Goal: Communication & Community: Answer question/provide support

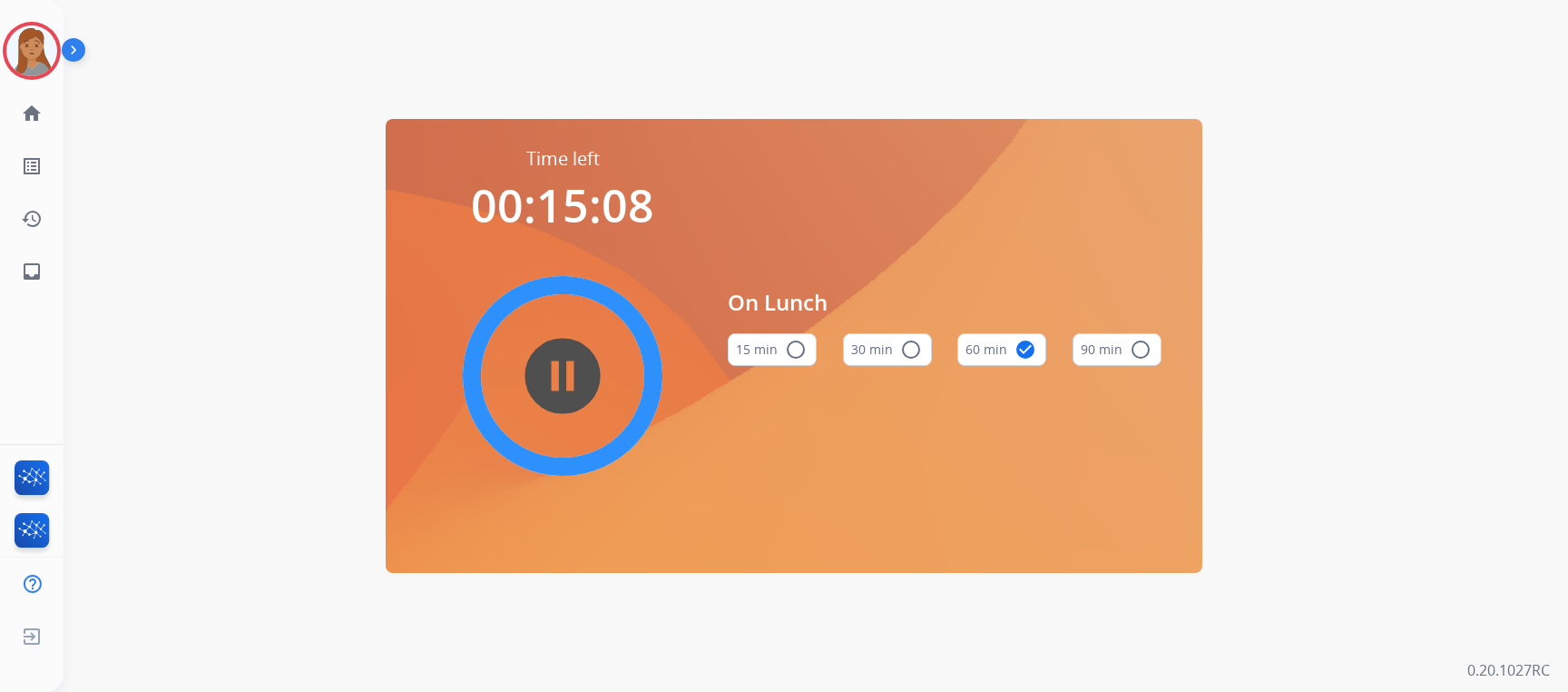
click at [31, 42] on img at bounding box center [31, 50] width 51 height 51
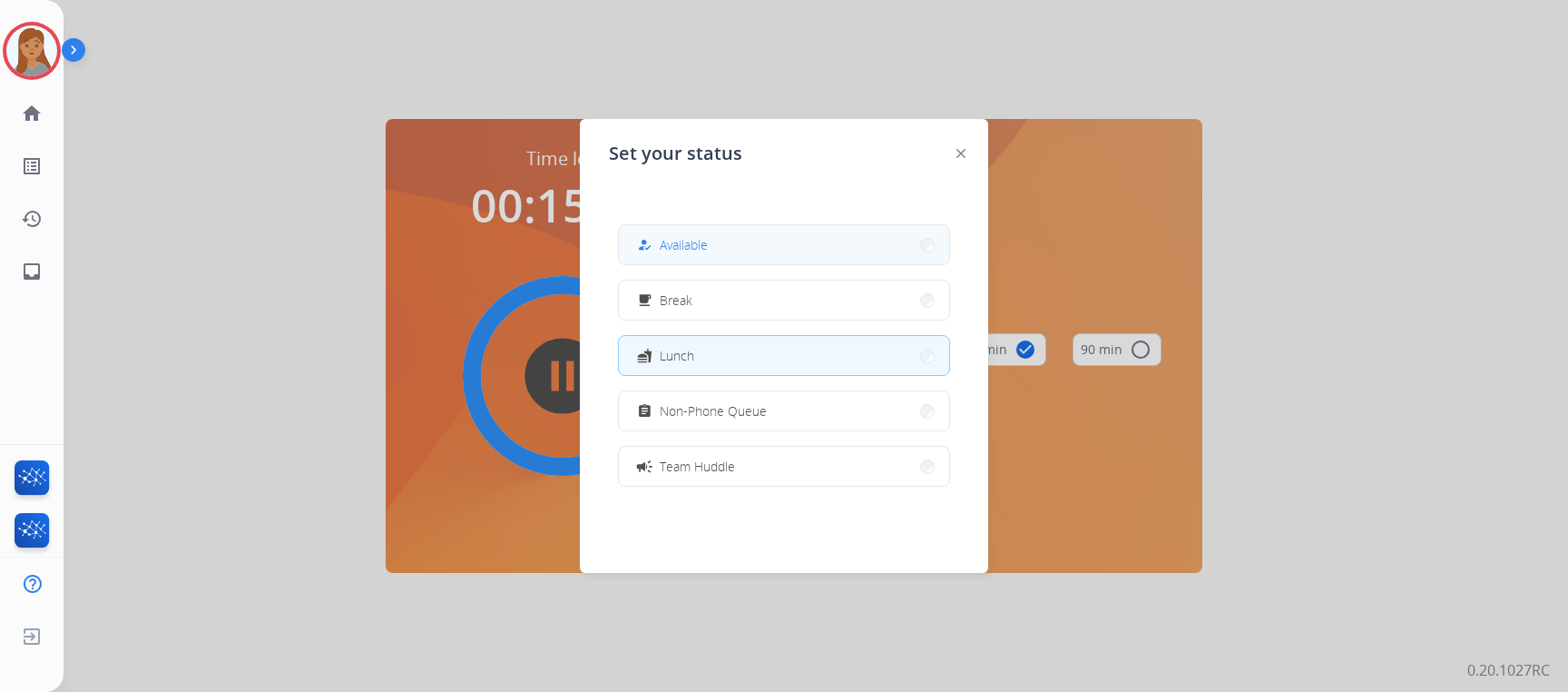
click at [734, 253] on button "how_to_reg Available" at bounding box center [783, 244] width 330 height 39
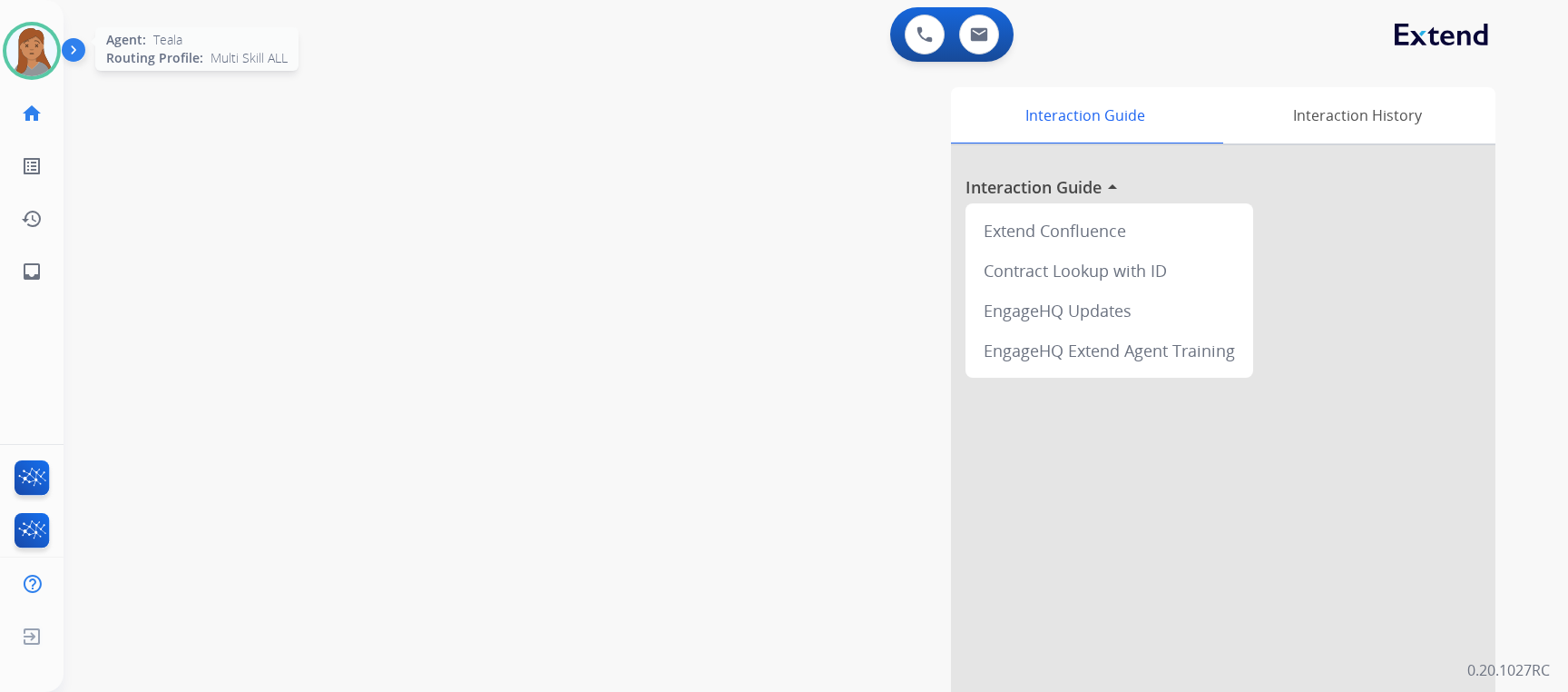
click at [30, 38] on img at bounding box center [31, 50] width 51 height 51
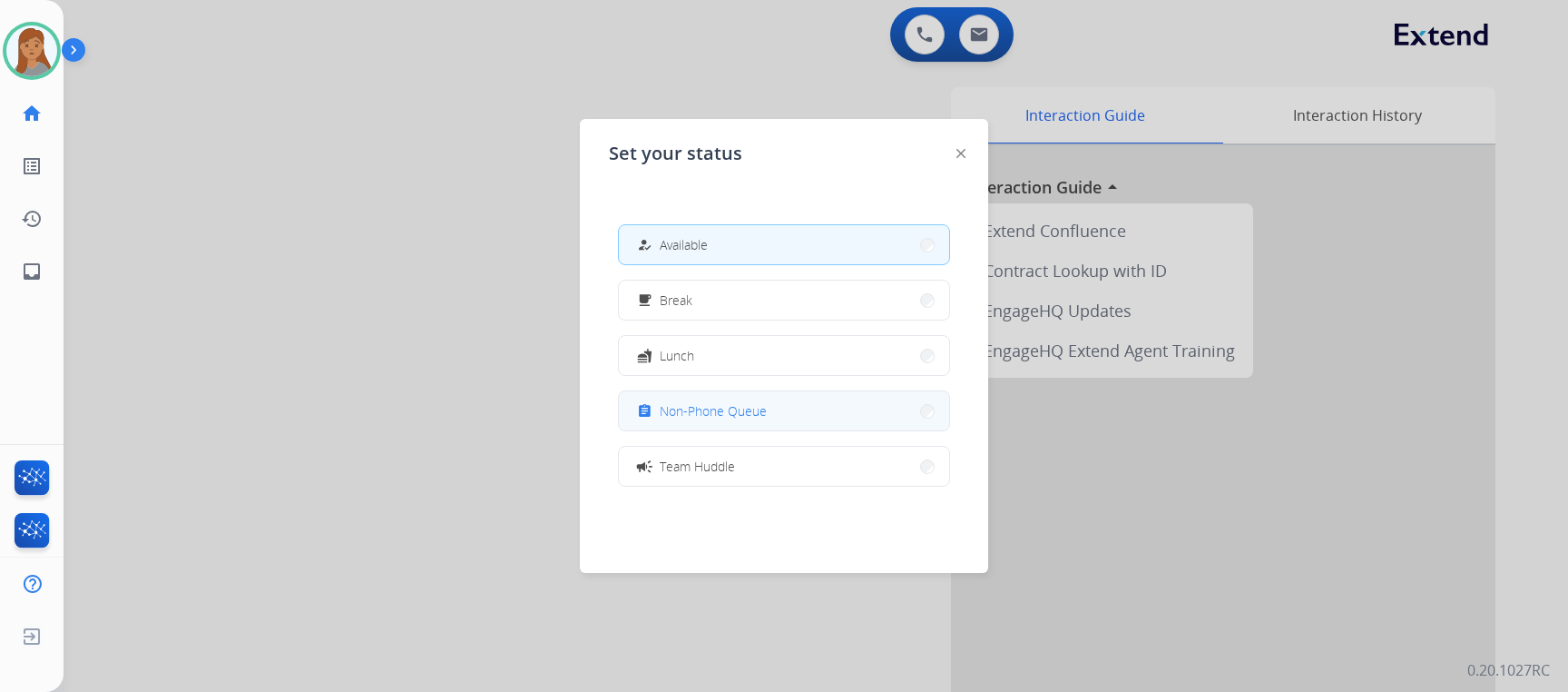
click at [767, 419] on button "assignment Non-Phone Queue" at bounding box center [783, 411] width 330 height 39
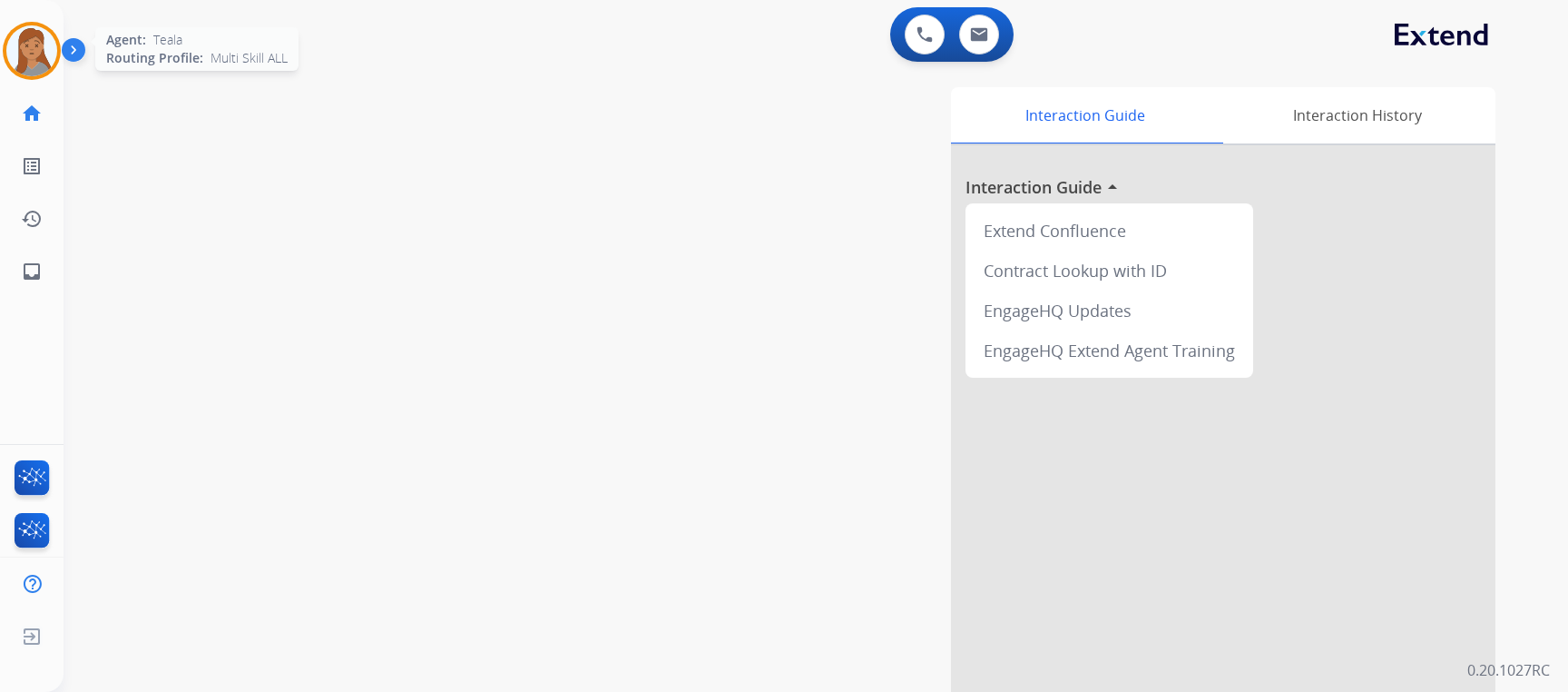
click at [37, 43] on img at bounding box center [31, 50] width 51 height 51
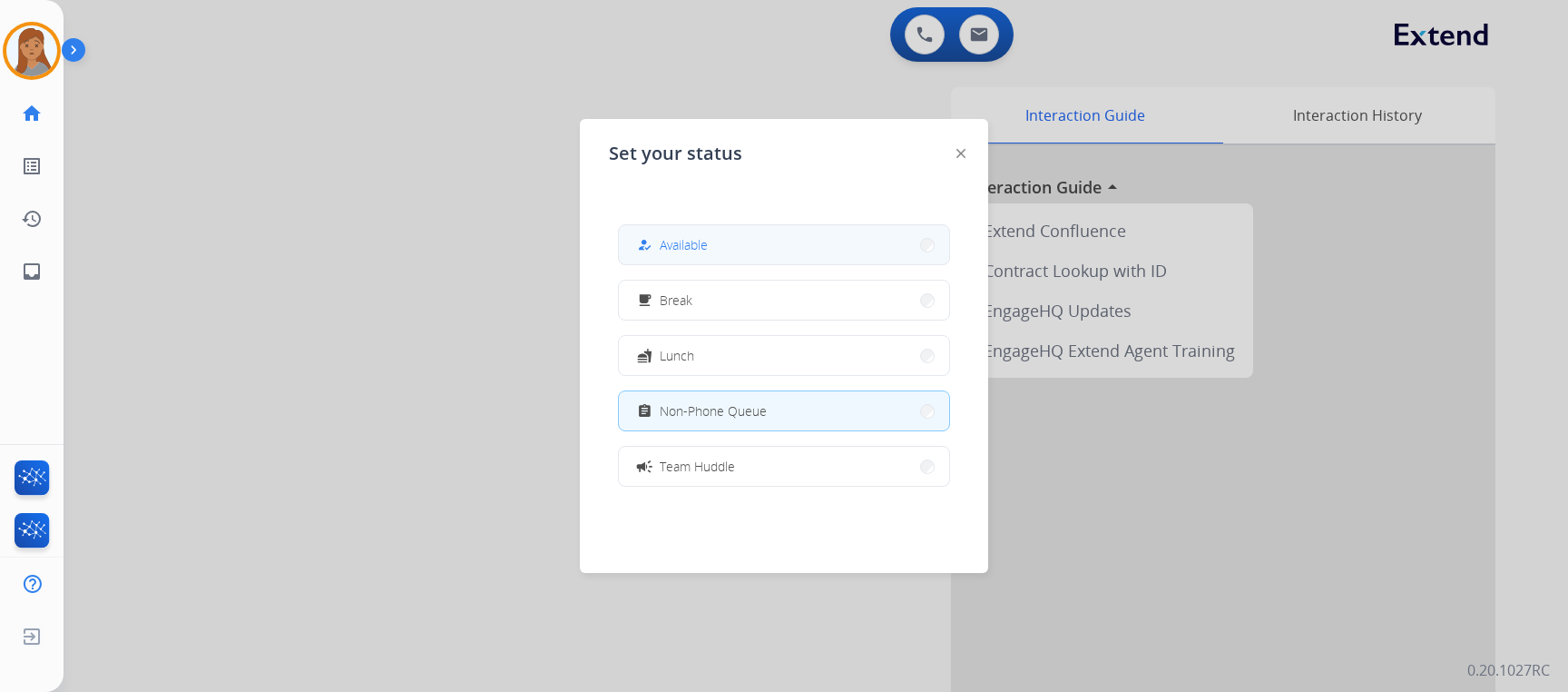
click at [757, 256] on button "how_to_reg Available" at bounding box center [783, 244] width 330 height 39
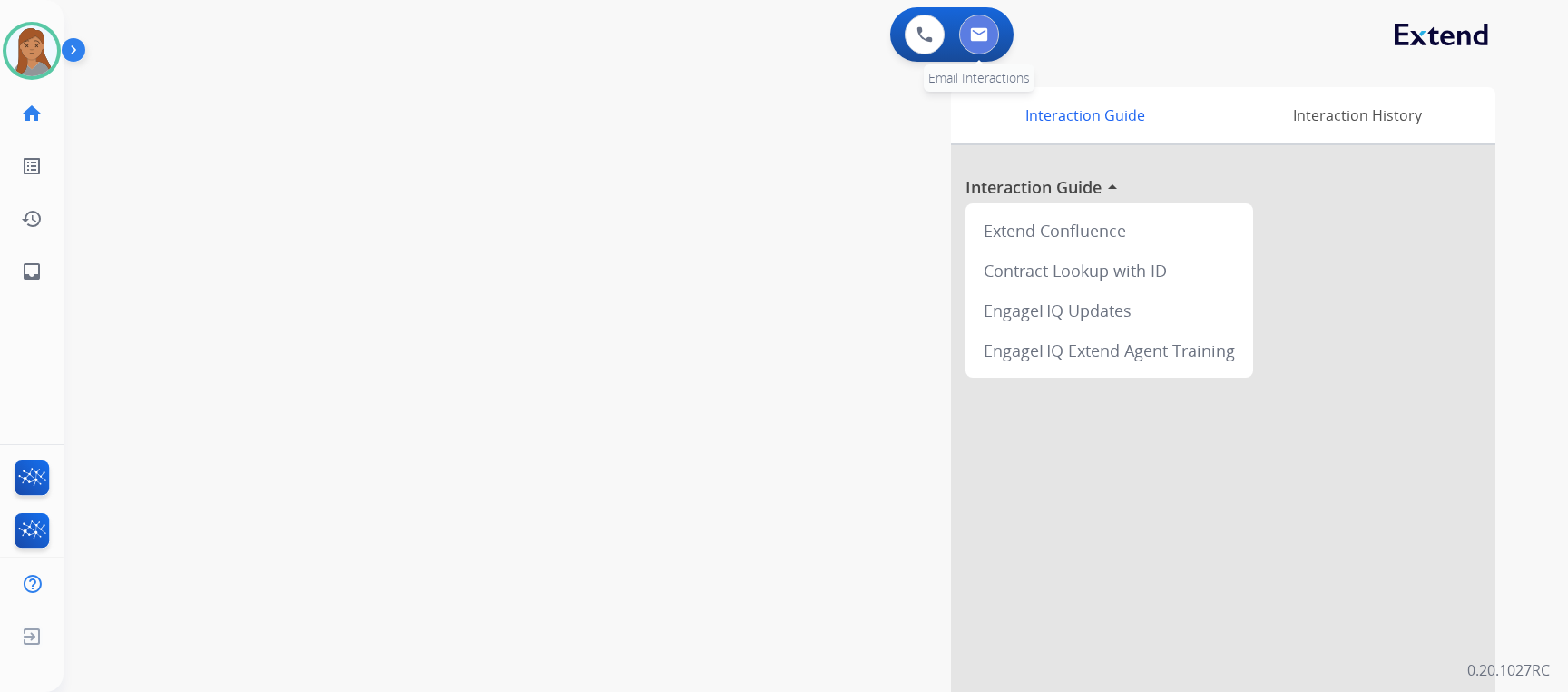
click at [989, 43] on button at bounding box center [978, 34] width 40 height 40
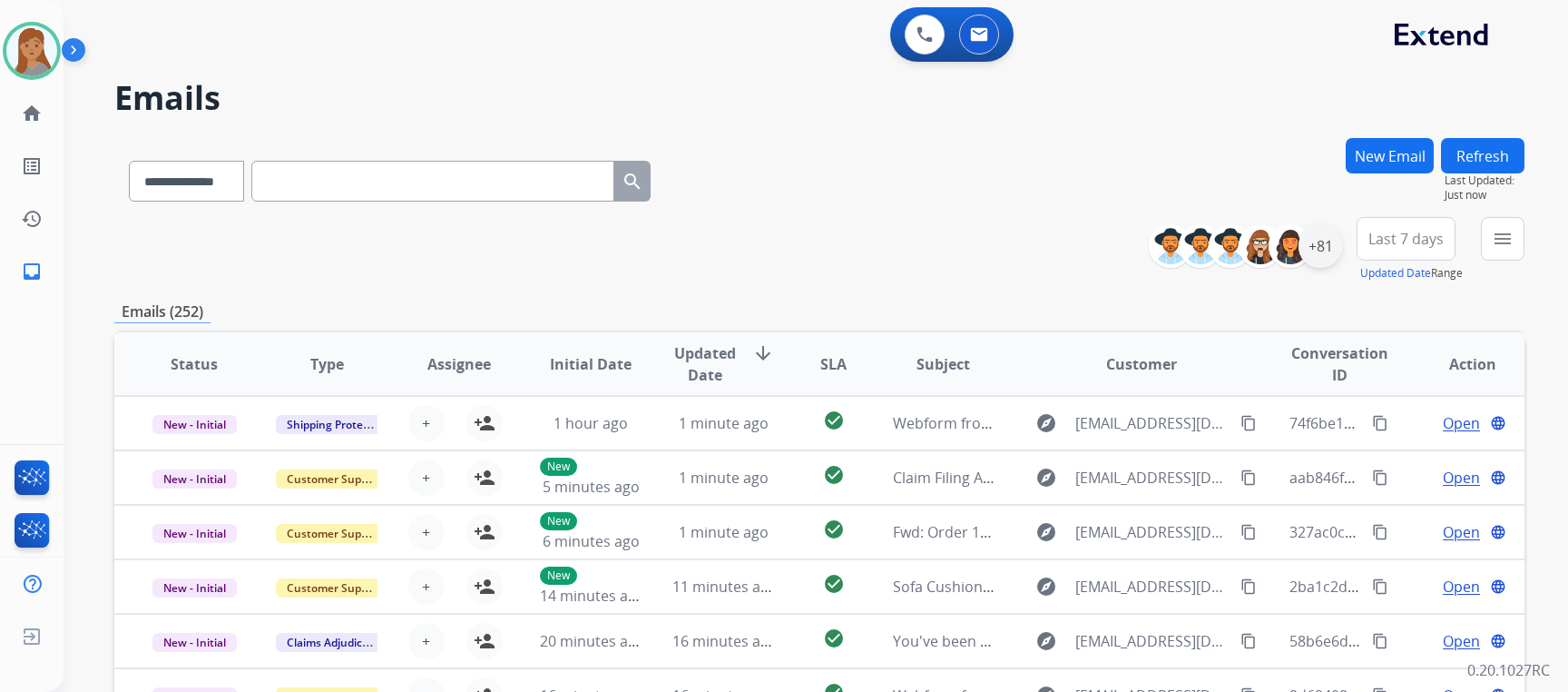
click at [1329, 247] on div "+81" at bounding box center [1319, 245] width 43 height 43
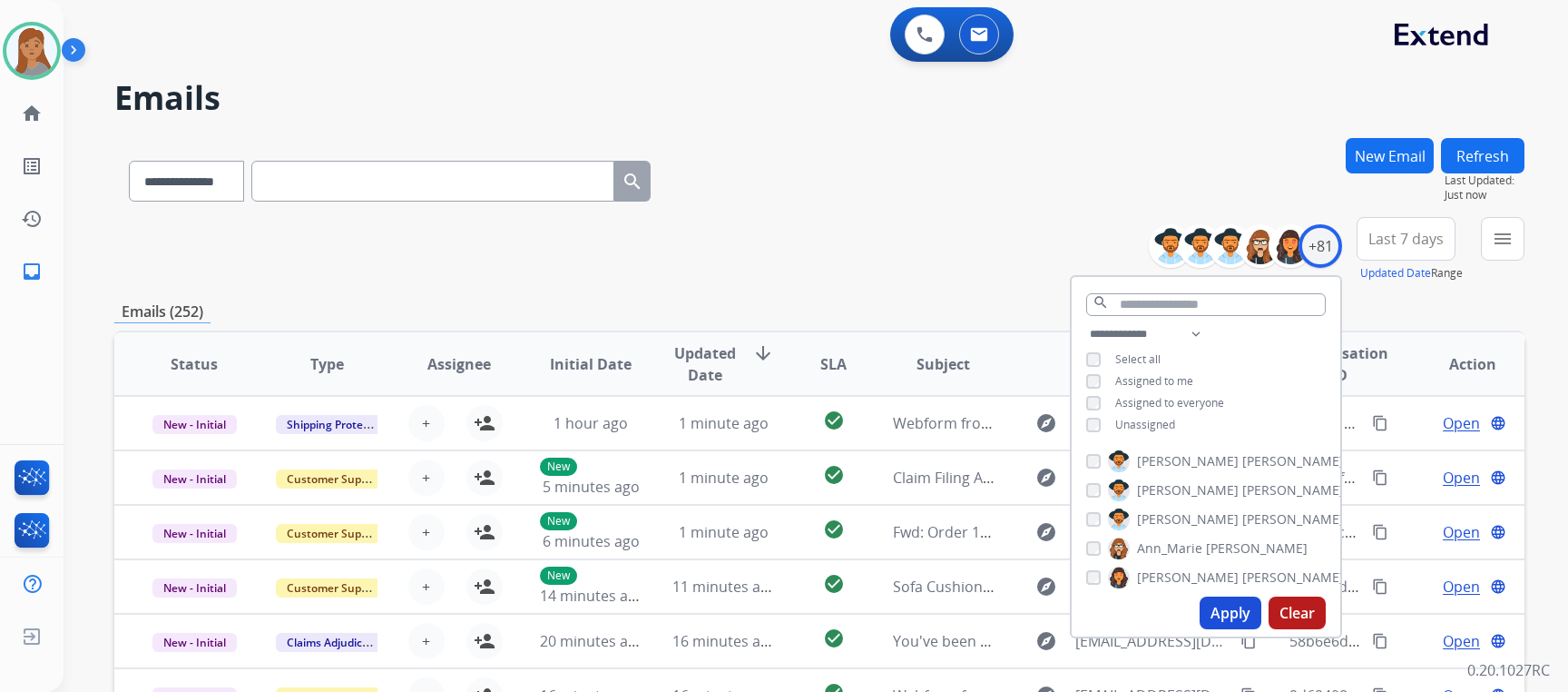
click at [1097, 417] on div "Unassigned" at bounding box center [1131, 425] width 89 height 15
click at [1218, 612] on button "Apply" at bounding box center [1230, 612] width 62 height 32
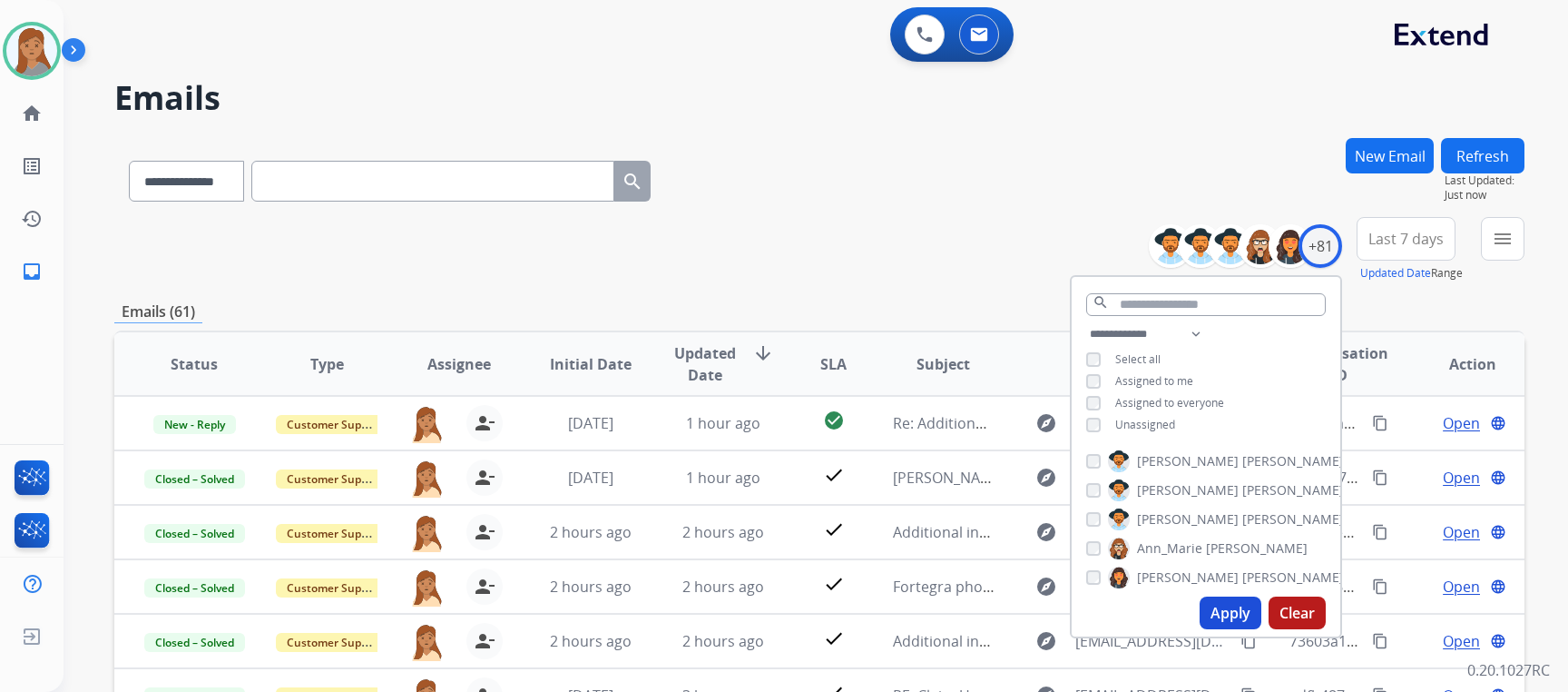
click at [831, 252] on div "**********" at bounding box center [819, 250] width 1410 height 66
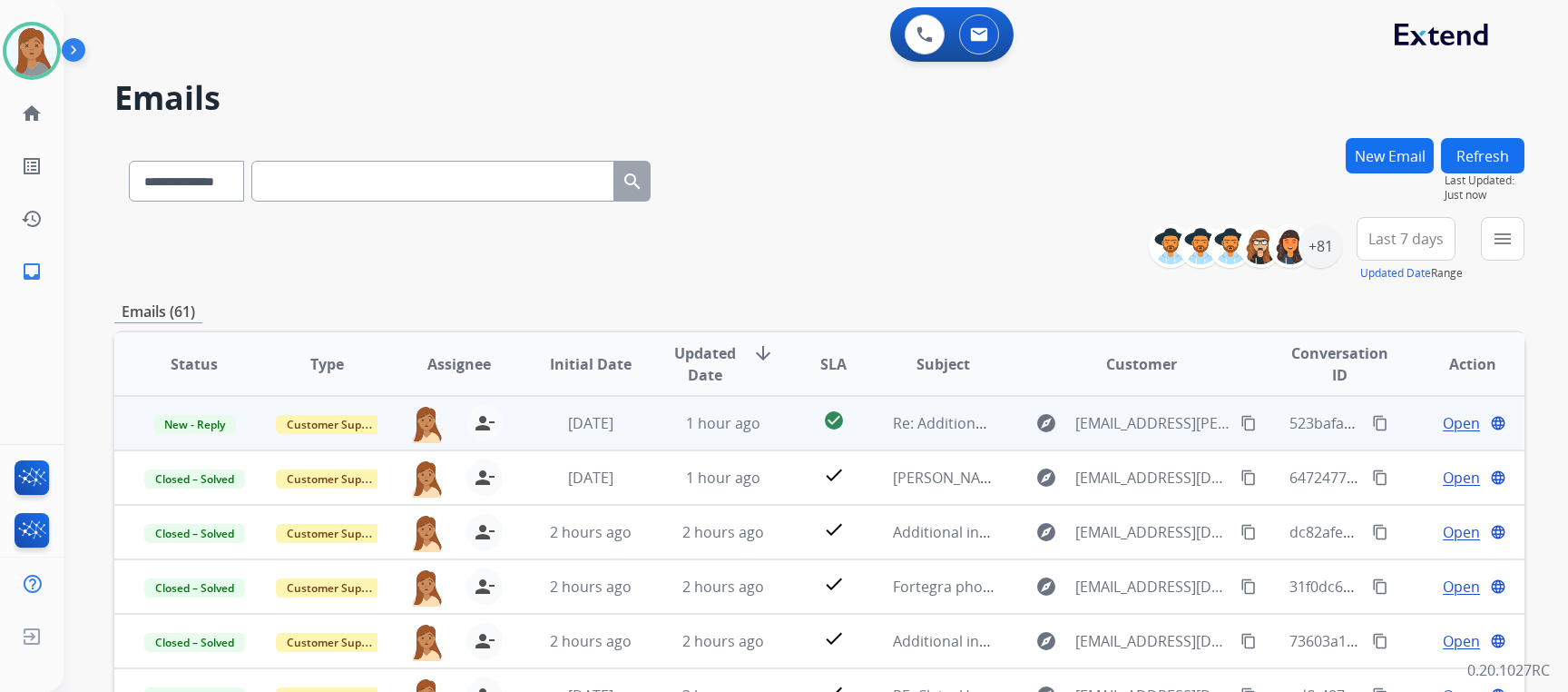
click at [1443, 424] on span "Open" at bounding box center [1461, 423] width 37 height 22
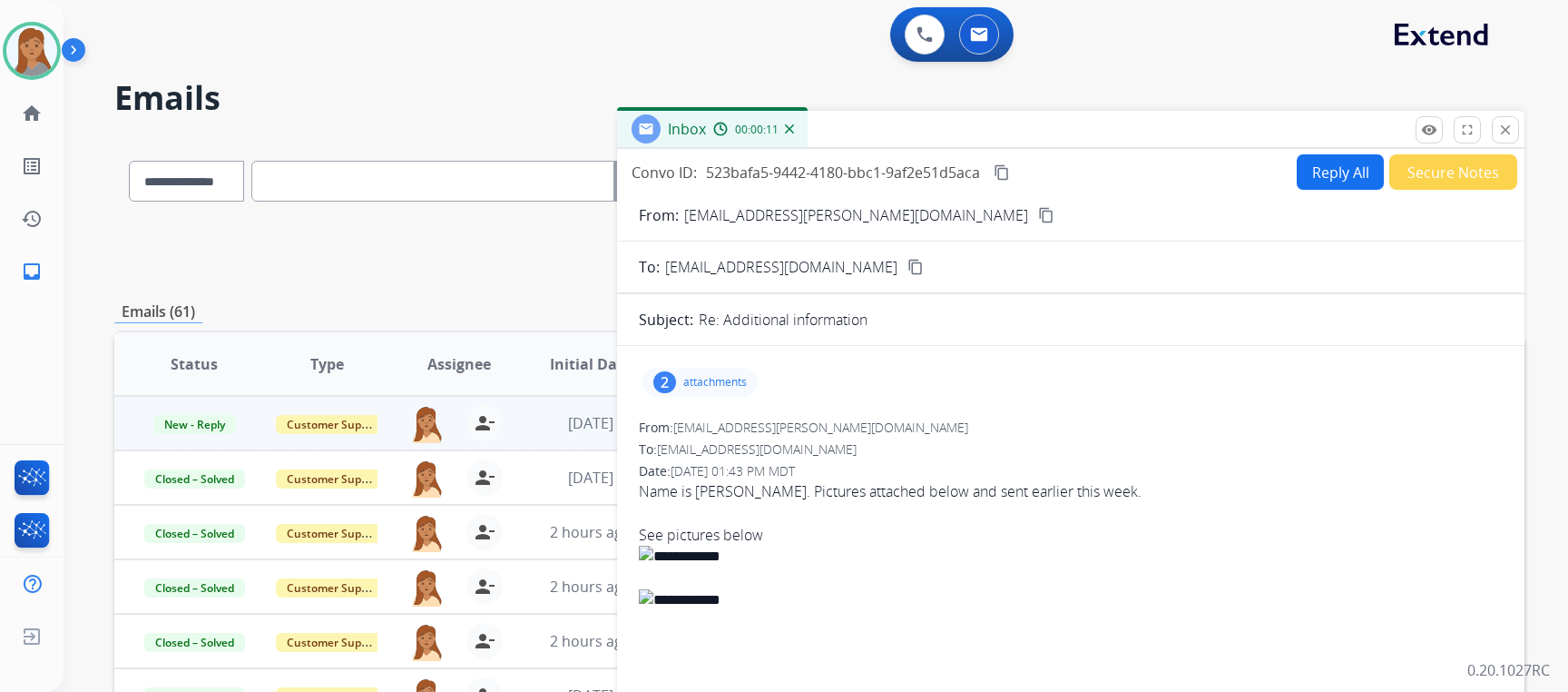
click at [1038, 213] on mat-icon "content_copy" at bounding box center [1047, 216] width 17 height 17
drag, startPoint x: 739, startPoint y: 499, endPoint x: 692, endPoint y: 499, distance: 47.0
click at [692, 499] on span "Name is [PERSON_NAME]. Pictures attached below and sent earlier this week. See …" at bounding box center [1071, 611] width 864 height 262
copy span "[PERSON_NAME]"
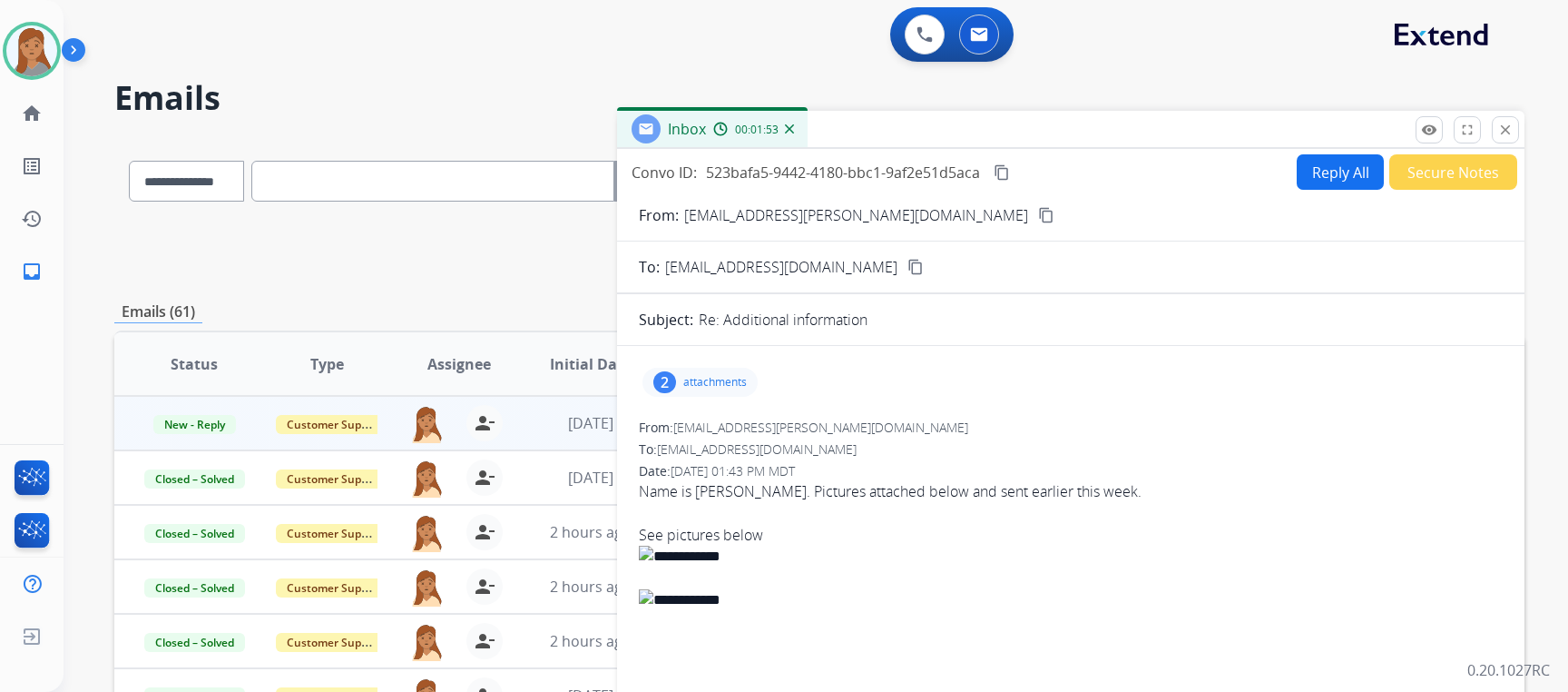
drag, startPoint x: 671, startPoint y: 377, endPoint x: 686, endPoint y: 388, distance: 18.6
click at [670, 377] on div "2" at bounding box center [664, 382] width 23 height 22
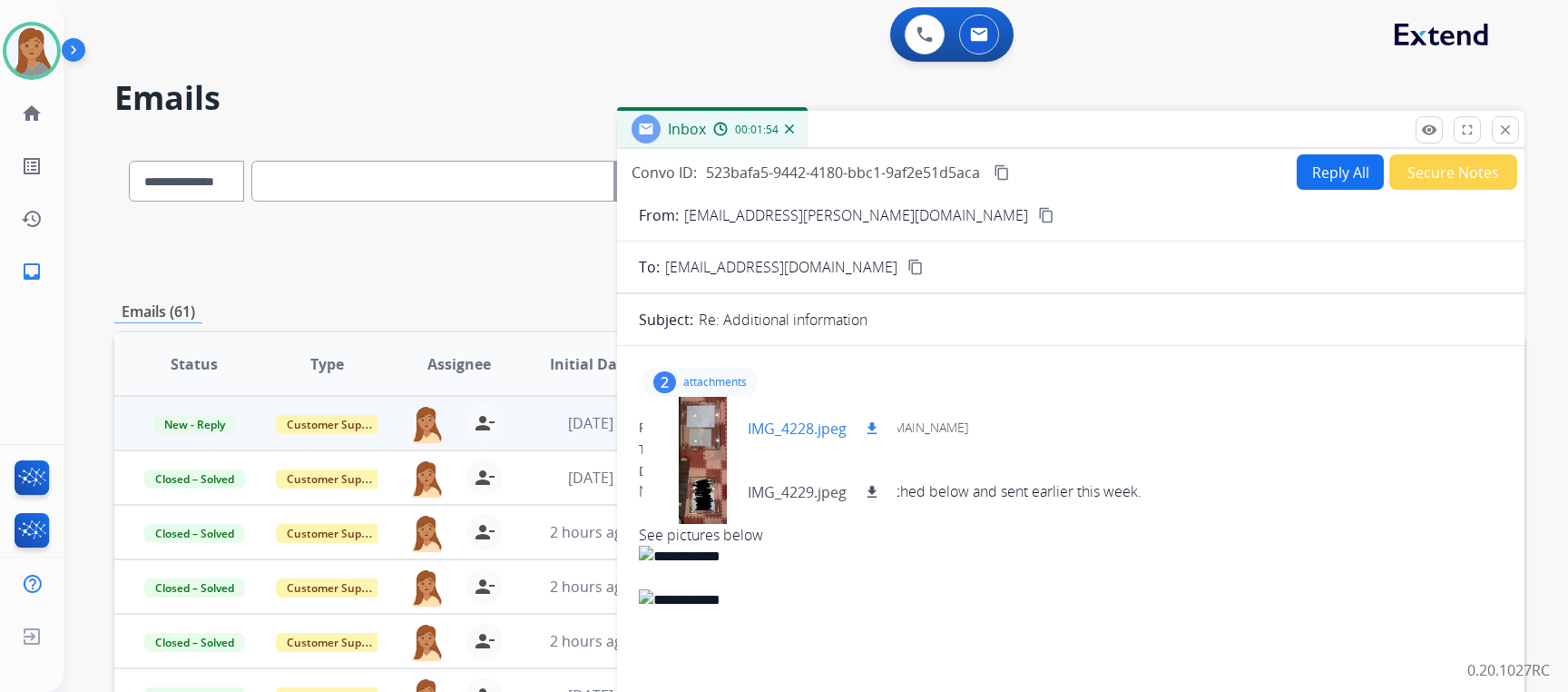
click at [730, 434] on div at bounding box center [702, 428] width 91 height 64
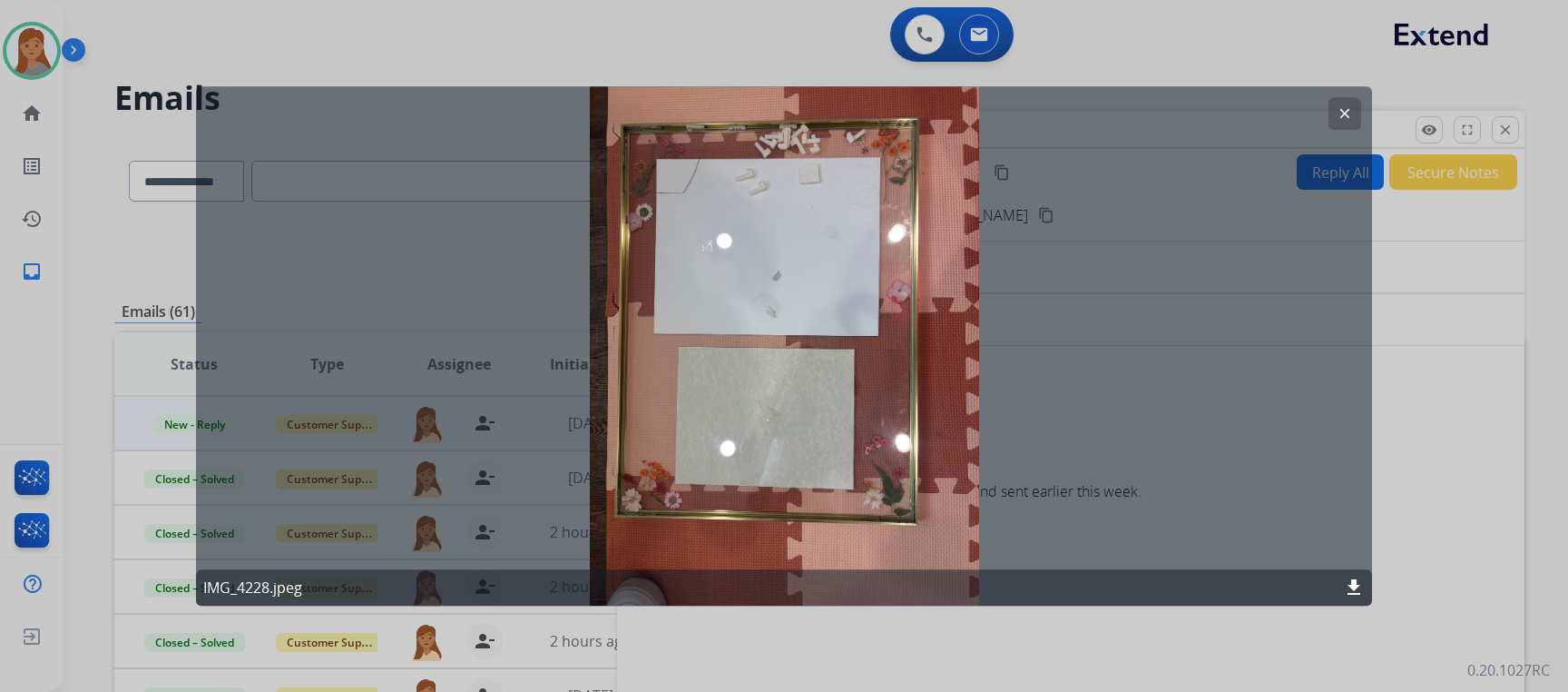
click at [1351, 115] on mat-icon "clear" at bounding box center [1344, 114] width 17 height 17
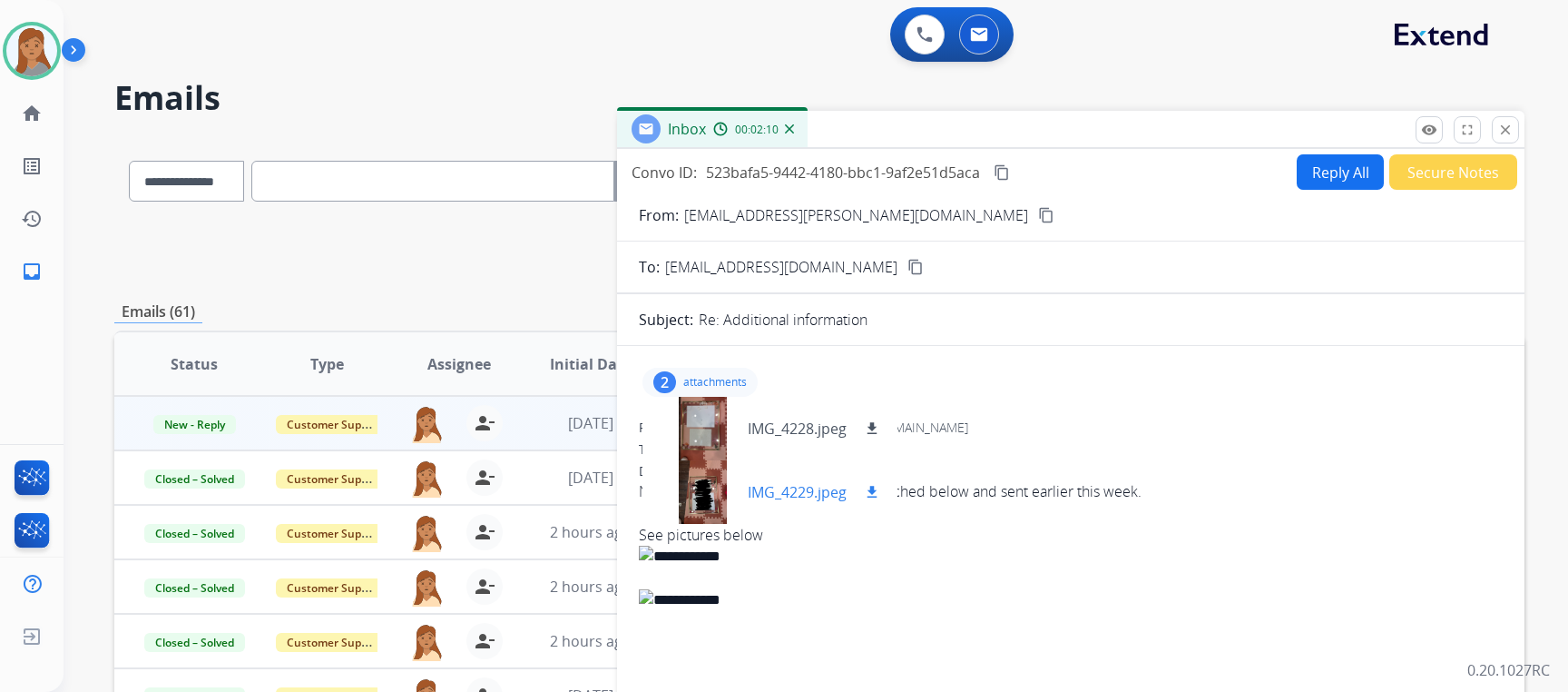
click at [704, 504] on div at bounding box center [702, 491] width 91 height 64
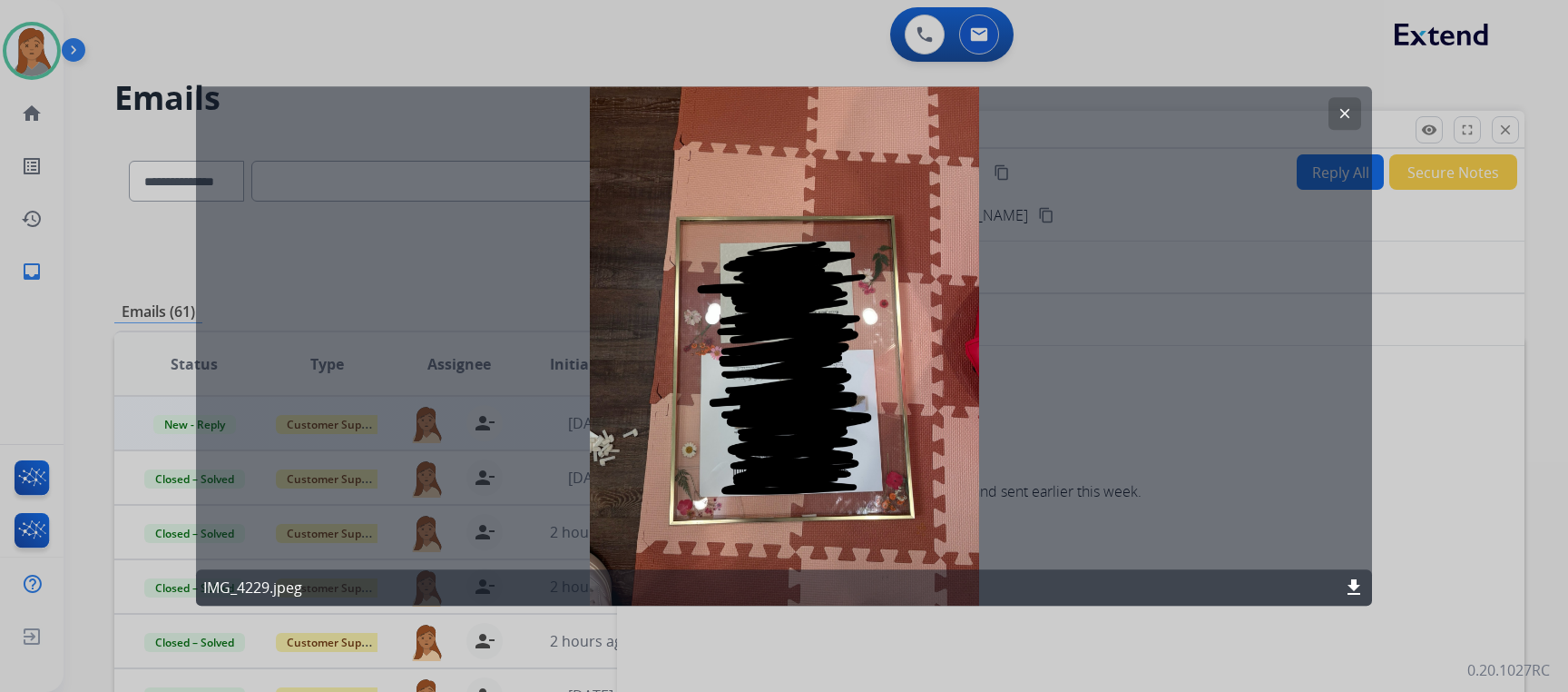
click at [1341, 105] on button "clear" at bounding box center [1344, 113] width 32 height 32
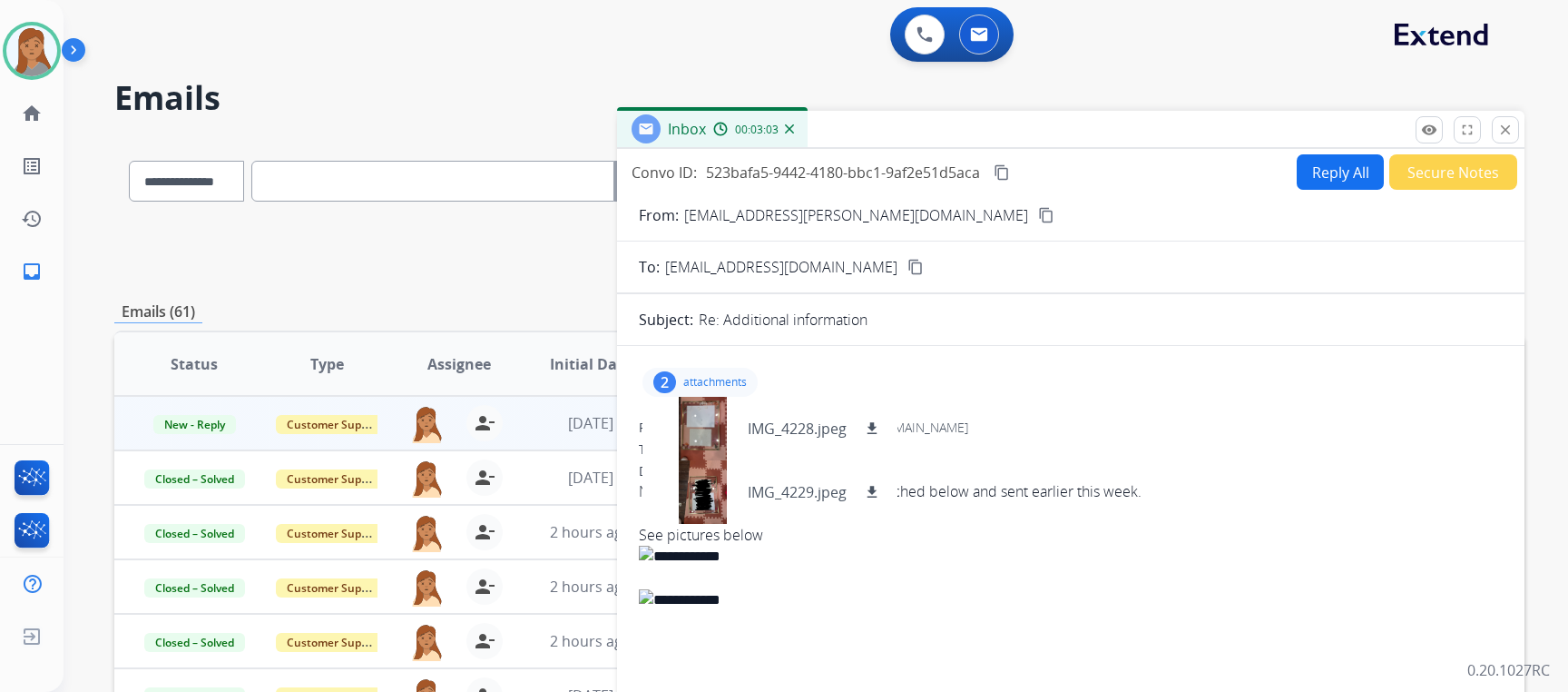
click at [1306, 150] on div "Convo ID: 523bafa5-9442-4180-bbc1-9af2e51d5aca content_copy Reply All Secure No…" at bounding box center [1070, 484] width 907 height 671
click at [1306, 163] on button "Reply All" at bounding box center [1340, 172] width 87 height 35
select select "**********"
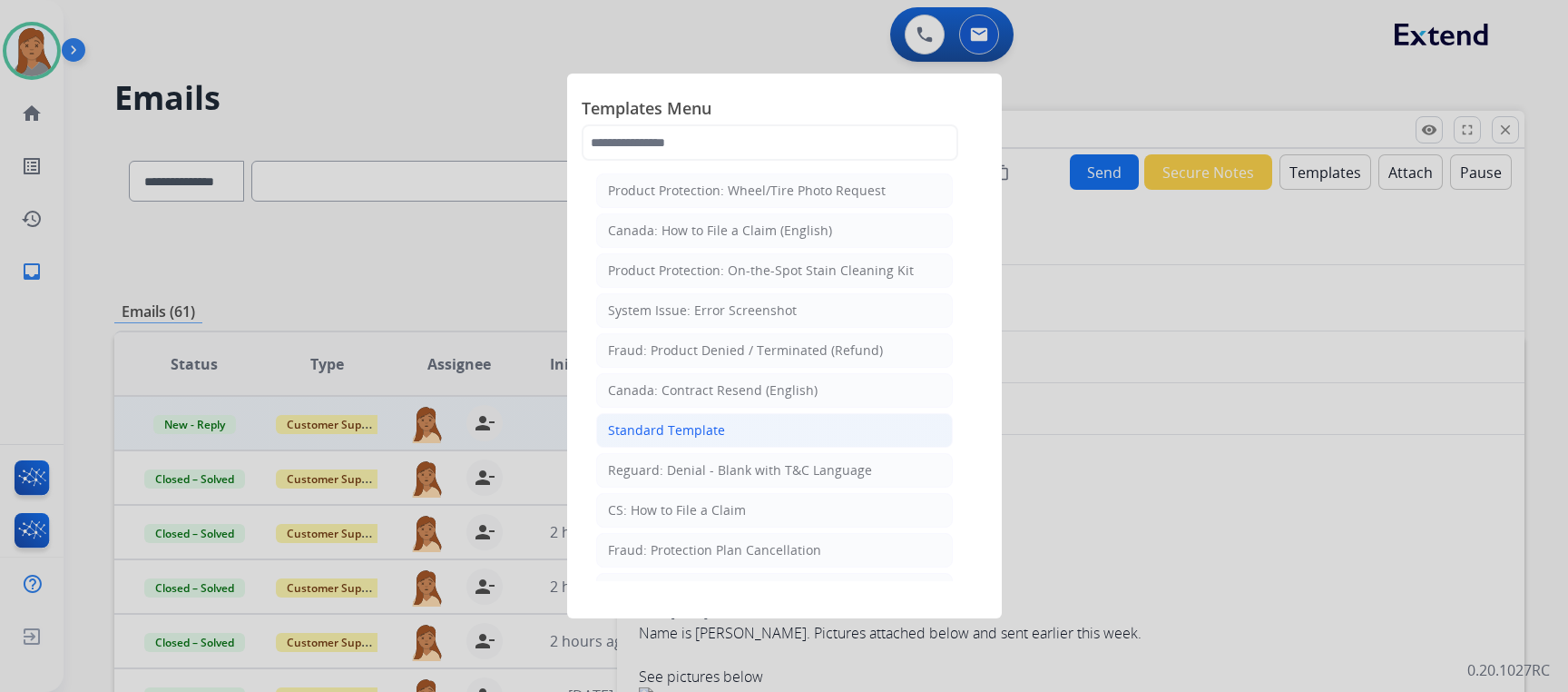
click at [669, 421] on div "Standard Template" at bounding box center [666, 430] width 117 height 19
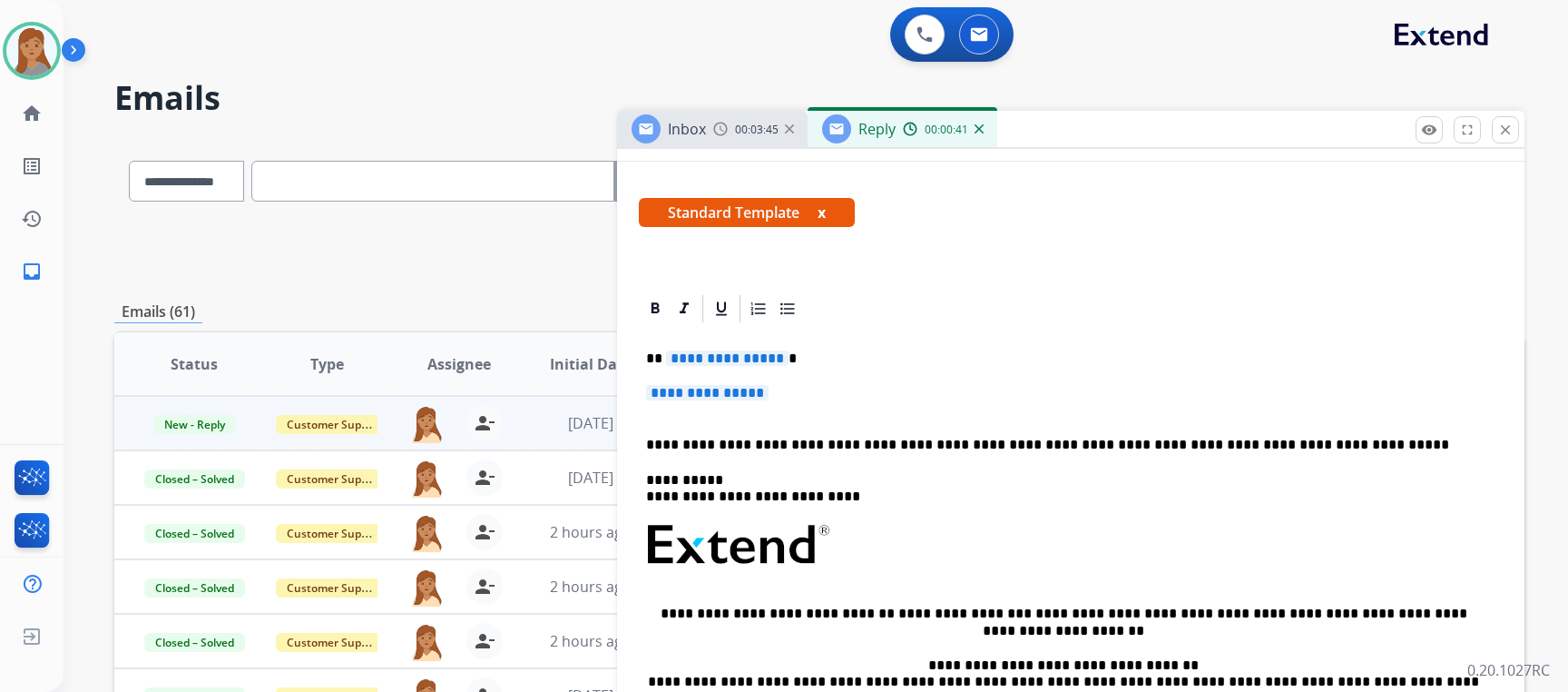
scroll to position [272, 0]
click at [785, 384] on div "**********" at bounding box center [1071, 588] width 864 height 525
click at [787, 389] on p "**********" at bounding box center [1071, 402] width 849 height 33
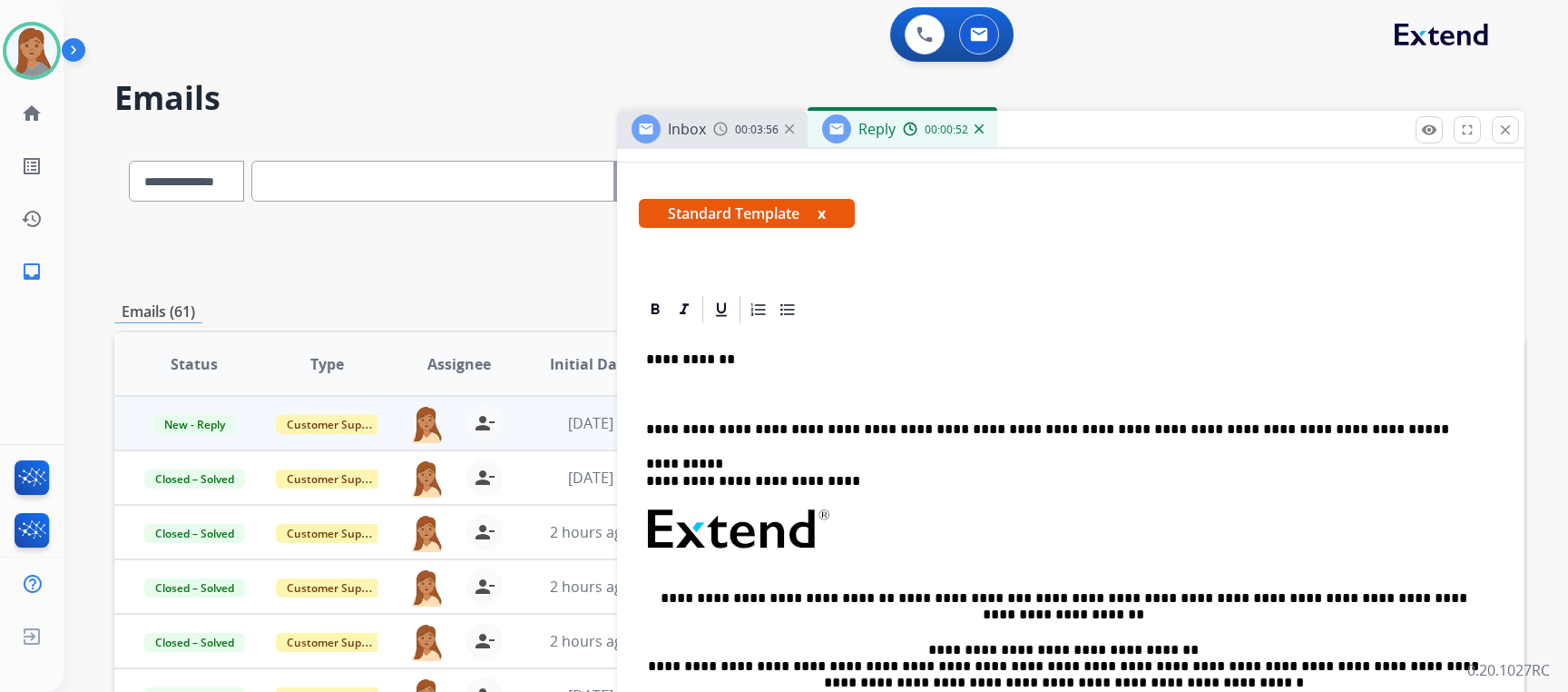
click at [695, 359] on p "**********" at bounding box center [1063, 360] width 835 height 17
click at [720, 363] on p "**********" at bounding box center [1063, 360] width 835 height 17
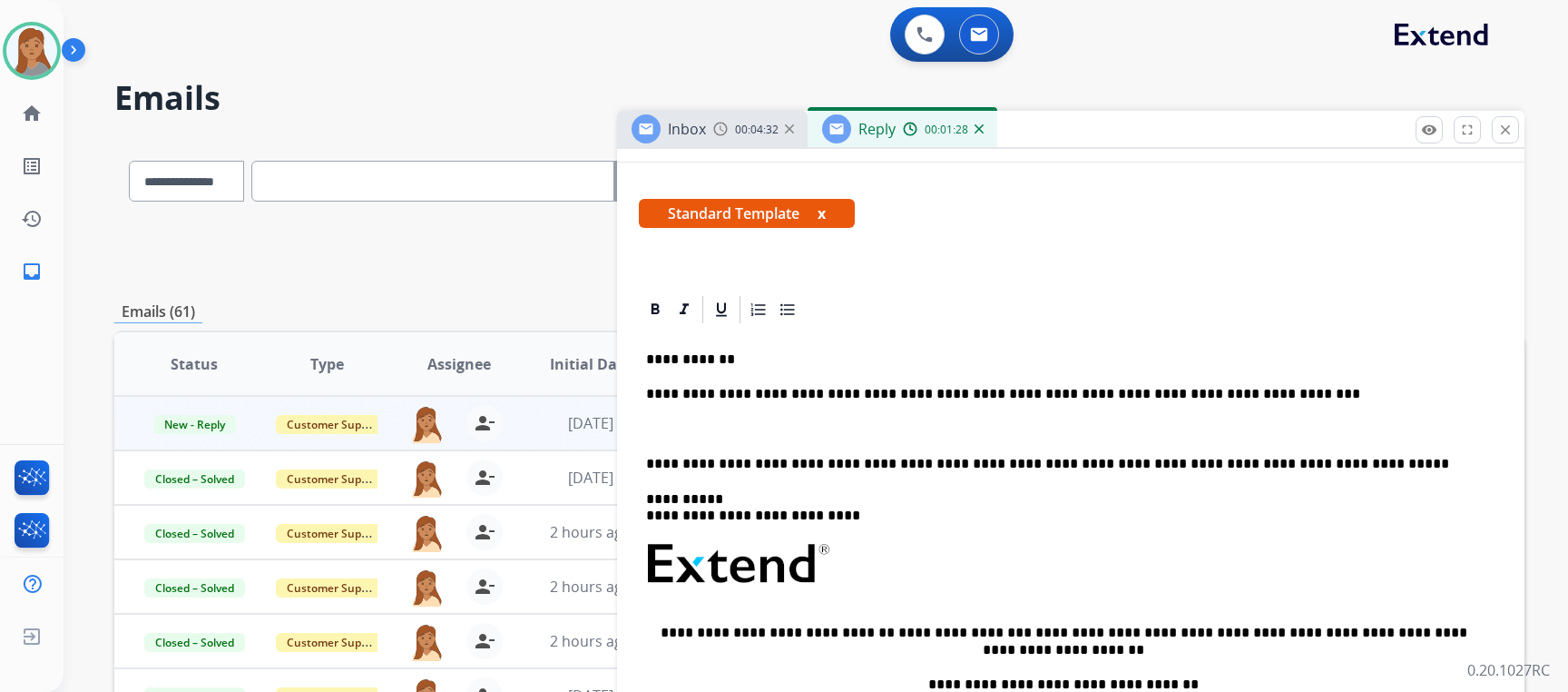
click at [1107, 407] on div "**********" at bounding box center [1071, 598] width 864 height 544
click at [996, 394] on p "**********" at bounding box center [1063, 394] width 835 height 17
click at [644, 446] on div "**********" at bounding box center [1071, 598] width 864 height 544
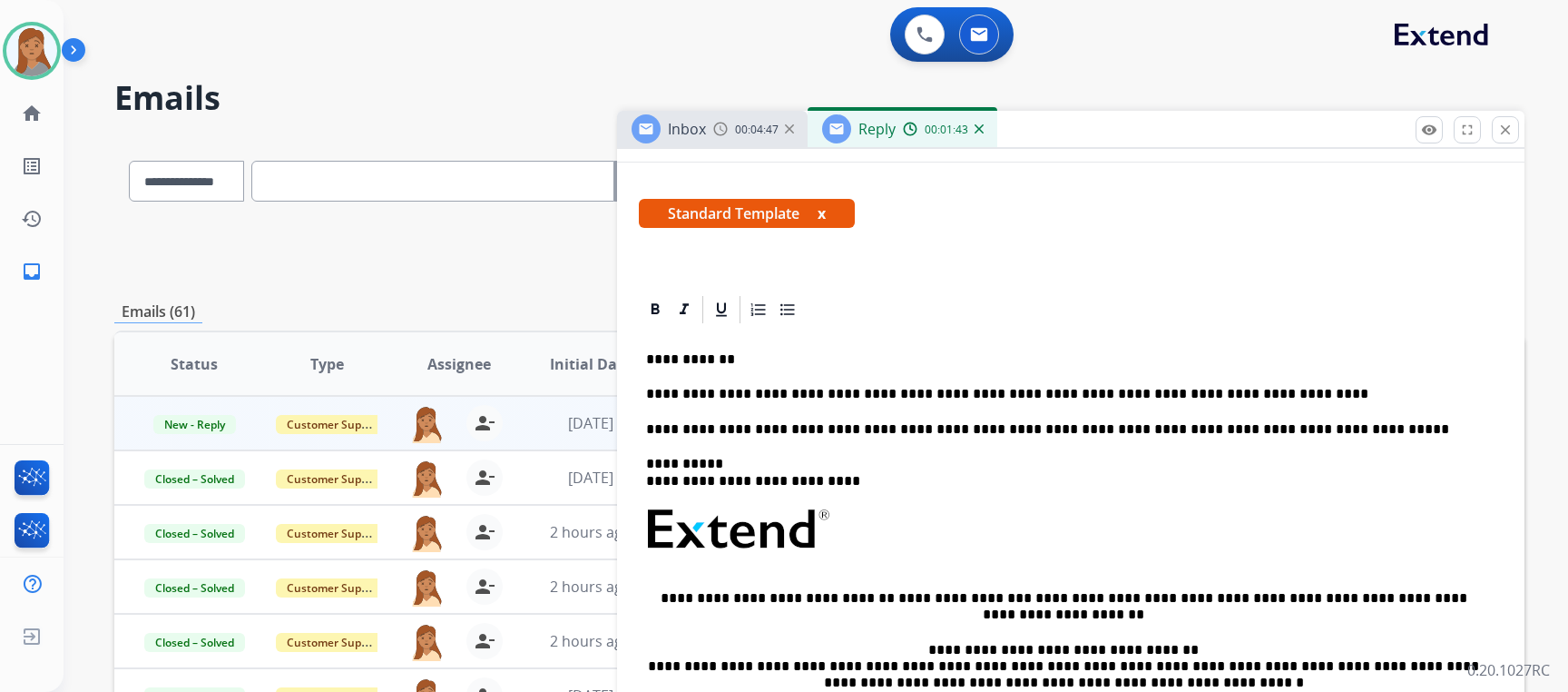
scroll to position [0, 0]
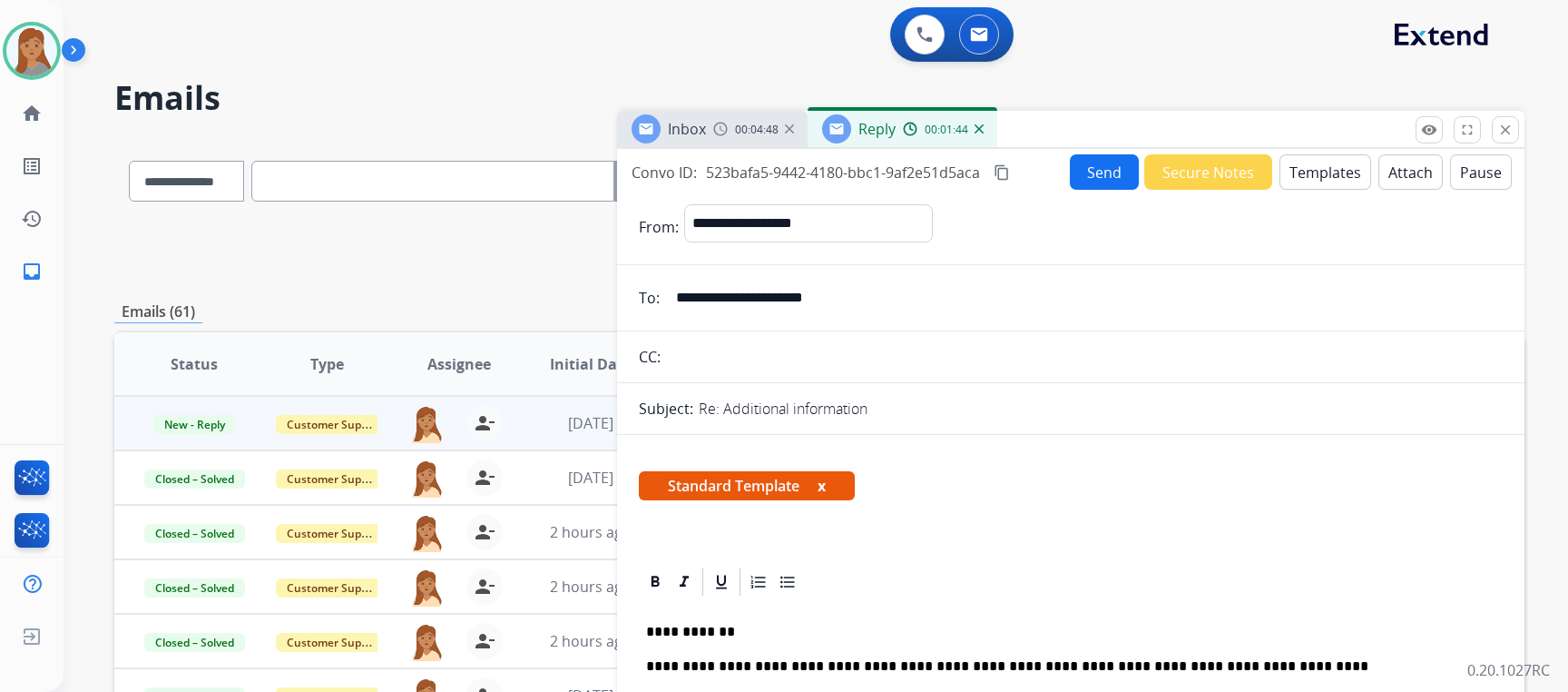
click at [1088, 179] on button "Send" at bounding box center [1104, 172] width 69 height 35
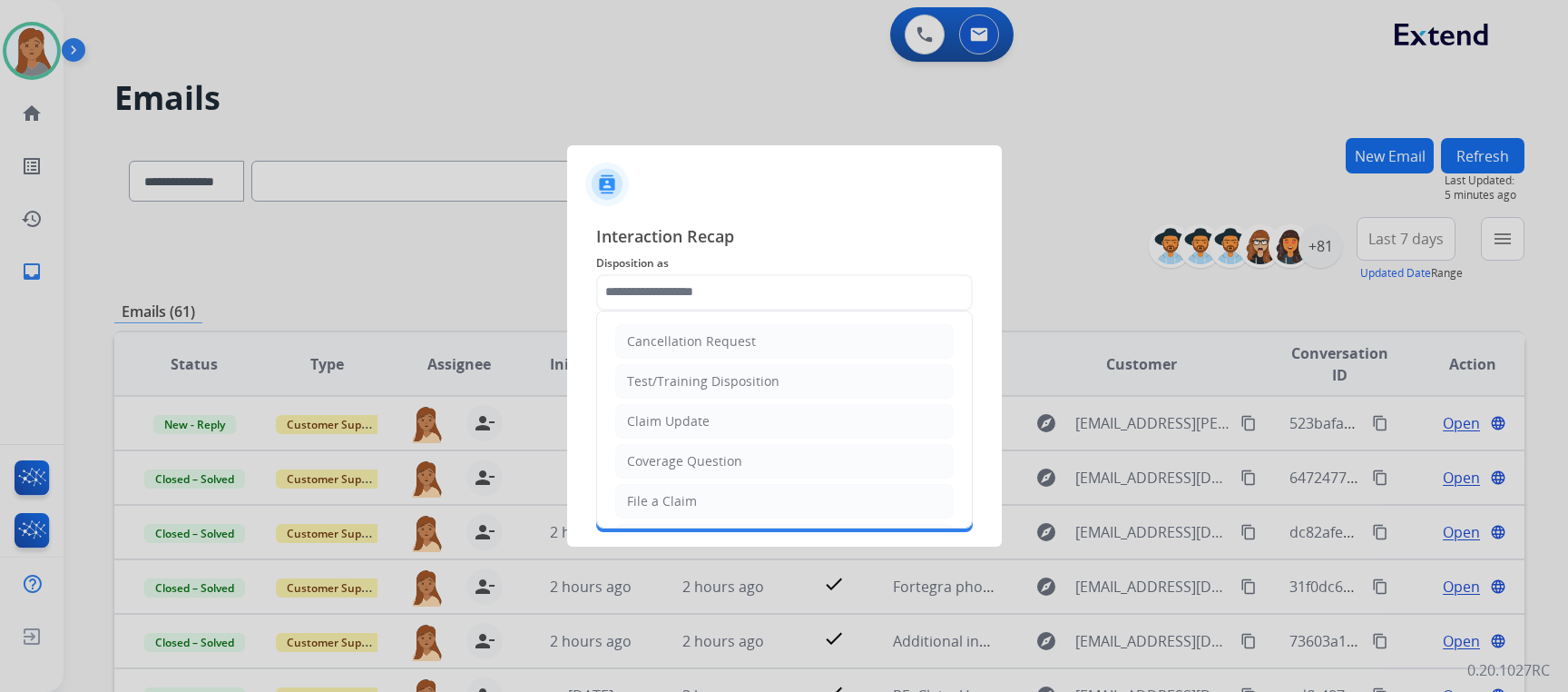
click at [688, 429] on div "Claim Update" at bounding box center [668, 421] width 82 height 19
type input "**********"
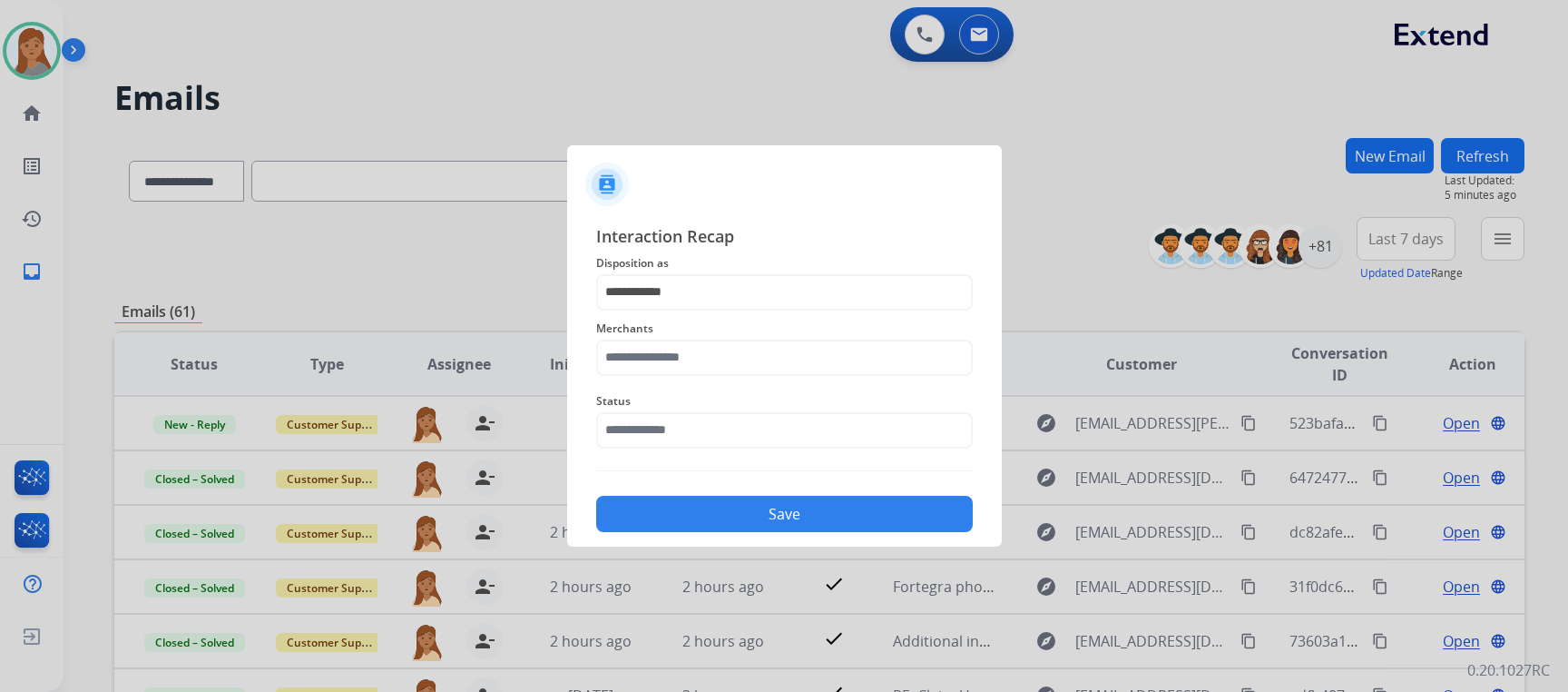
click at [689, 381] on div "Merchants" at bounding box center [784, 347] width 376 height 72
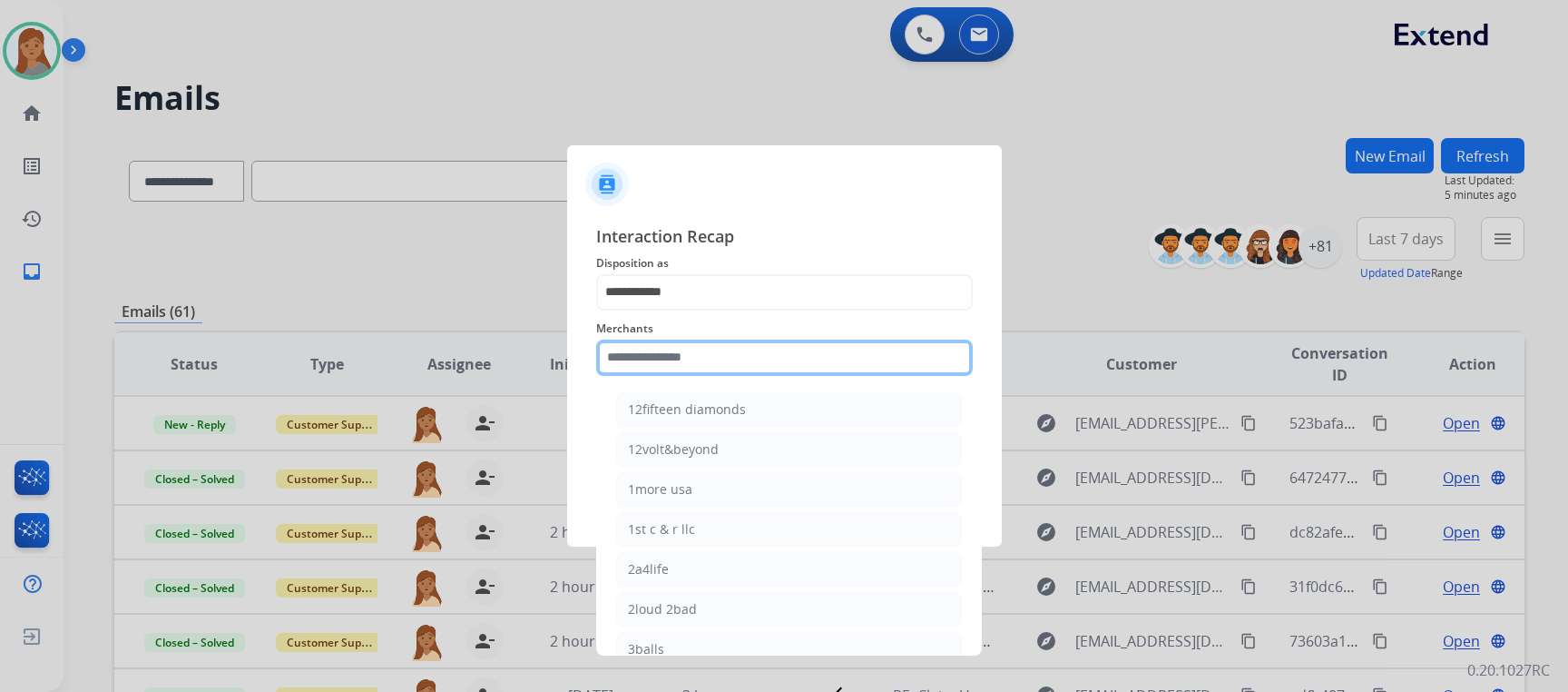
click at [690, 362] on input "text" at bounding box center [784, 357] width 376 height 36
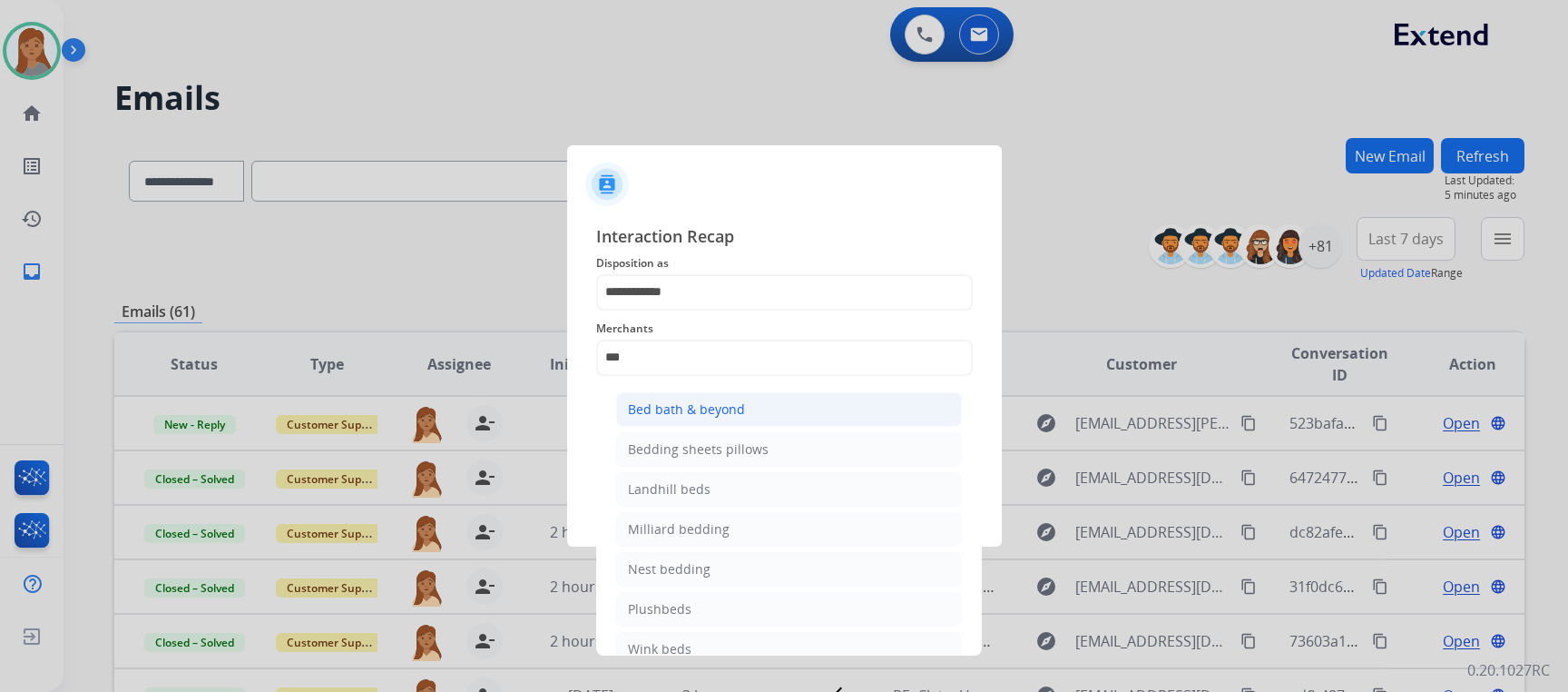
click at [668, 409] on div "Bed bath & beyond" at bounding box center [686, 410] width 117 height 19
type input "**********"
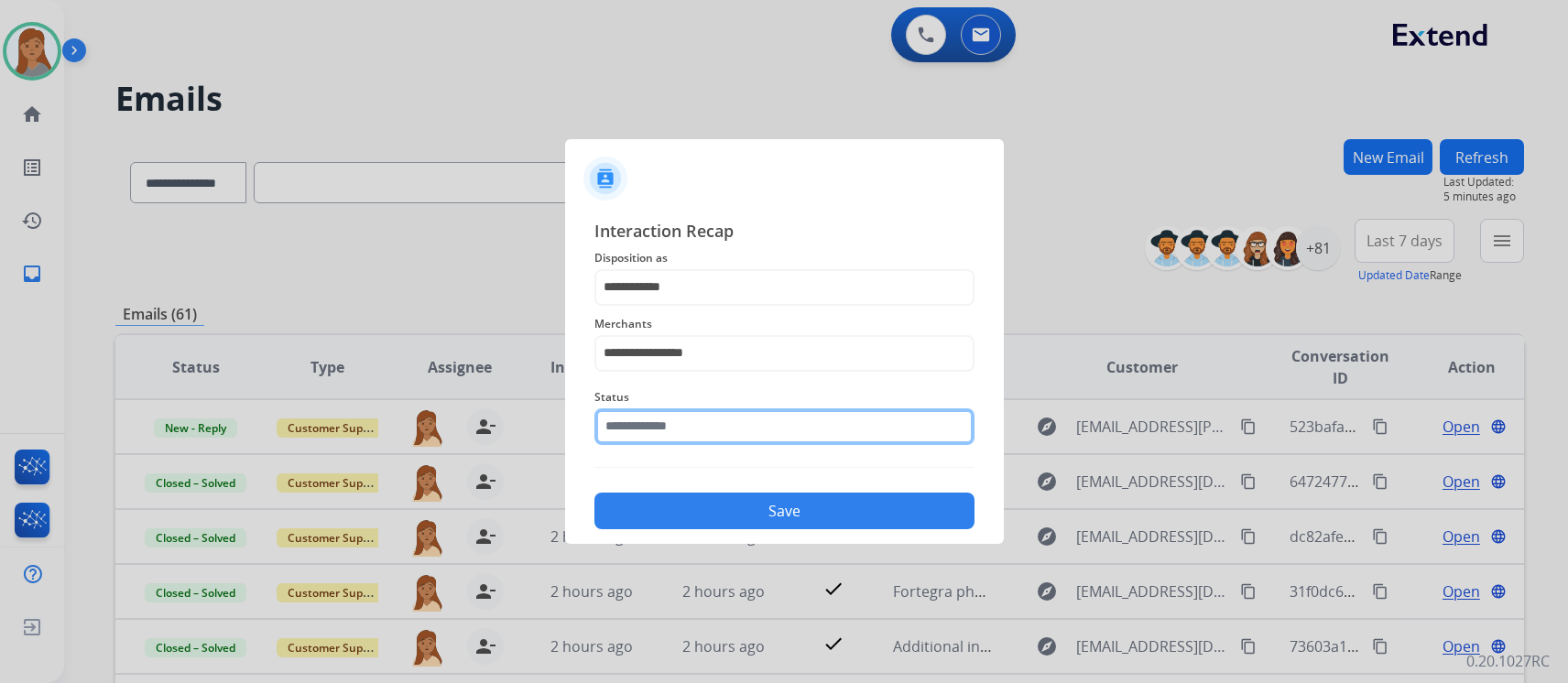
click at [674, 426] on input "text" at bounding box center [784, 426] width 380 height 36
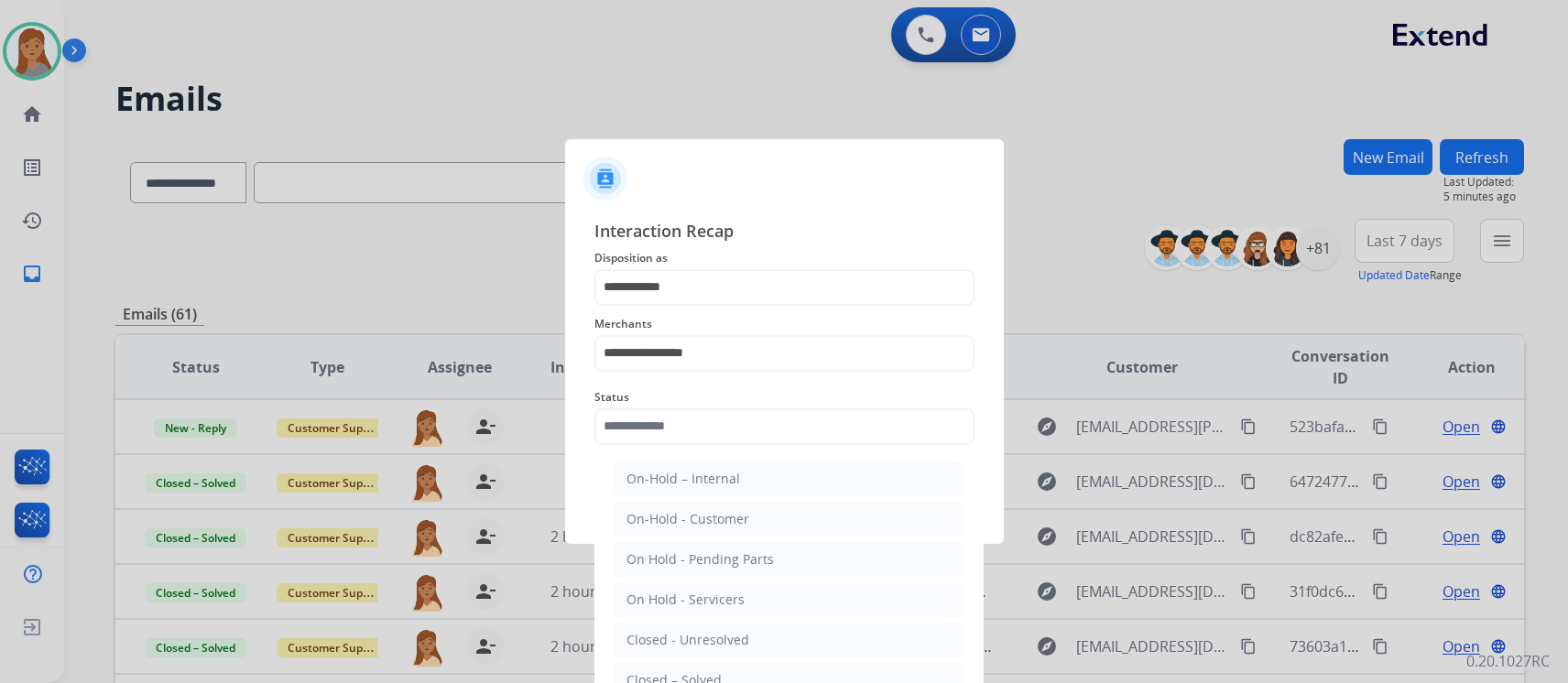
drag, startPoint x: 703, startPoint y: 671, endPoint x: 699, endPoint y: 649, distance: 22.4
click at [703, 671] on div "Closed – Solved" at bounding box center [674, 680] width 95 height 19
type input "**********"
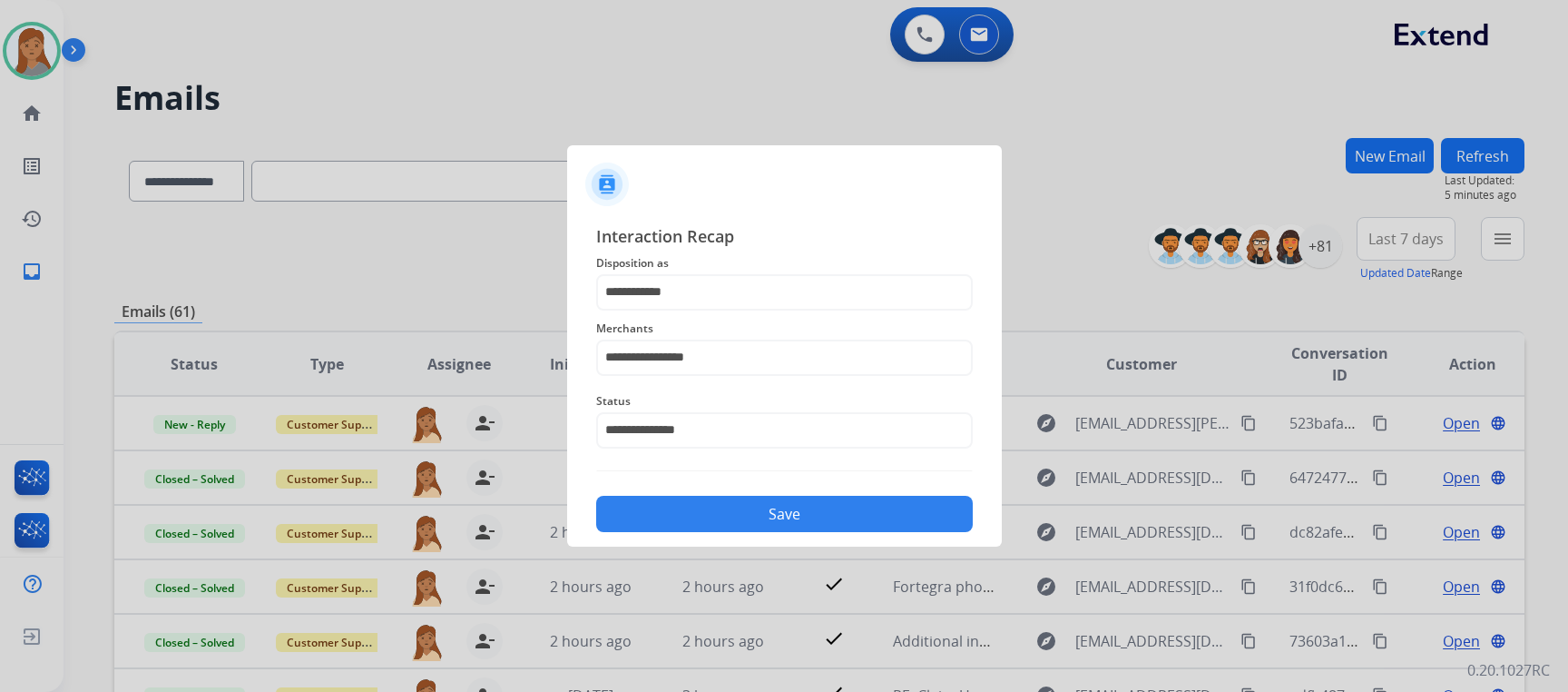
click at [669, 515] on button "Save" at bounding box center [784, 513] width 376 height 36
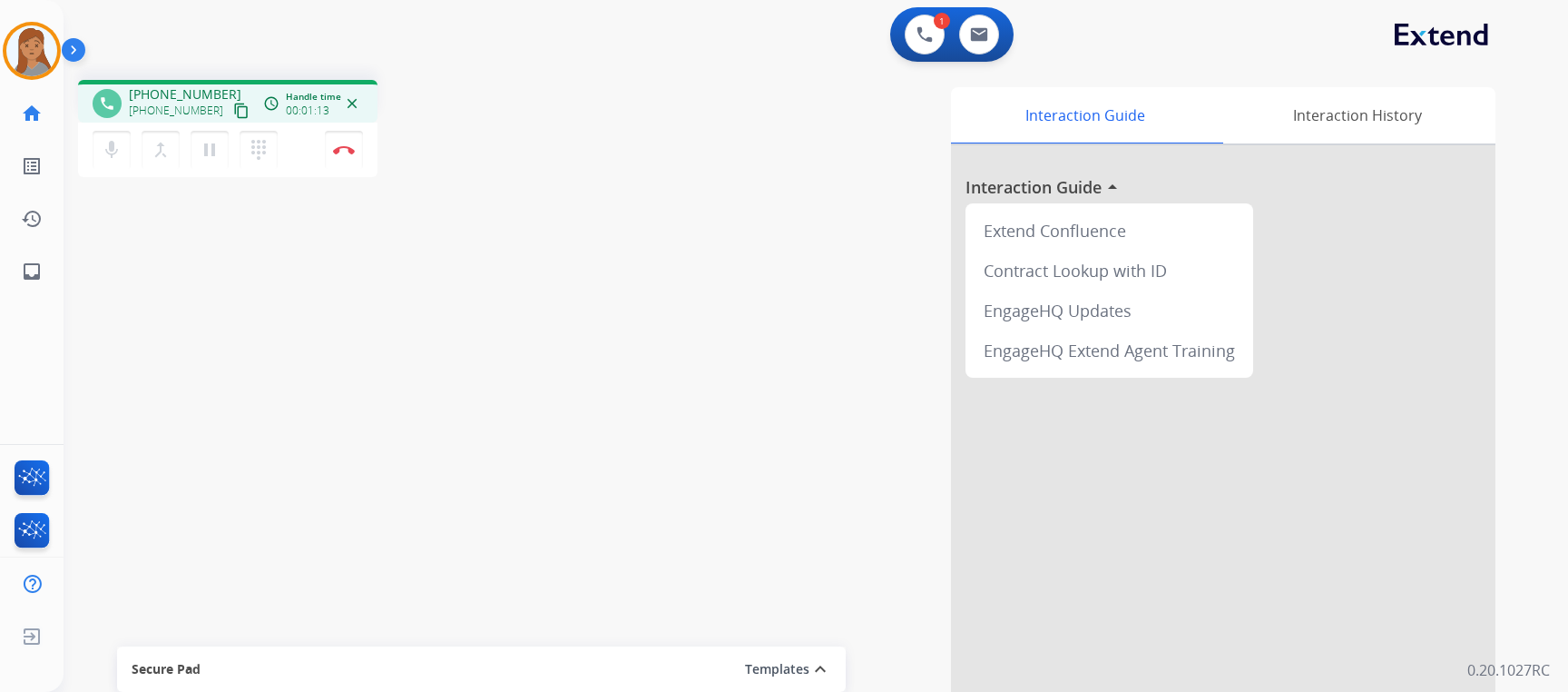
click at [233, 116] on mat-icon "content_copy" at bounding box center [241, 111] width 17 height 17
click at [341, 153] on img at bounding box center [344, 150] width 22 height 9
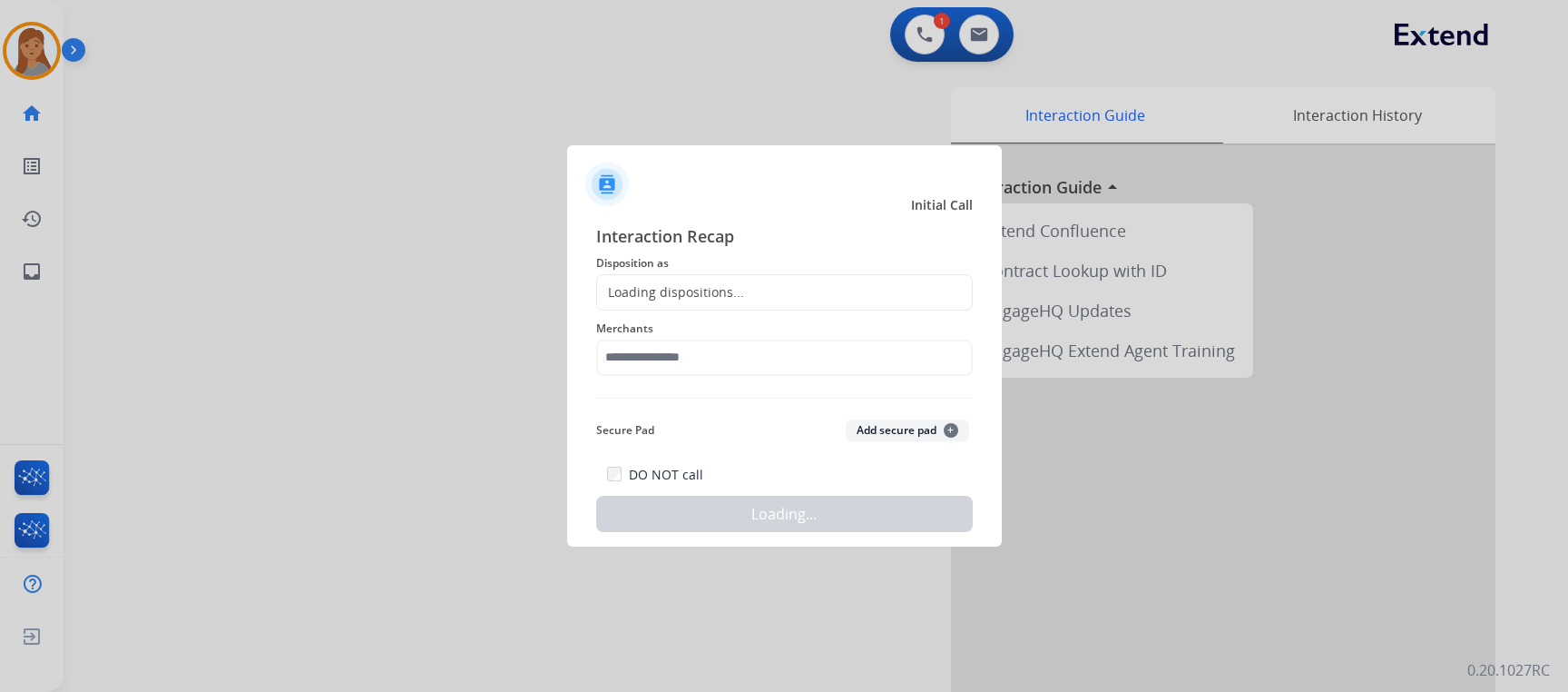
click at [667, 290] on div "Loading dispositions..." at bounding box center [670, 292] width 147 height 19
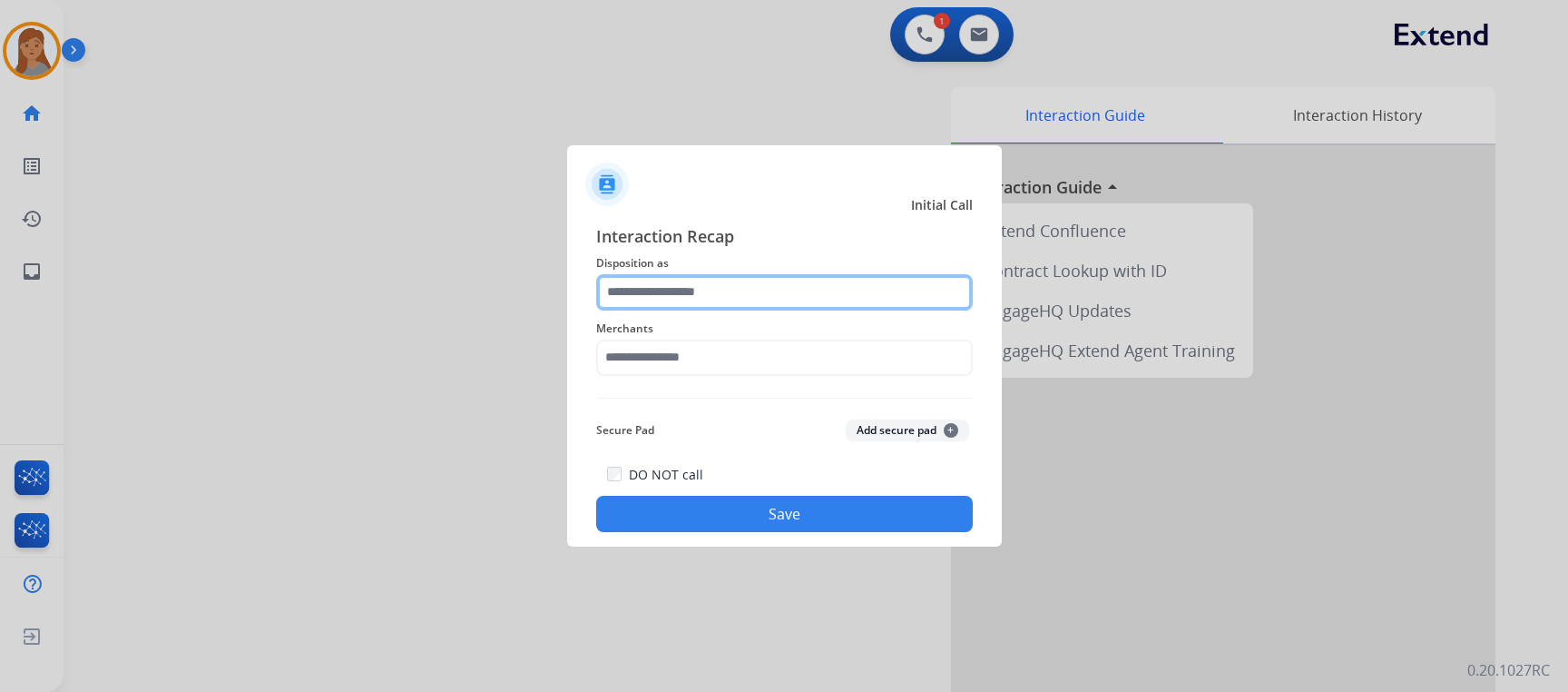
click at [731, 282] on input "text" at bounding box center [784, 291] width 376 height 36
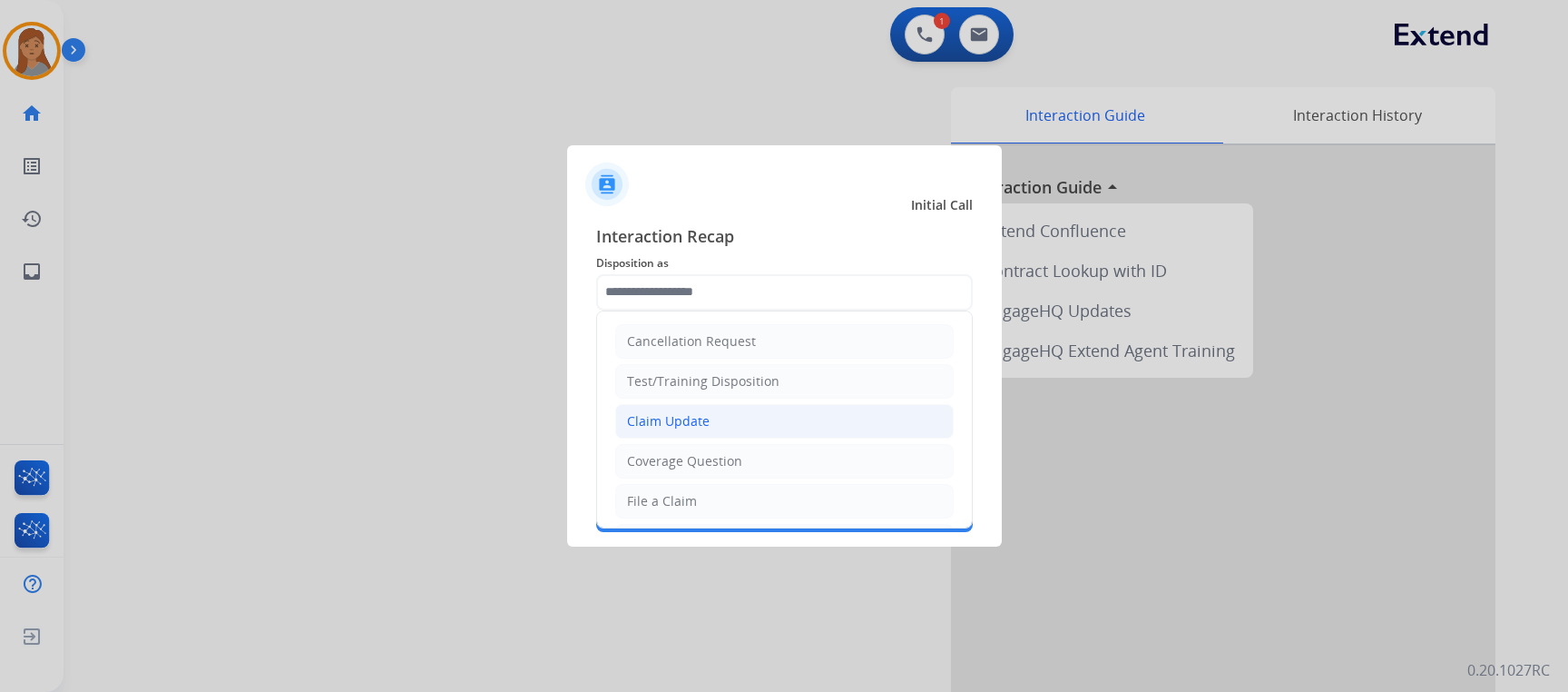
click at [734, 419] on li "Claim Update" at bounding box center [784, 421] width 338 height 34
type input "**********"
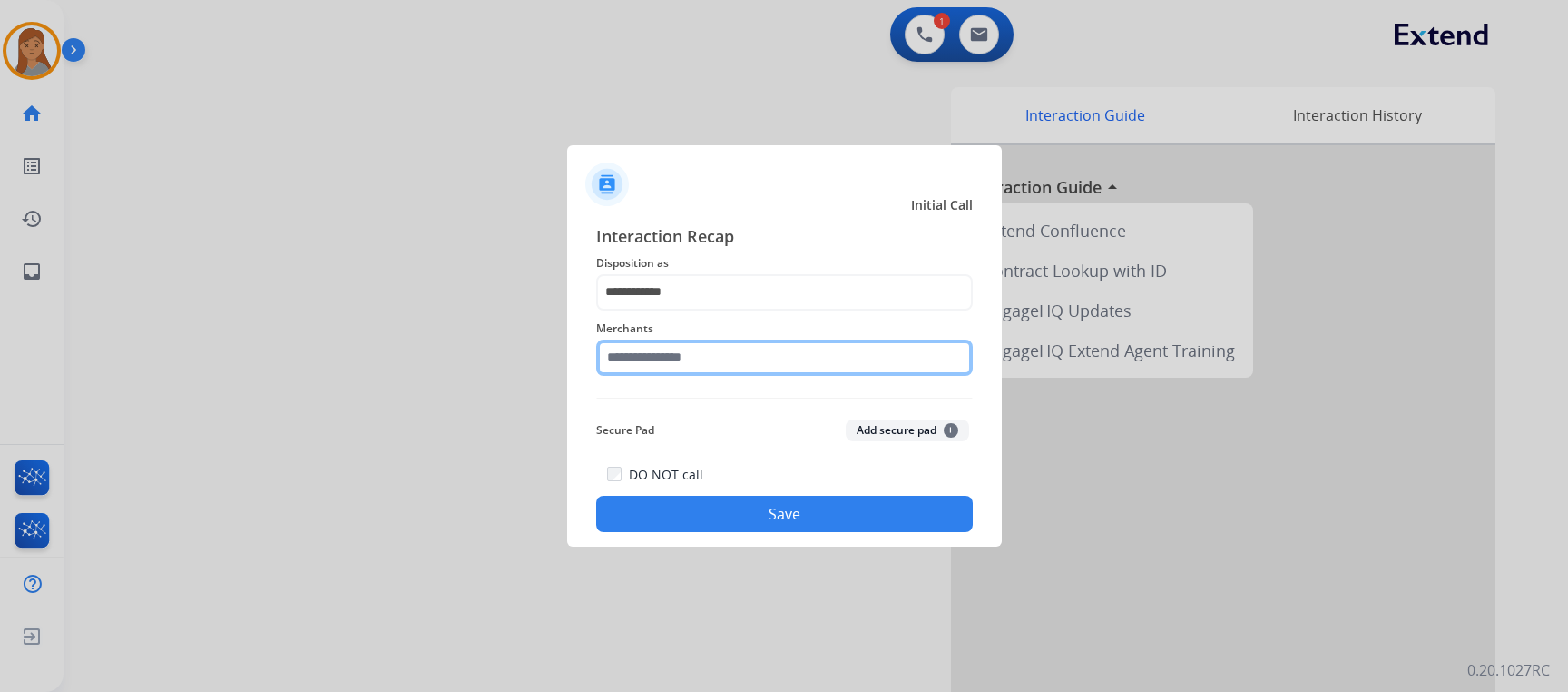
click at [701, 361] on input "text" at bounding box center [784, 357] width 376 height 36
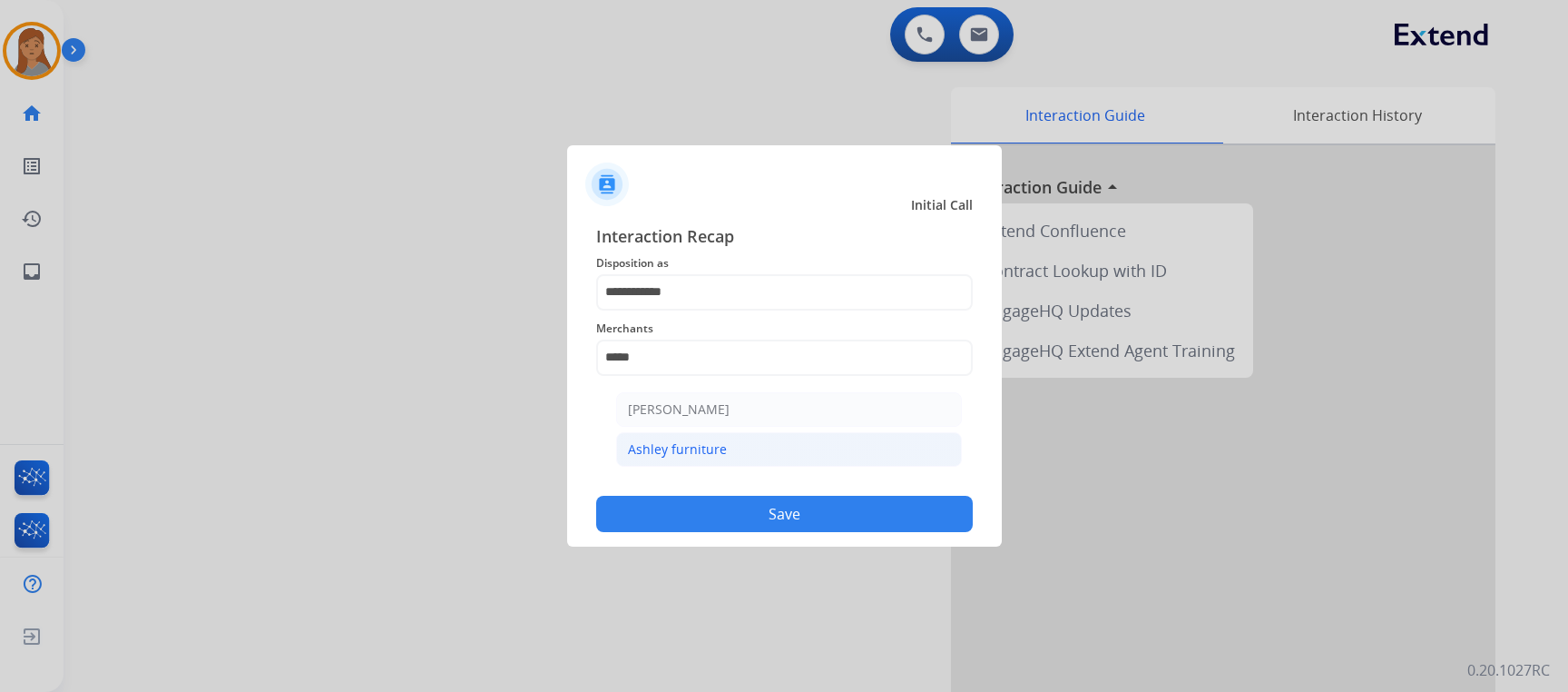
click at [732, 437] on li "Ashley furniture" at bounding box center [789, 449] width 346 height 34
type input "**********"
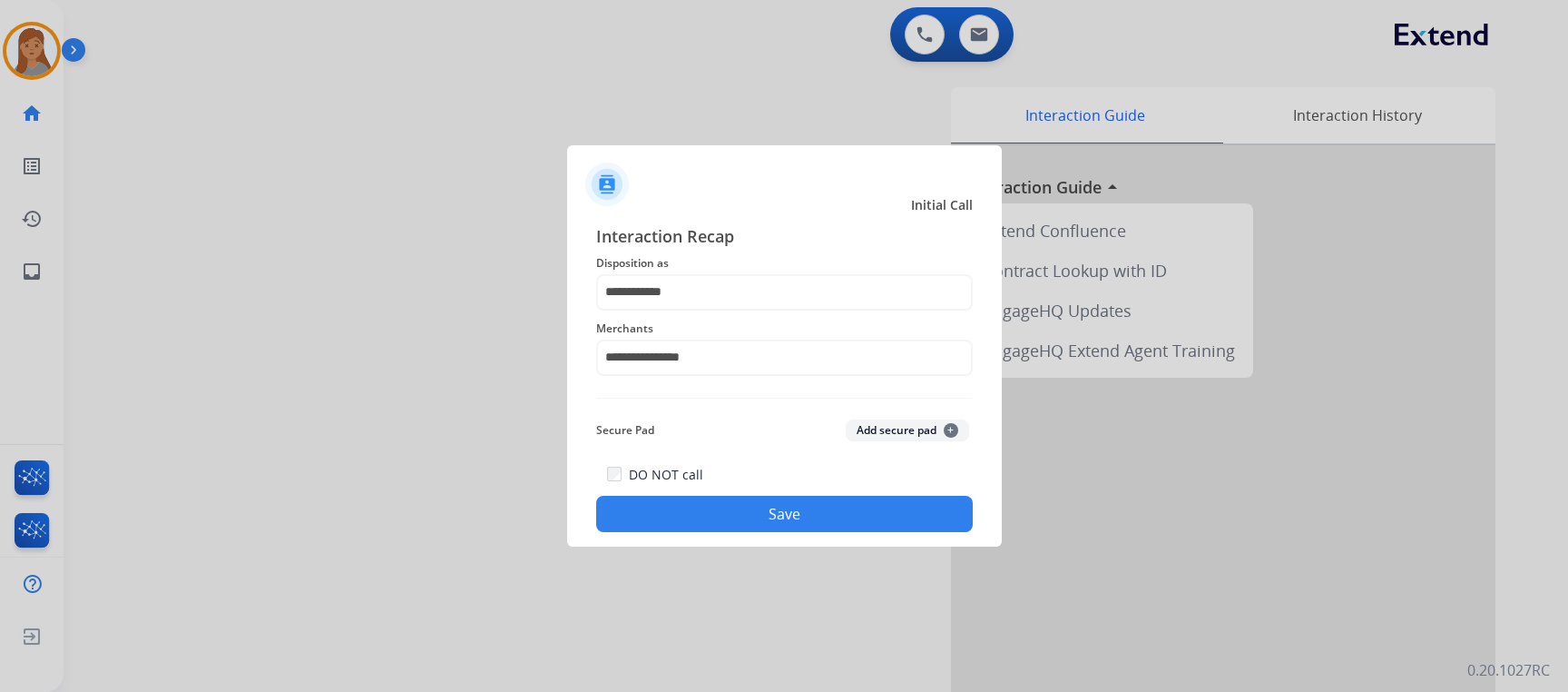
click at [778, 515] on button "Save" at bounding box center [784, 513] width 376 height 36
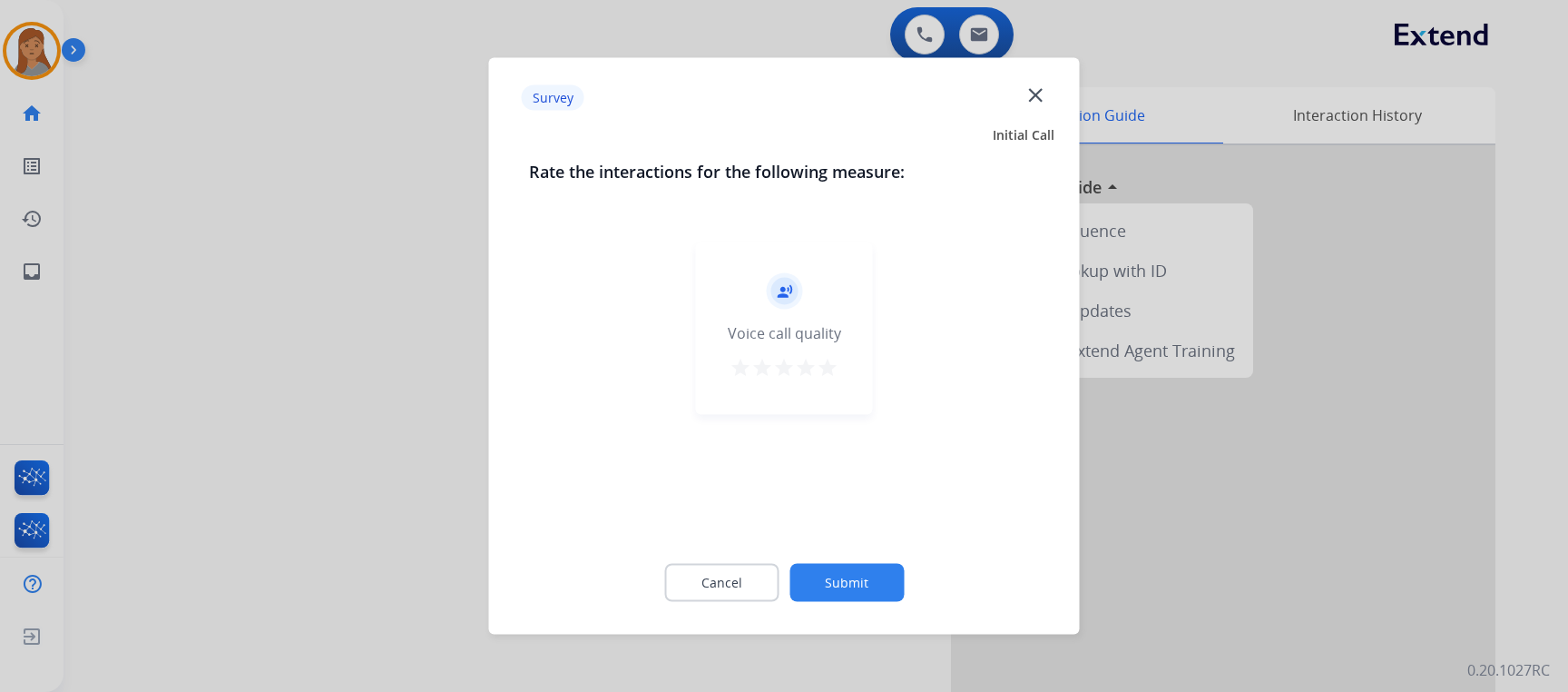
click at [817, 349] on div "record_voice_over Voice call quality star star star star star" at bounding box center [784, 328] width 177 height 172
click at [829, 373] on mat-icon "star" at bounding box center [827, 368] width 22 height 22
click at [856, 583] on button "Submit" at bounding box center [847, 582] width 115 height 38
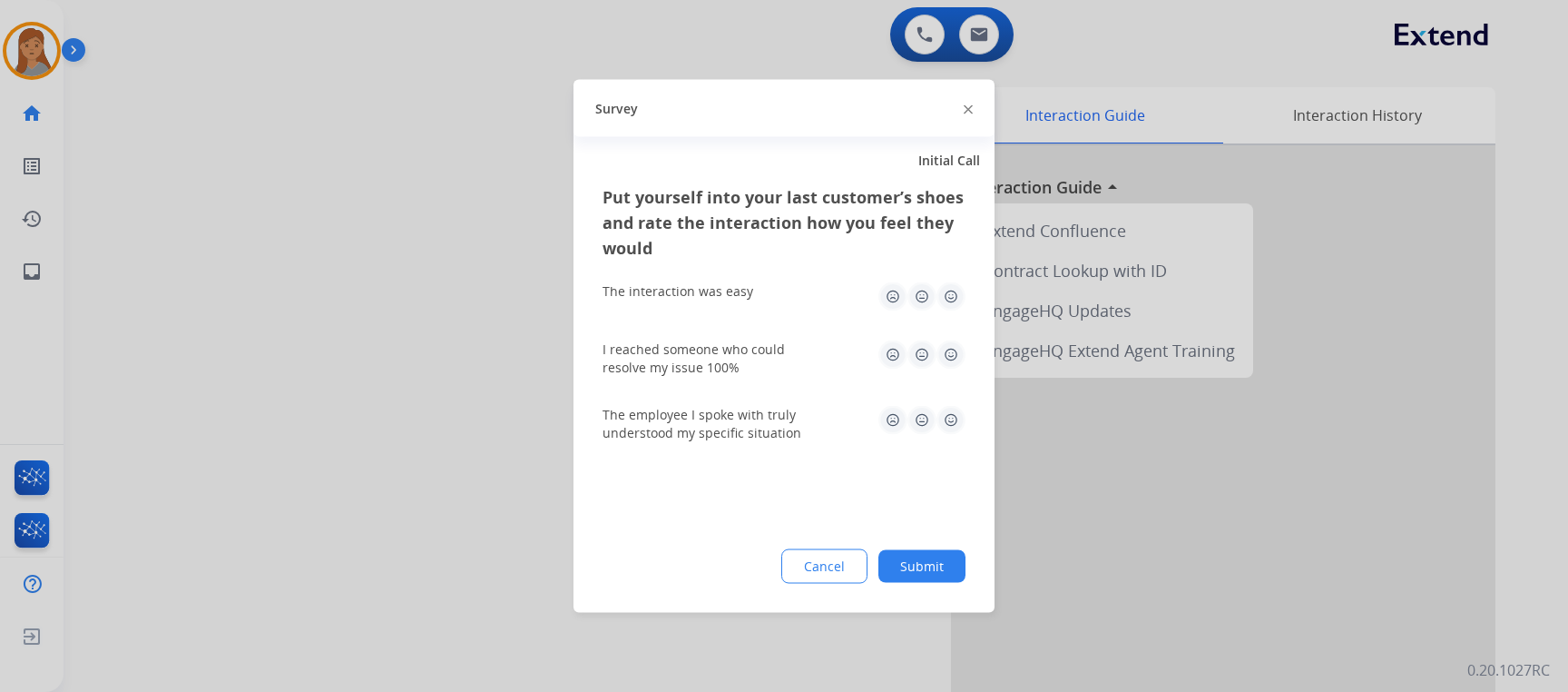
click at [951, 295] on img at bounding box center [950, 296] width 29 height 29
click at [965, 358] on div "Put yourself into your last customer’s shoes and rate the interaction how you f…" at bounding box center [783, 398] width 421 height 428
drag, startPoint x: 961, startPoint y: 359, endPoint x: 966, endPoint y: 409, distance: 50.2
click at [959, 361] on img at bounding box center [950, 354] width 29 height 29
click at [952, 416] on img at bounding box center [950, 420] width 29 height 29
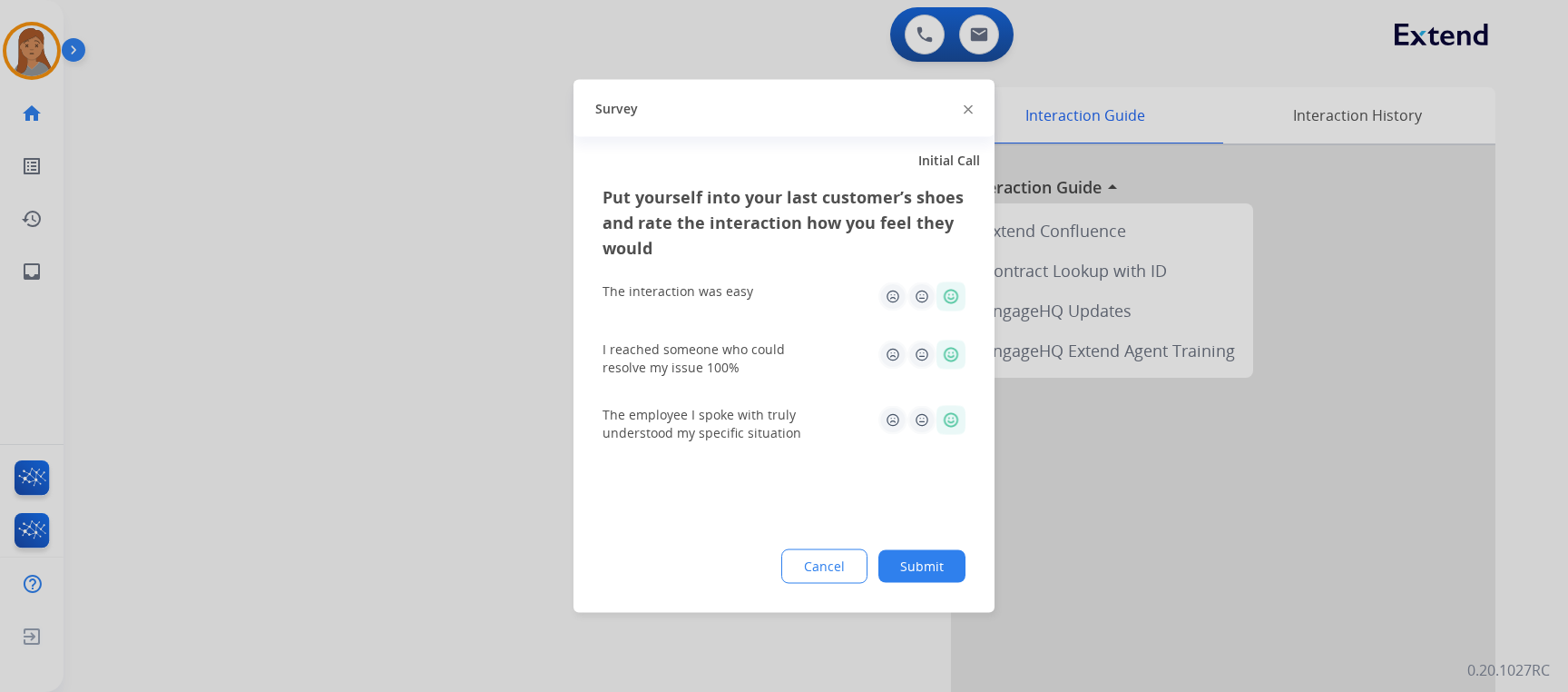
click at [927, 560] on button "Submit" at bounding box center [922, 566] width 87 height 32
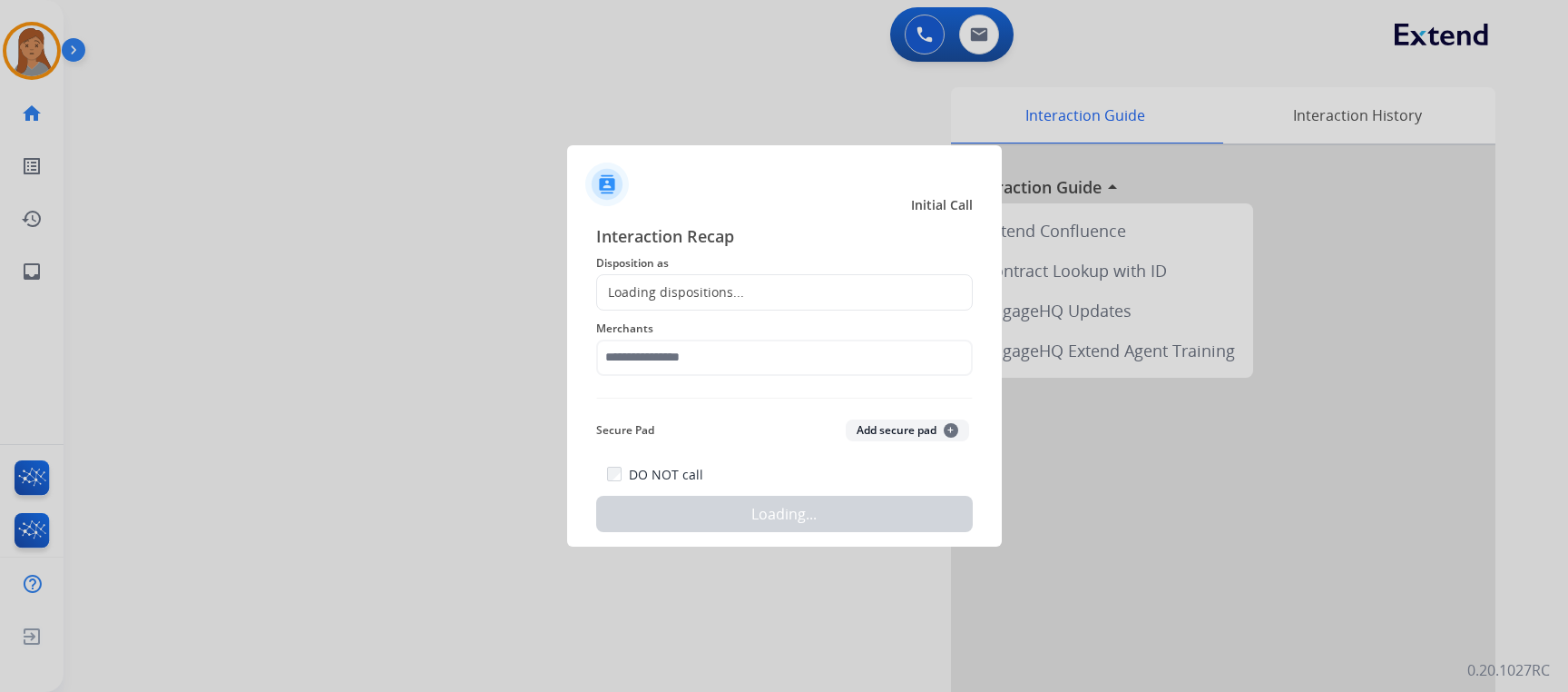
click at [379, 170] on div at bounding box center [784, 346] width 1568 height 692
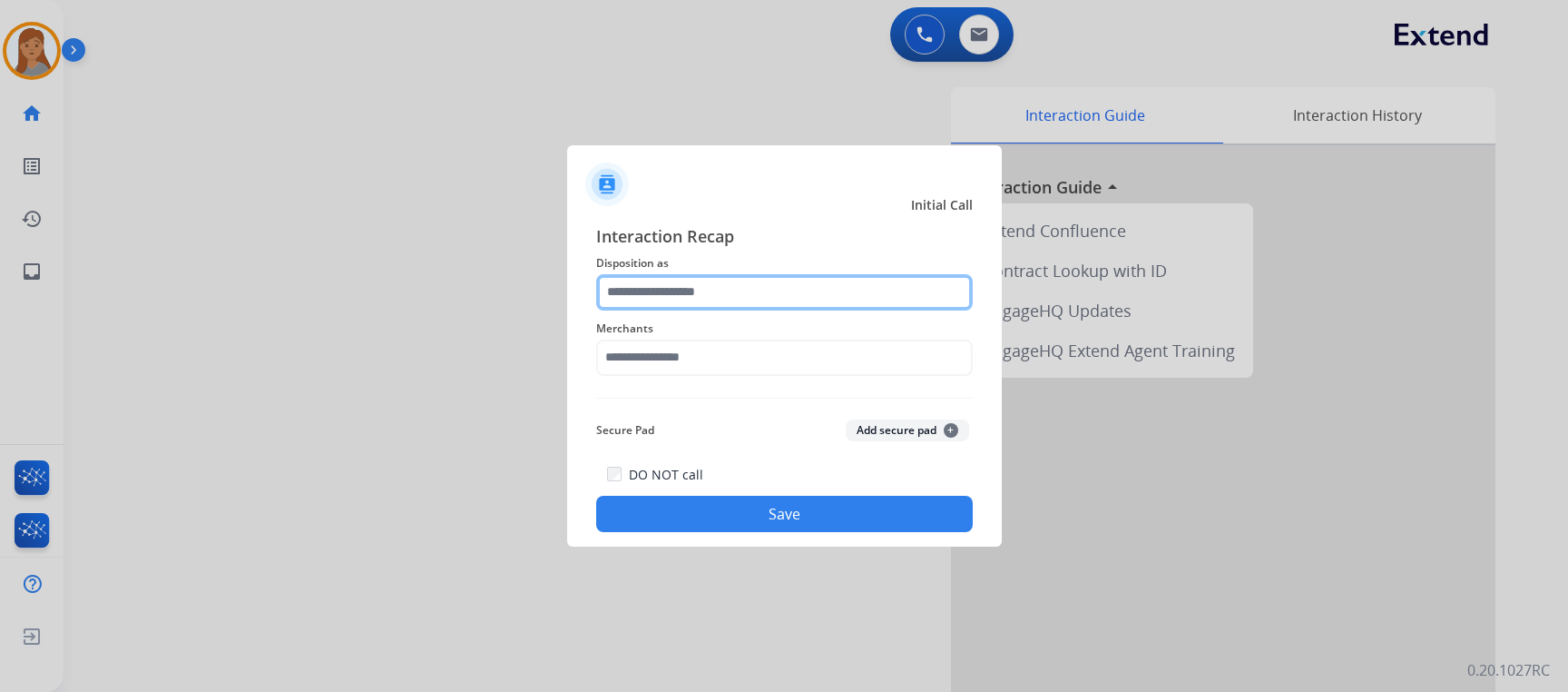
click at [682, 294] on input "text" at bounding box center [784, 291] width 376 height 36
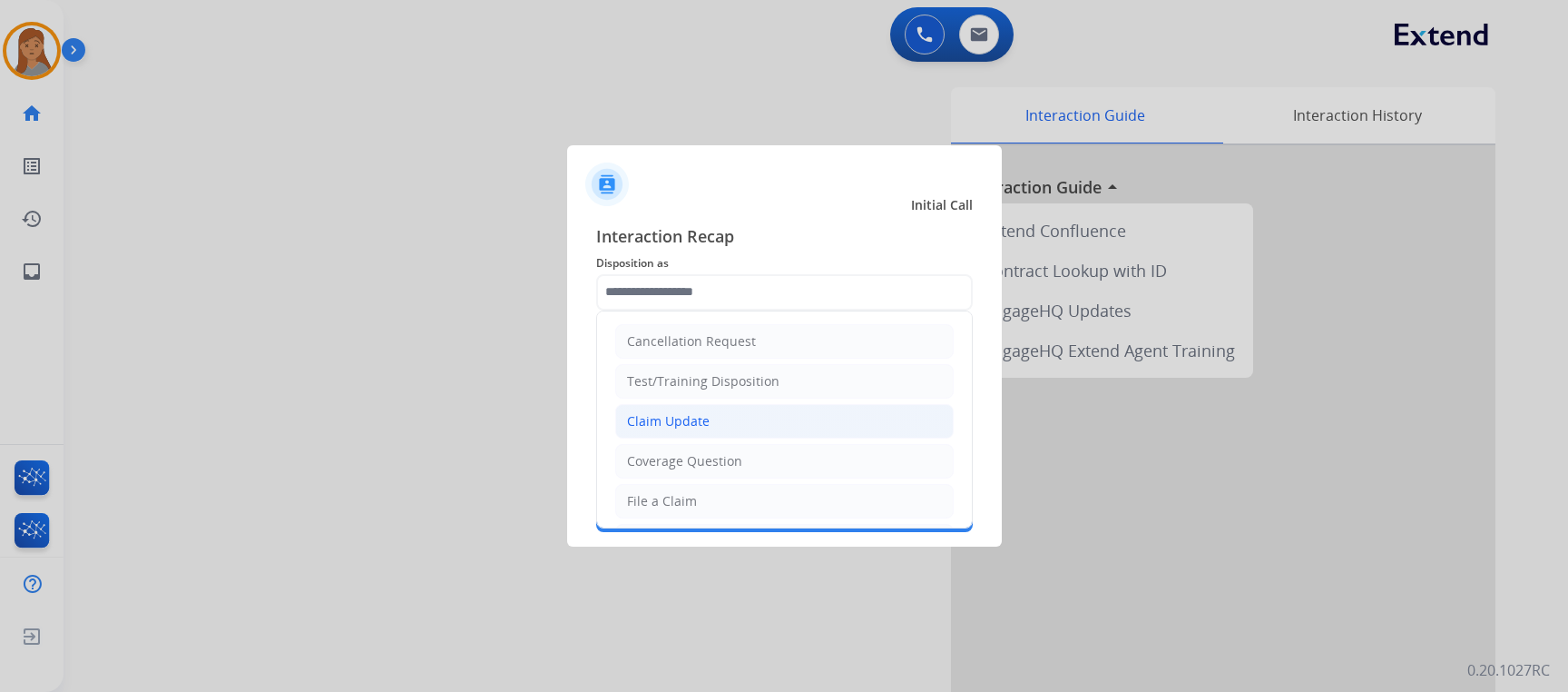
click at [730, 417] on li "Claim Update" at bounding box center [784, 421] width 338 height 34
type input "**********"
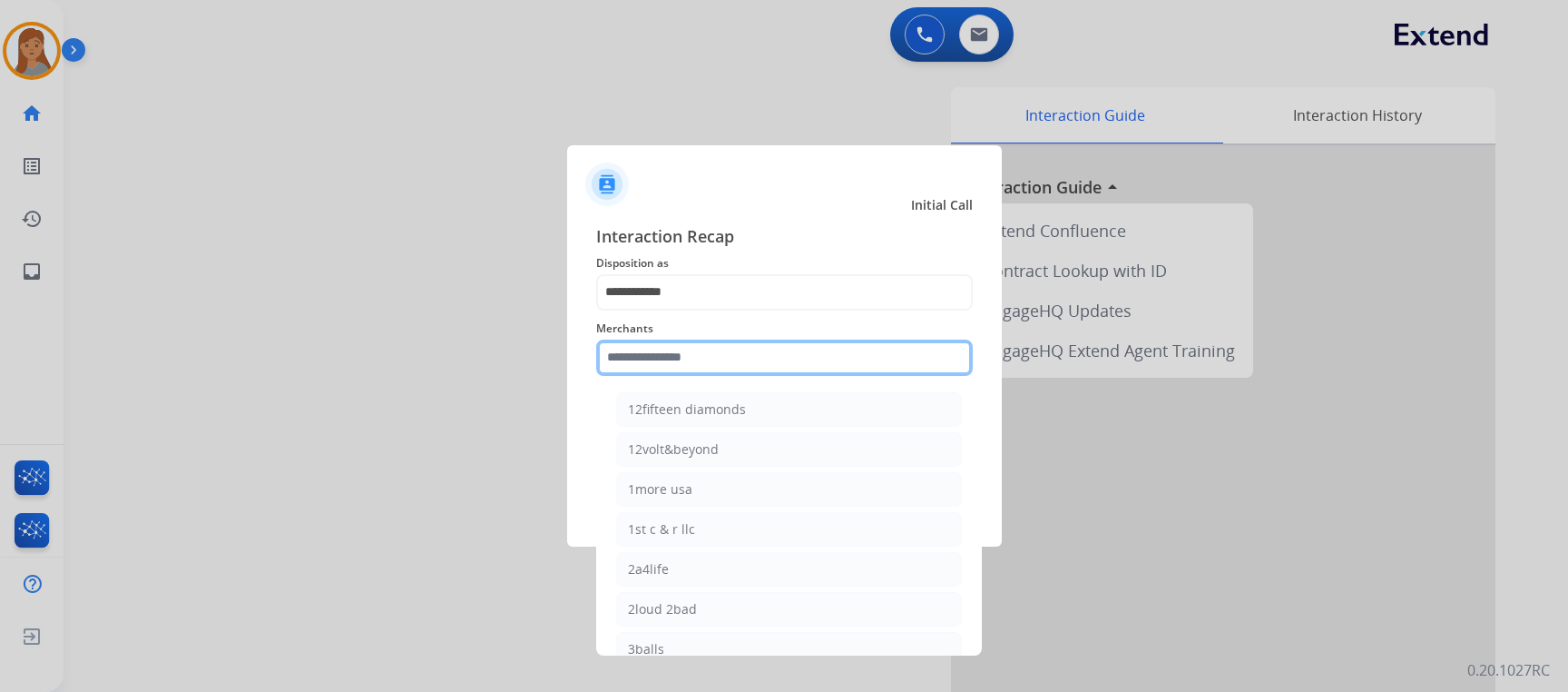
click at [699, 352] on input "text" at bounding box center [784, 357] width 376 height 36
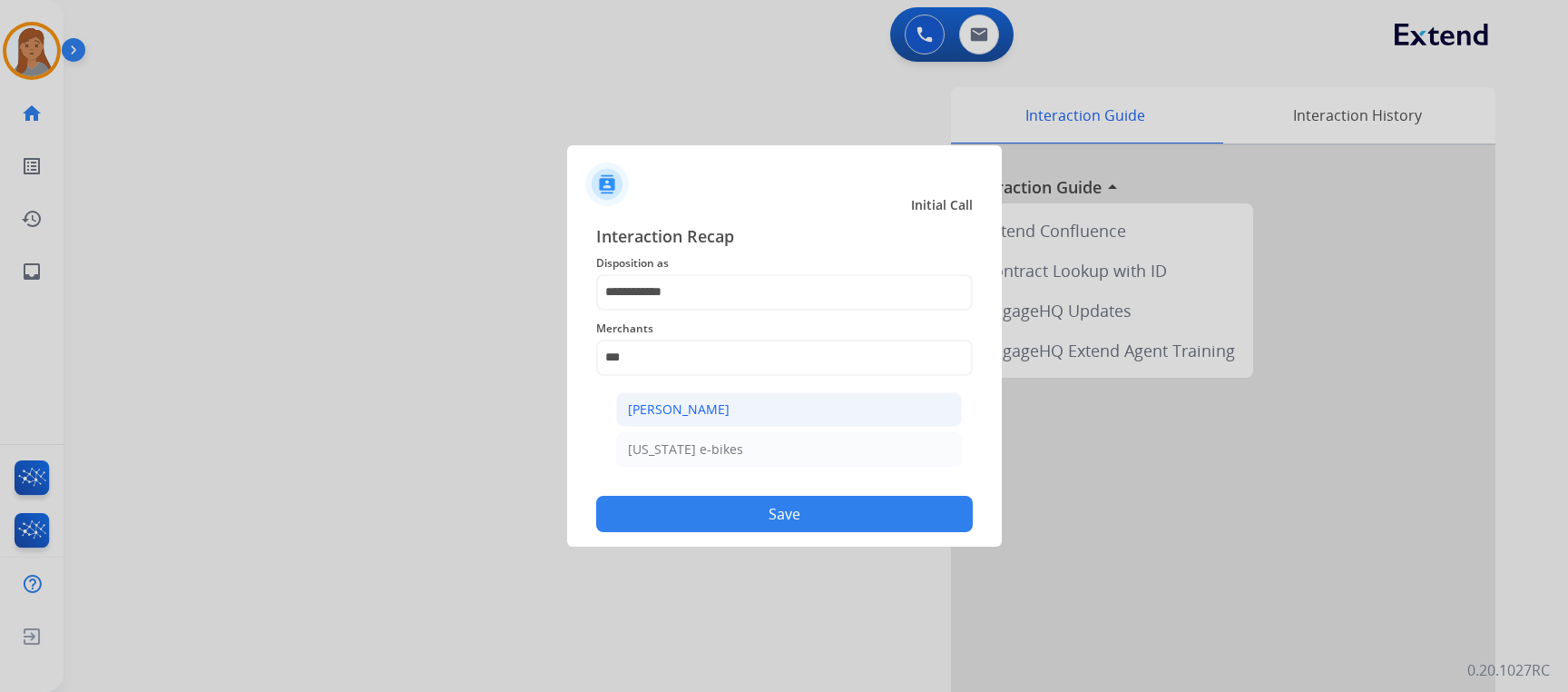
click at [698, 411] on div "[PERSON_NAME]" at bounding box center [679, 410] width 102 height 19
type input "**********"
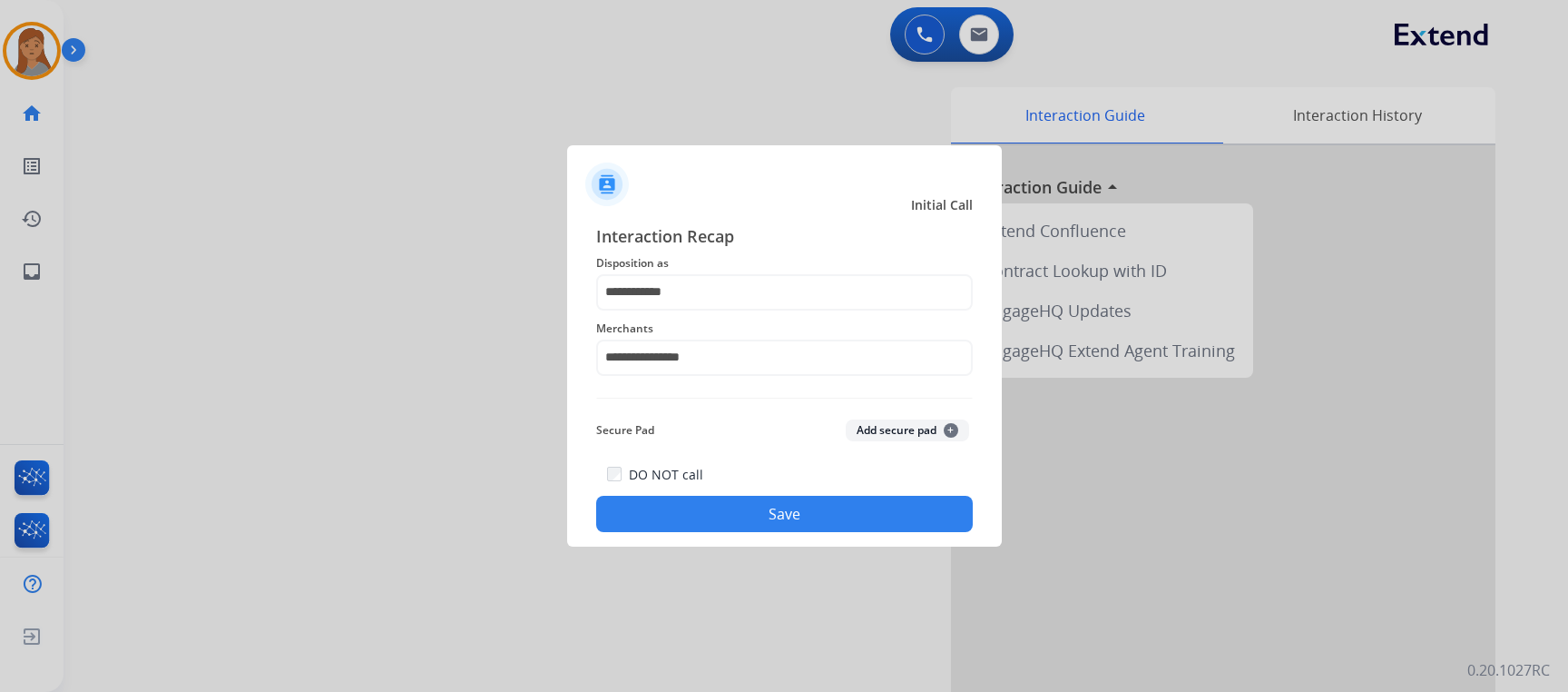
click at [713, 514] on button "Save" at bounding box center [784, 513] width 376 height 36
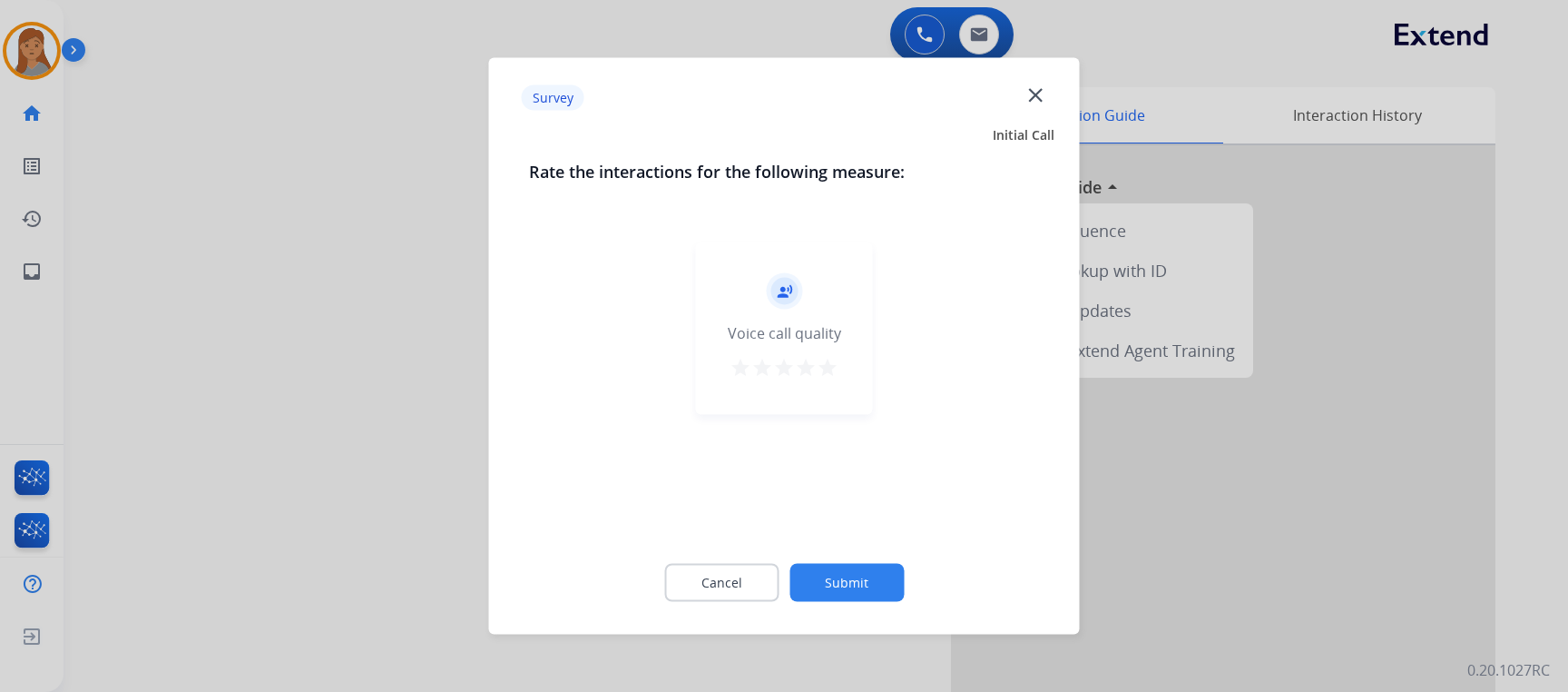
drag, startPoint x: 840, startPoint y: 561, endPoint x: 845, endPoint y: 570, distance: 10.3
click at [845, 570] on div "Cancel Submit" at bounding box center [784, 583] width 510 height 81
drag, startPoint x: 845, startPoint y: 570, endPoint x: 859, endPoint y: 587, distance: 22.0
click at [859, 587] on button "Submit" at bounding box center [847, 582] width 115 height 38
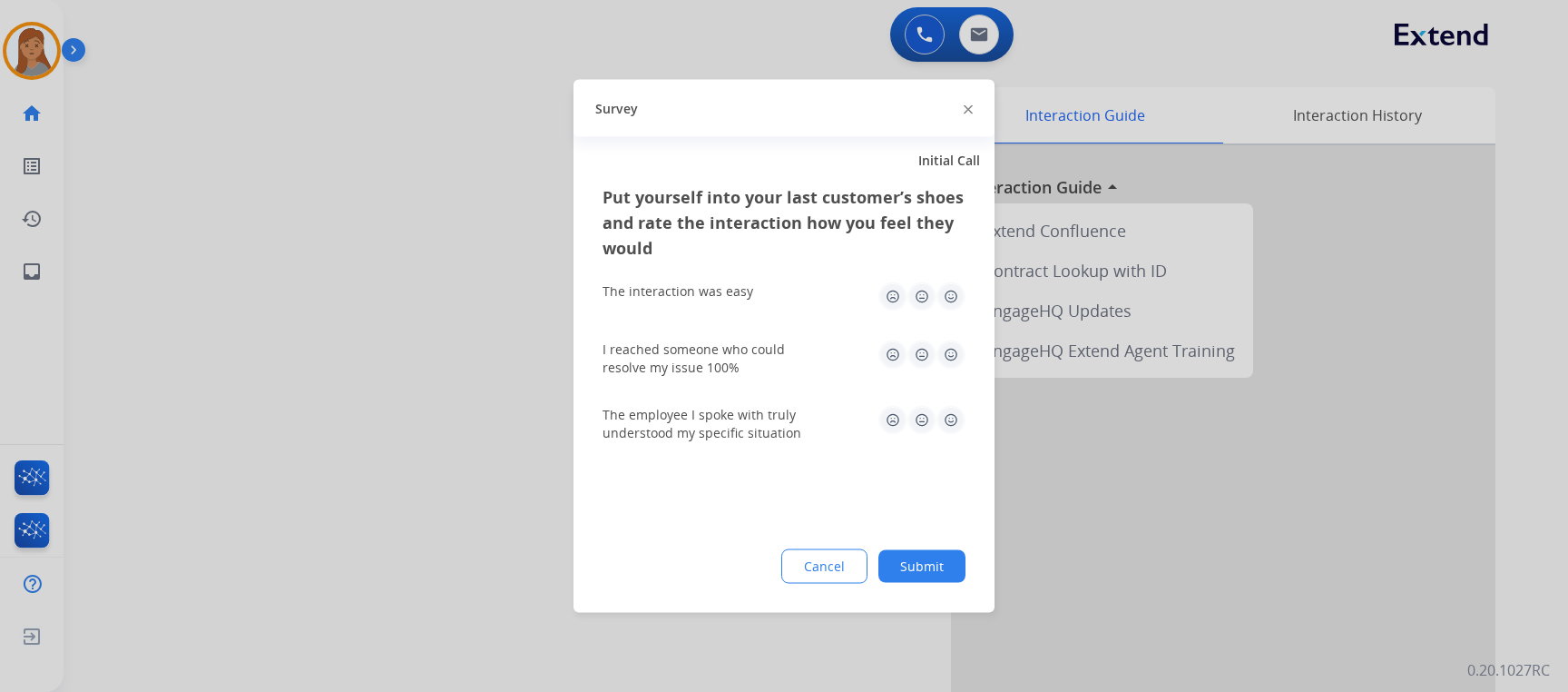
click at [935, 569] on button "Submit" at bounding box center [922, 566] width 87 height 32
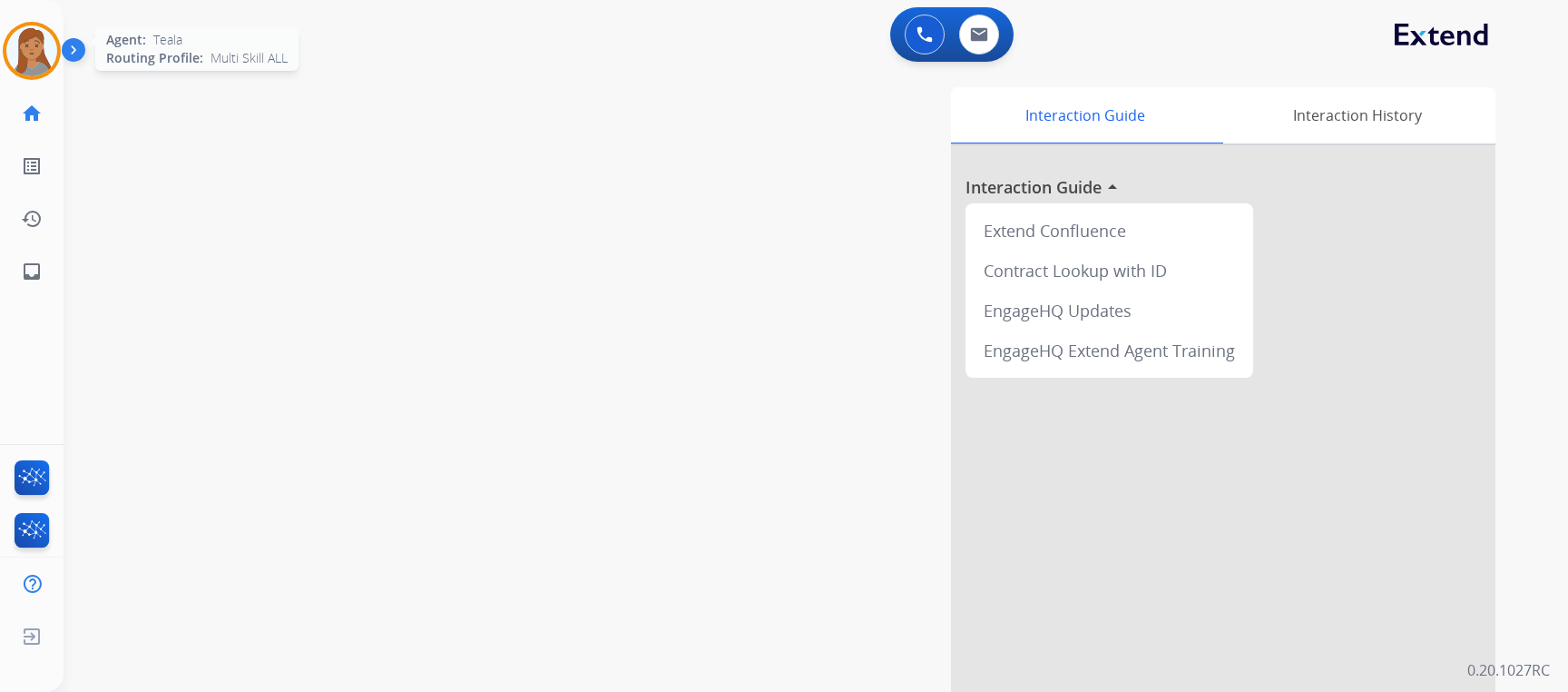
click at [14, 46] on img at bounding box center [31, 50] width 51 height 51
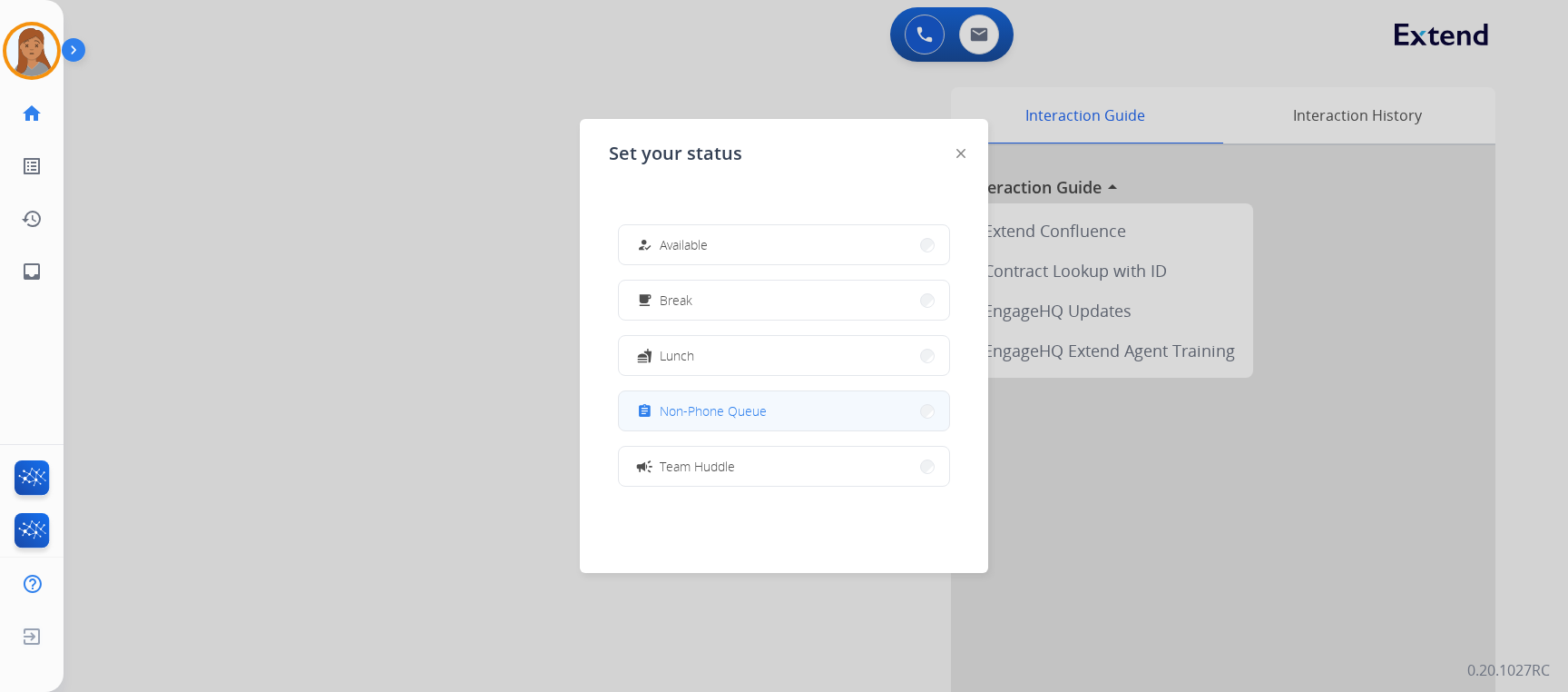
click at [762, 414] on span "Non-Phone Queue" at bounding box center [713, 411] width 107 height 19
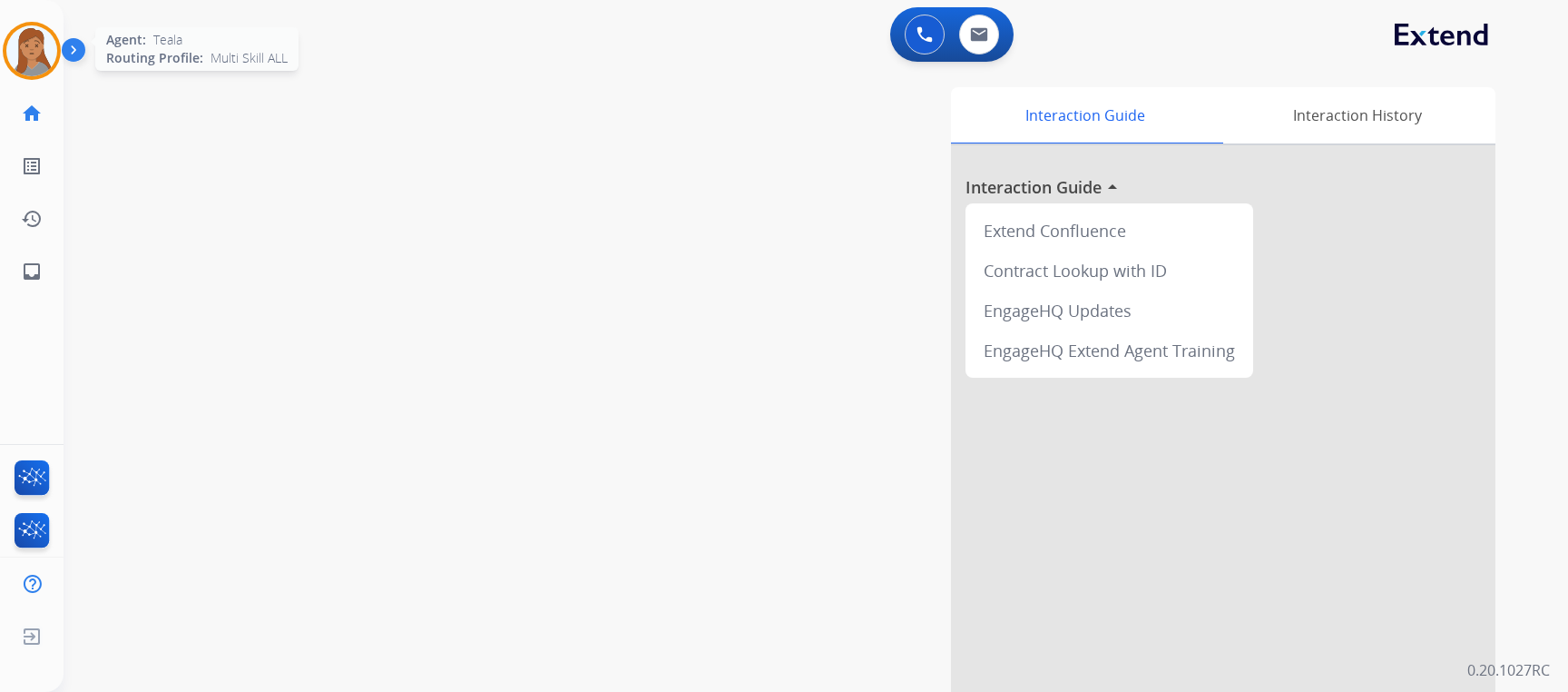
click at [36, 52] on img at bounding box center [31, 50] width 51 height 51
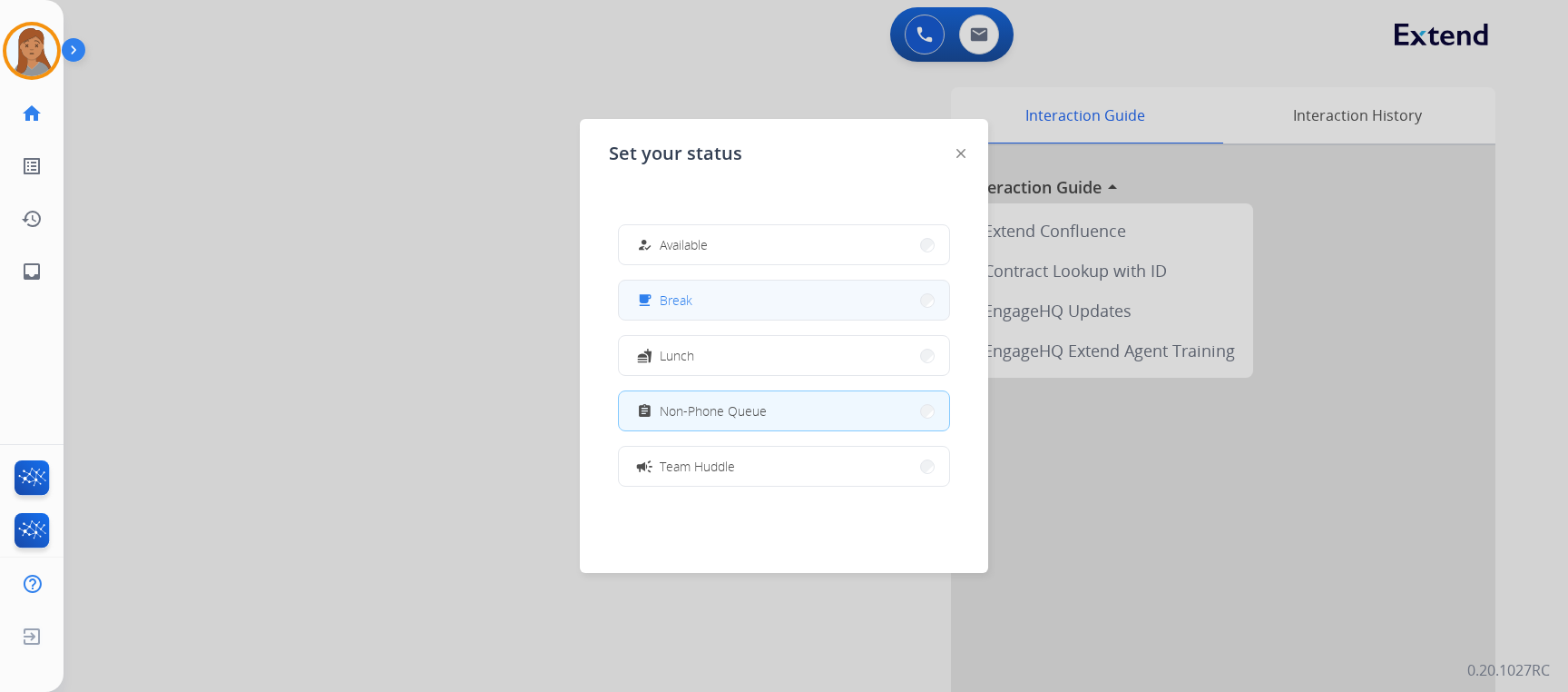
click at [775, 310] on button "free_breakfast Break" at bounding box center [783, 300] width 330 height 39
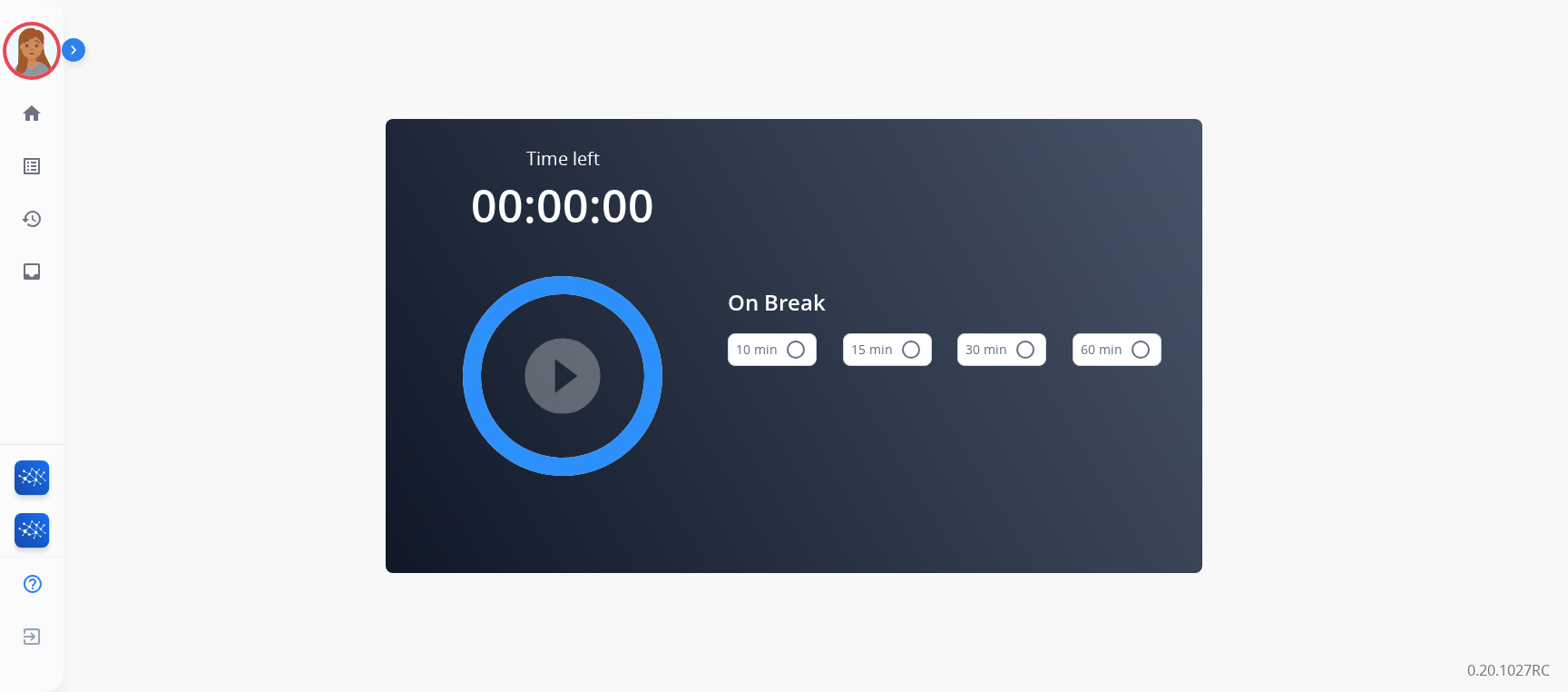
click at [787, 351] on mat-icon "radio_button_unchecked" at bounding box center [796, 350] width 22 height 22
click at [567, 365] on mat-icon "play_circle_filled" at bounding box center [563, 376] width 22 height 22
click at [46, 56] on img at bounding box center [31, 50] width 51 height 51
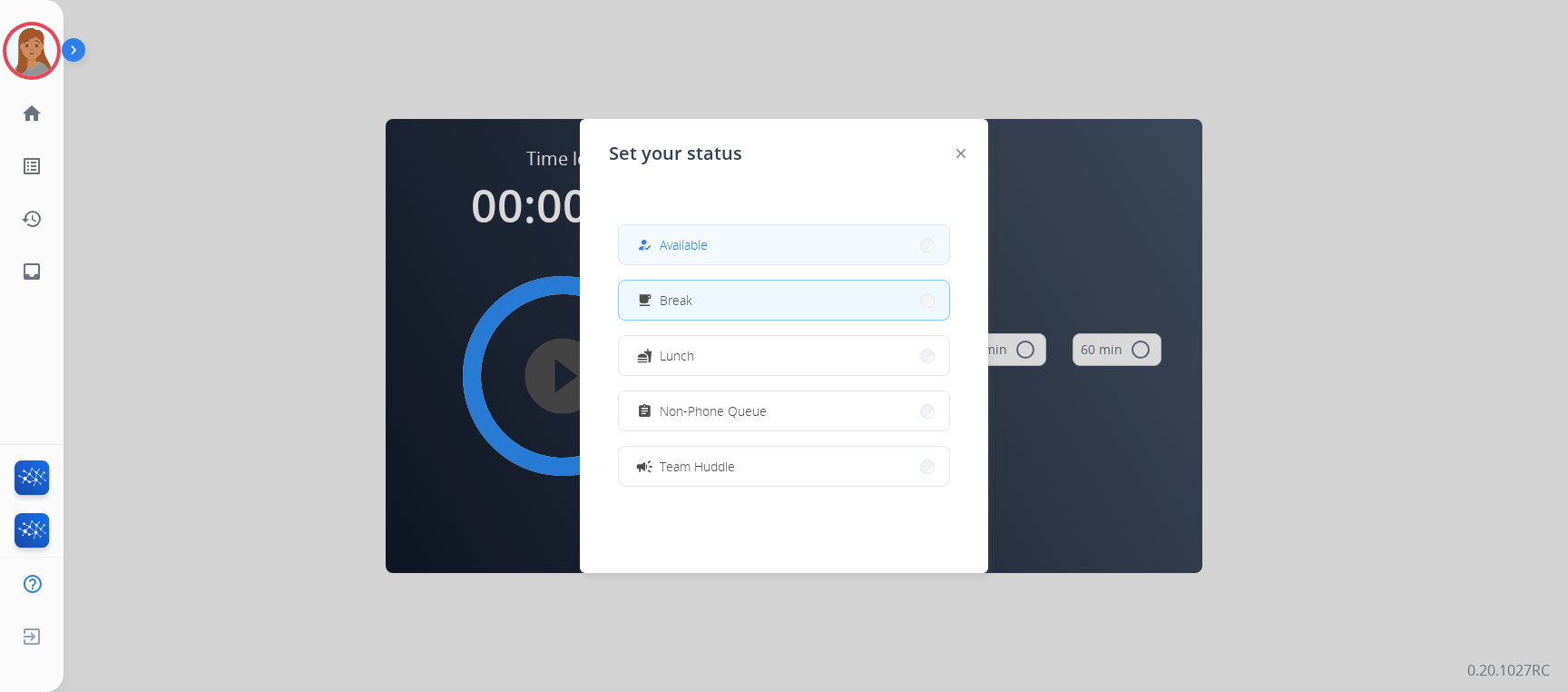
click at [803, 258] on button "how_to_reg Available" at bounding box center [783, 244] width 330 height 39
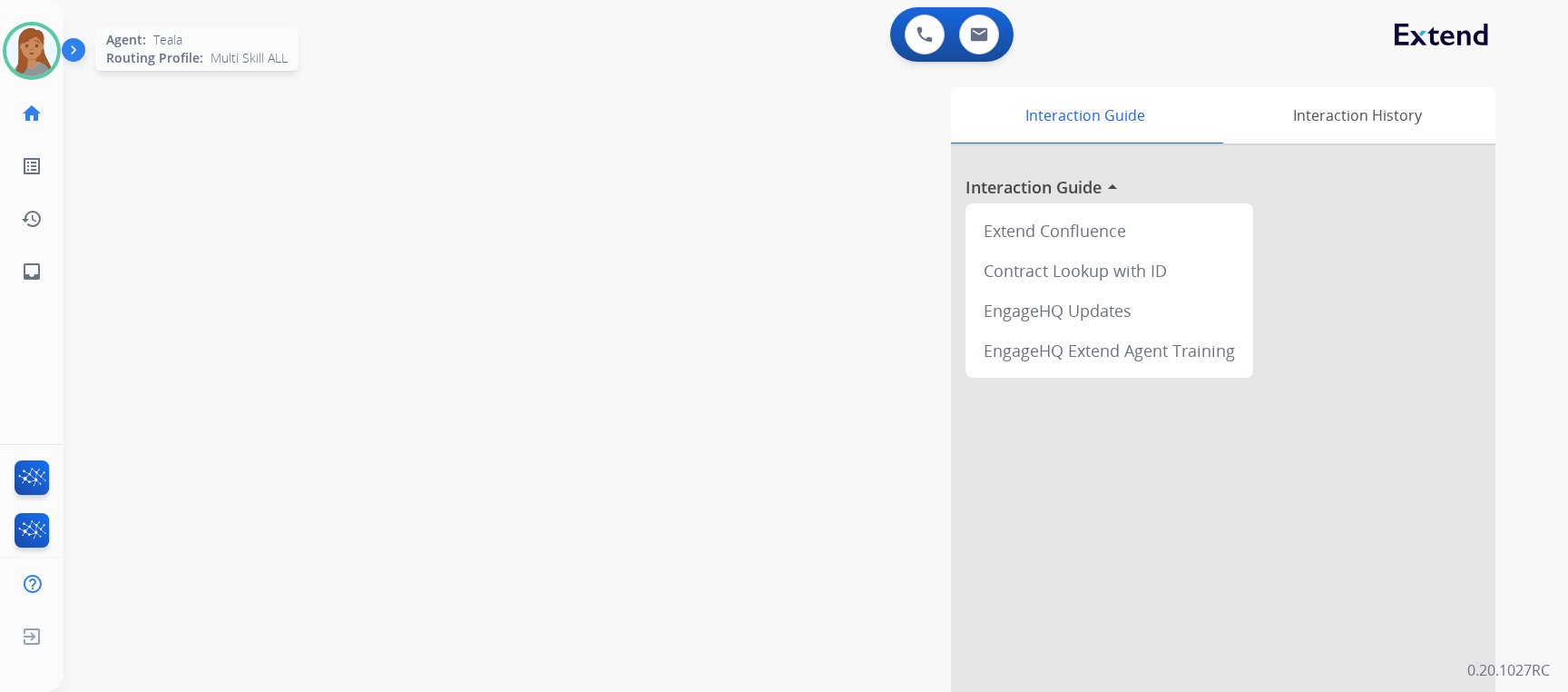
click at [21, 46] on img at bounding box center [31, 50] width 51 height 51
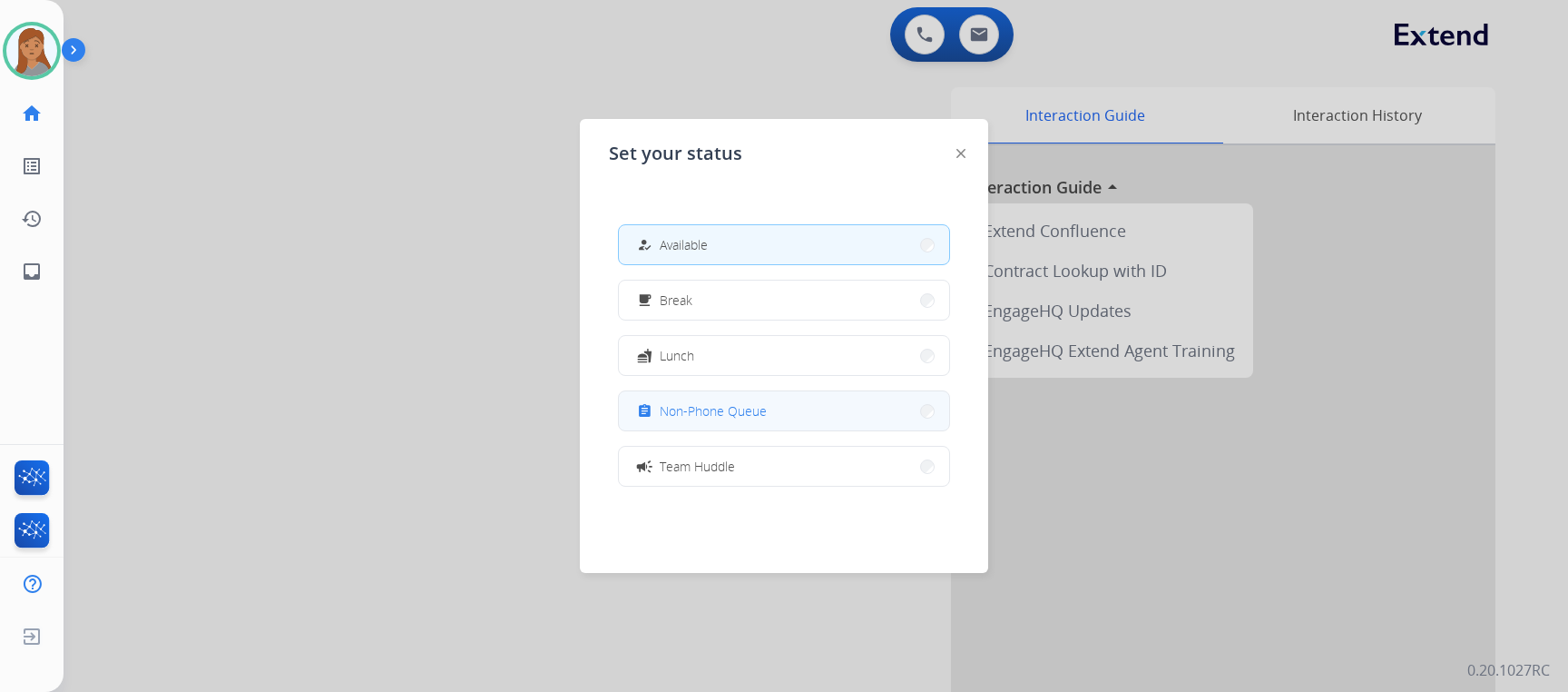
click at [897, 425] on button "assignment Non-Phone Queue" at bounding box center [783, 411] width 330 height 39
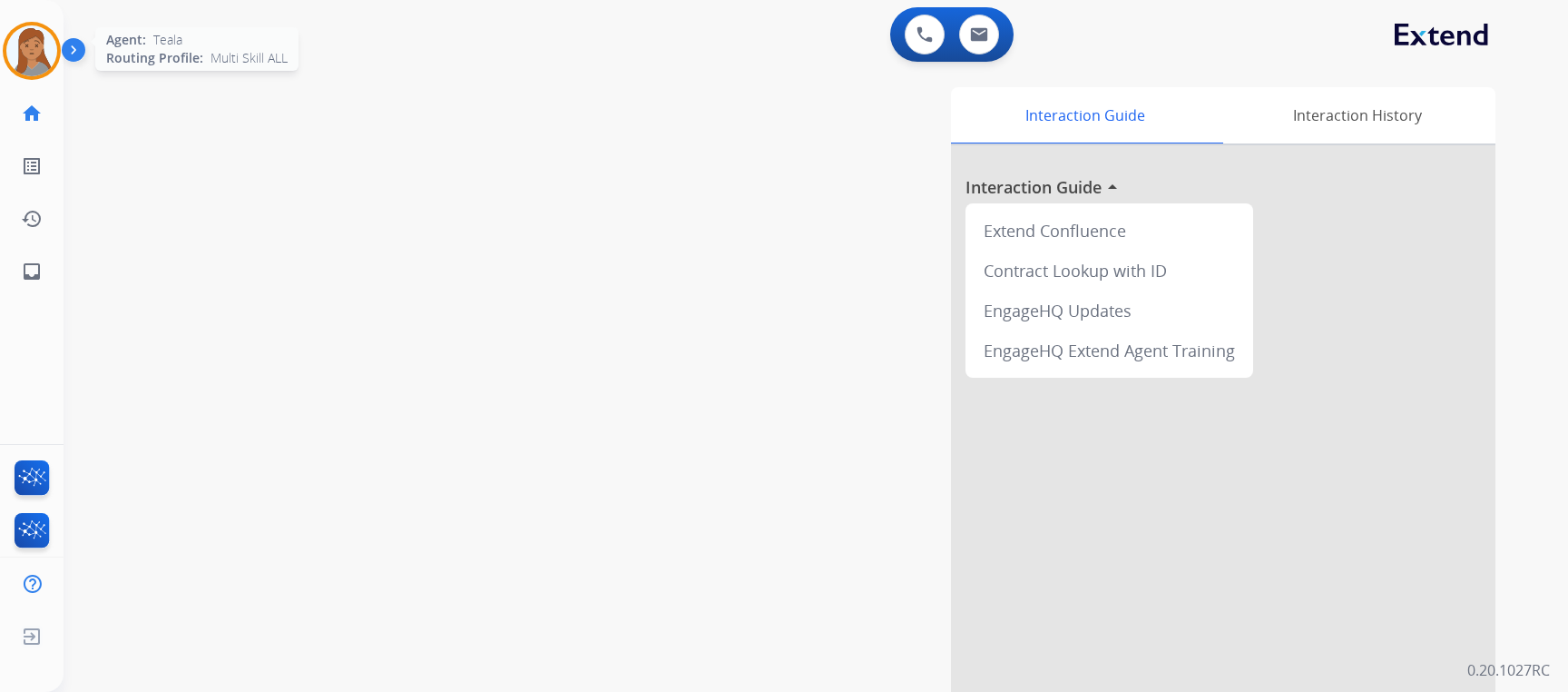
click at [54, 59] on img at bounding box center [31, 50] width 51 height 51
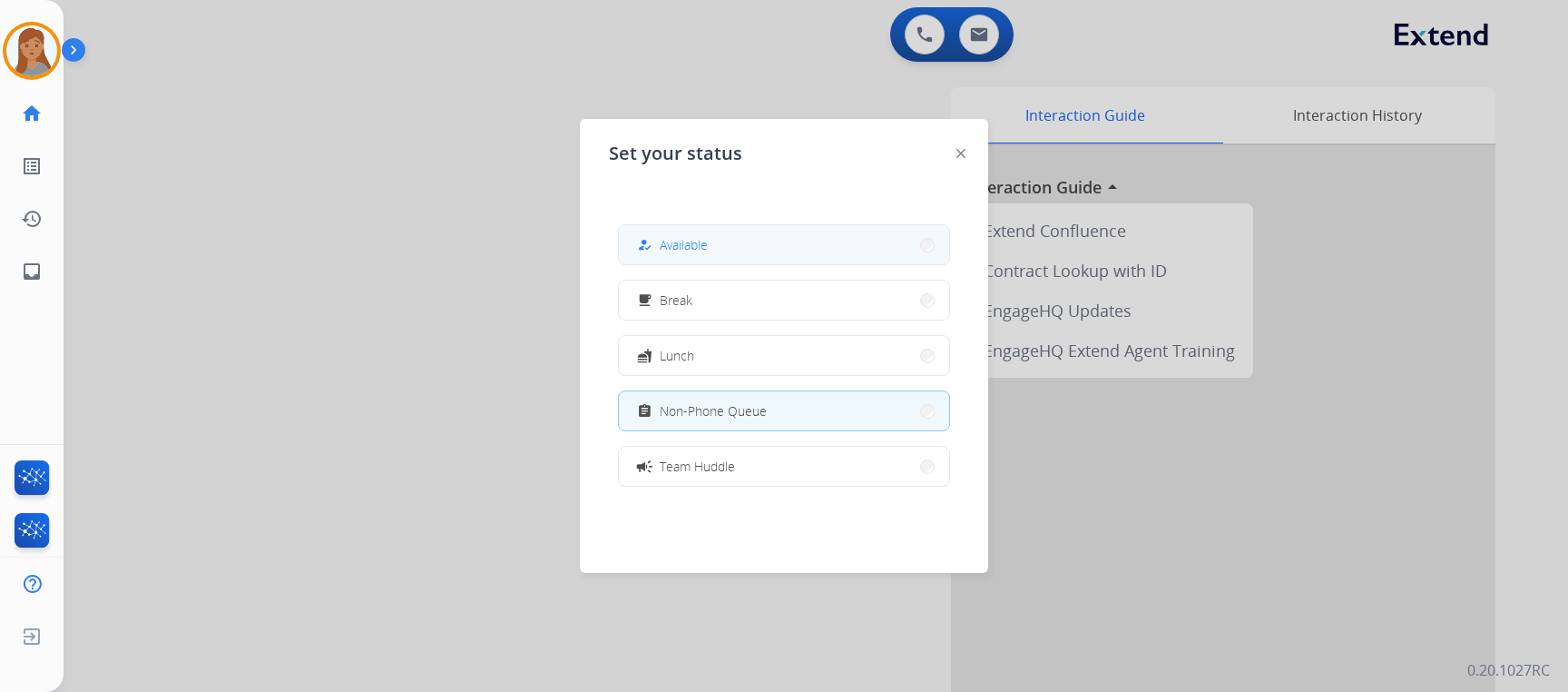
click at [754, 235] on button "how_to_reg Available" at bounding box center [783, 244] width 330 height 39
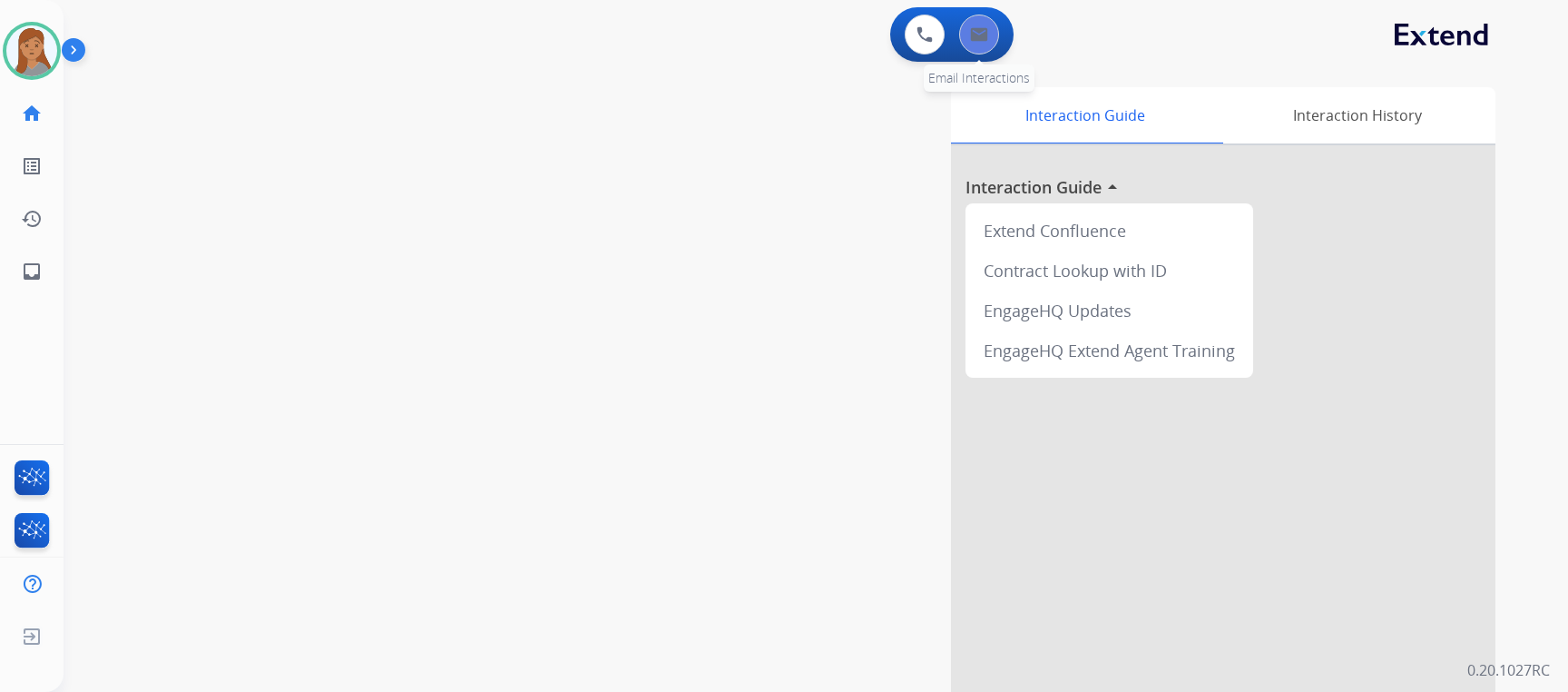
click at [990, 35] on button at bounding box center [978, 34] width 40 height 40
select select "**********"
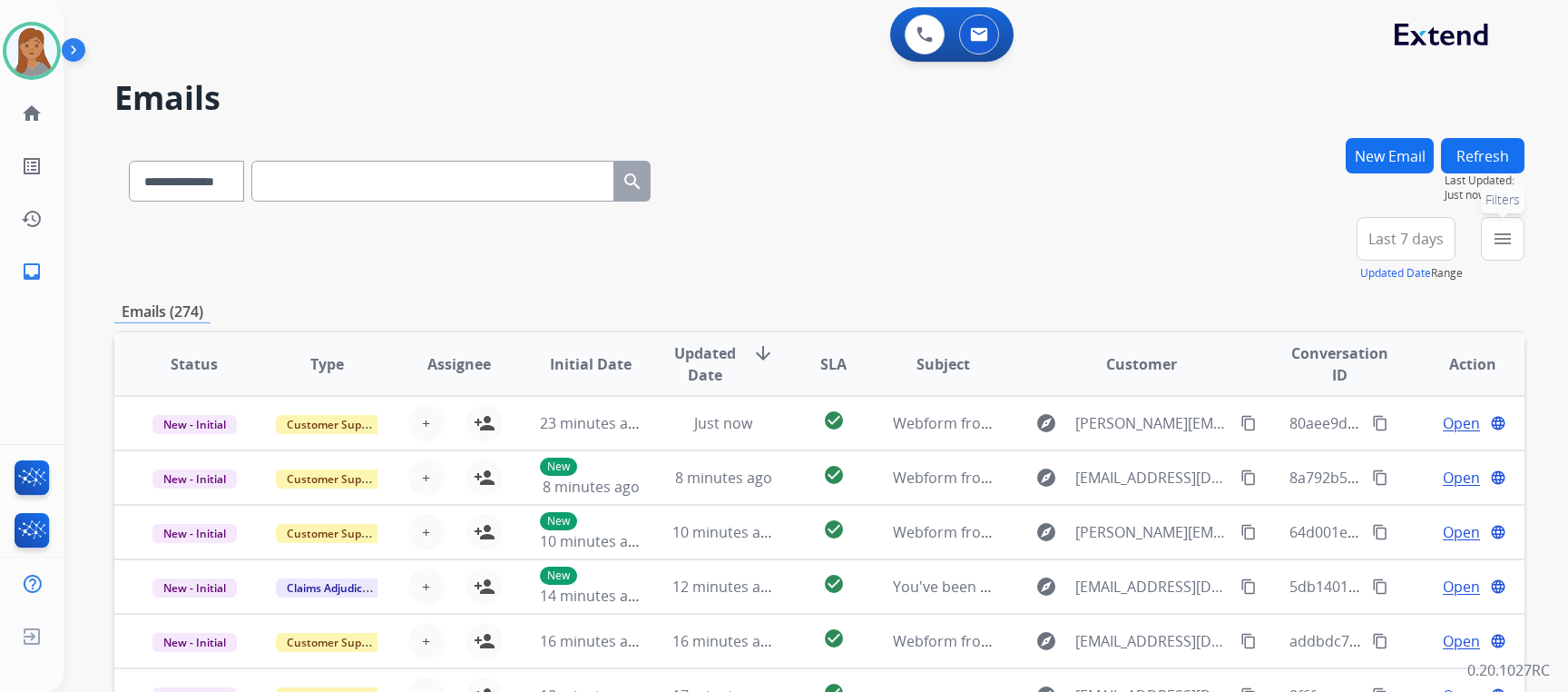
click at [1511, 236] on mat-icon "menu" at bounding box center [1502, 239] width 22 height 22
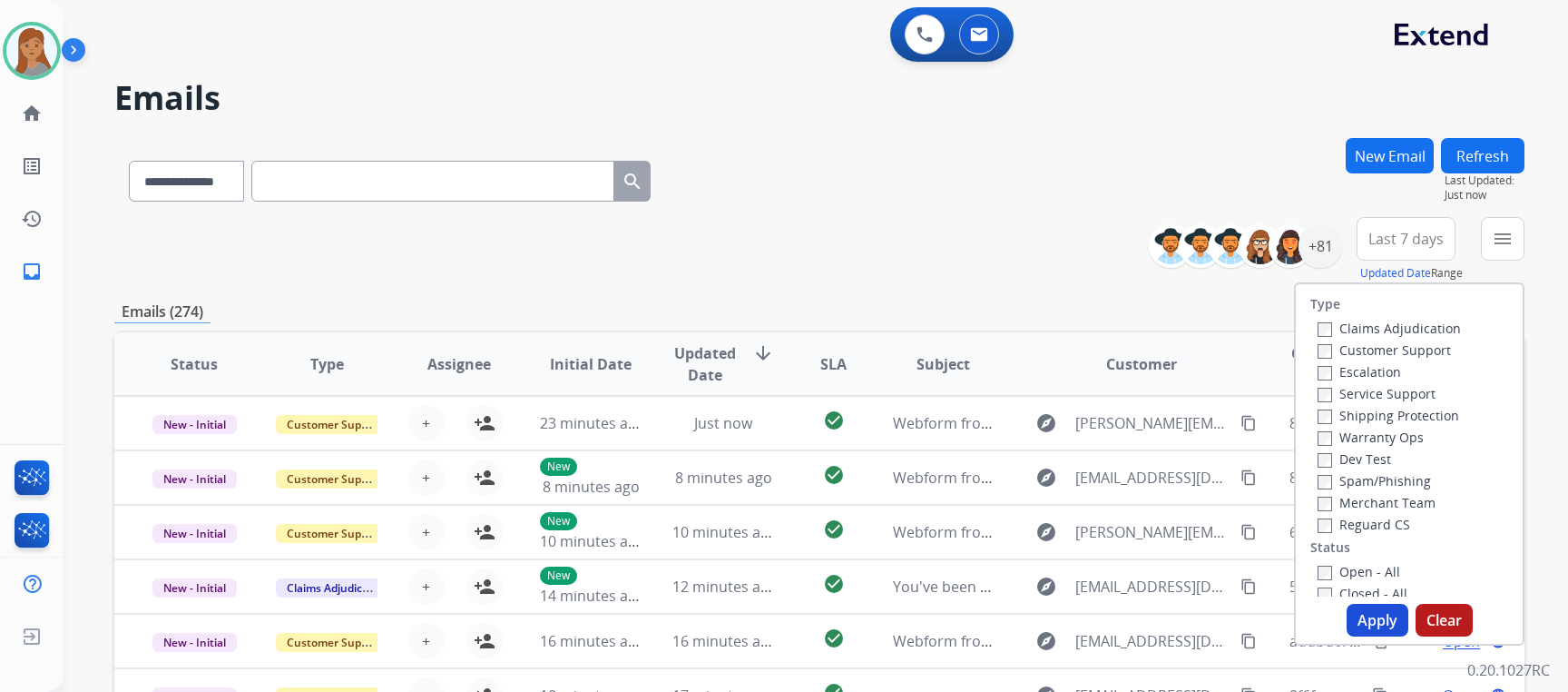
click at [1027, 215] on div "**********" at bounding box center [819, 177] width 1410 height 79
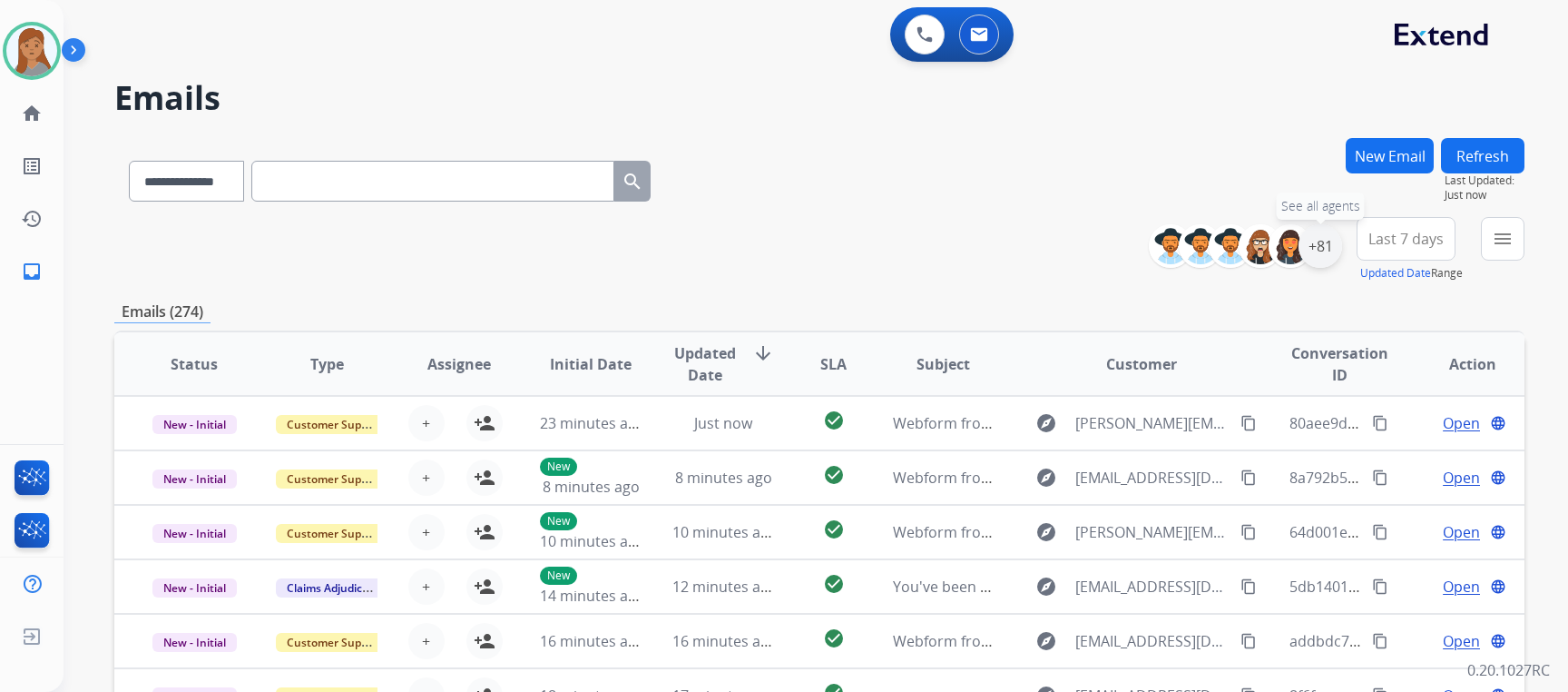
click at [1325, 252] on div "+81" at bounding box center [1319, 245] width 43 height 43
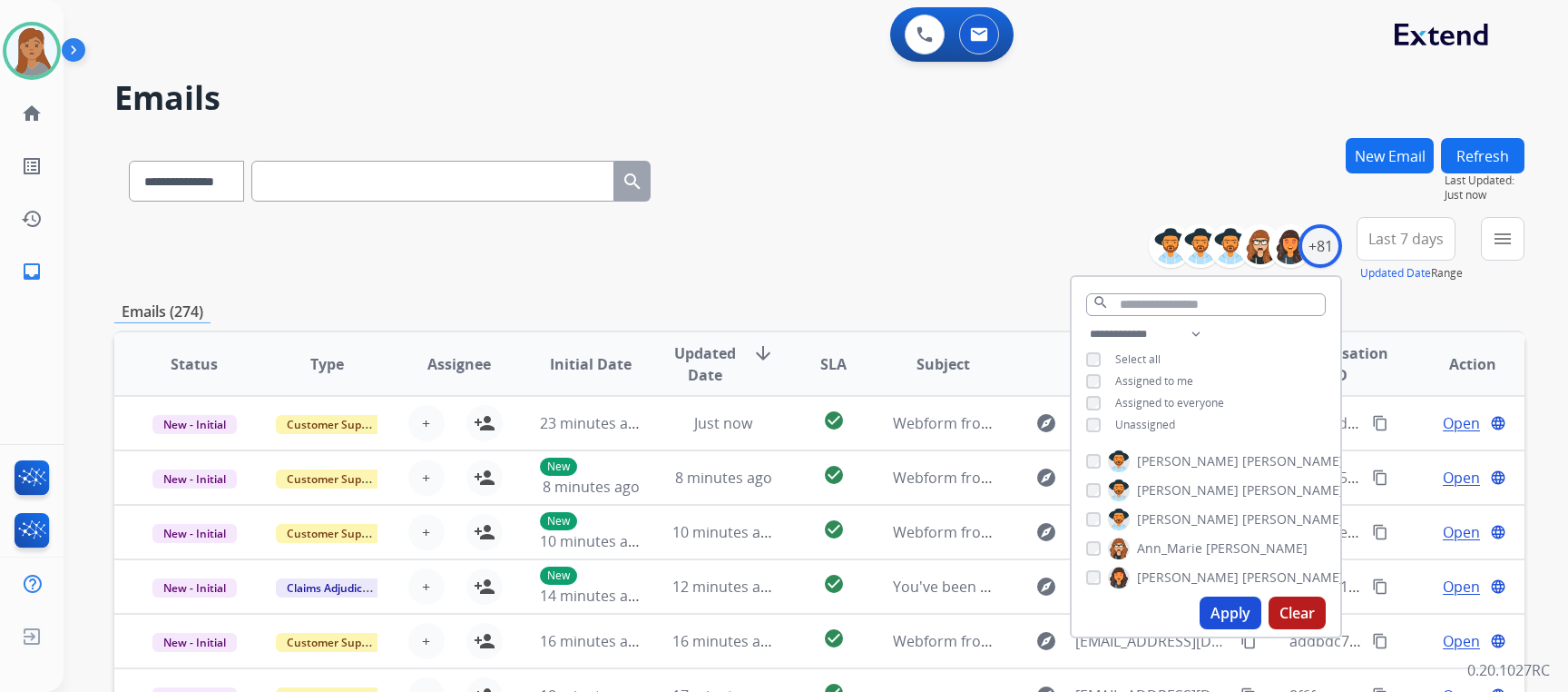
click at [1227, 606] on button "Apply" at bounding box center [1230, 612] width 62 height 32
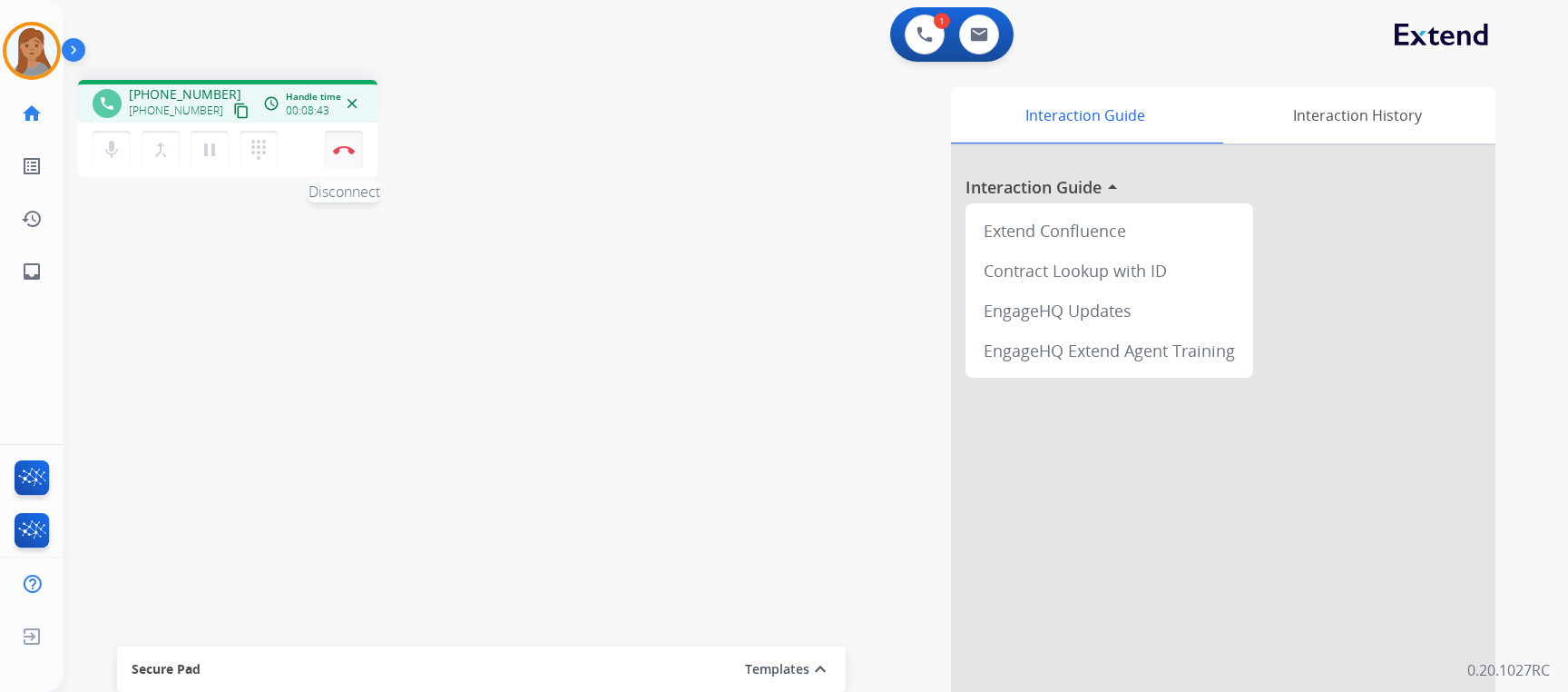
click at [348, 150] on img at bounding box center [344, 150] width 22 height 9
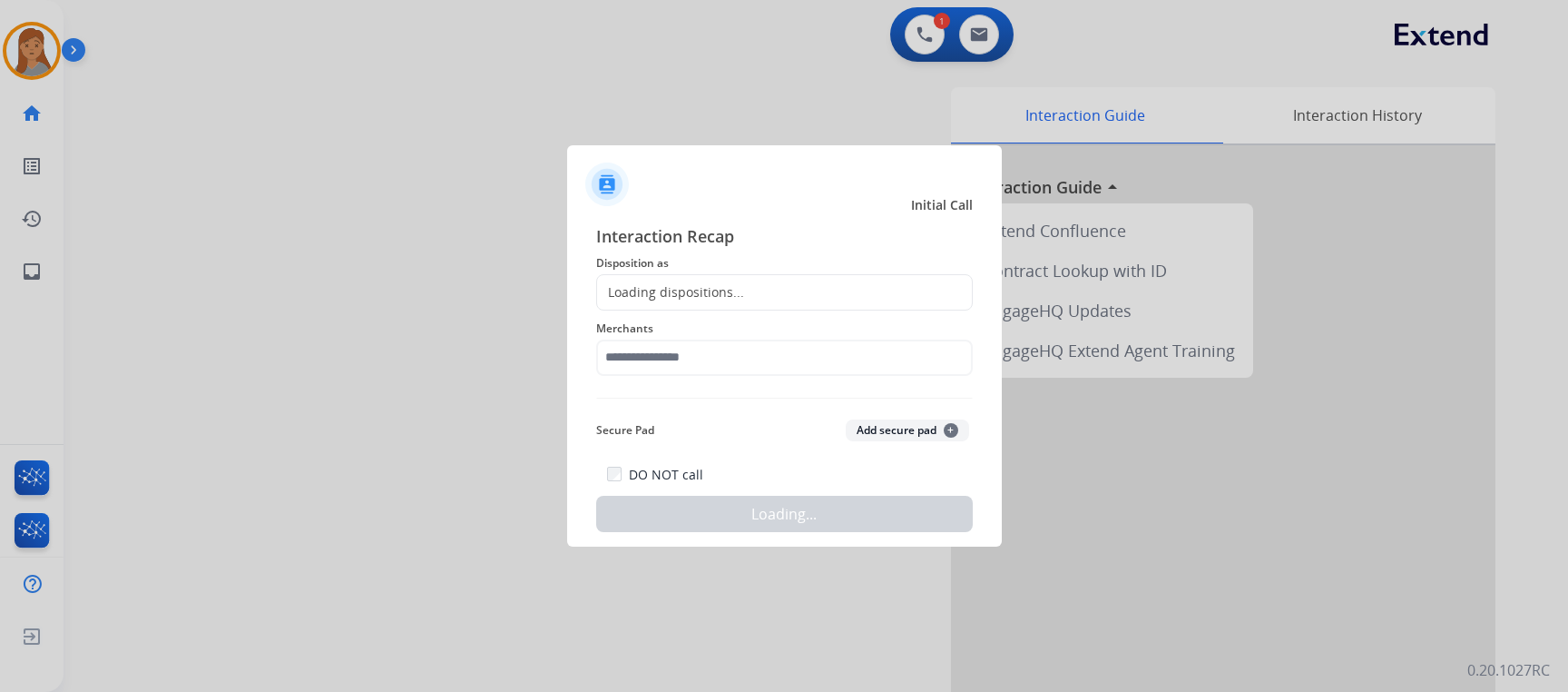
click at [762, 274] on div "Loading dispositions..." at bounding box center [784, 291] width 376 height 36
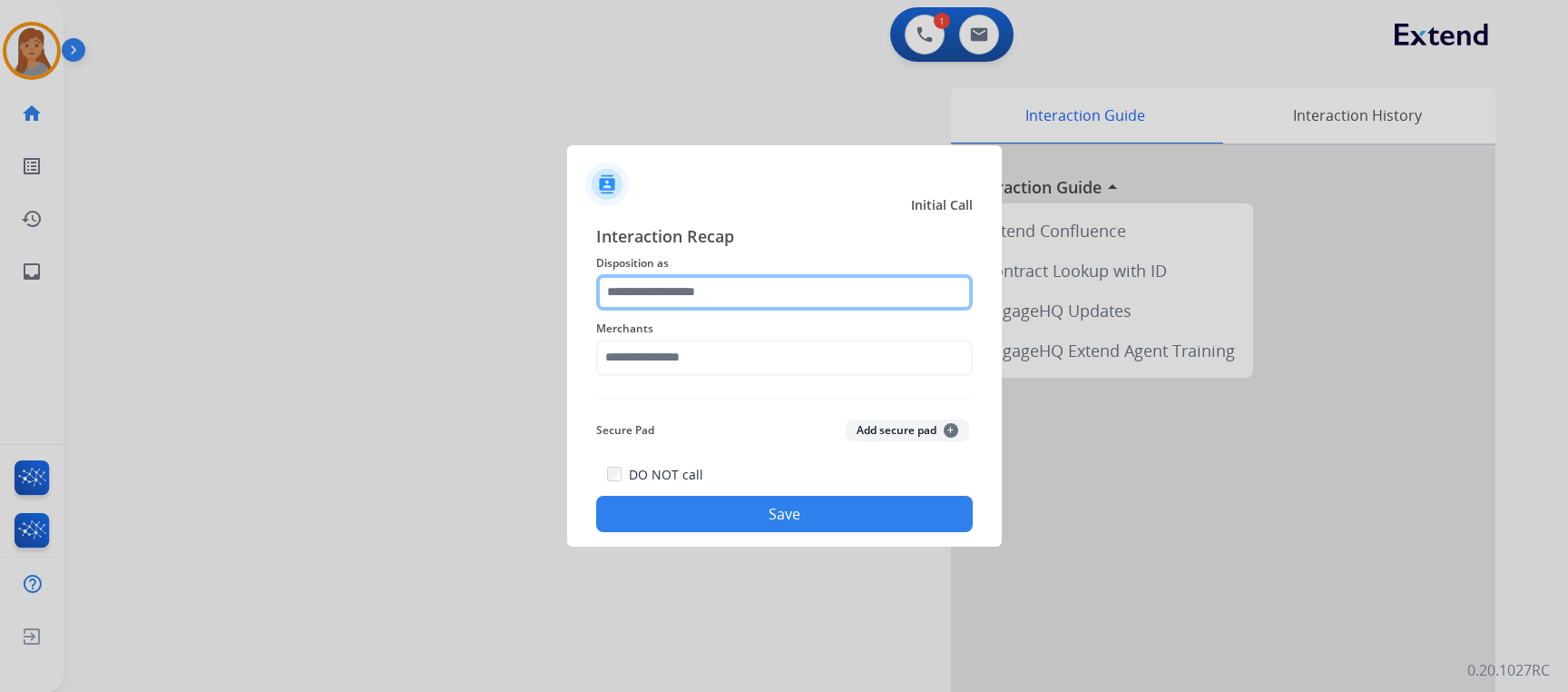
click at [654, 289] on input "text" at bounding box center [784, 291] width 376 height 36
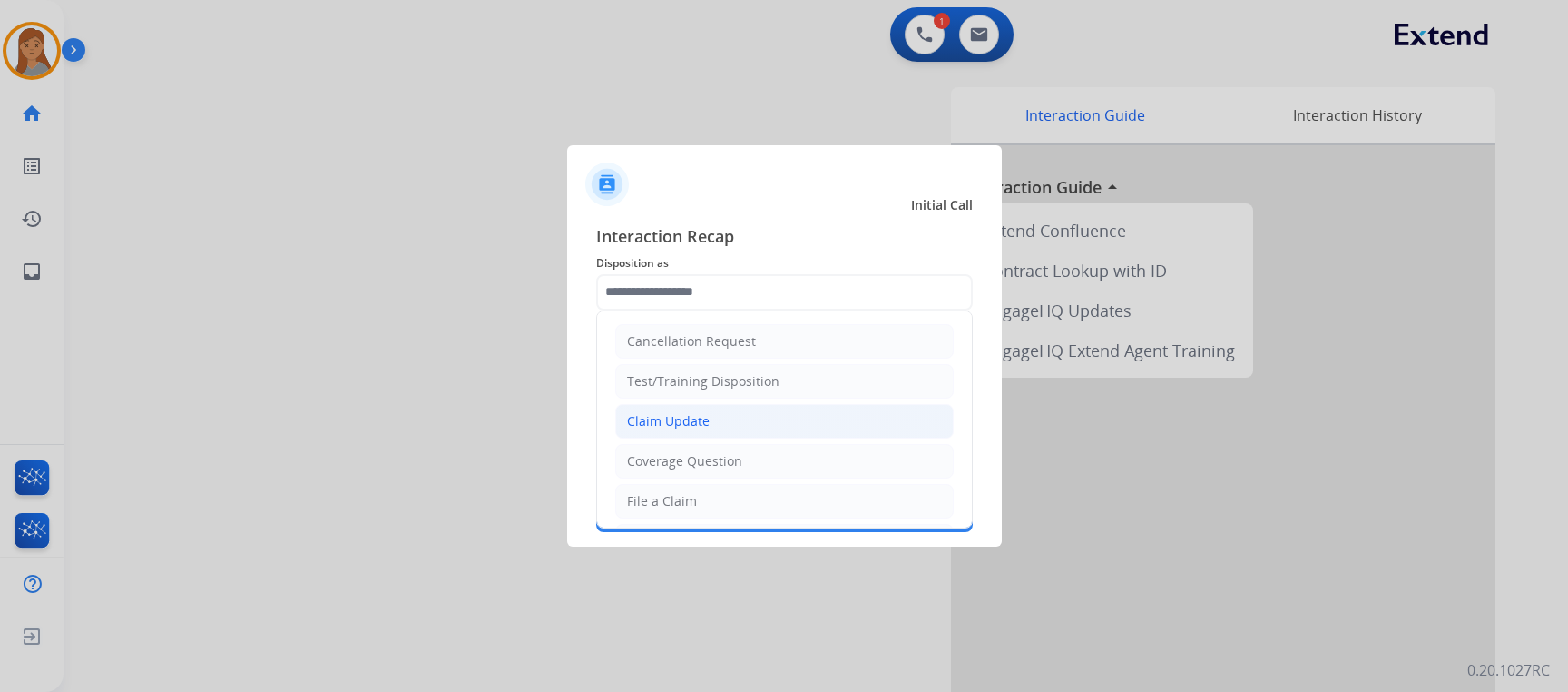
click at [679, 418] on div "Claim Update" at bounding box center [668, 421] width 82 height 19
type input "**********"
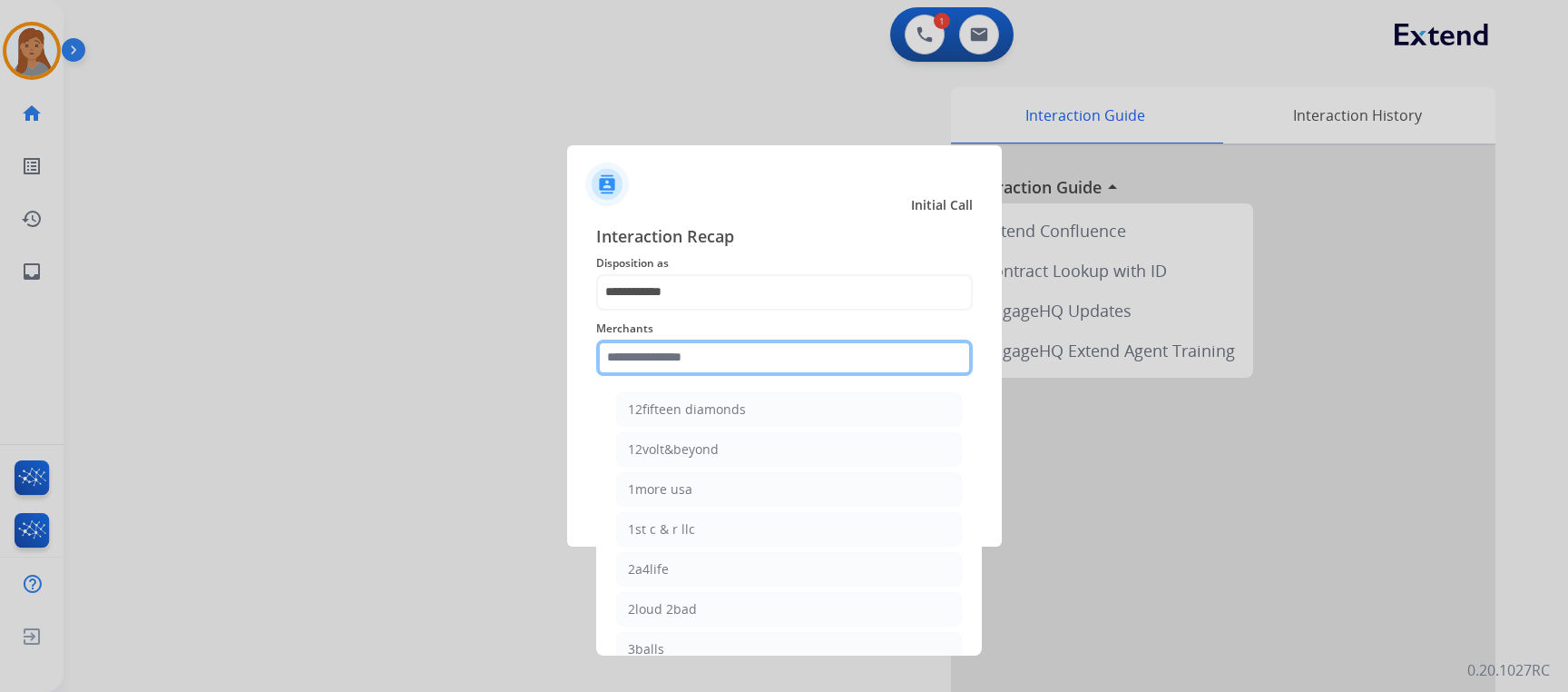
click at [689, 352] on input "text" at bounding box center [784, 357] width 376 height 36
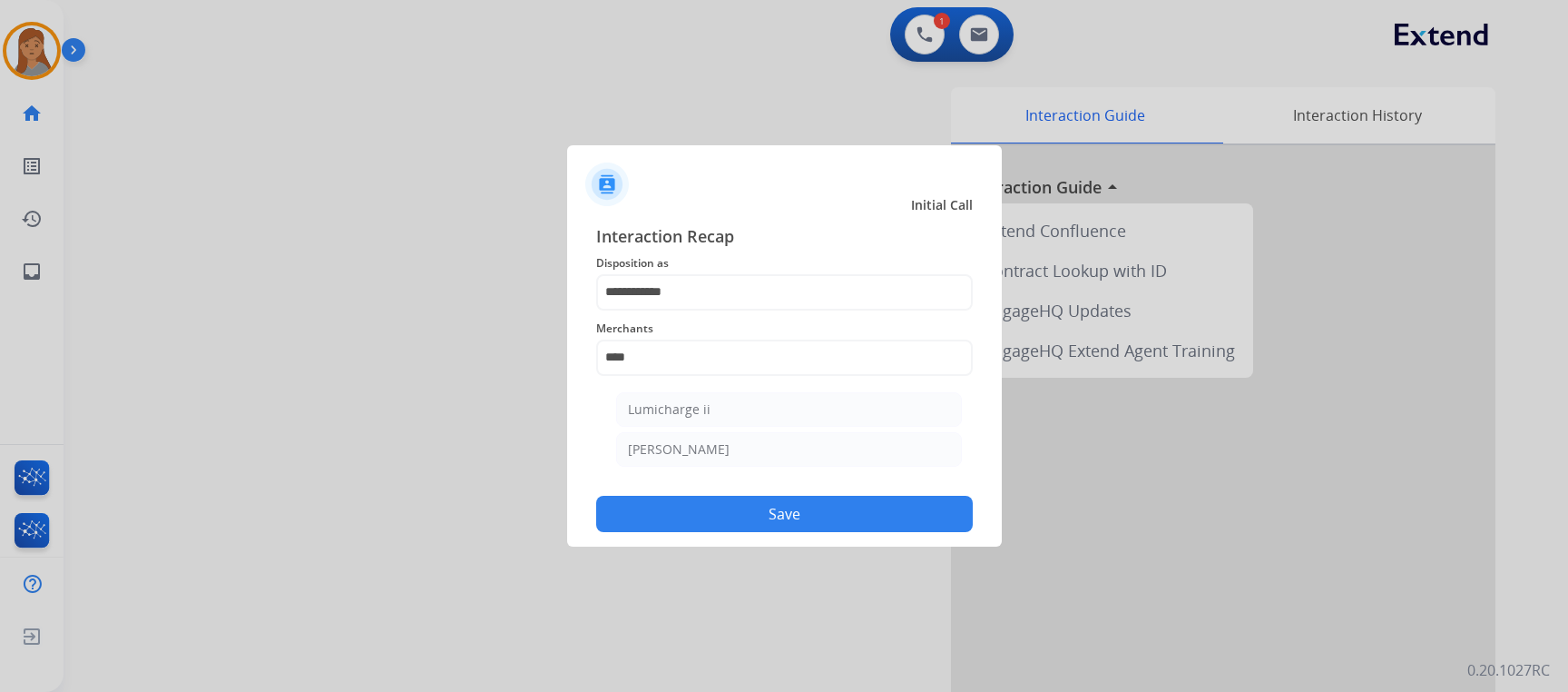
click at [657, 429] on ul "Lumicharge ii Michaels" at bounding box center [789, 434] width 357 height 102
click at [650, 442] on div "[PERSON_NAME]" at bounding box center [679, 450] width 102 height 19
type input "********"
click at [747, 512] on button "Save" at bounding box center [784, 513] width 376 height 36
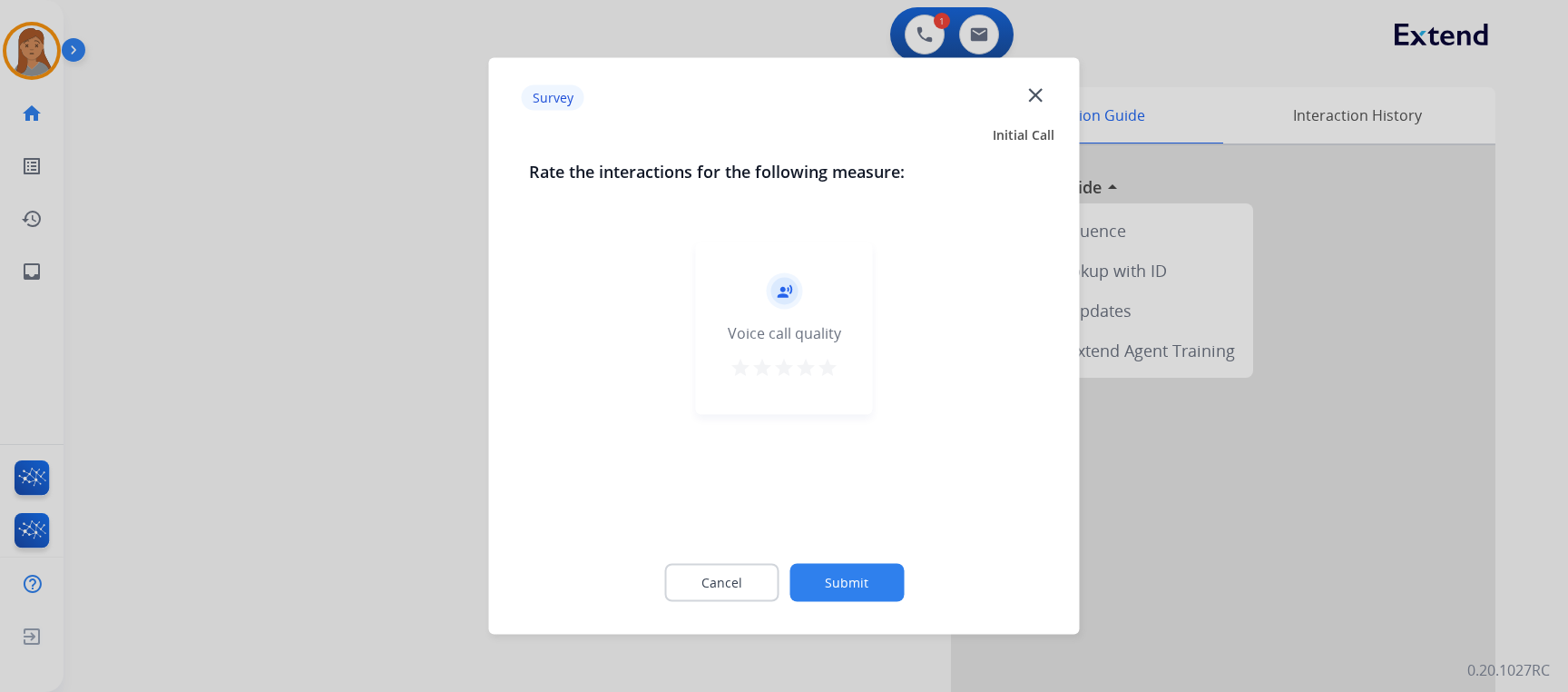
click at [840, 371] on div "record_voice_over Voice call quality star star star star star" at bounding box center [784, 328] width 177 height 172
click at [825, 377] on mat-icon "star" at bounding box center [827, 368] width 22 height 22
click at [855, 544] on div "Cancel Submit" at bounding box center [784, 583] width 510 height 81
click at [851, 565] on button "Submit" at bounding box center [847, 582] width 115 height 38
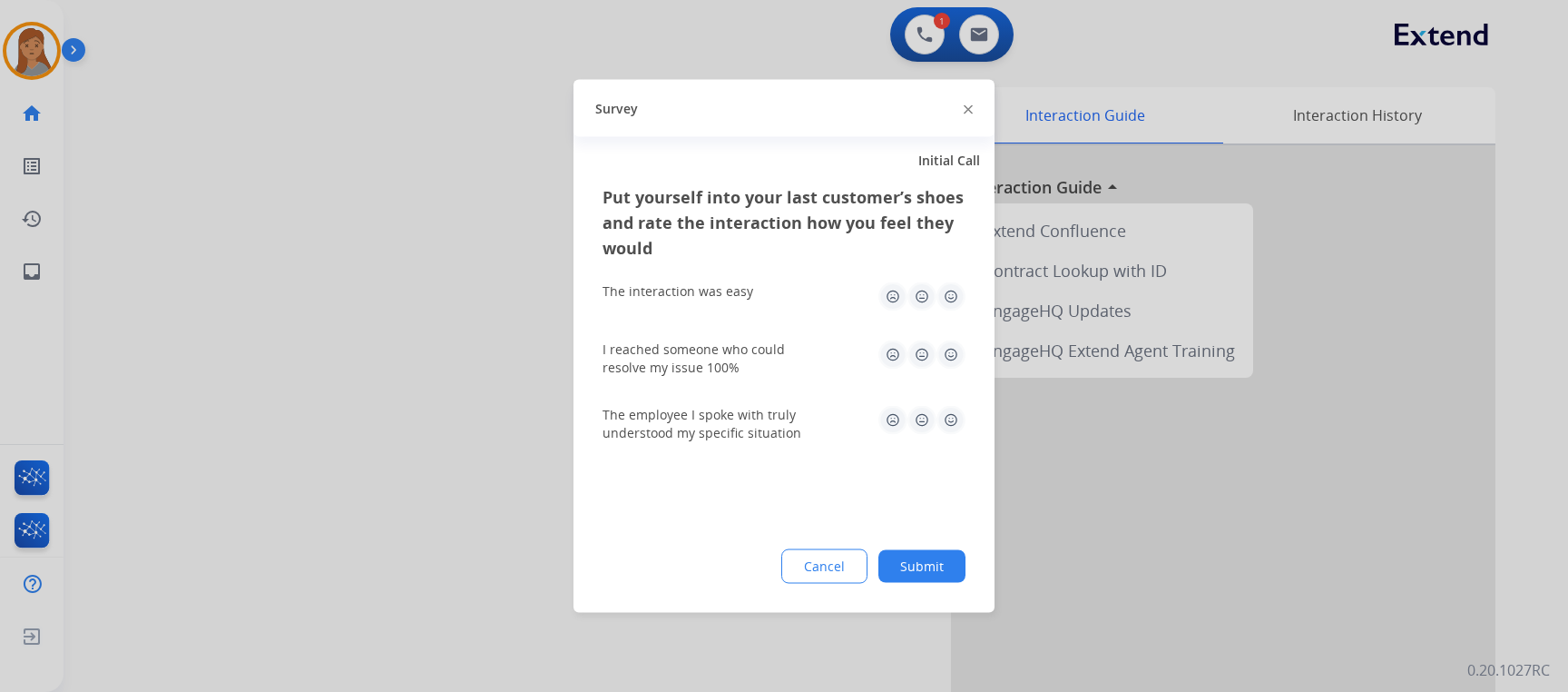
click at [951, 294] on img at bounding box center [950, 296] width 29 height 29
click at [957, 355] on img at bounding box center [950, 354] width 29 height 29
click at [957, 426] on img at bounding box center [950, 420] width 29 height 29
drag, startPoint x: 937, startPoint y: 558, endPoint x: 550, endPoint y: 31, distance: 653.8
click at [937, 559] on button "Submit" at bounding box center [922, 566] width 87 height 32
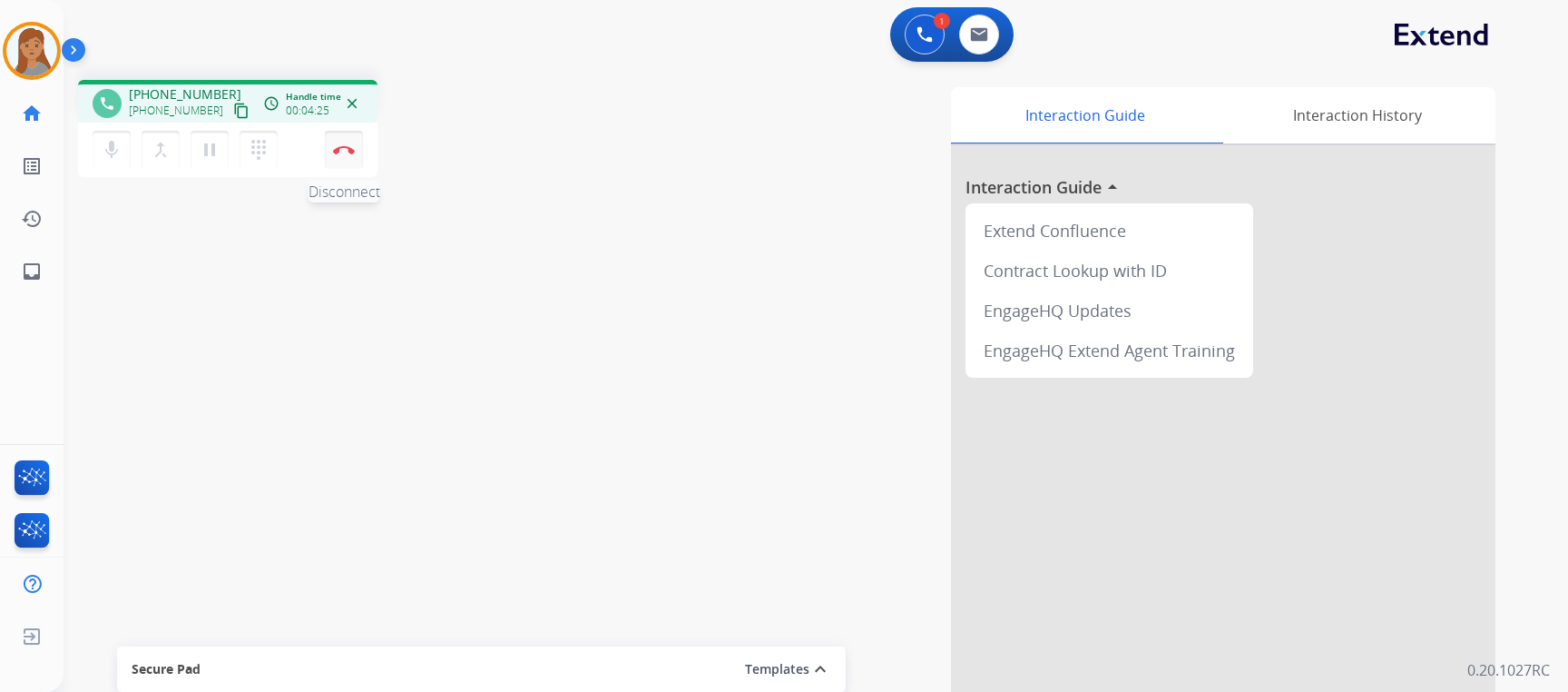
click at [343, 138] on button "Disconnect" at bounding box center [343, 149] width 38 height 38
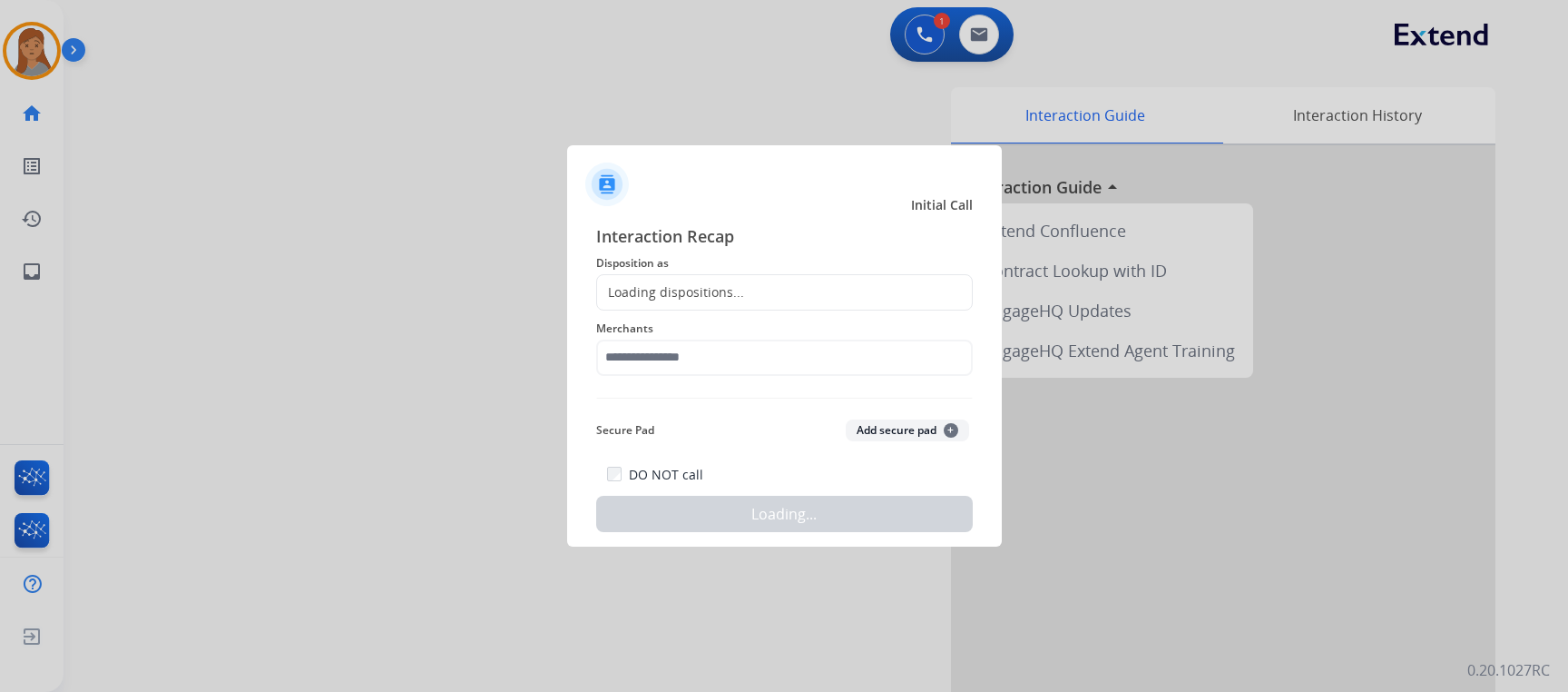
click at [643, 286] on div "Loading dispositions..." at bounding box center [670, 292] width 147 height 19
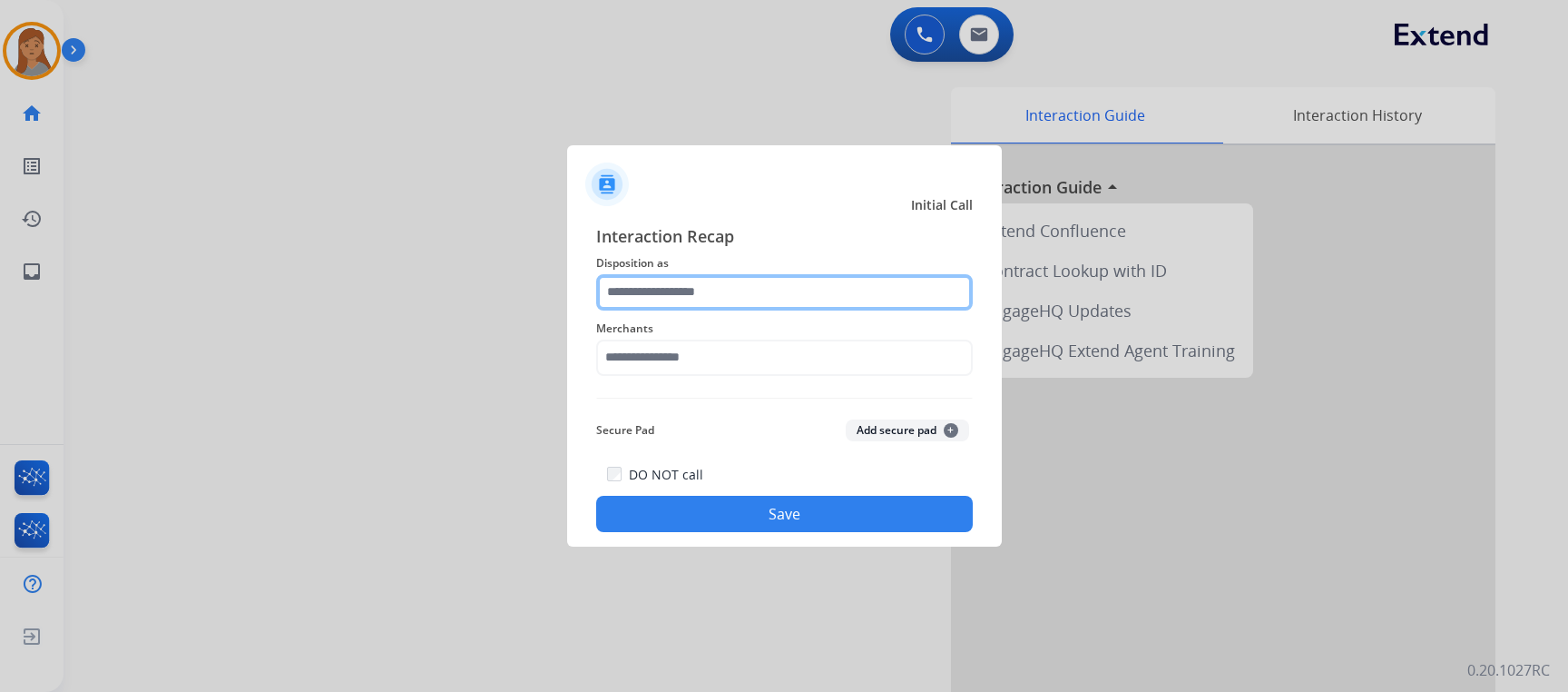
click at [701, 292] on input "text" at bounding box center [784, 291] width 376 height 36
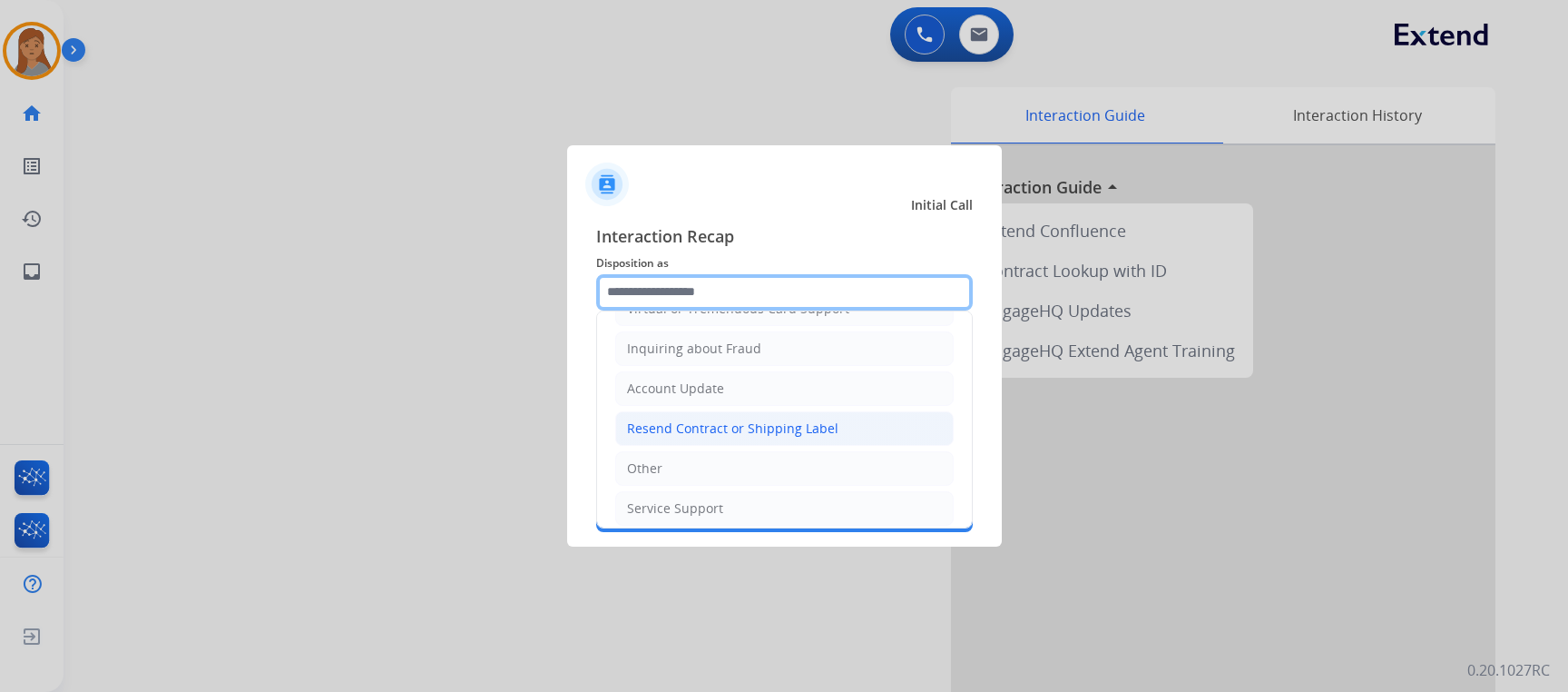
scroll to position [181, 0]
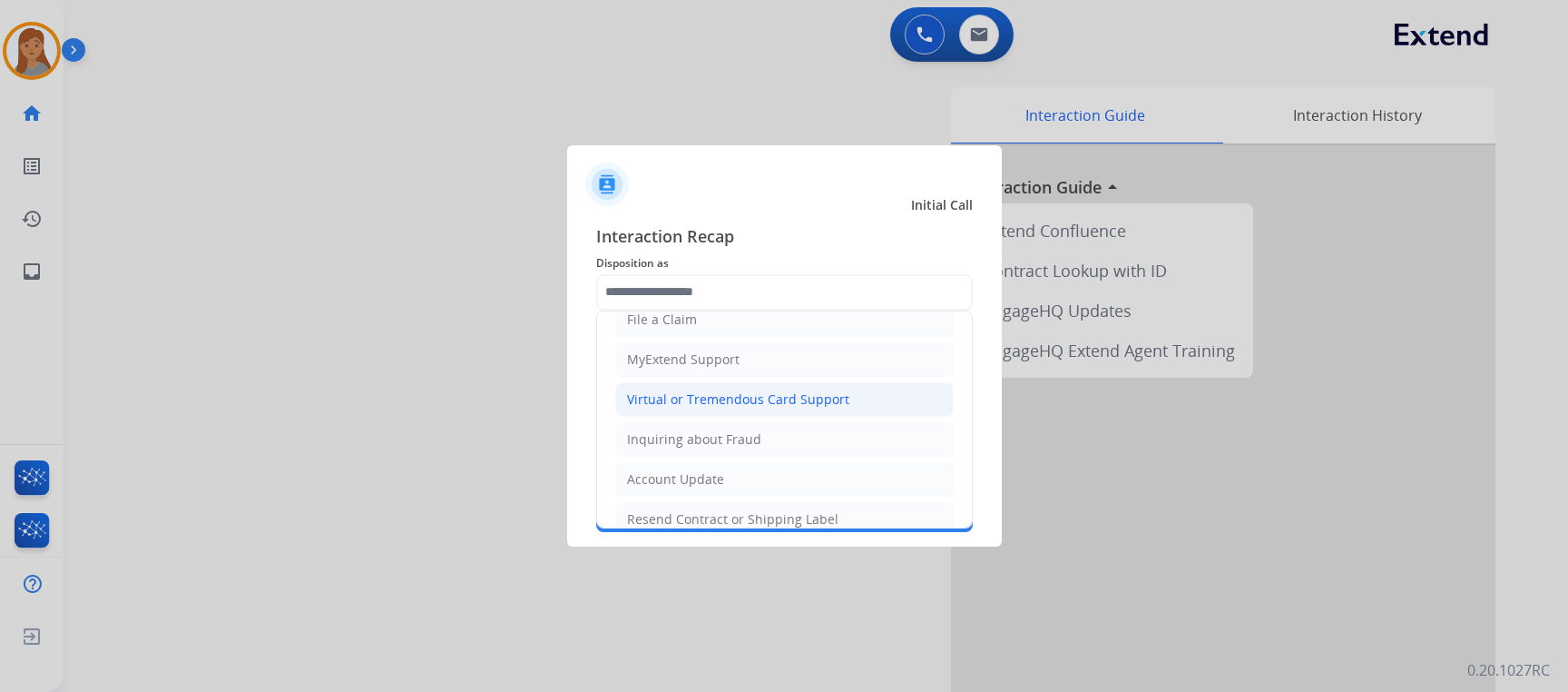
click at [726, 398] on div "Virtual or Tremendous Card Support" at bounding box center [738, 400] width 222 height 19
type input "**********"
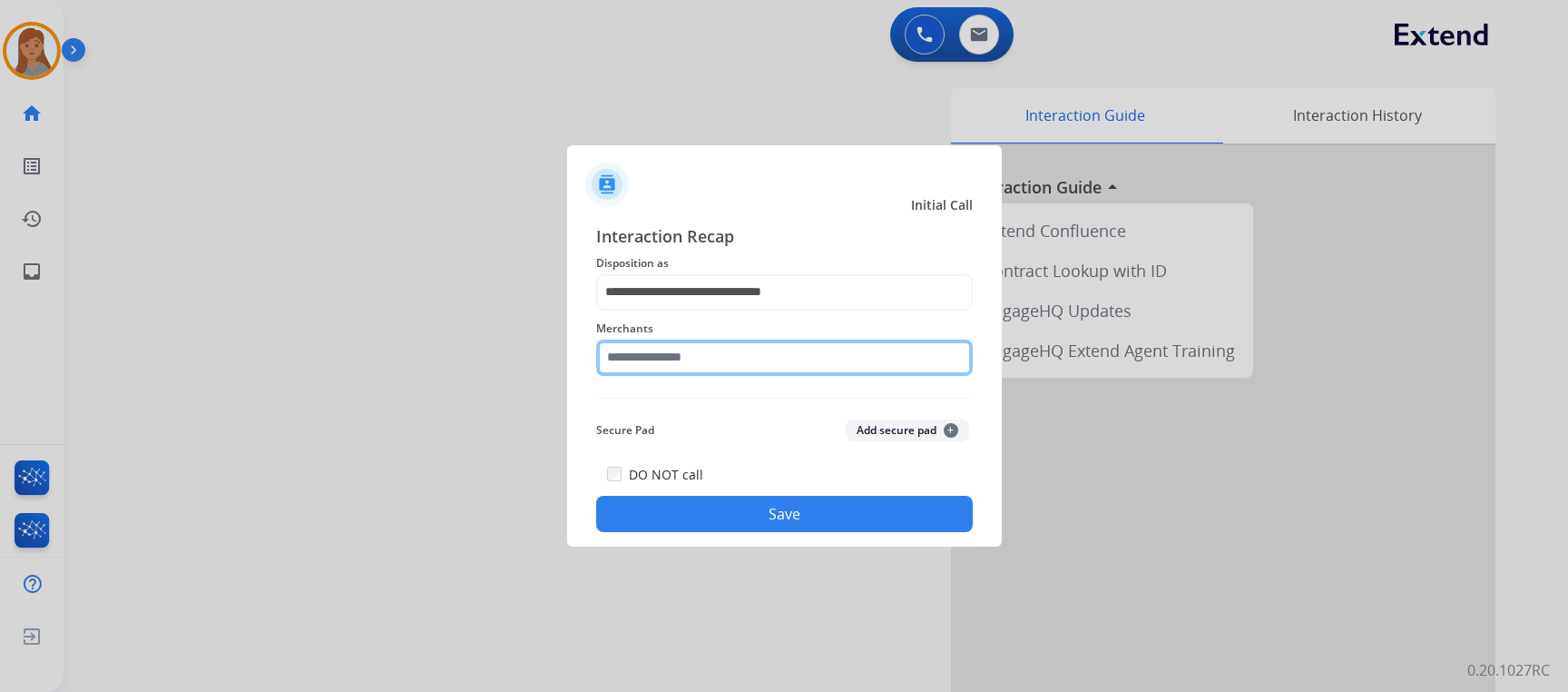
click at [672, 354] on input "text" at bounding box center [784, 357] width 376 height 36
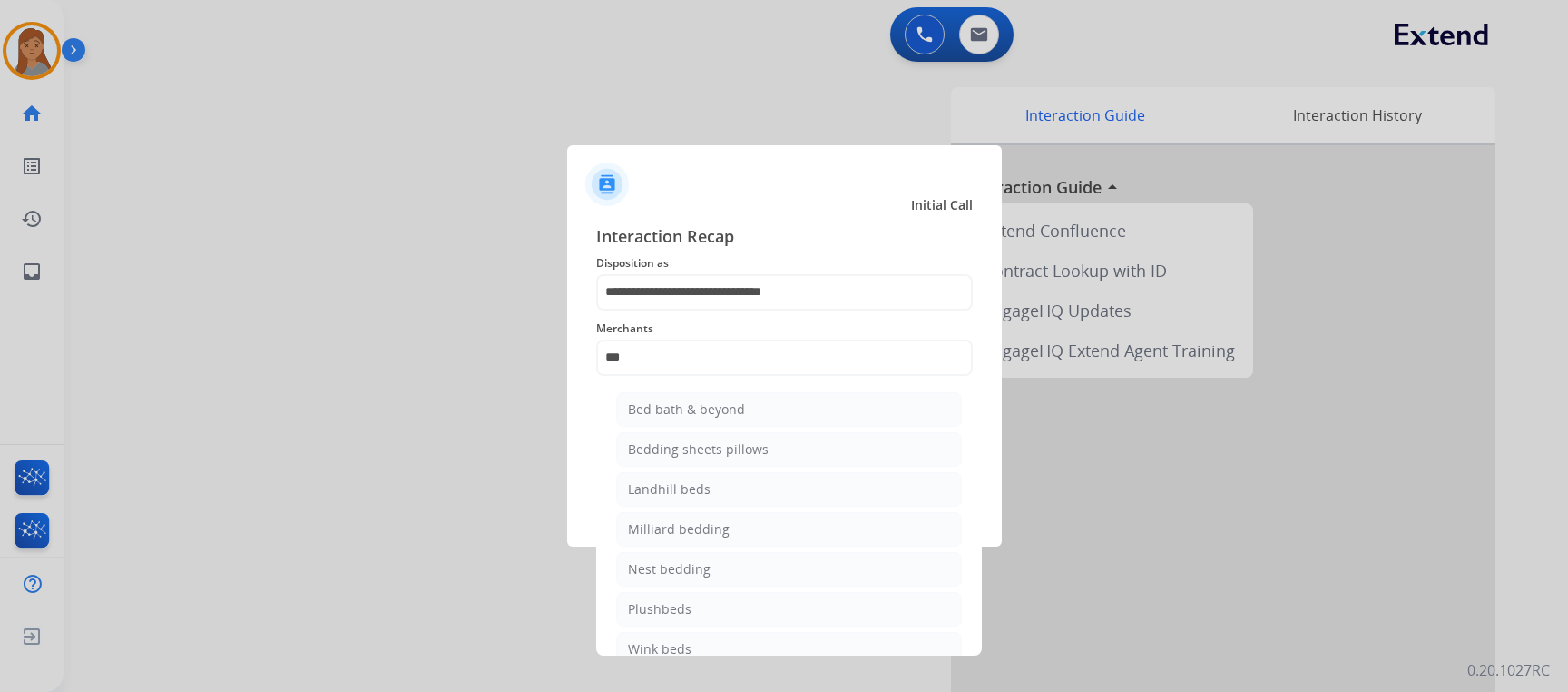
click at [681, 407] on div "Bed bath & beyond" at bounding box center [686, 410] width 117 height 19
type input "**********"
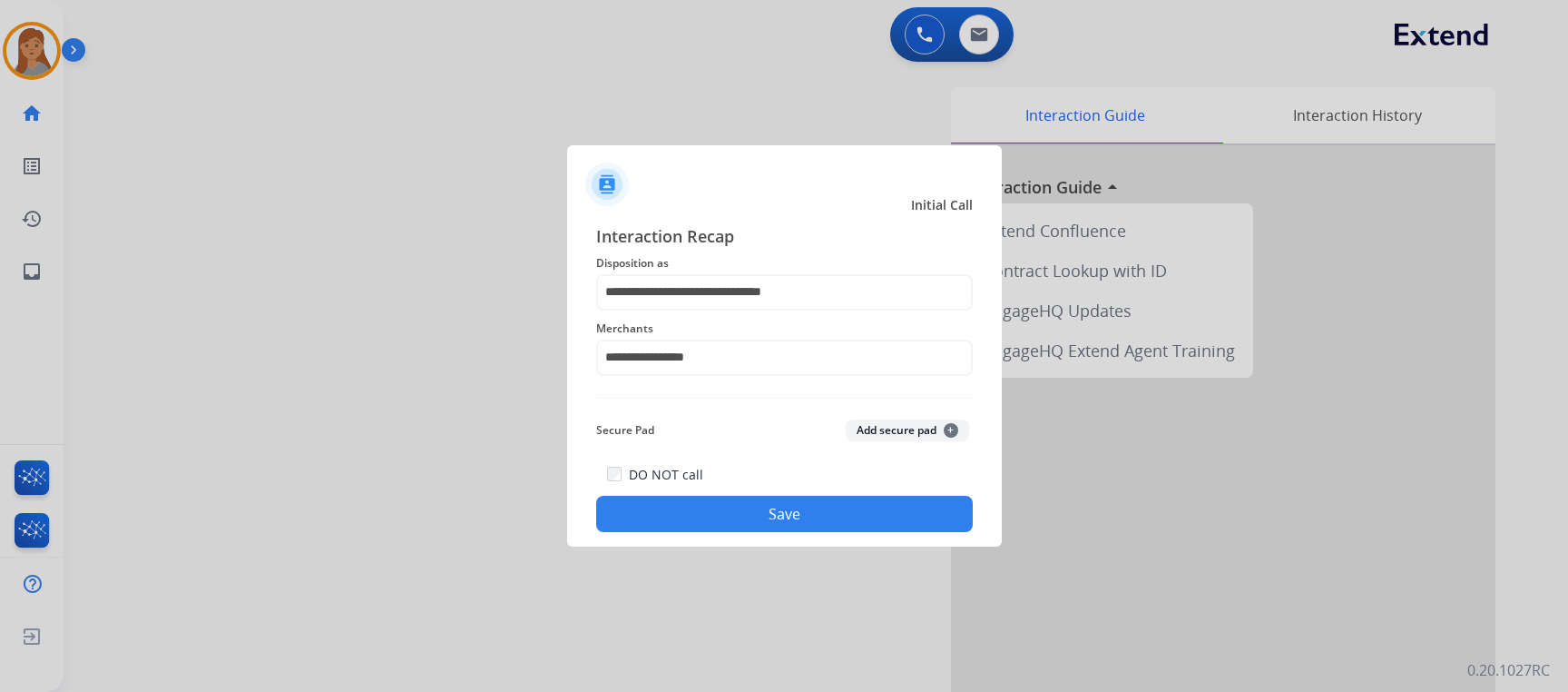
click at [723, 530] on button "Save" at bounding box center [784, 513] width 376 height 36
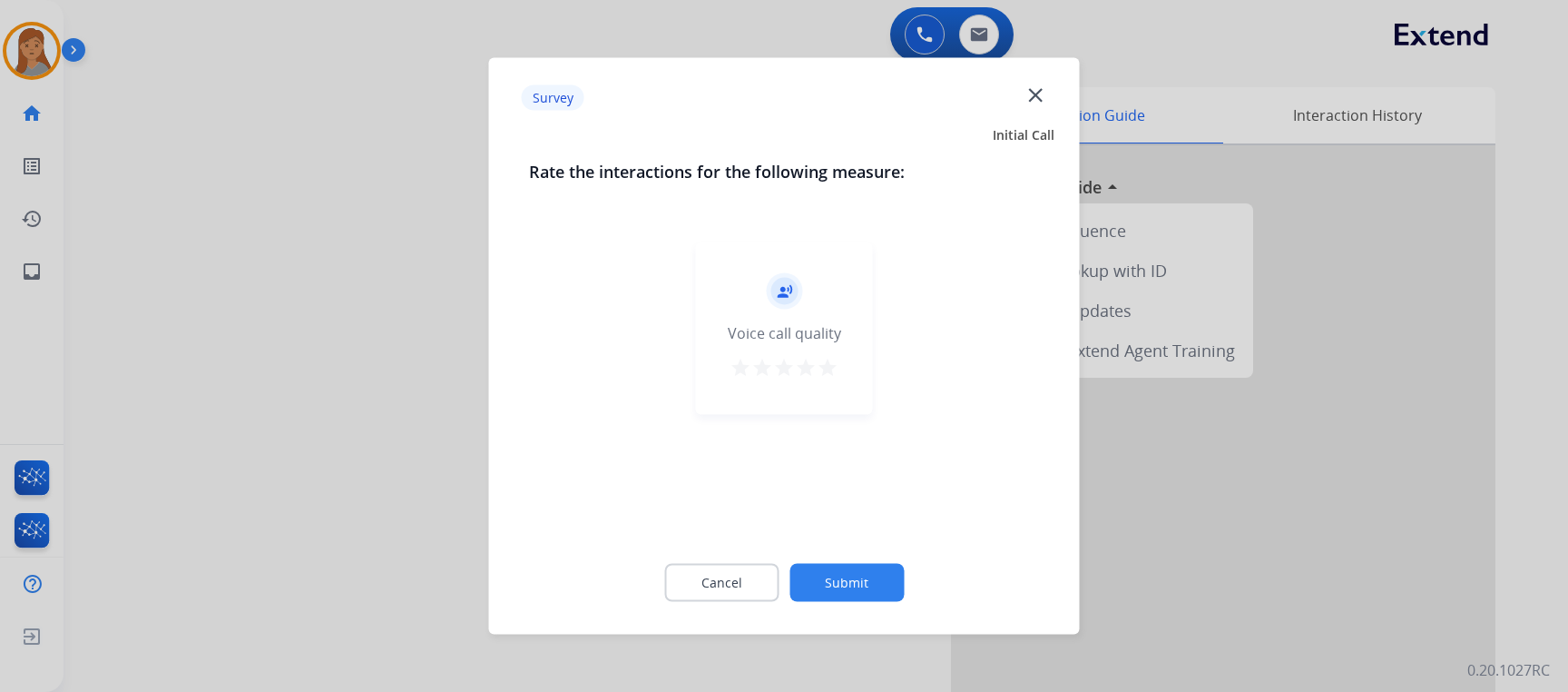
click at [821, 370] on mat-icon "star" at bounding box center [827, 368] width 22 height 22
click at [837, 556] on div "Cancel Submit" at bounding box center [784, 583] width 510 height 81
click at [839, 577] on button "Submit" at bounding box center [847, 582] width 115 height 38
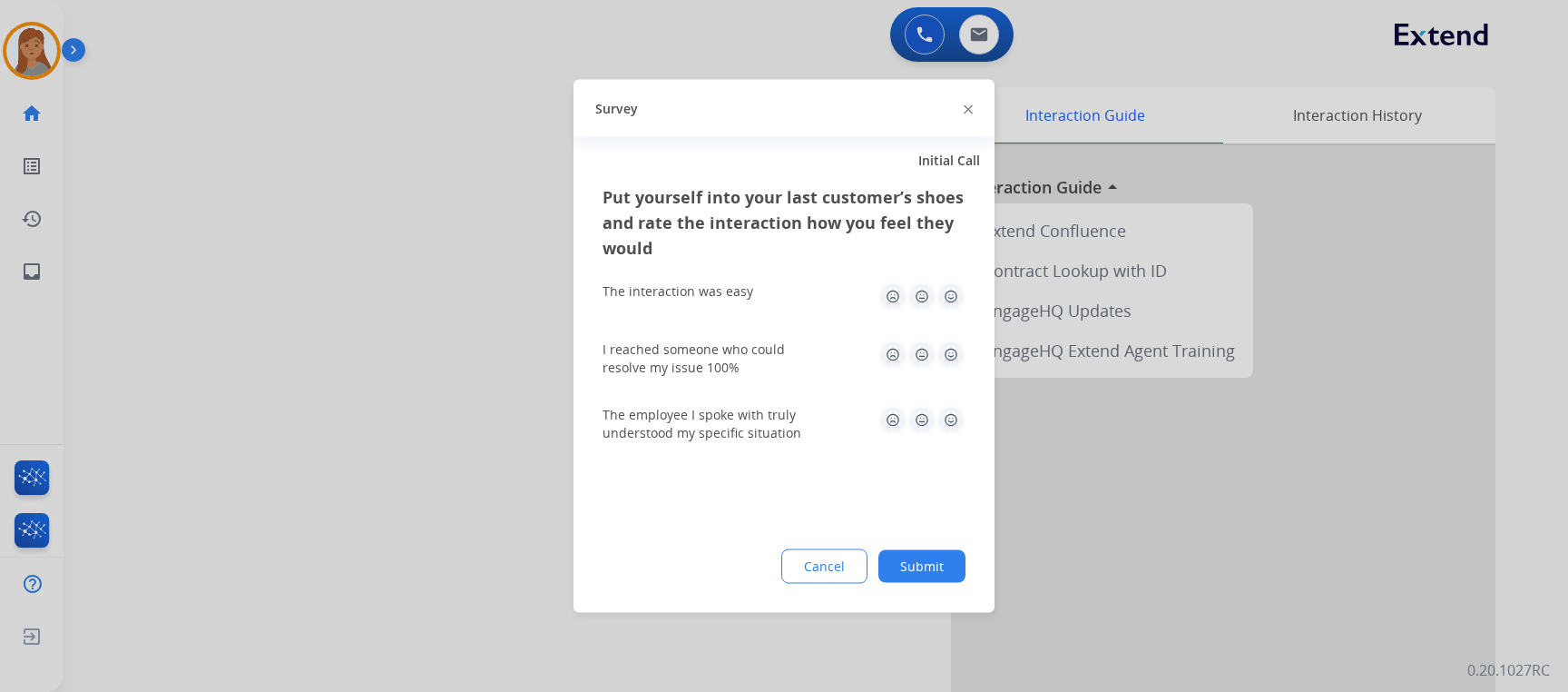
click at [953, 294] on img at bounding box center [950, 296] width 29 height 29
drag, startPoint x: 953, startPoint y: 354, endPoint x: 945, endPoint y: 384, distance: 31.0
click at [953, 356] on img at bounding box center [950, 354] width 29 height 29
drag, startPoint x: 945, startPoint y: 411, endPoint x: 949, endPoint y: 454, distance: 43.2
click at [945, 413] on img at bounding box center [950, 420] width 29 height 29
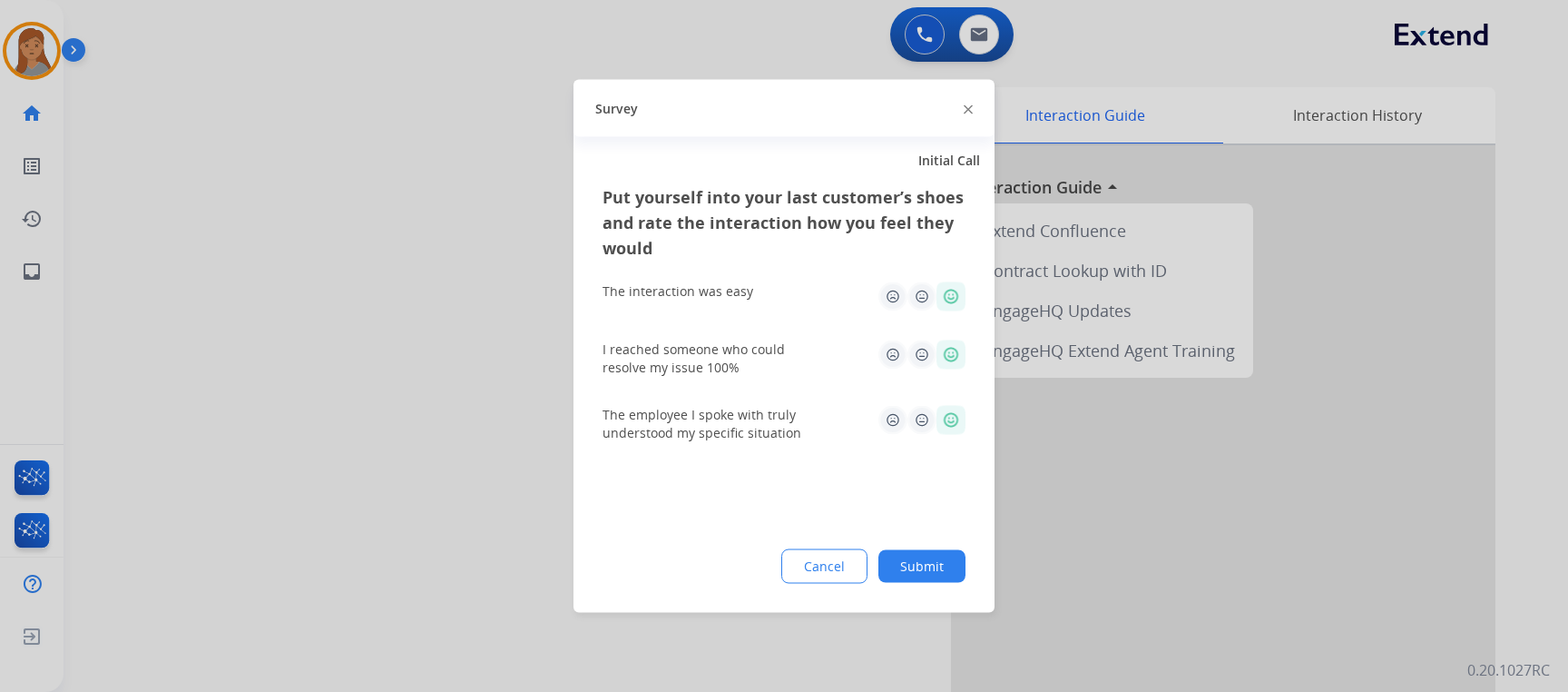
click at [934, 560] on button "Submit" at bounding box center [922, 566] width 87 height 32
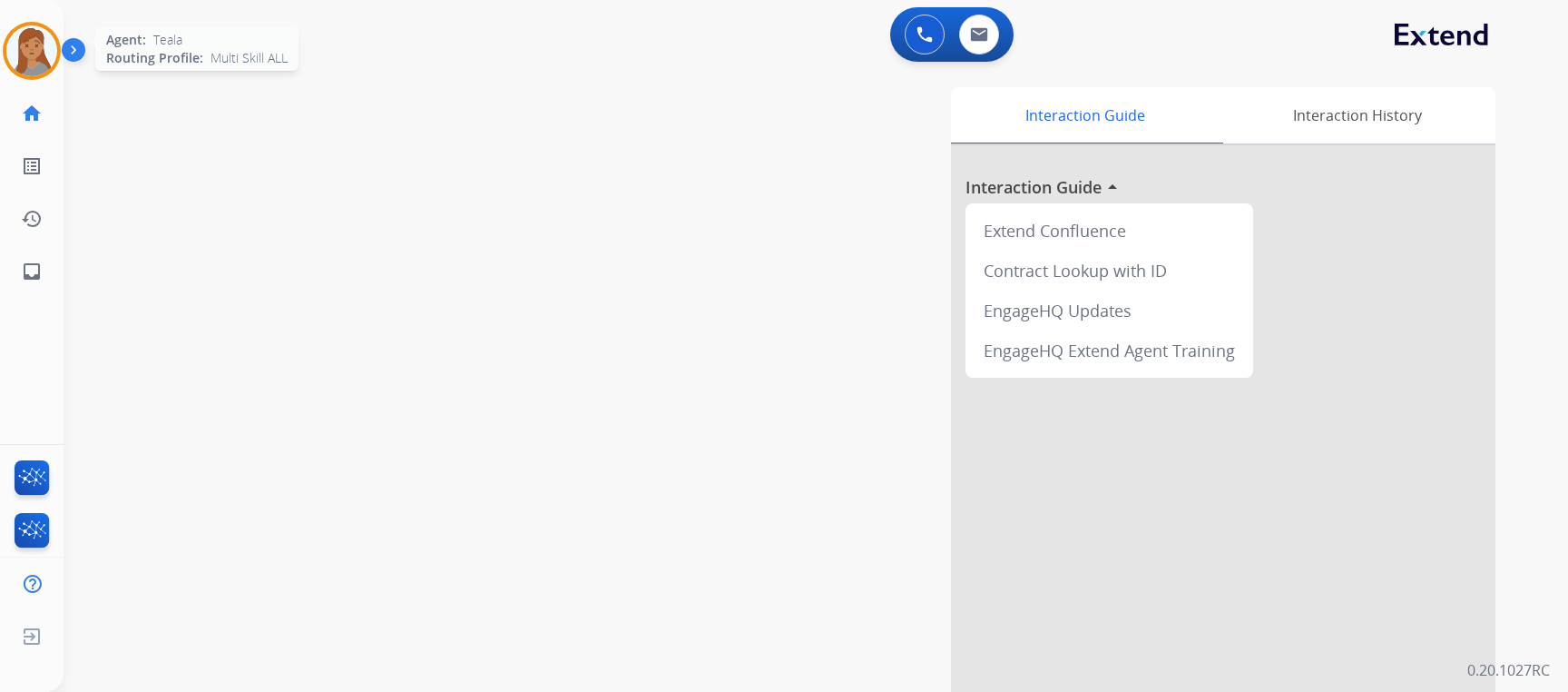
click at [25, 36] on img at bounding box center [31, 50] width 51 height 51
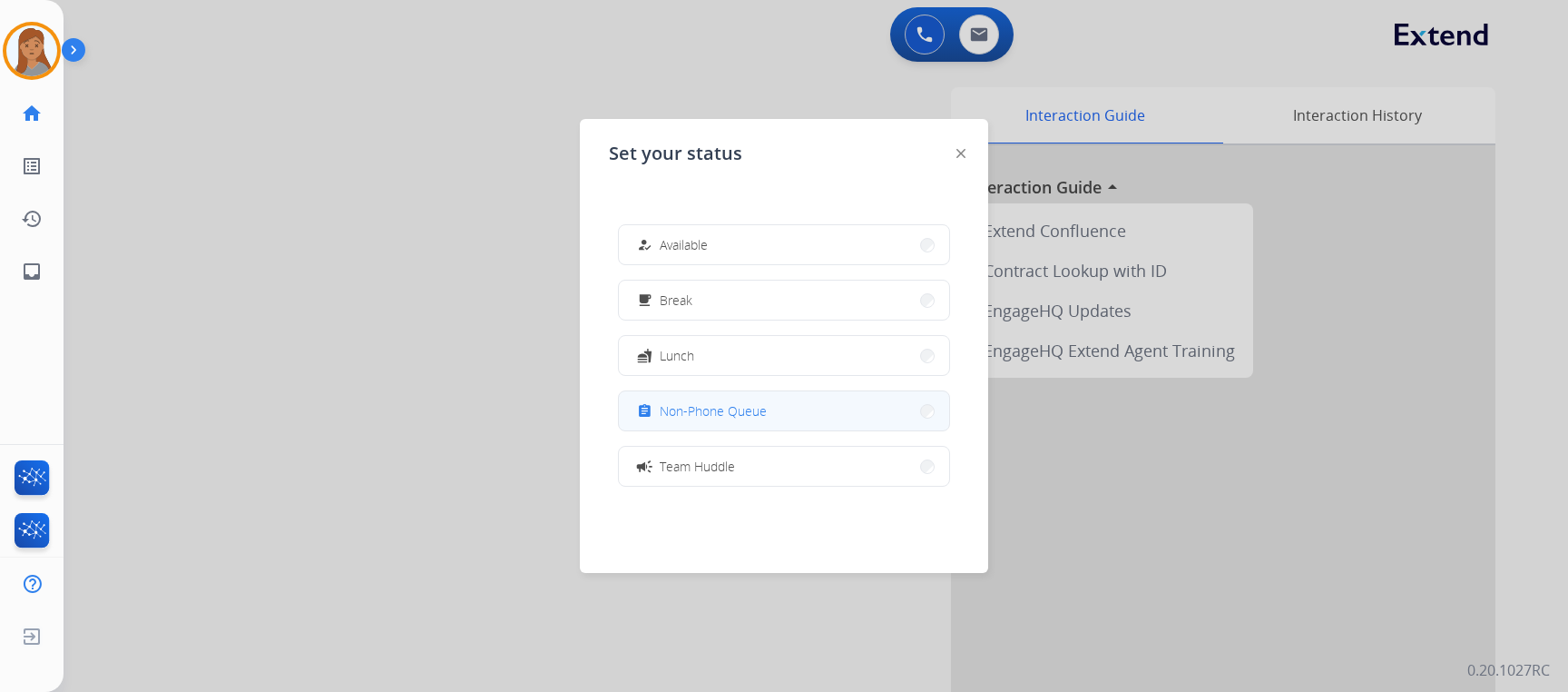
click at [750, 417] on span "Non-Phone Queue" at bounding box center [713, 411] width 107 height 19
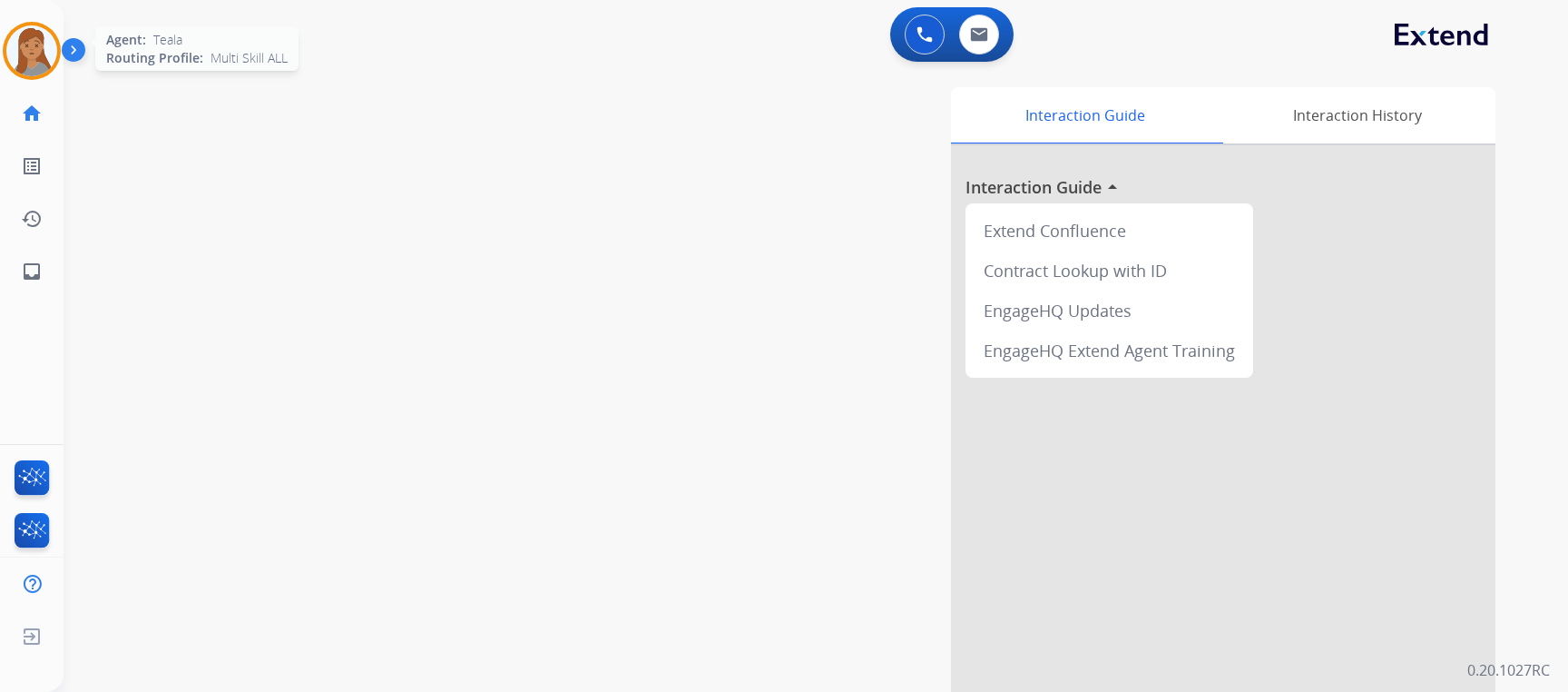
click at [43, 52] on img at bounding box center [31, 50] width 51 height 51
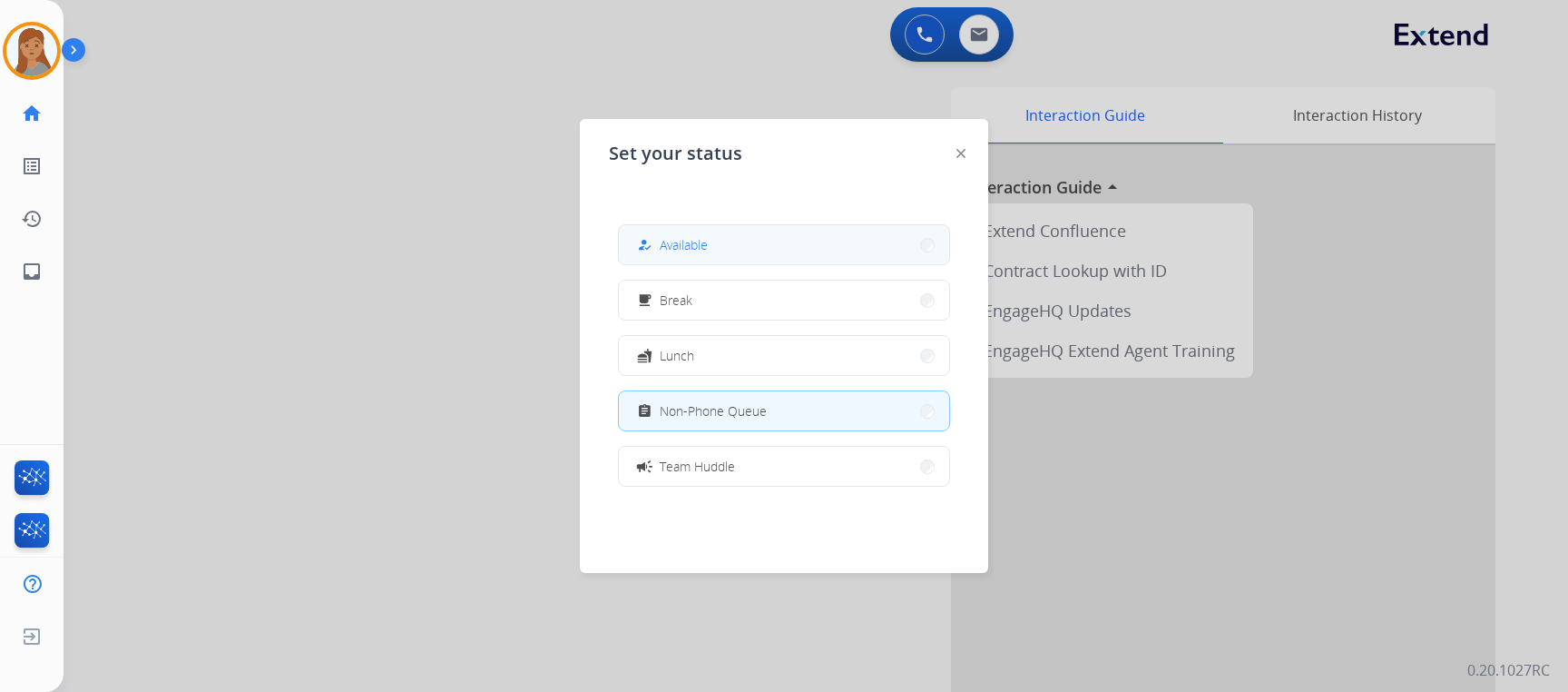
click at [751, 248] on button "how_to_reg Available" at bounding box center [783, 244] width 330 height 39
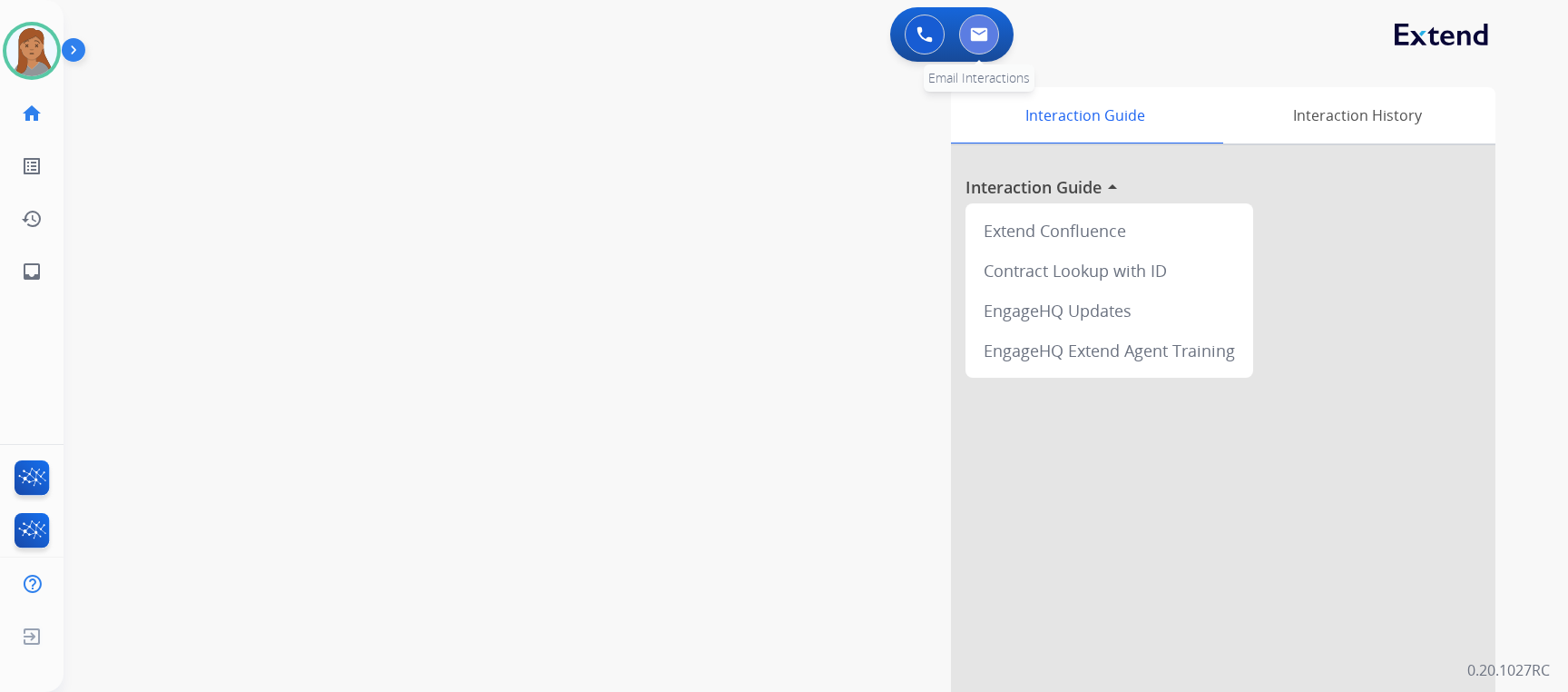
click at [980, 31] on img at bounding box center [979, 34] width 18 height 15
select select "**********"
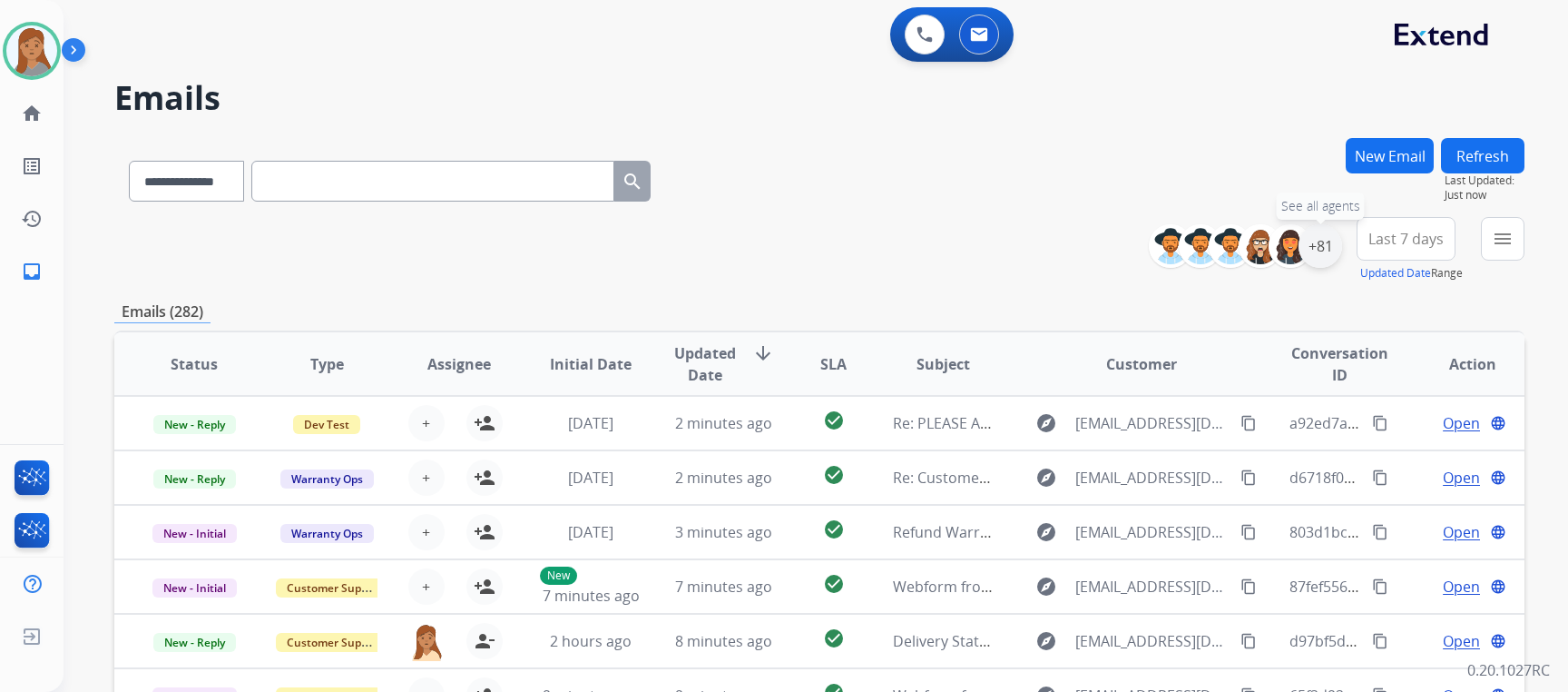
click at [1317, 249] on div "+81" at bounding box center [1319, 245] width 43 height 43
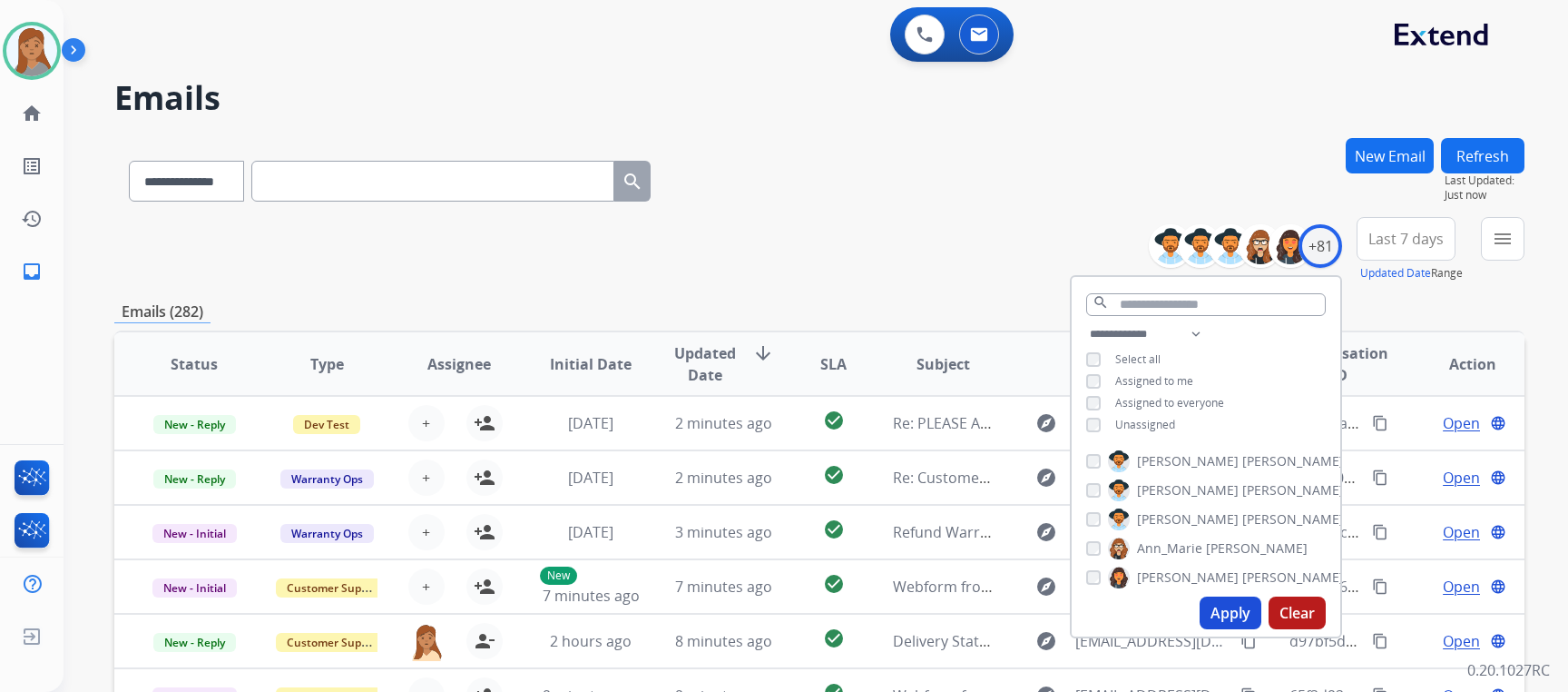
click at [1234, 614] on button "Apply" at bounding box center [1230, 612] width 62 height 32
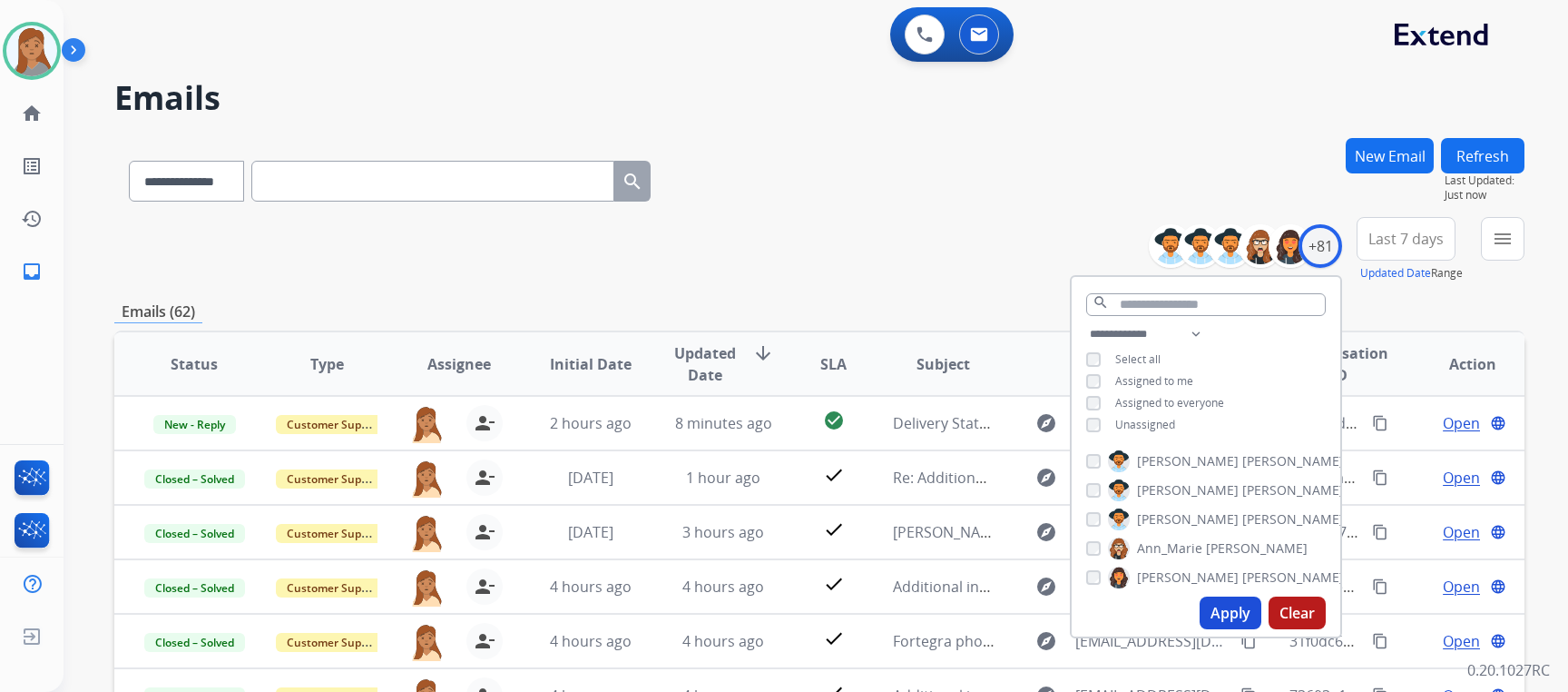
click at [857, 279] on div "**********" at bounding box center [819, 250] width 1410 height 66
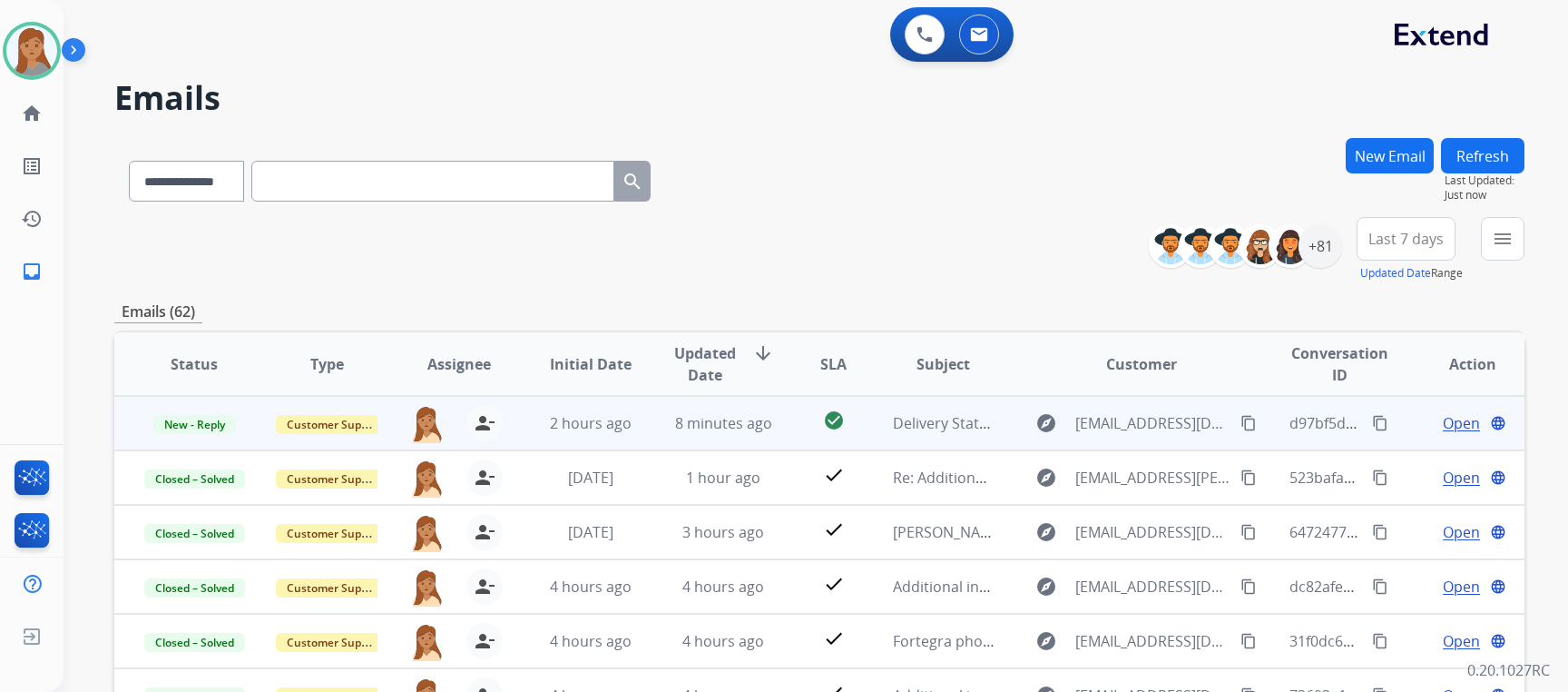
click at [1442, 426] on span "Open" at bounding box center [1461, 423] width 37 height 22
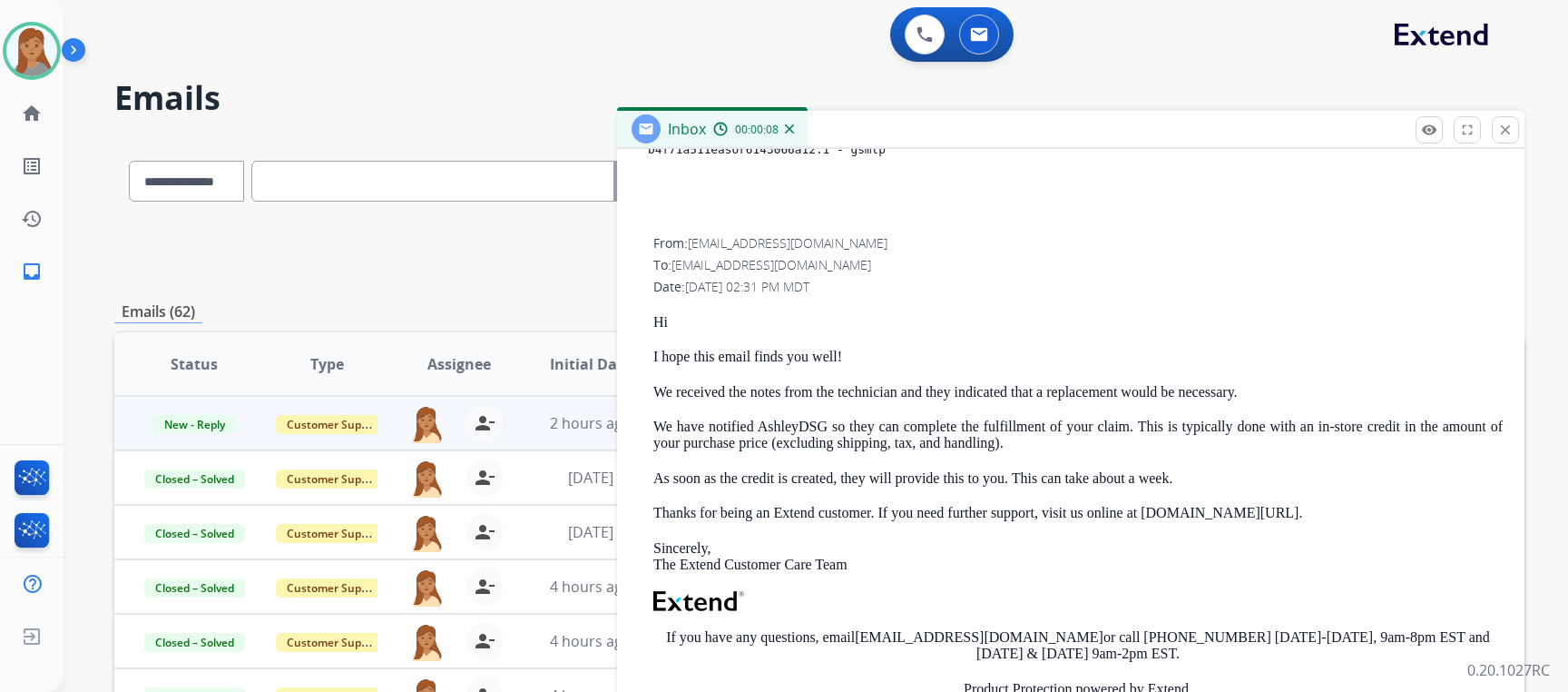
scroll to position [600, 0]
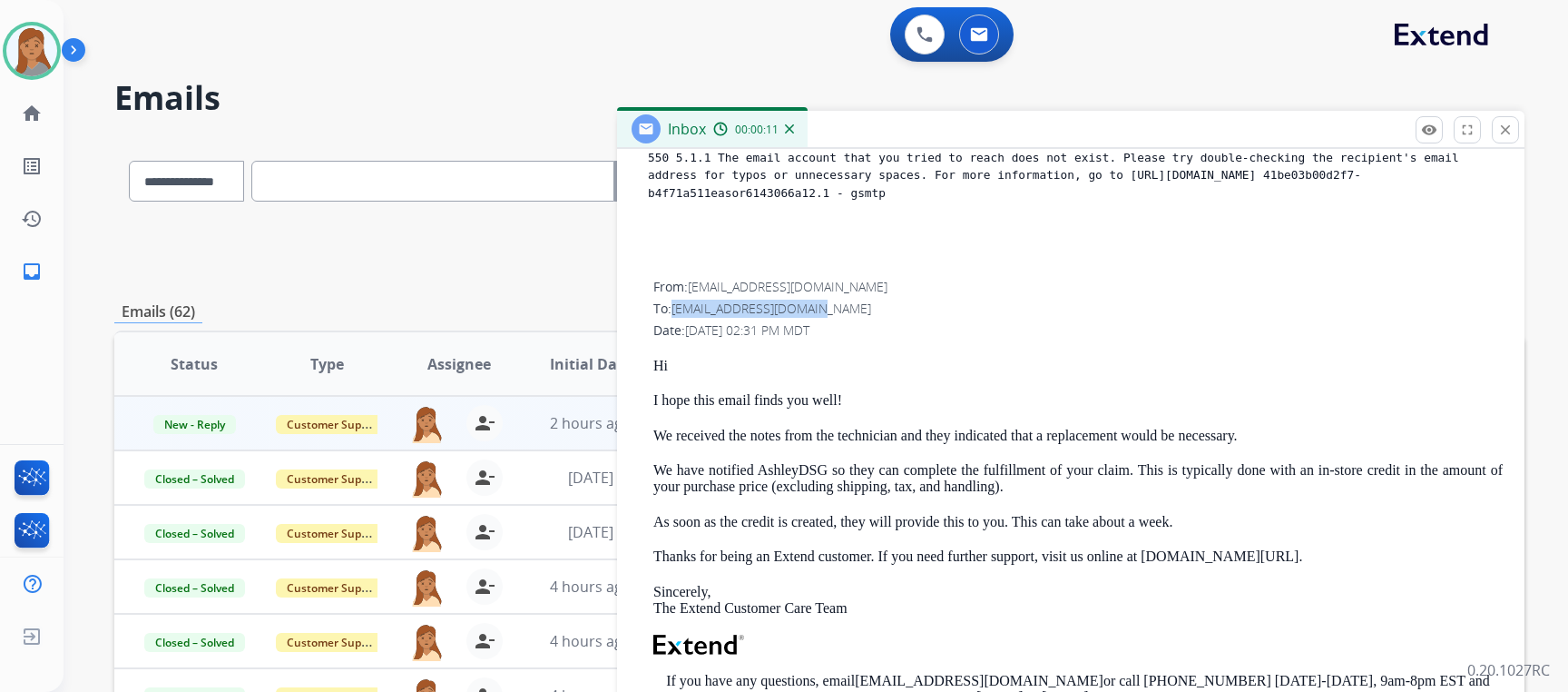
drag, startPoint x: 834, startPoint y: 308, endPoint x: 677, endPoint y: 305, distance: 157.0
click at [677, 305] on div "To: [EMAIL_ADDRESS][DOMAIN_NAME]" at bounding box center [1077, 309] width 849 height 19
copy span "[EMAIL_ADDRESS][DOMAIN_NAME]"
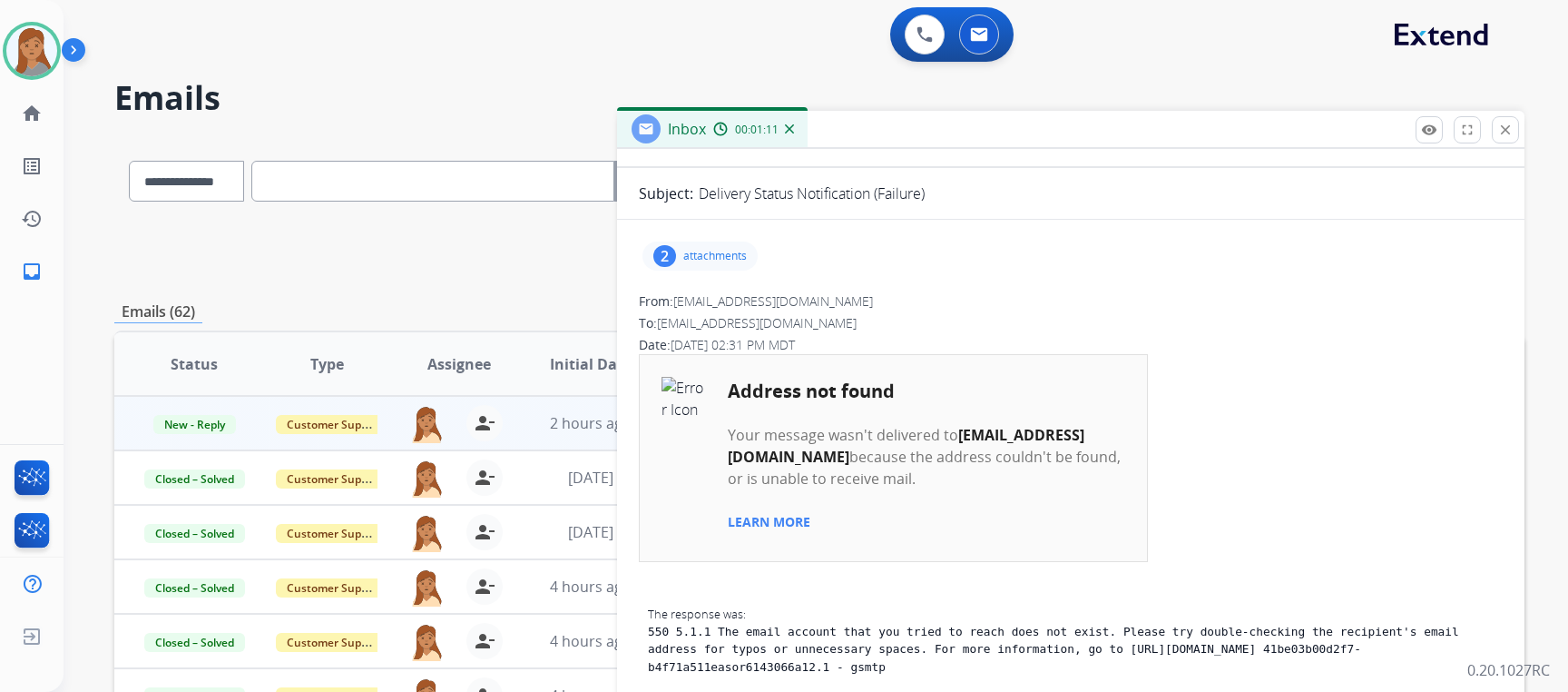
scroll to position [0, 0]
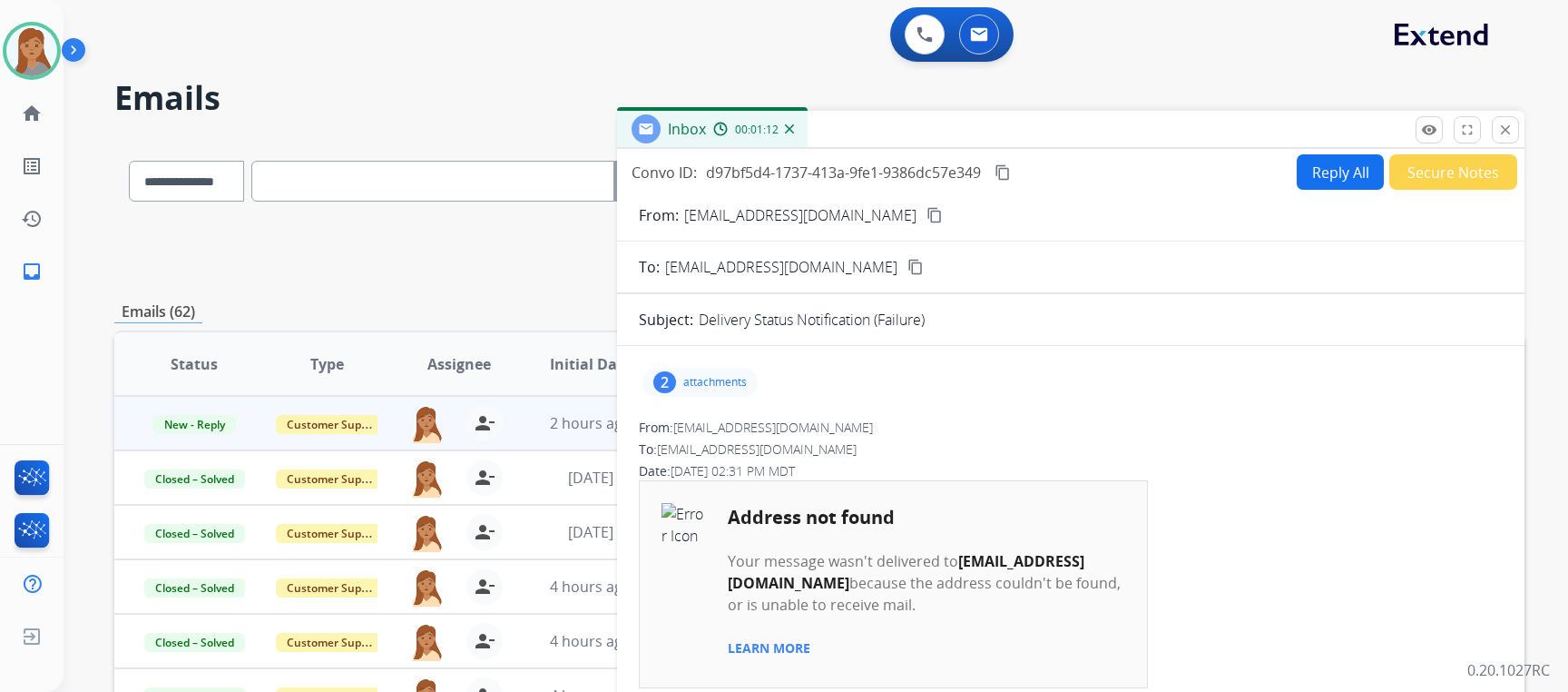
click at [1436, 171] on button "Secure Notes" at bounding box center [1452, 172] width 128 height 35
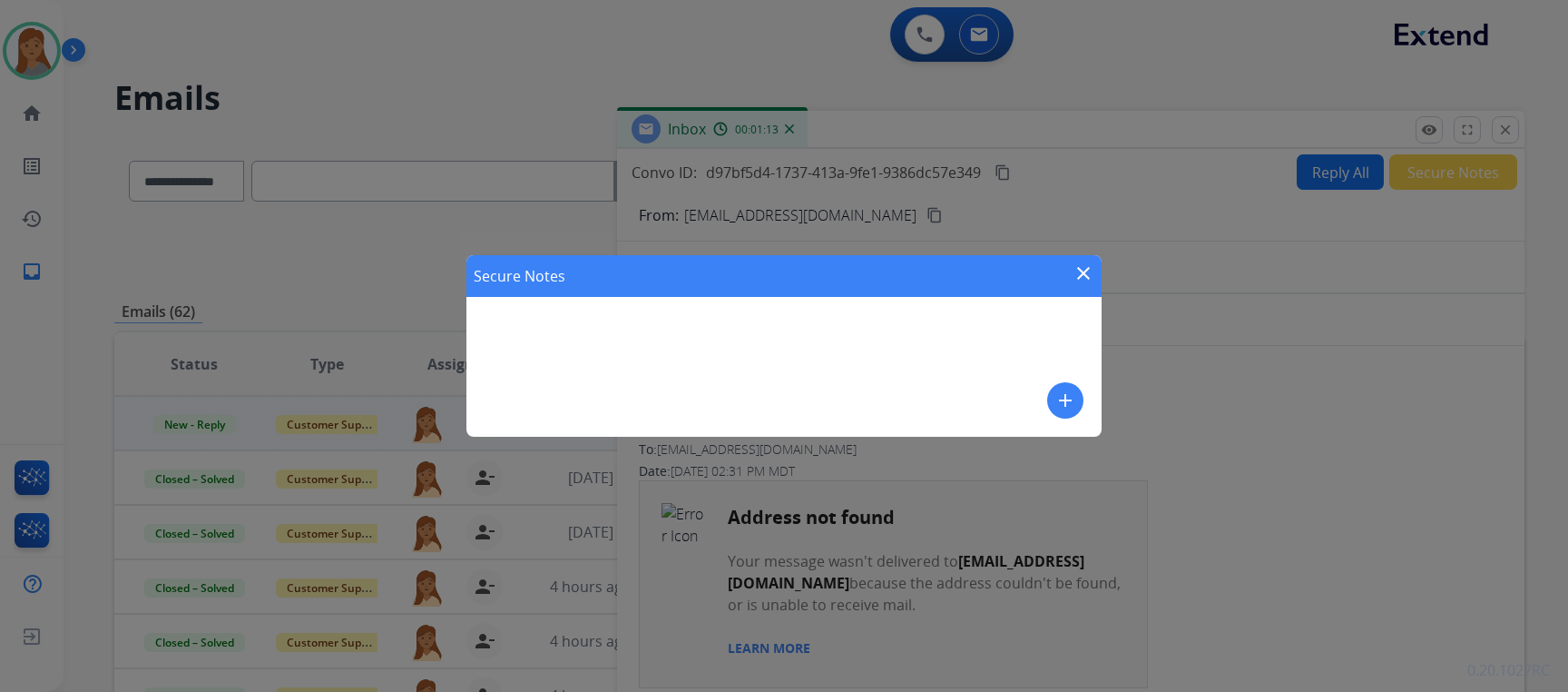
click at [1057, 392] on mat-icon "add" at bounding box center [1065, 401] width 22 height 22
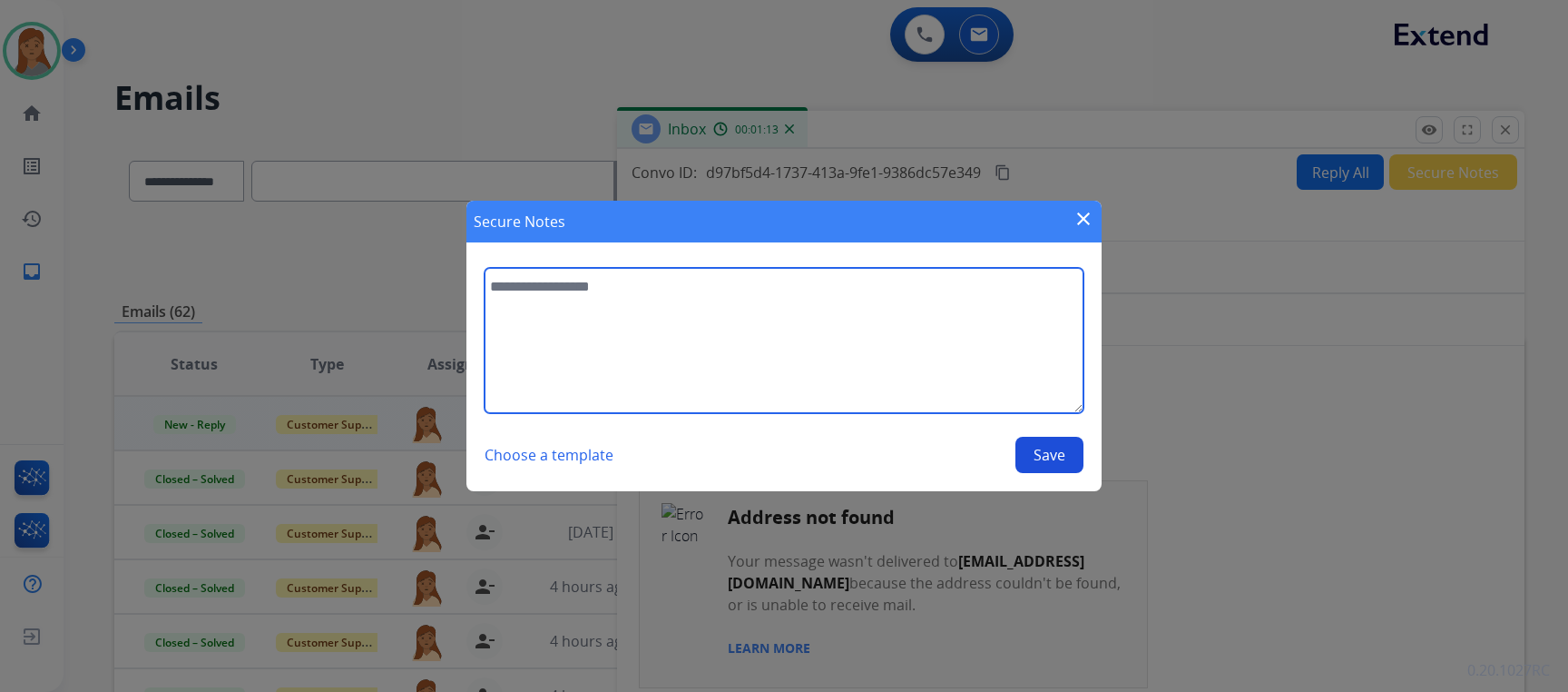
click at [851, 380] on textarea at bounding box center [784, 340] width 599 height 145
type textarea "**********"
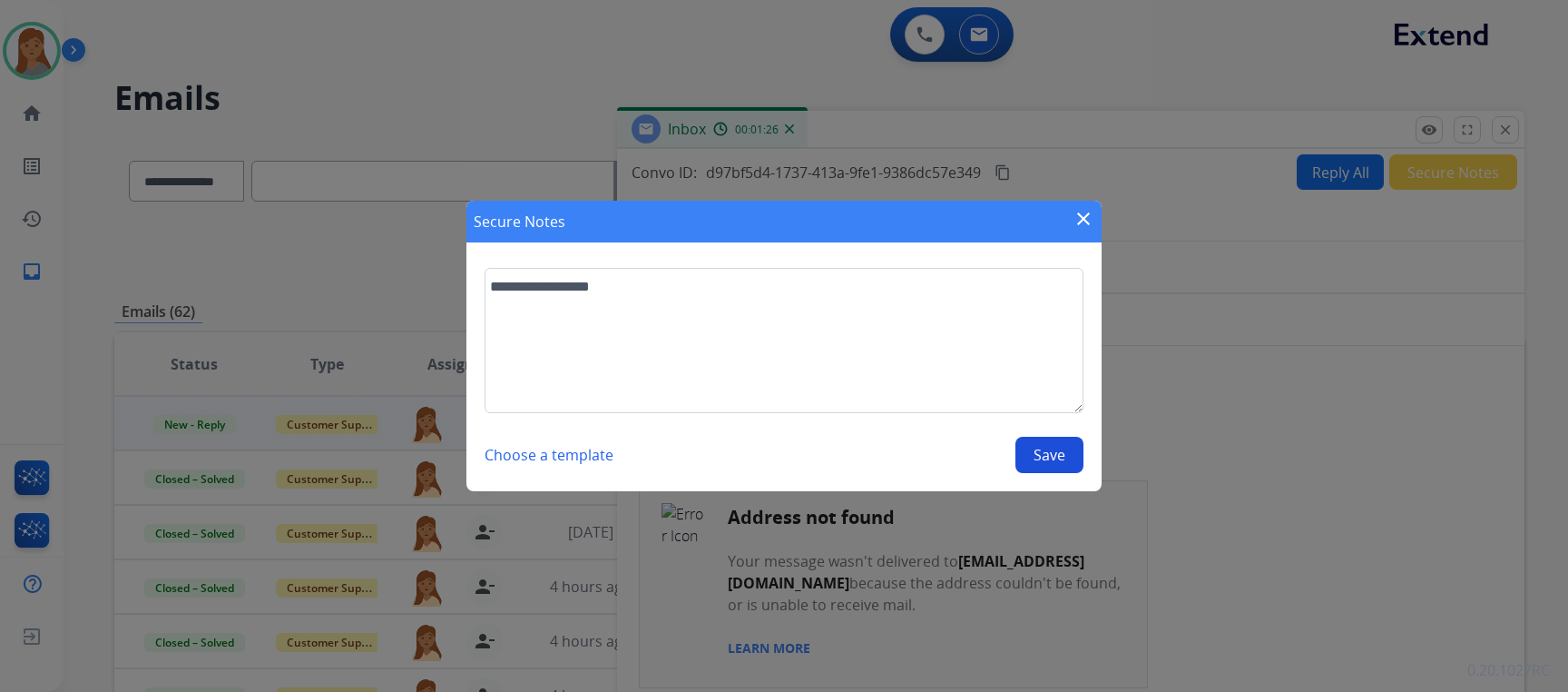
click at [1061, 456] on button "Save" at bounding box center [1049, 454] width 68 height 36
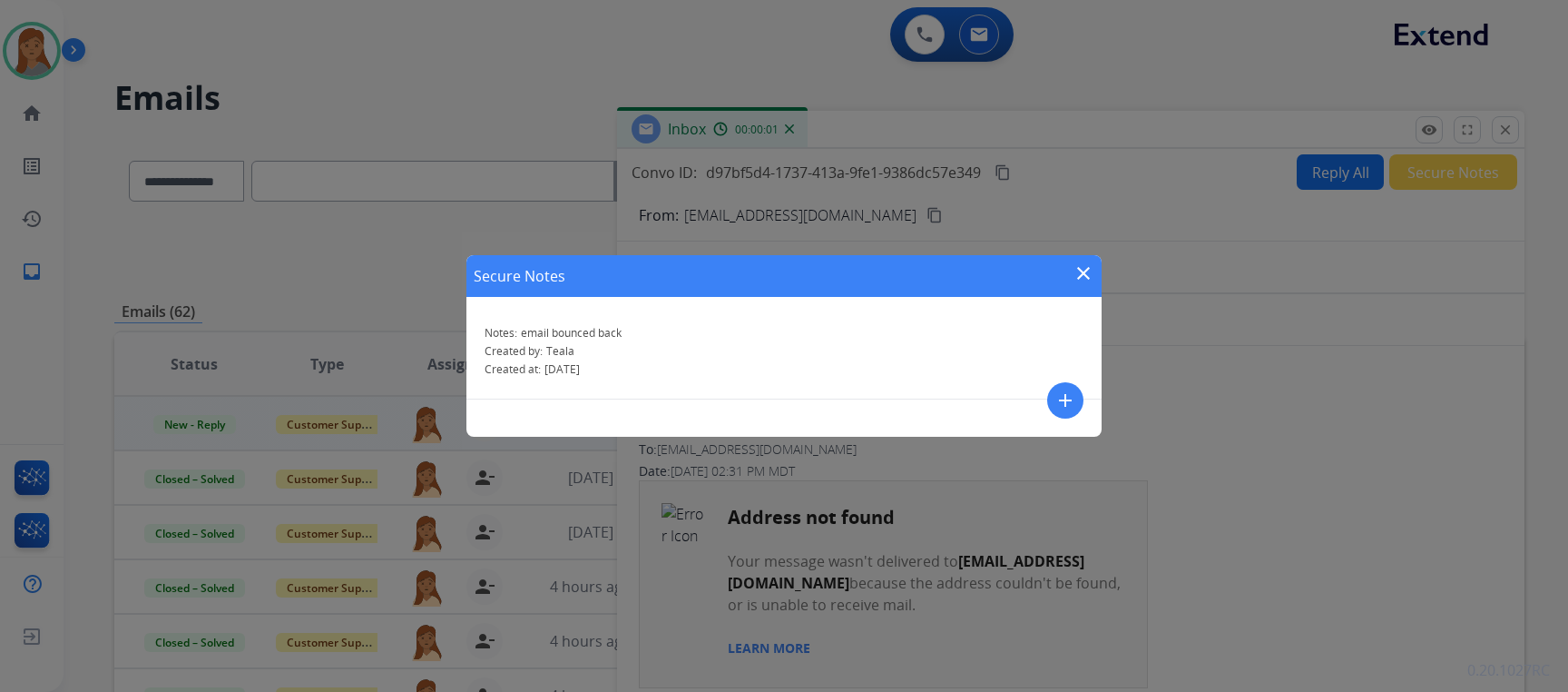
click at [1090, 278] on mat-icon "close" at bounding box center [1084, 274] width 22 height 22
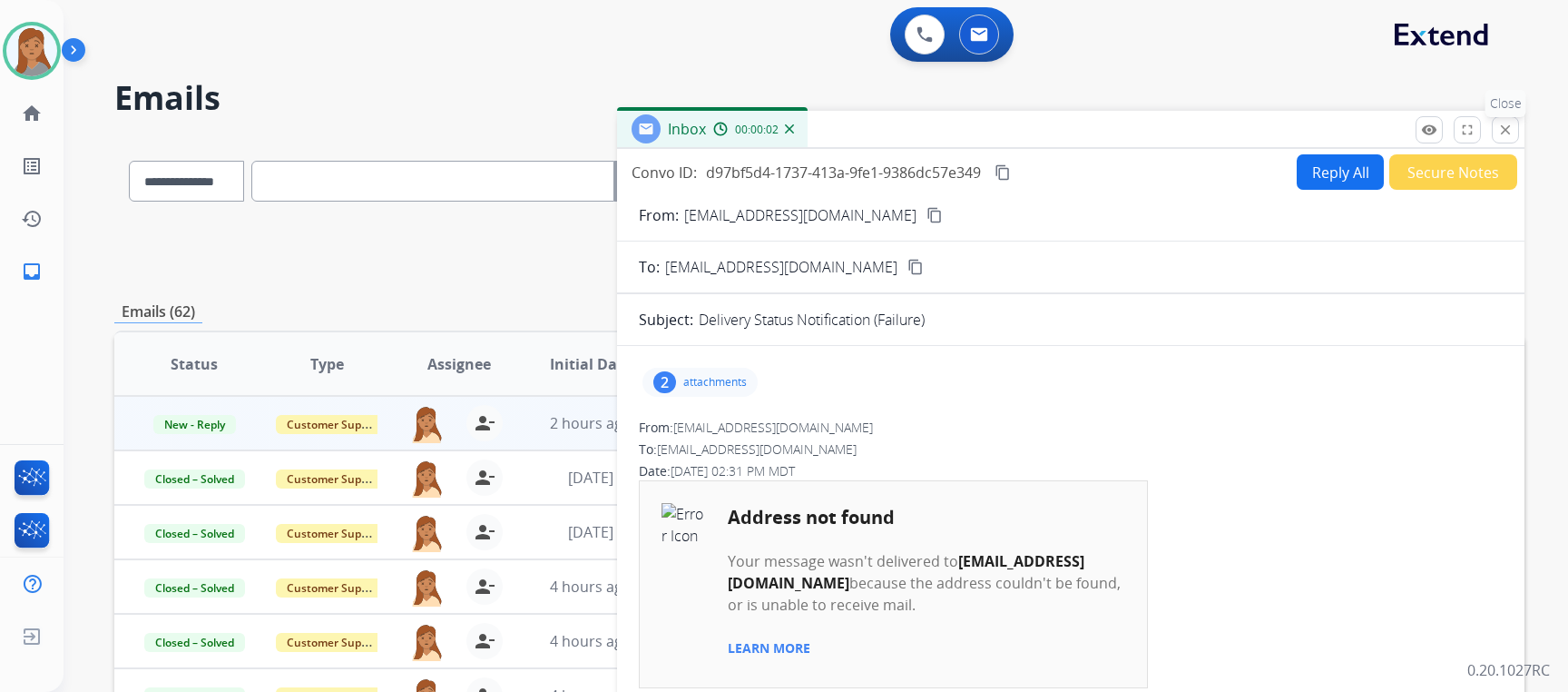
click at [1504, 127] on mat-icon "close" at bounding box center [1505, 130] width 17 height 17
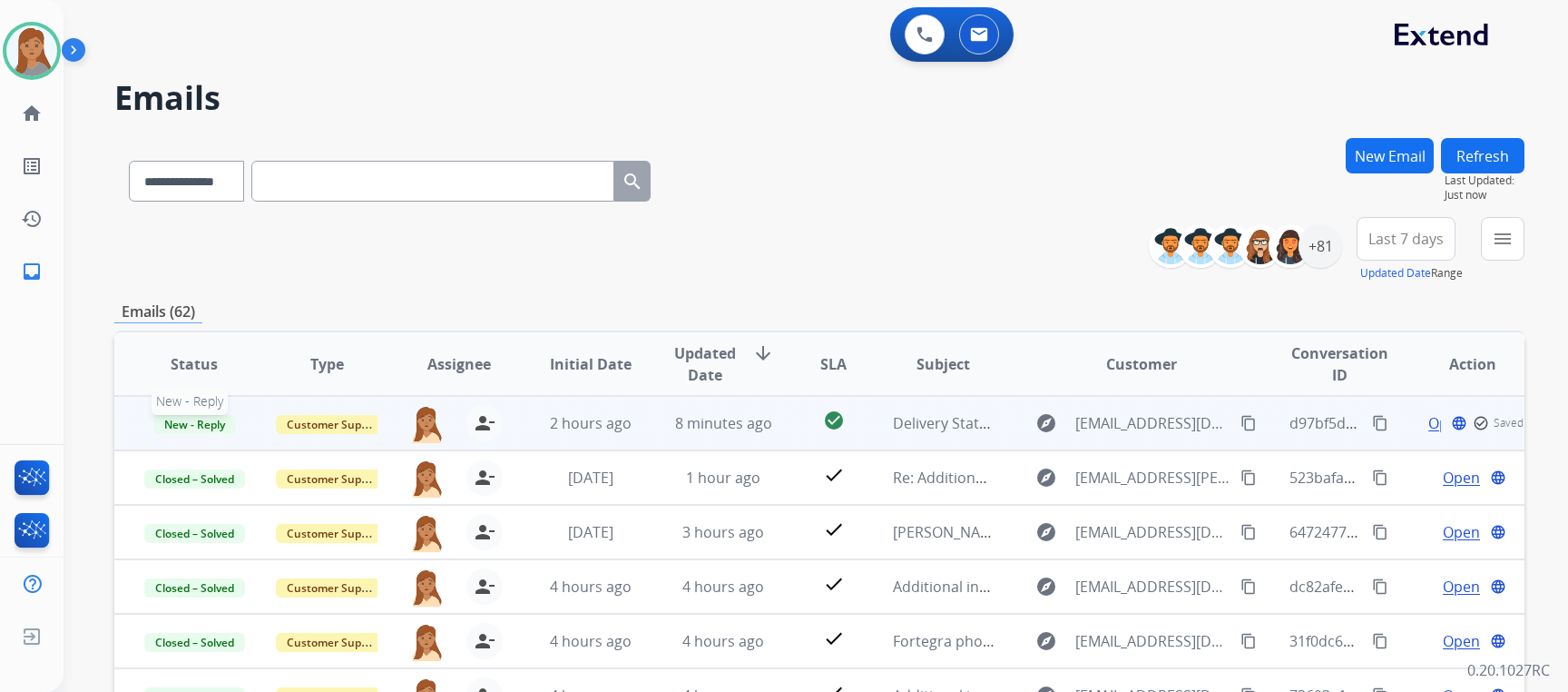
click at [178, 420] on span "New - Reply" at bounding box center [194, 424] width 82 height 19
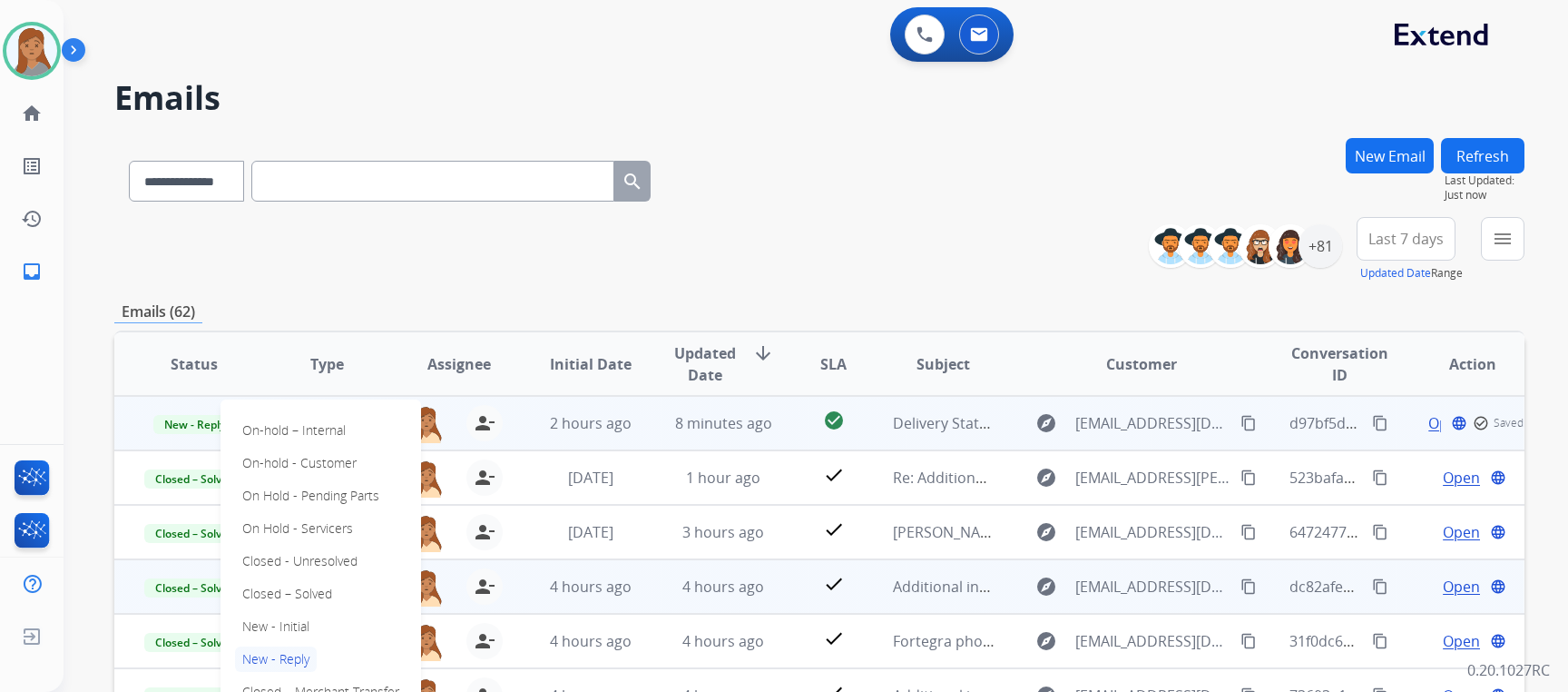
click at [312, 593] on p "Closed – Solved" at bounding box center [287, 593] width 104 height 25
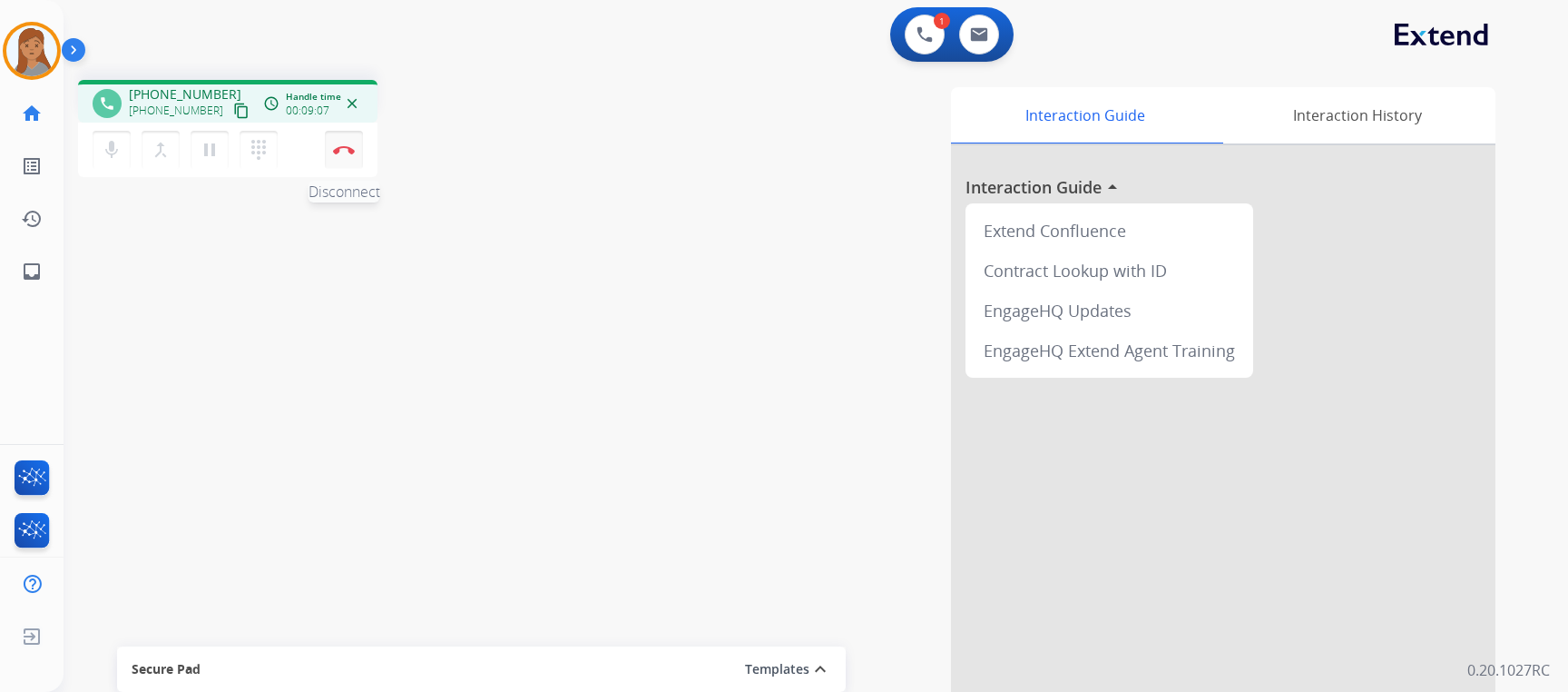
click at [346, 152] on img at bounding box center [344, 150] width 22 height 9
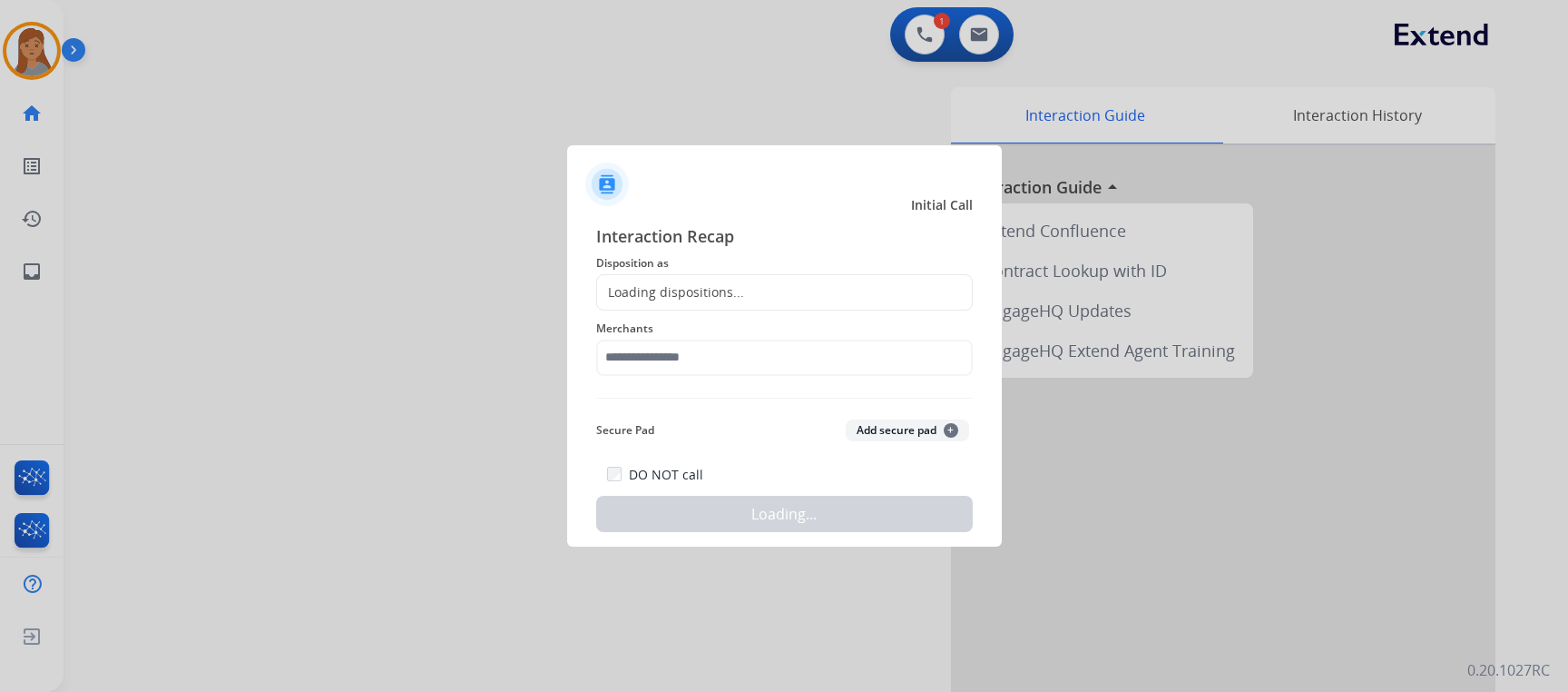
drag, startPoint x: 678, startPoint y: 302, endPoint x: 672, endPoint y: 278, distance: 24.7
click at [678, 301] on div "Loading dispositions..." at bounding box center [784, 291] width 376 height 36
click at [672, 278] on div "Loading dispositions..." at bounding box center [784, 291] width 376 height 36
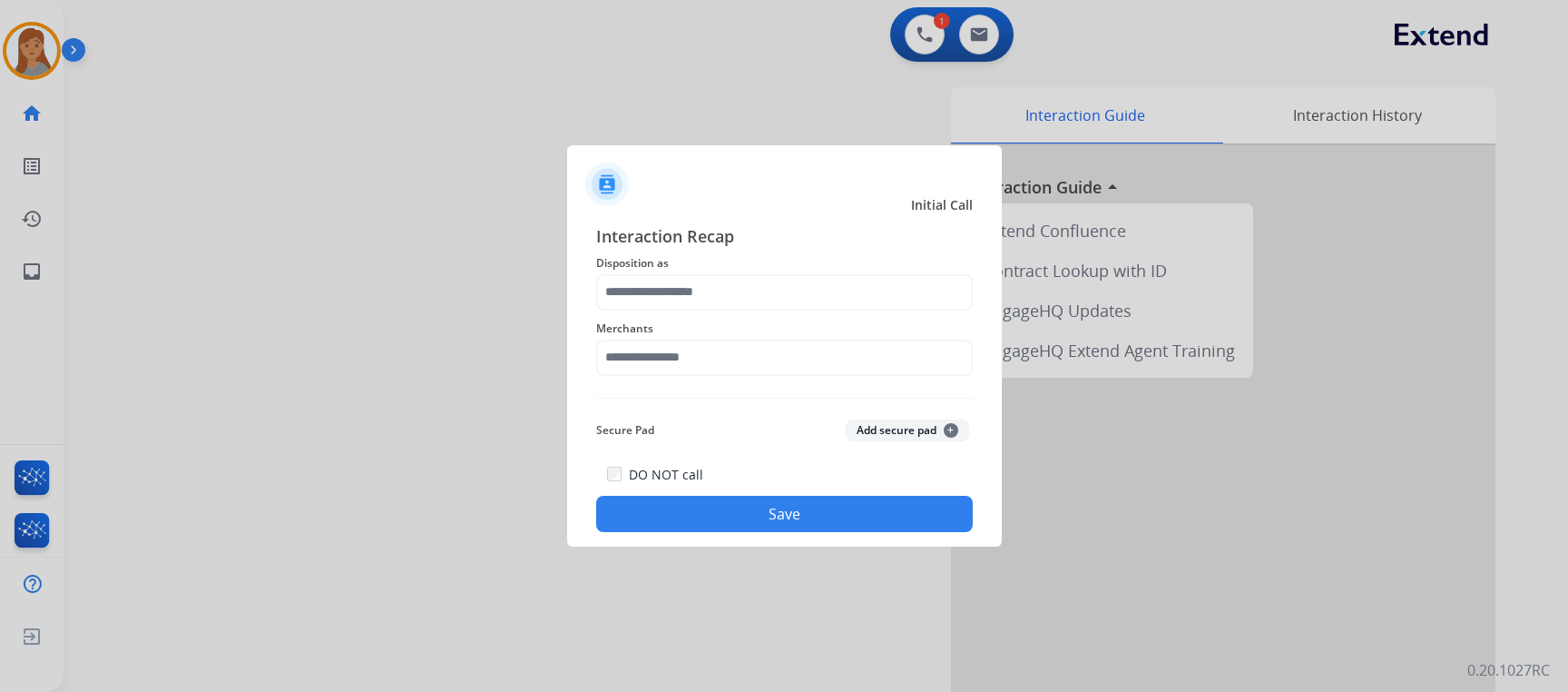
click at [692, 266] on span "Disposition as" at bounding box center [784, 264] width 376 height 22
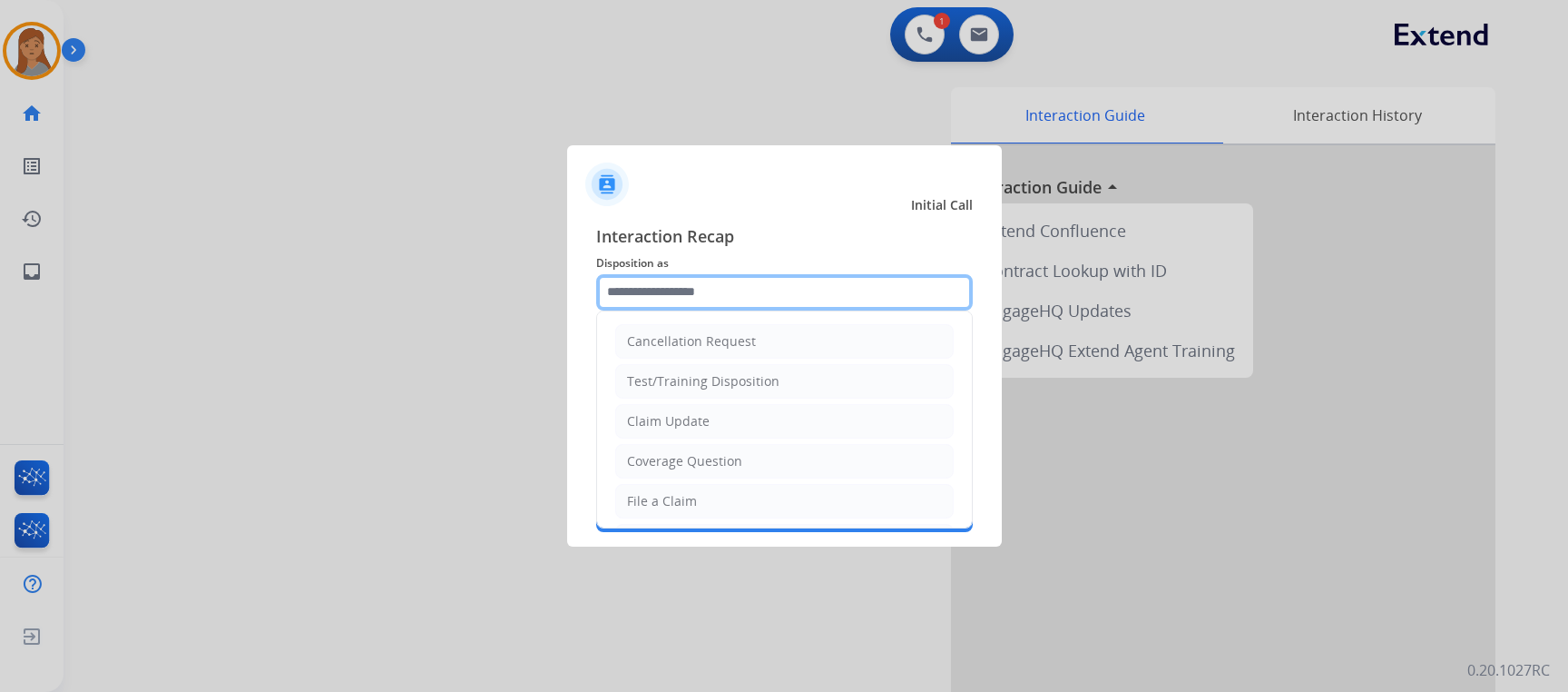
click at [681, 274] on input "text" at bounding box center [784, 291] width 376 height 36
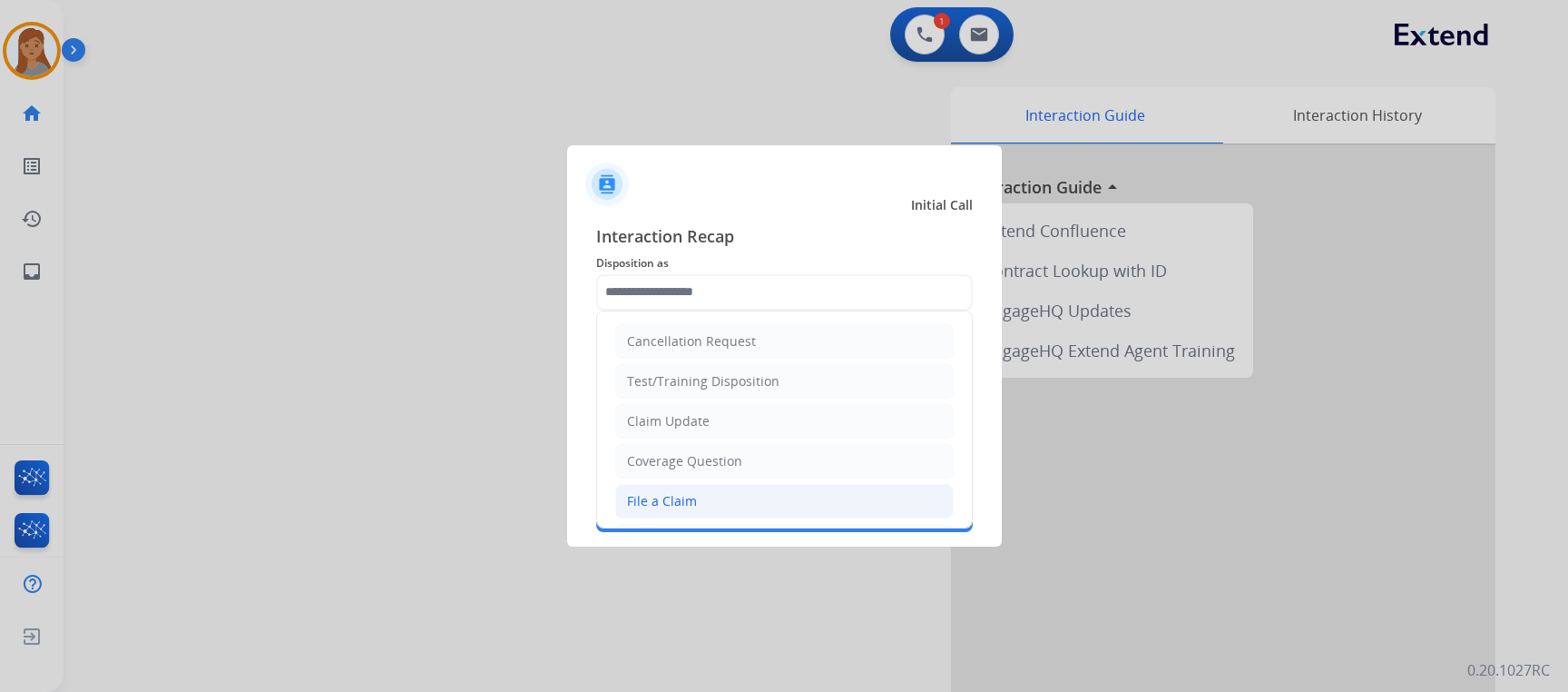
click at [695, 502] on li "File a Claim" at bounding box center [784, 500] width 338 height 34
type input "**********"
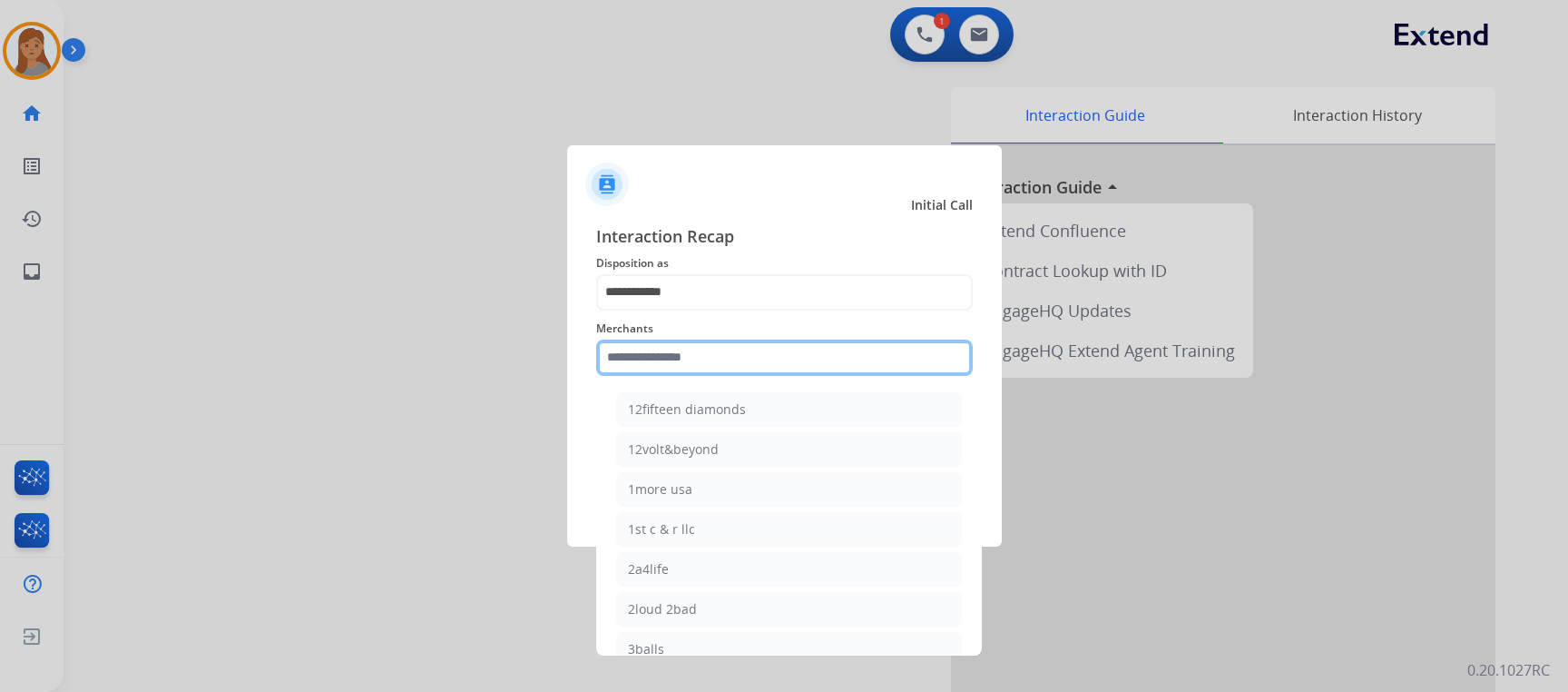
click at [704, 349] on input "text" at bounding box center [784, 357] width 376 height 36
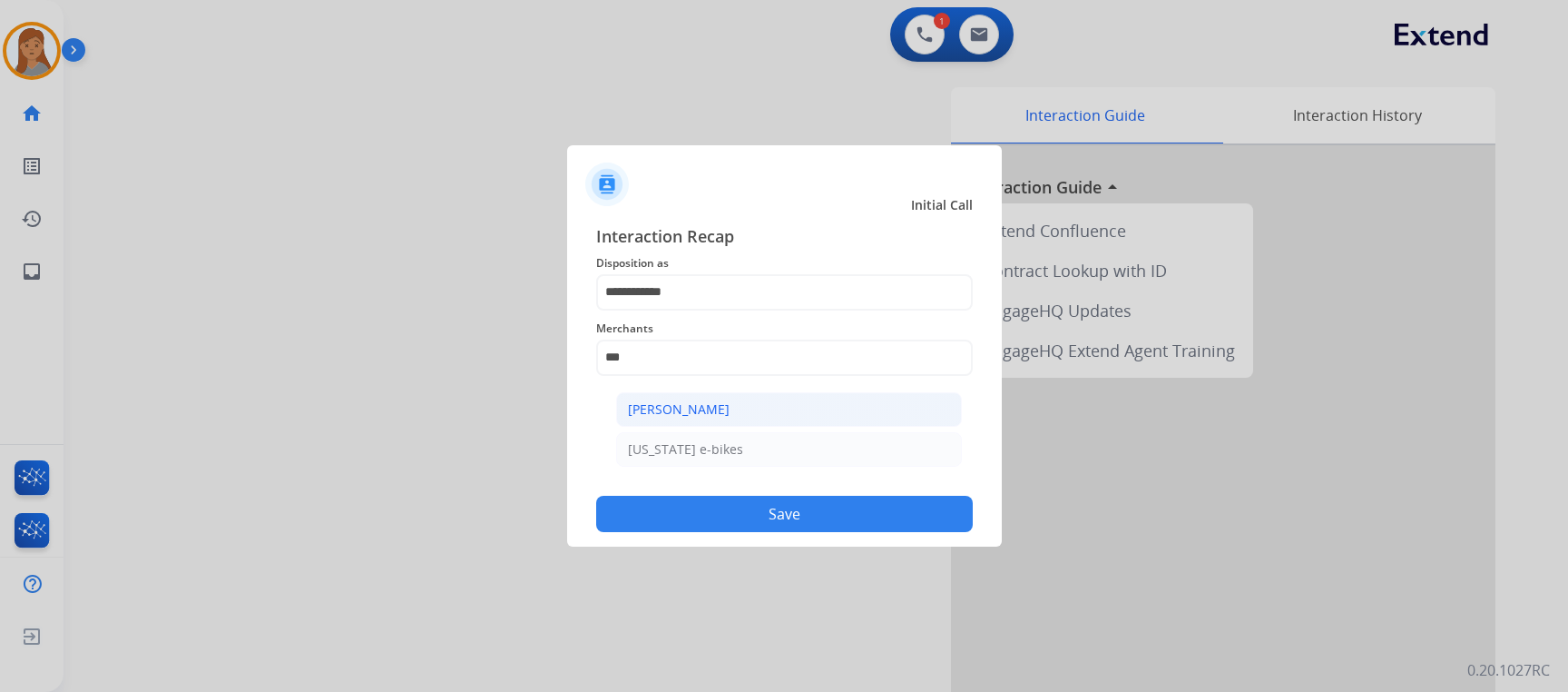
click at [704, 395] on li "[PERSON_NAME]" at bounding box center [789, 409] width 346 height 34
type input "**********"
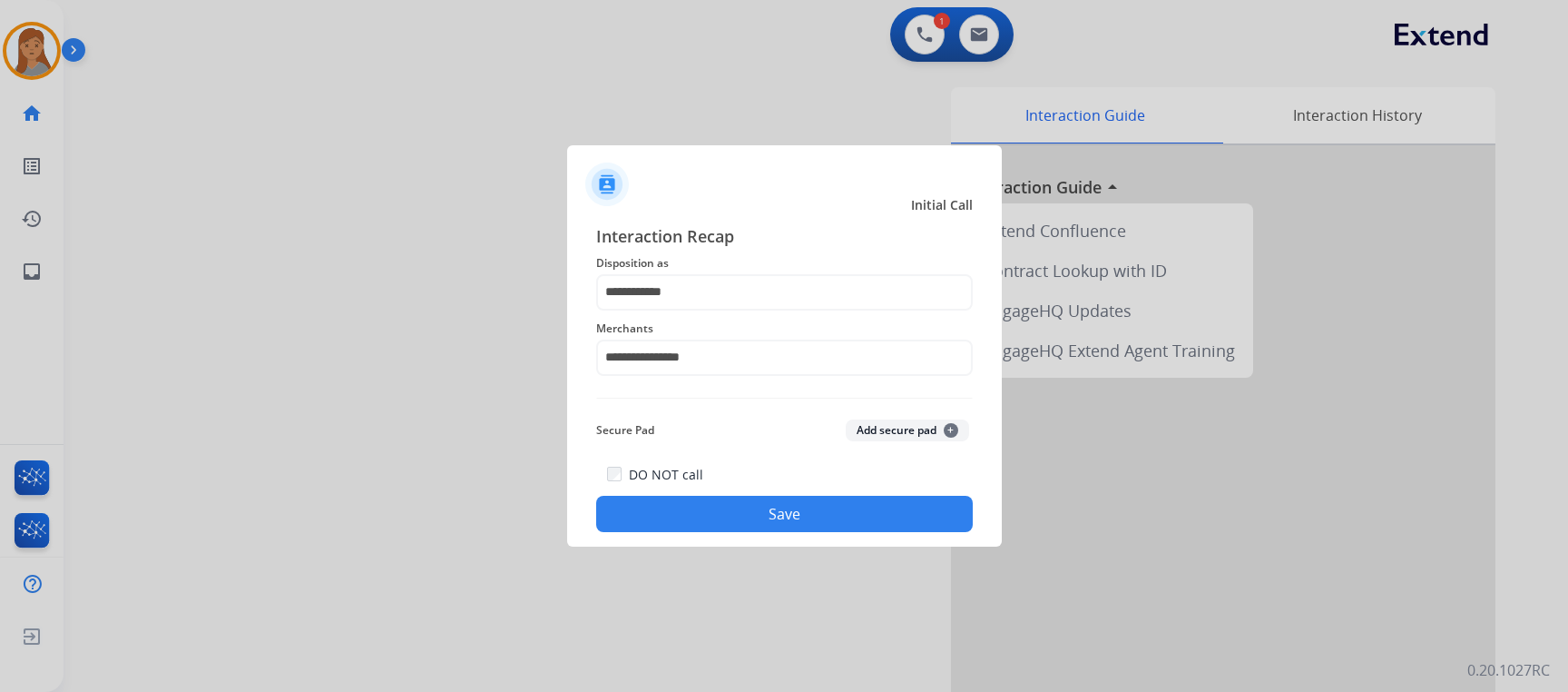
click at [699, 506] on button "Save" at bounding box center [784, 513] width 376 height 36
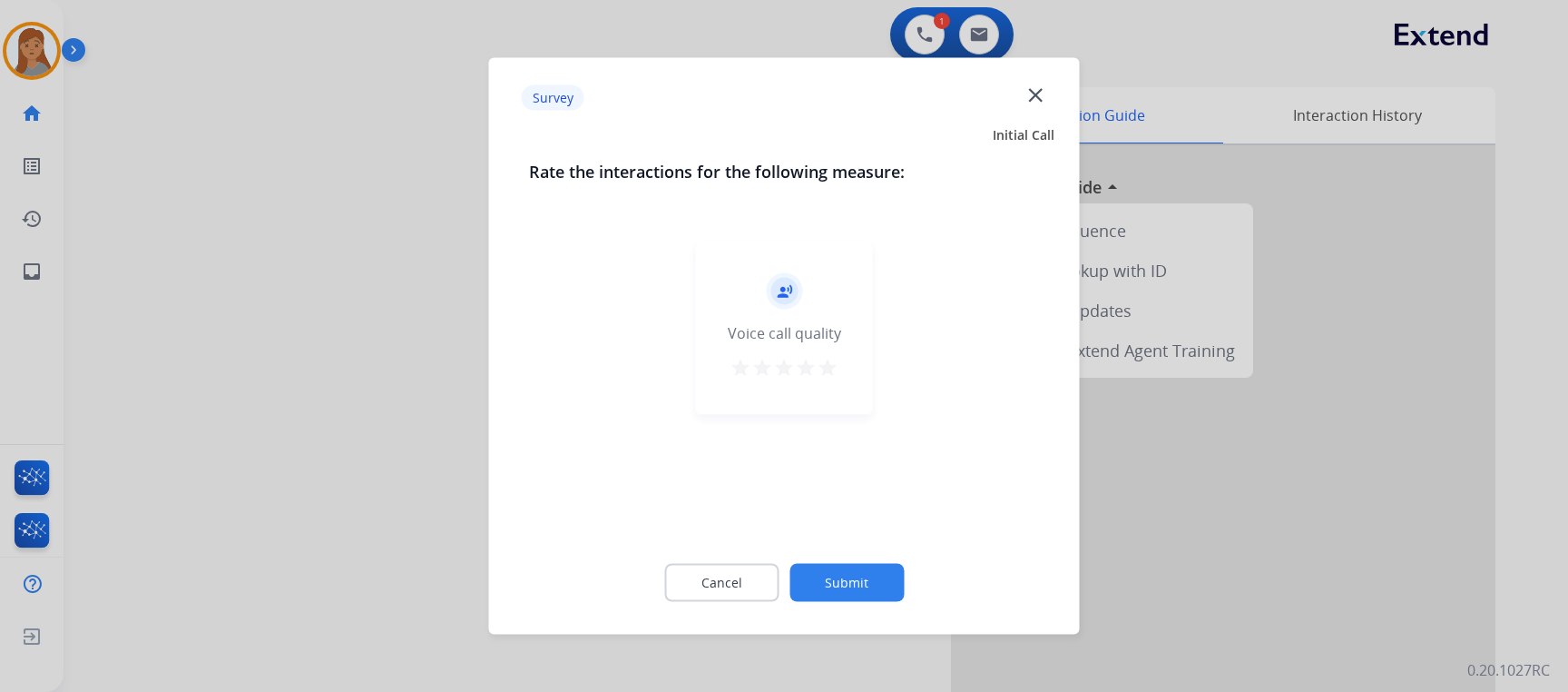
click at [845, 572] on button "Submit" at bounding box center [847, 582] width 115 height 38
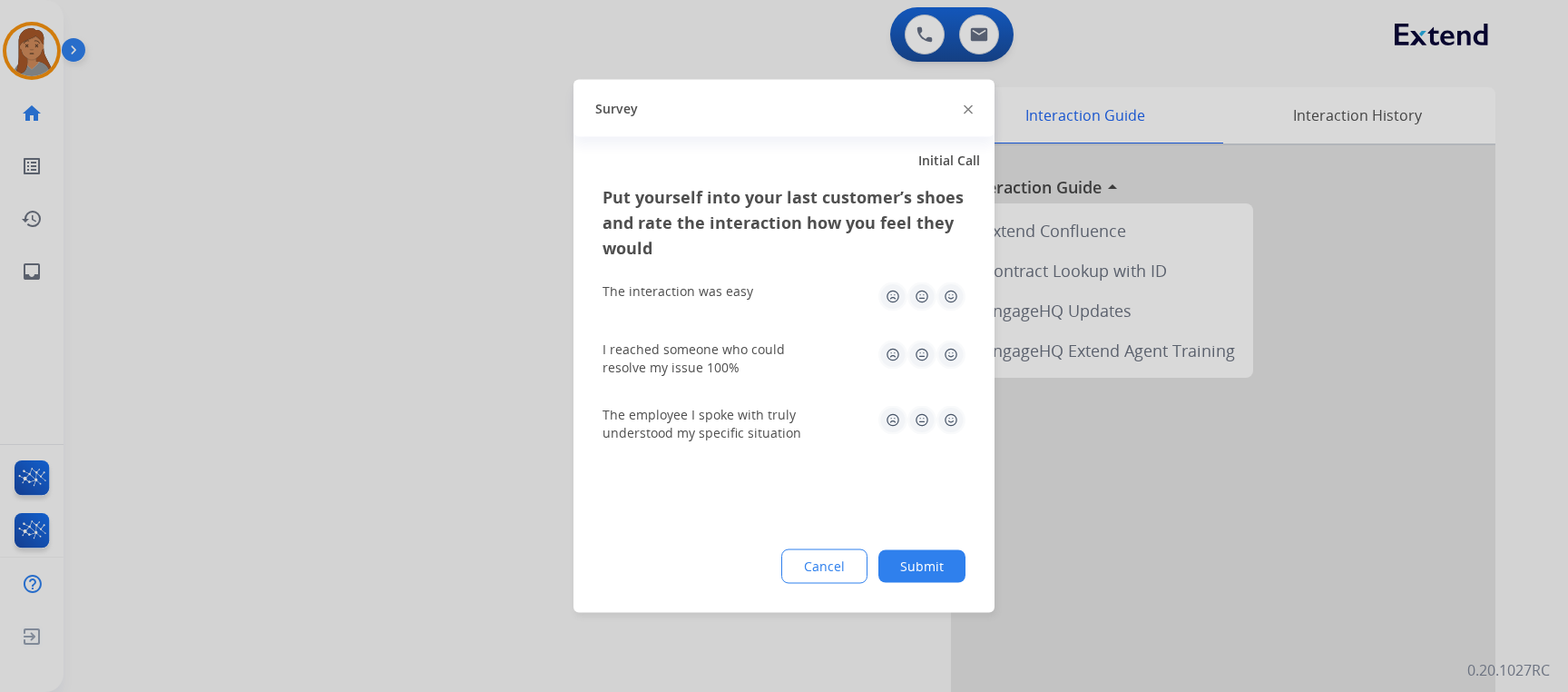
click at [932, 566] on button "Submit" at bounding box center [922, 566] width 87 height 32
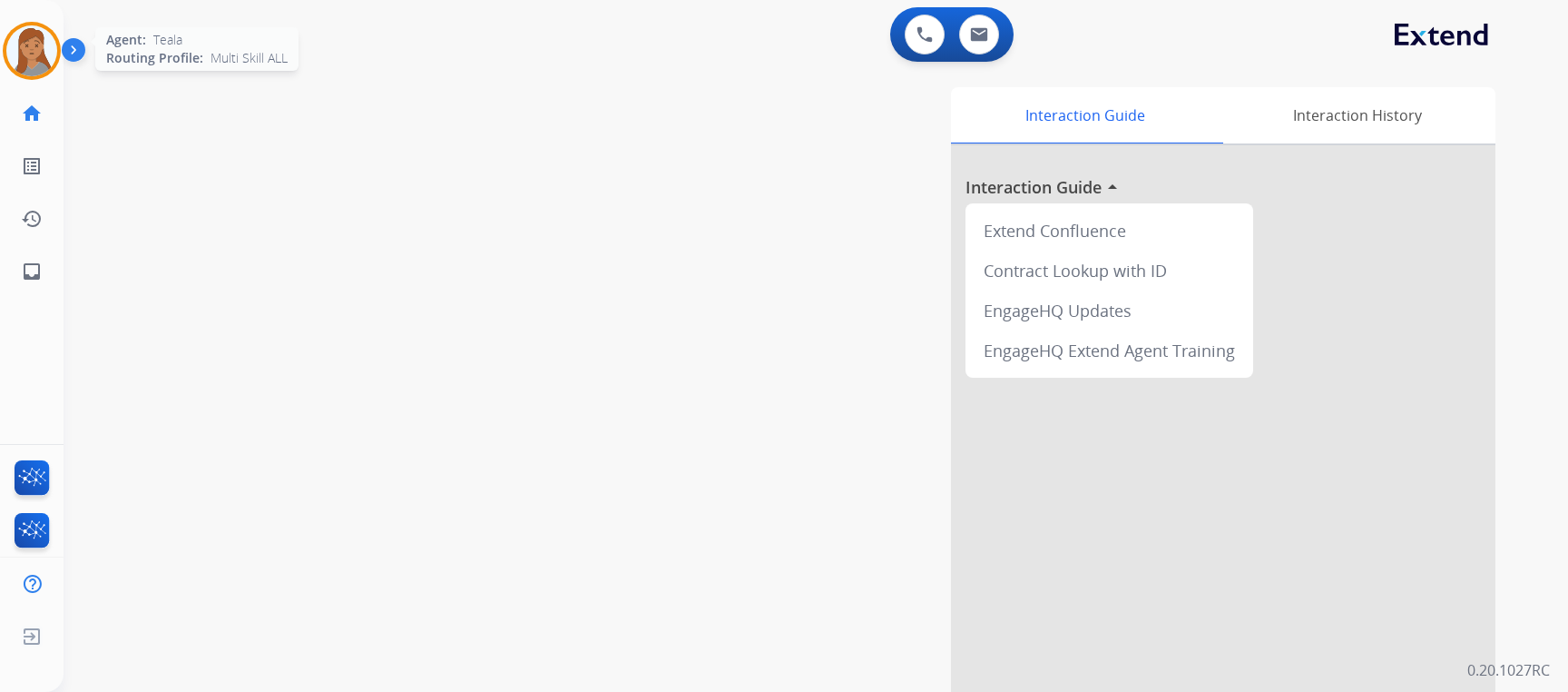
click at [11, 43] on img at bounding box center [31, 50] width 51 height 51
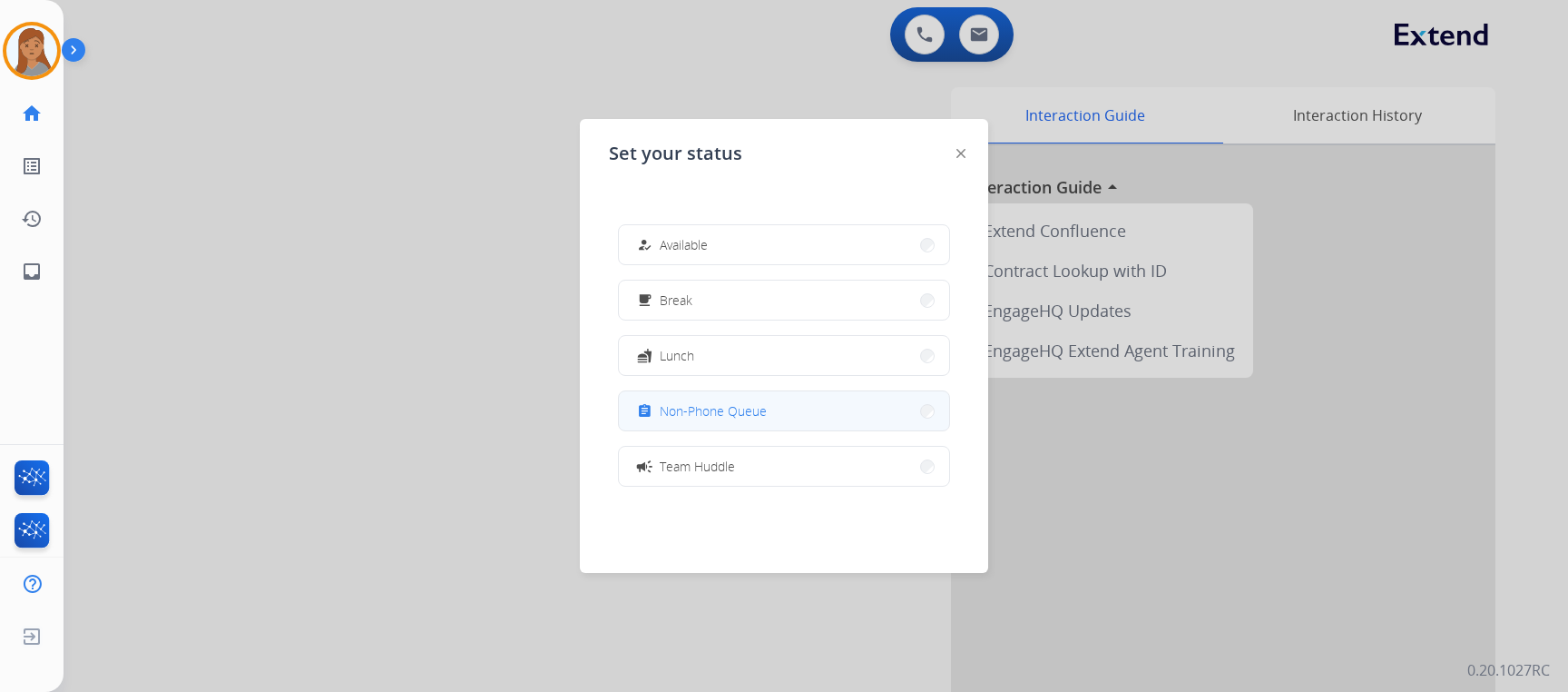
click at [769, 403] on button "assignment Non-Phone Queue" at bounding box center [783, 411] width 330 height 39
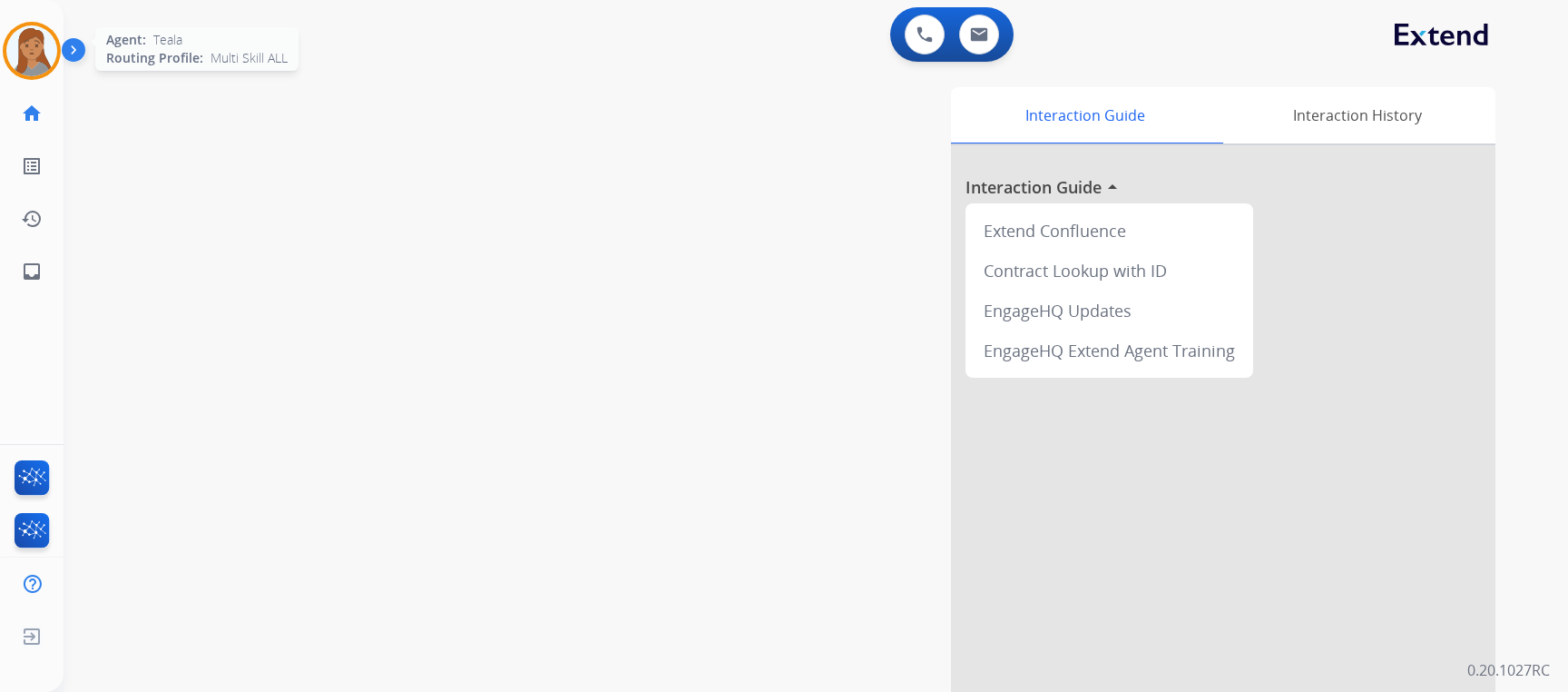
click at [37, 59] on img at bounding box center [31, 50] width 51 height 51
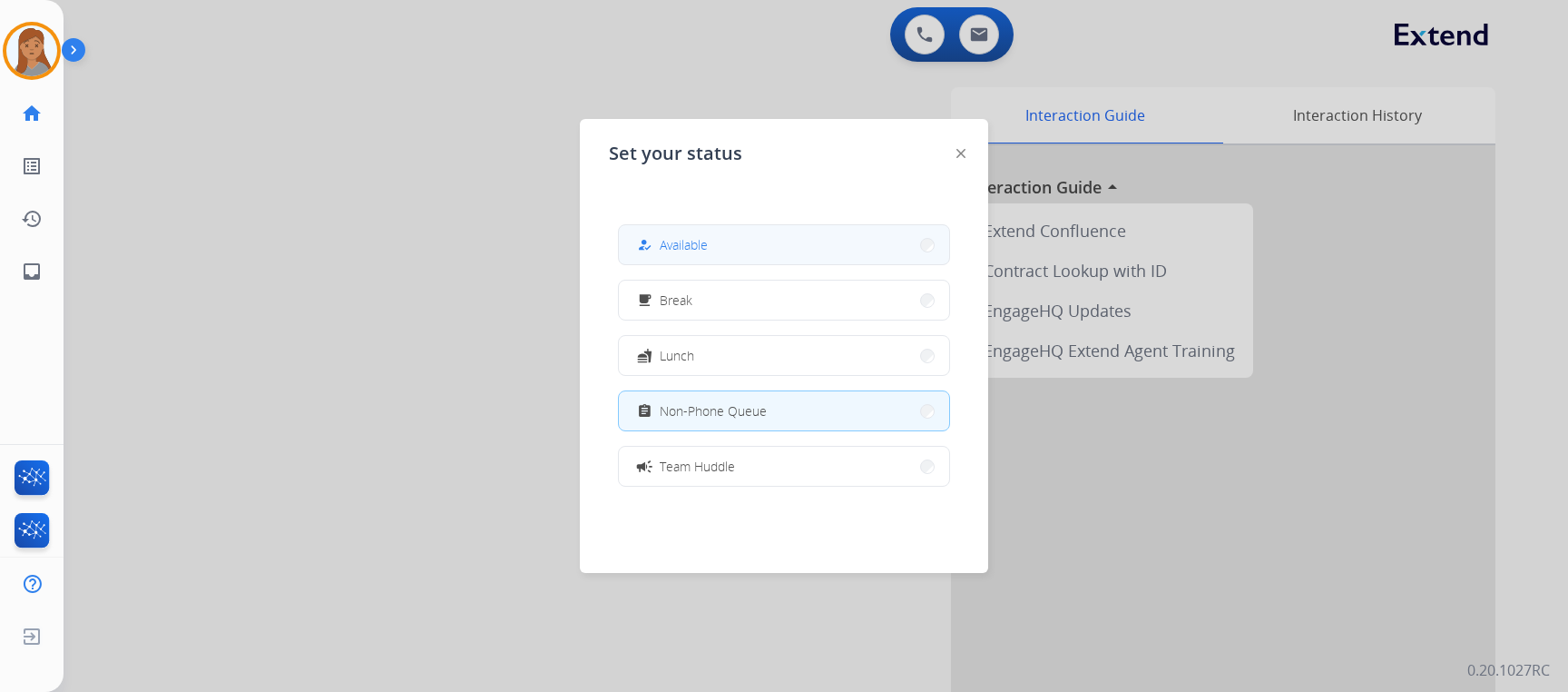
click at [831, 253] on button "how_to_reg Available" at bounding box center [783, 244] width 330 height 39
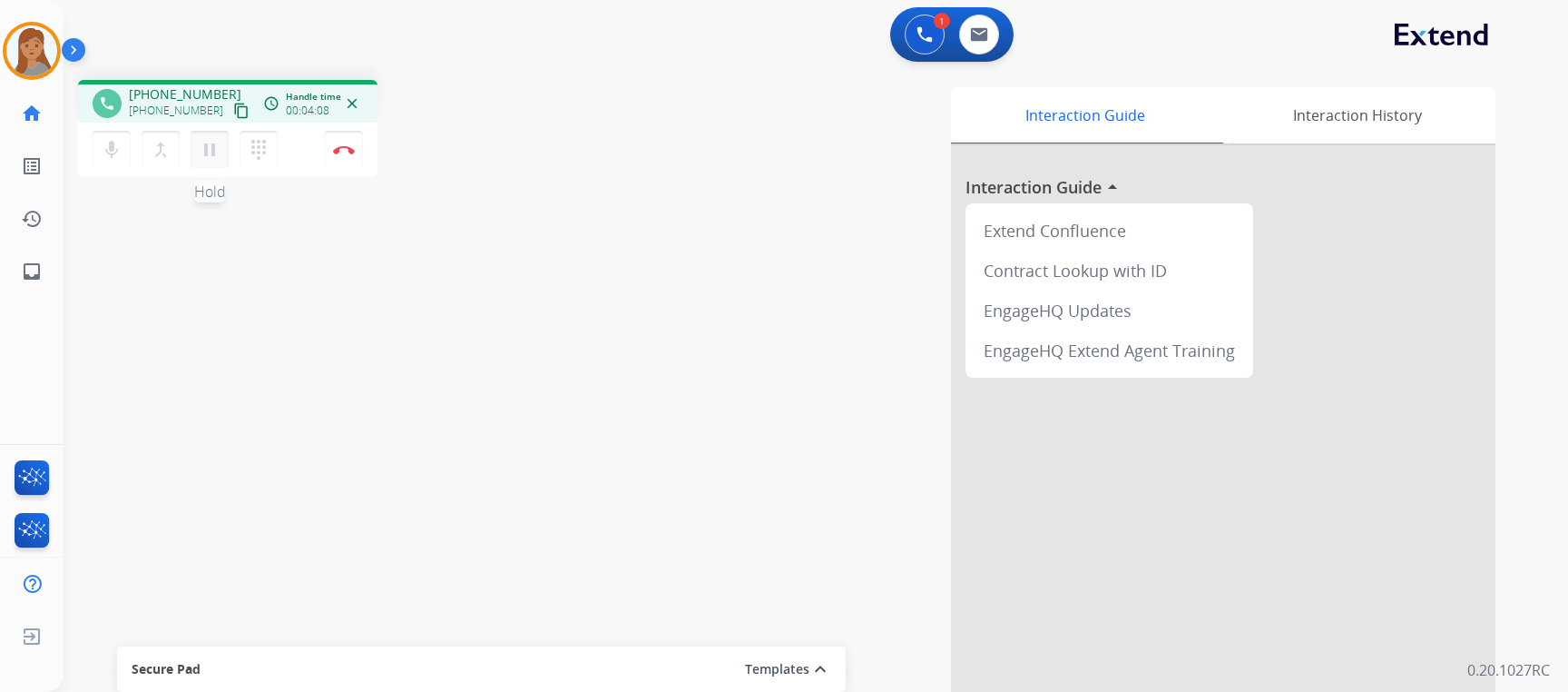
click at [208, 148] on mat-icon "pause" at bounding box center [210, 150] width 22 height 22
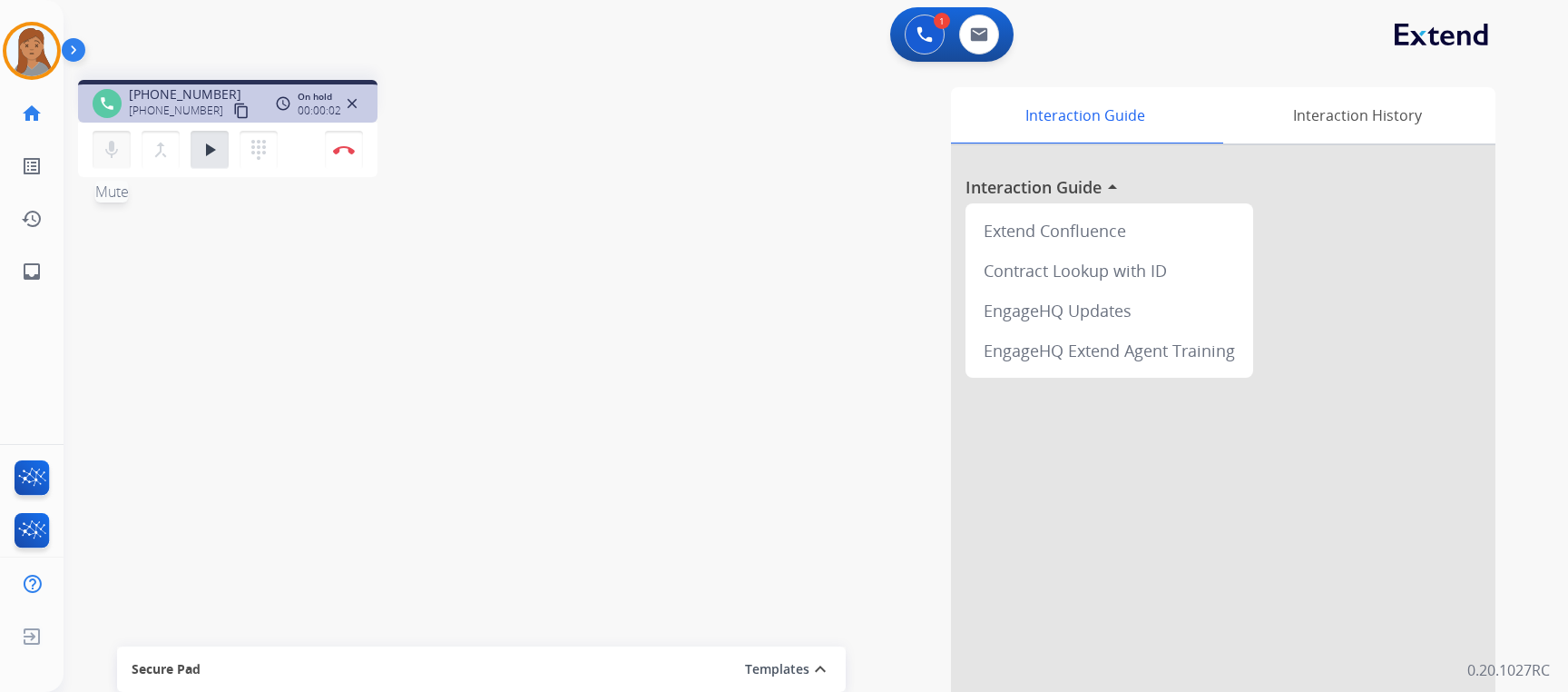
click at [117, 149] on mat-icon "mic" at bounding box center [112, 150] width 22 height 22
click at [114, 154] on mat-icon "mic_off" at bounding box center [112, 150] width 22 height 22
click at [213, 155] on mat-icon "play_arrow" at bounding box center [210, 150] width 22 height 22
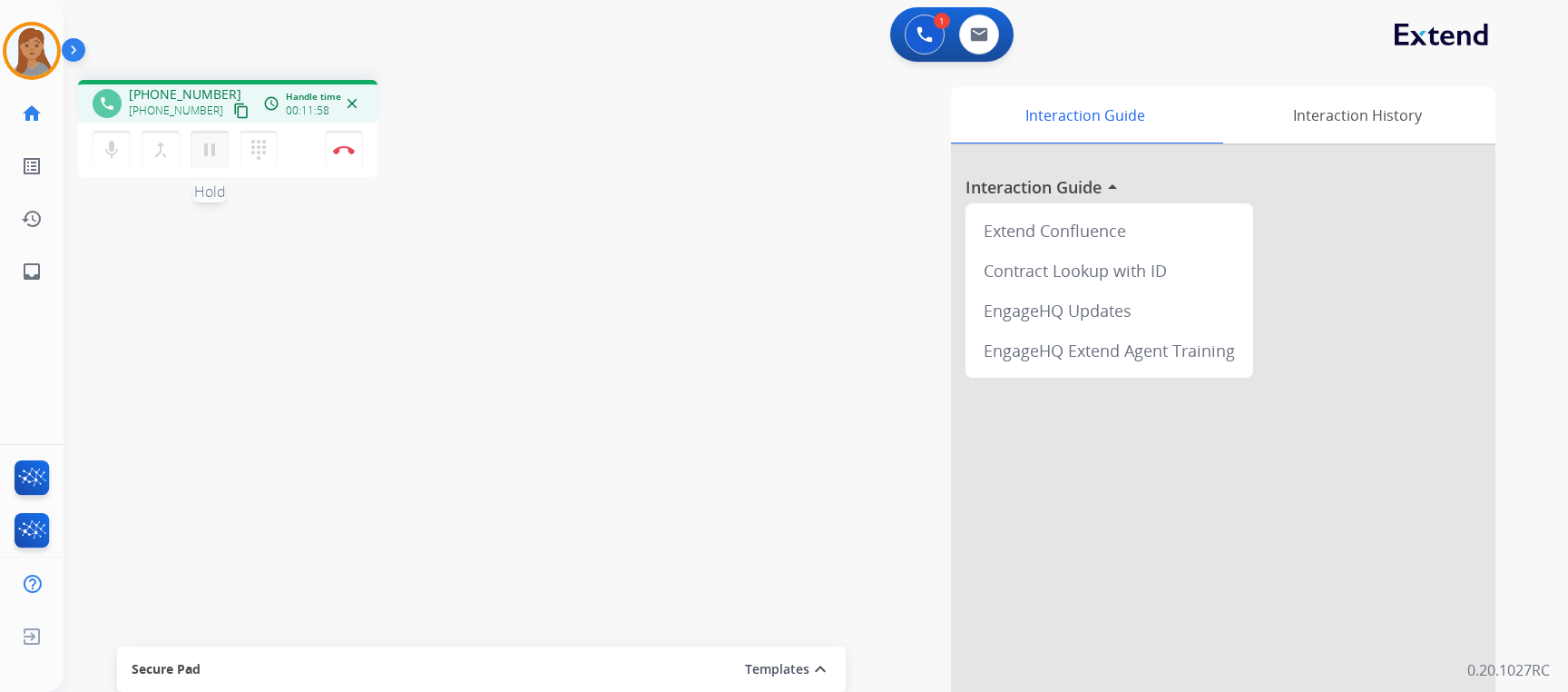
click at [202, 150] on mat-icon "pause" at bounding box center [210, 150] width 22 height 22
click at [107, 147] on mat-icon "mic" at bounding box center [112, 150] width 22 height 22
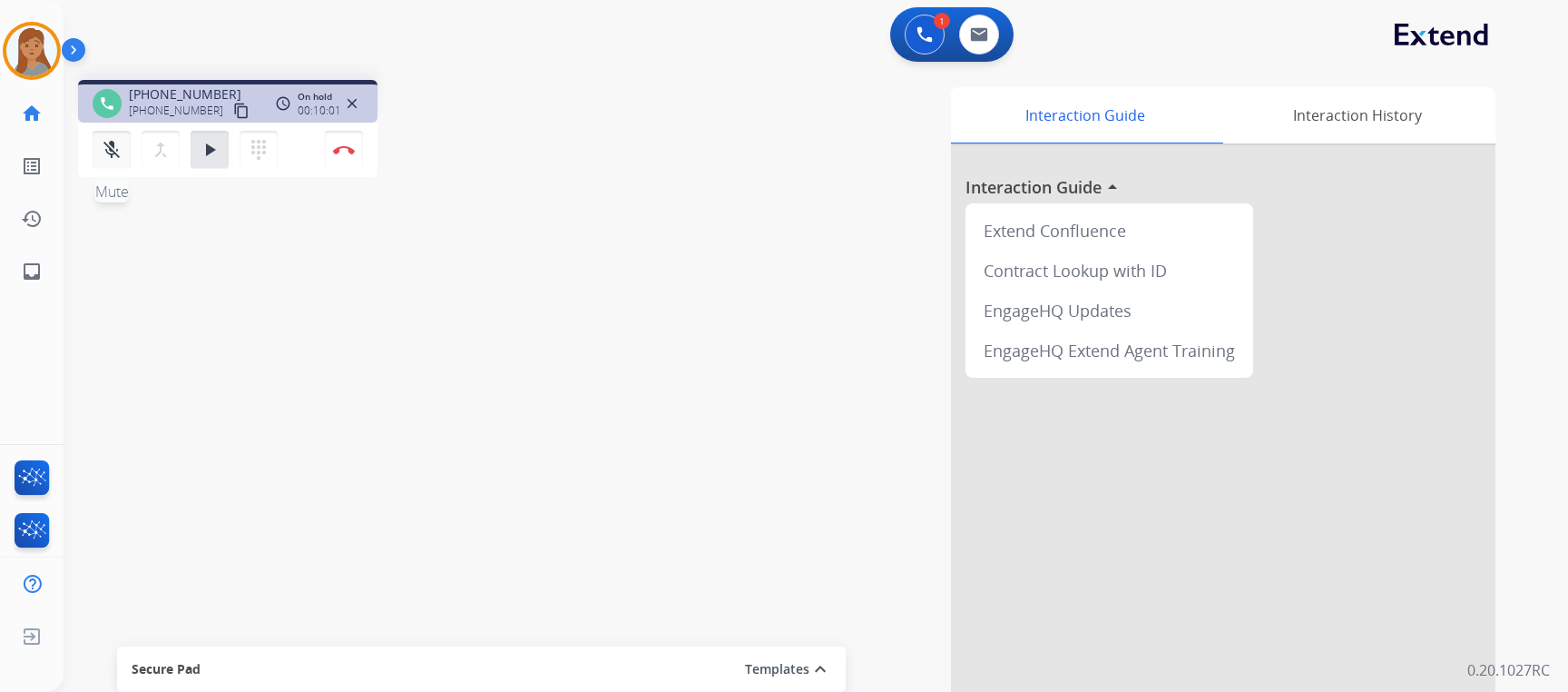
click at [108, 152] on mat-icon "mic_off" at bounding box center [112, 150] width 22 height 22
click at [217, 148] on mat-icon "play_arrow" at bounding box center [210, 150] width 22 height 22
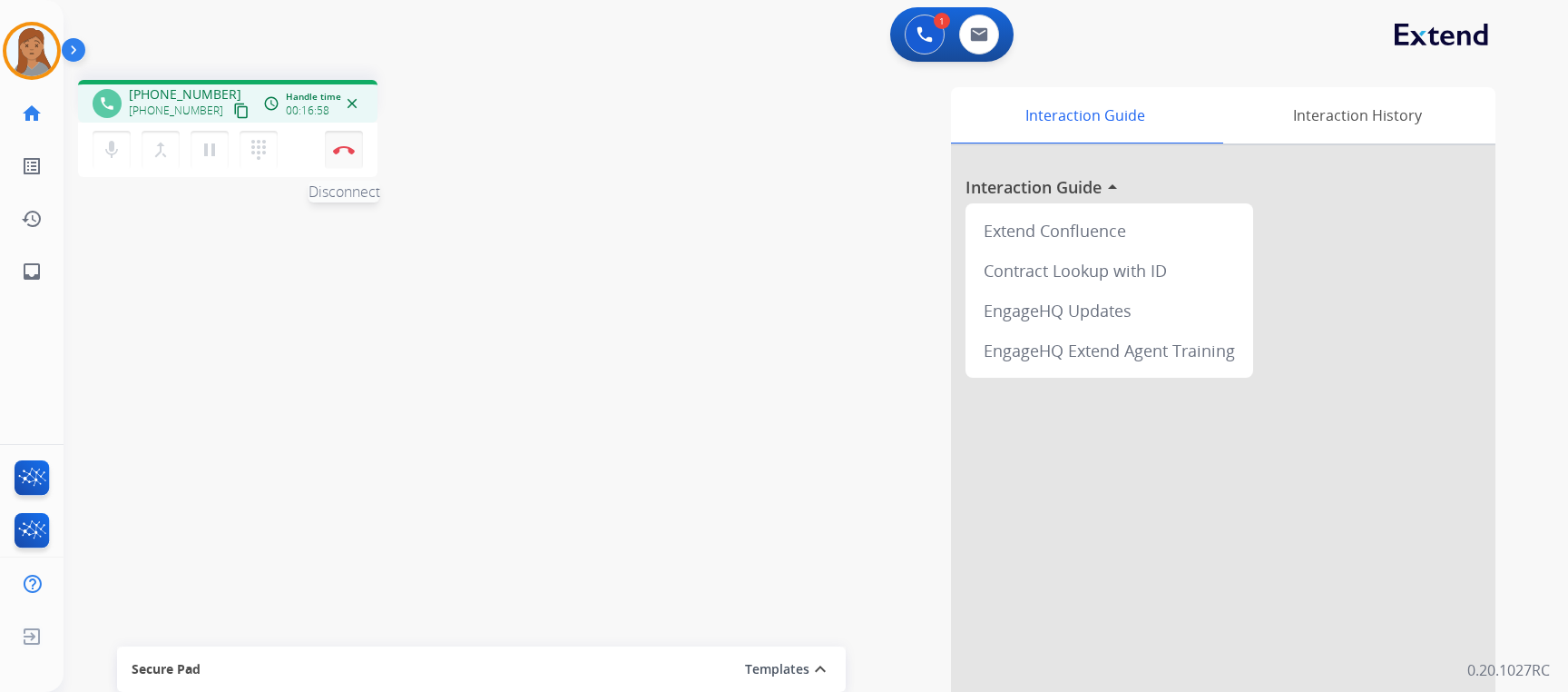
click at [351, 142] on button "Disconnect" at bounding box center [343, 149] width 38 height 38
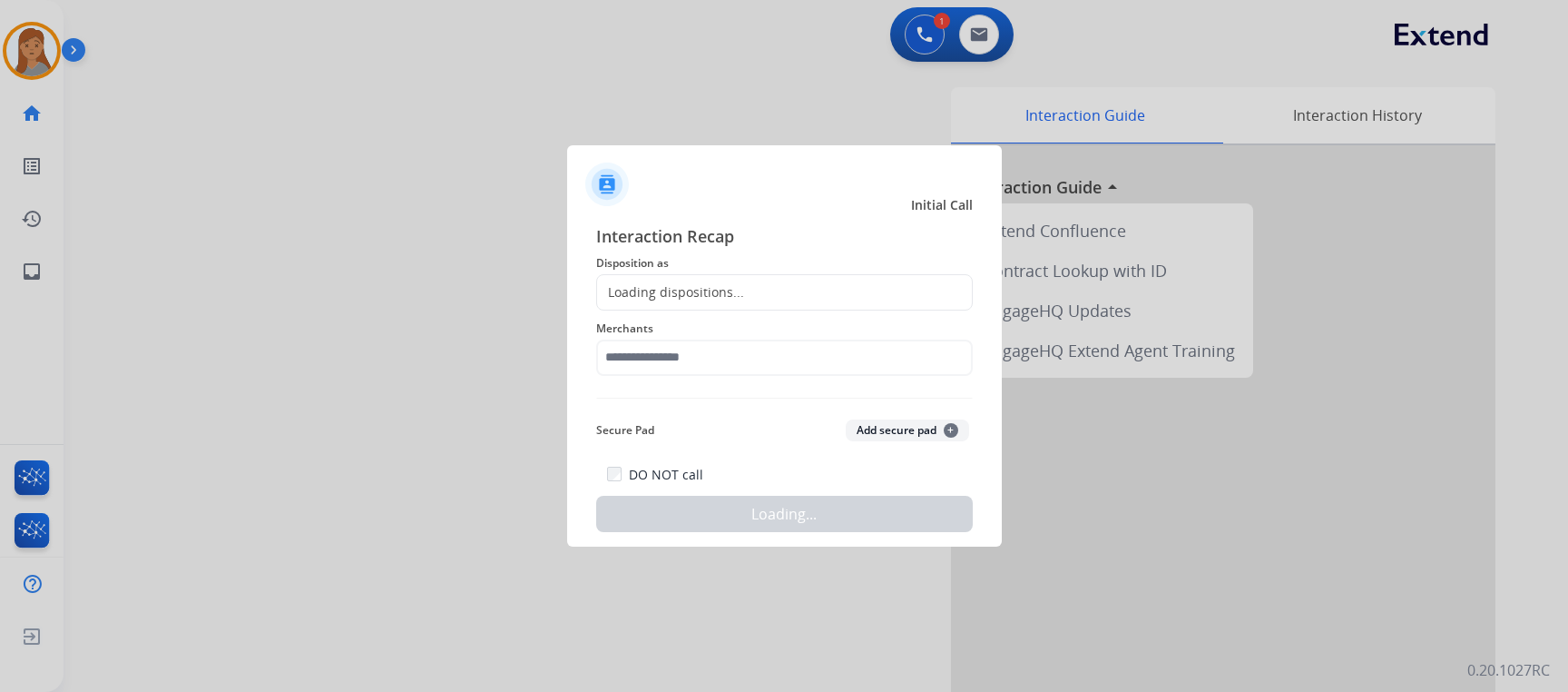
click at [737, 283] on div "Loading dispositions..." at bounding box center [670, 292] width 147 height 19
click at [657, 286] on div "Loading dispositions..." at bounding box center [670, 292] width 147 height 19
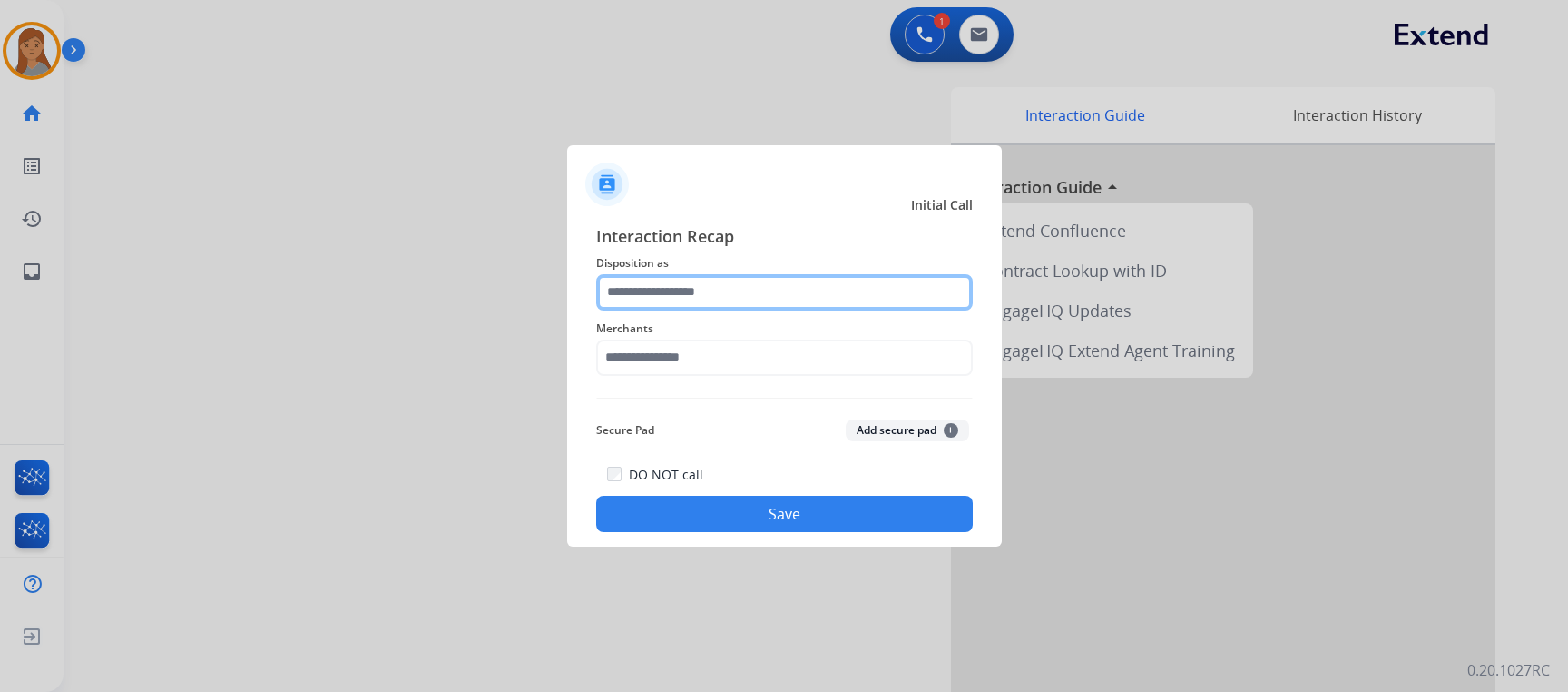
click at [643, 284] on input "text" at bounding box center [784, 291] width 376 height 36
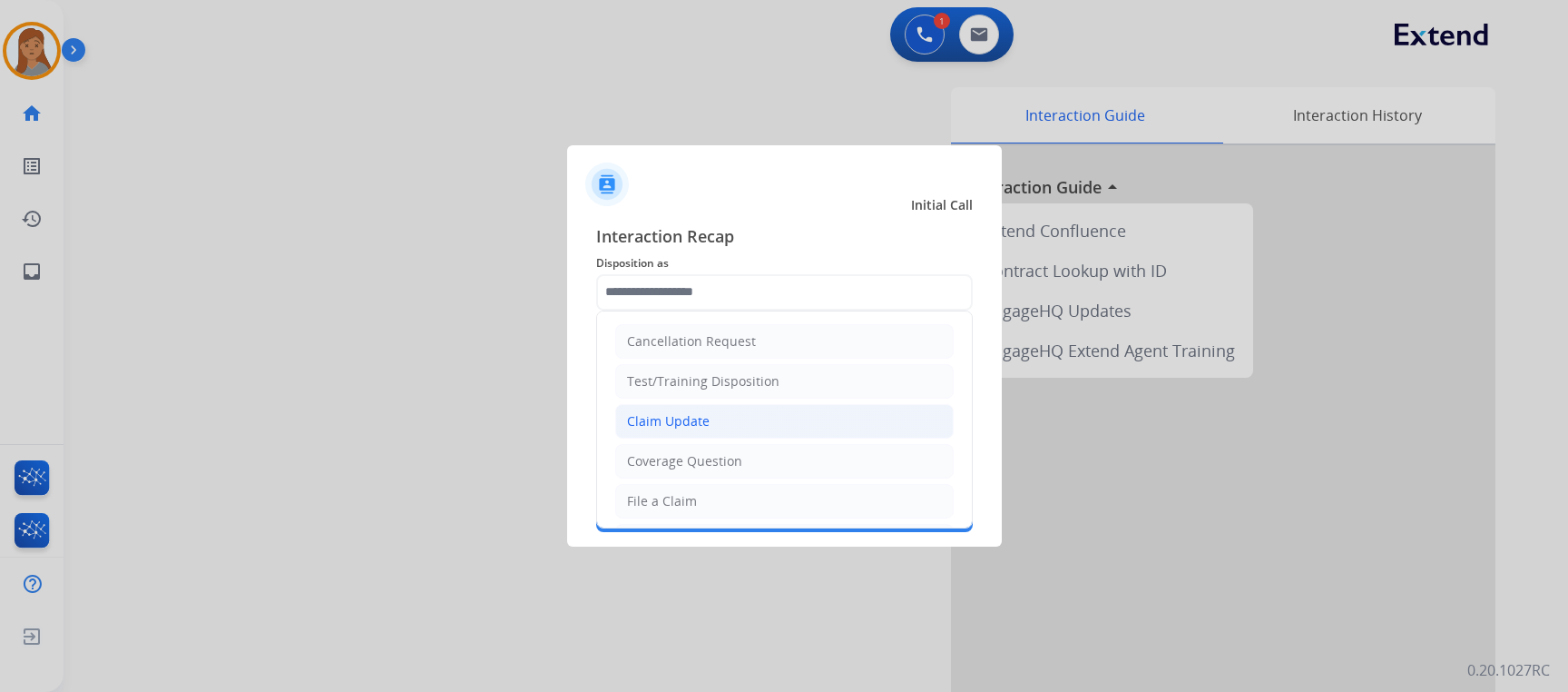
click at [692, 407] on li "Claim Update" at bounding box center [784, 421] width 338 height 34
type input "**********"
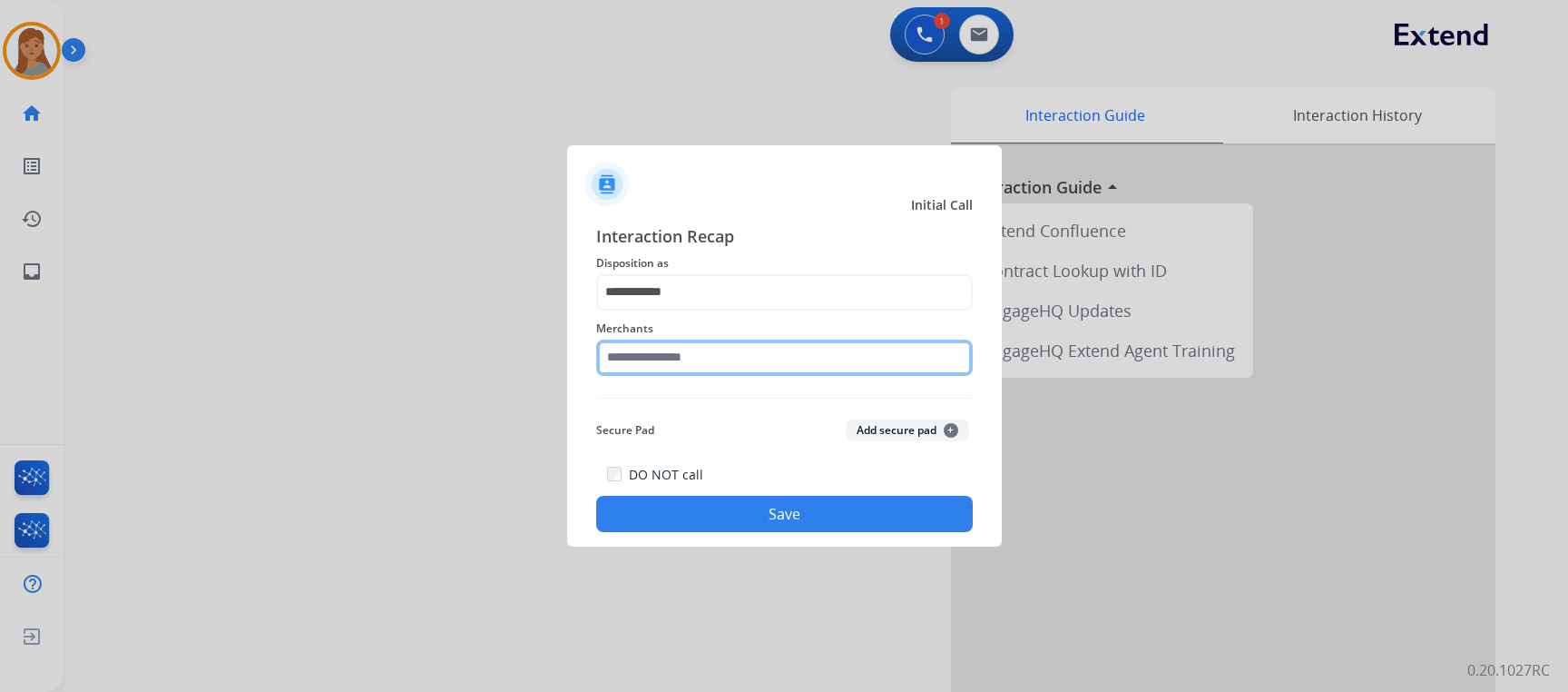
click at [685, 352] on input "text" at bounding box center [784, 357] width 376 height 36
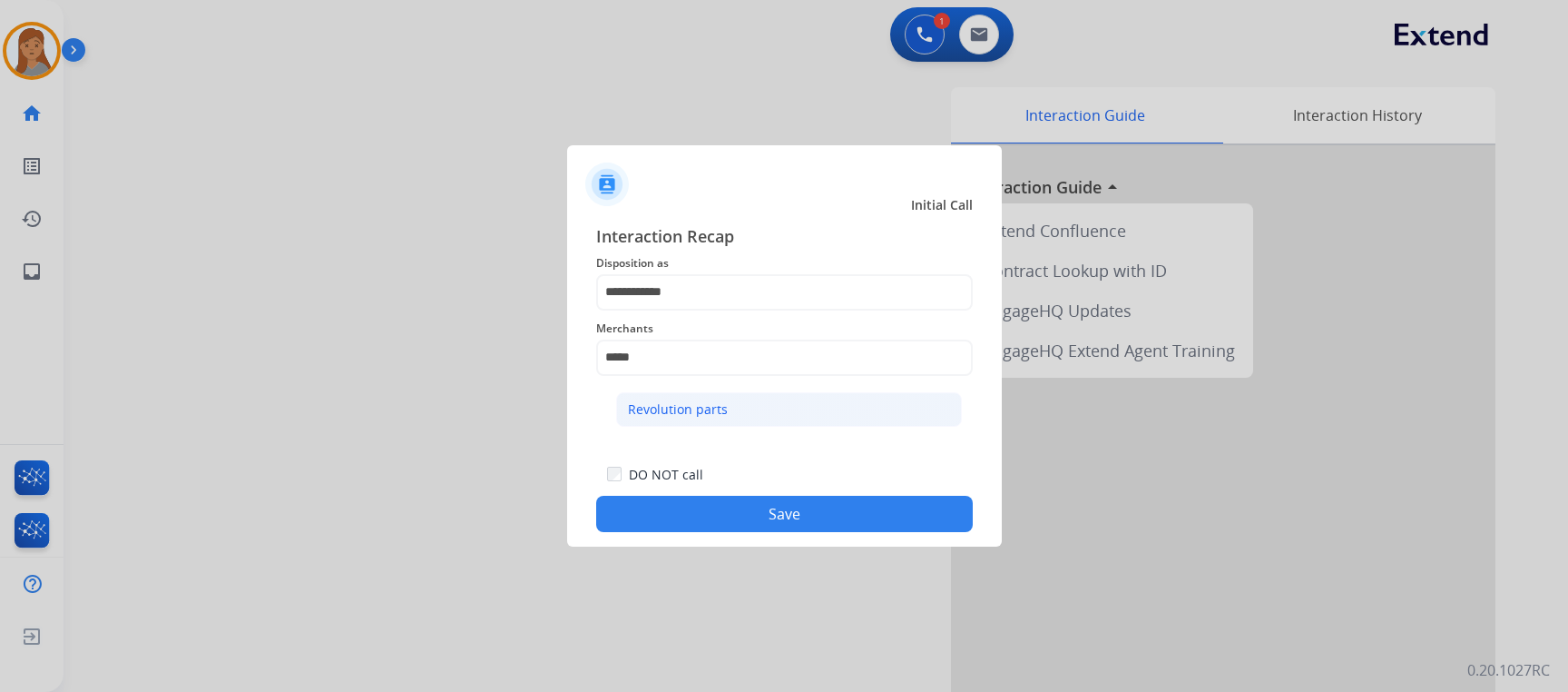
click at [694, 402] on div "Revolution parts" at bounding box center [678, 410] width 100 height 19
type input "**********"
click at [716, 518] on button "Save" at bounding box center [784, 513] width 376 height 36
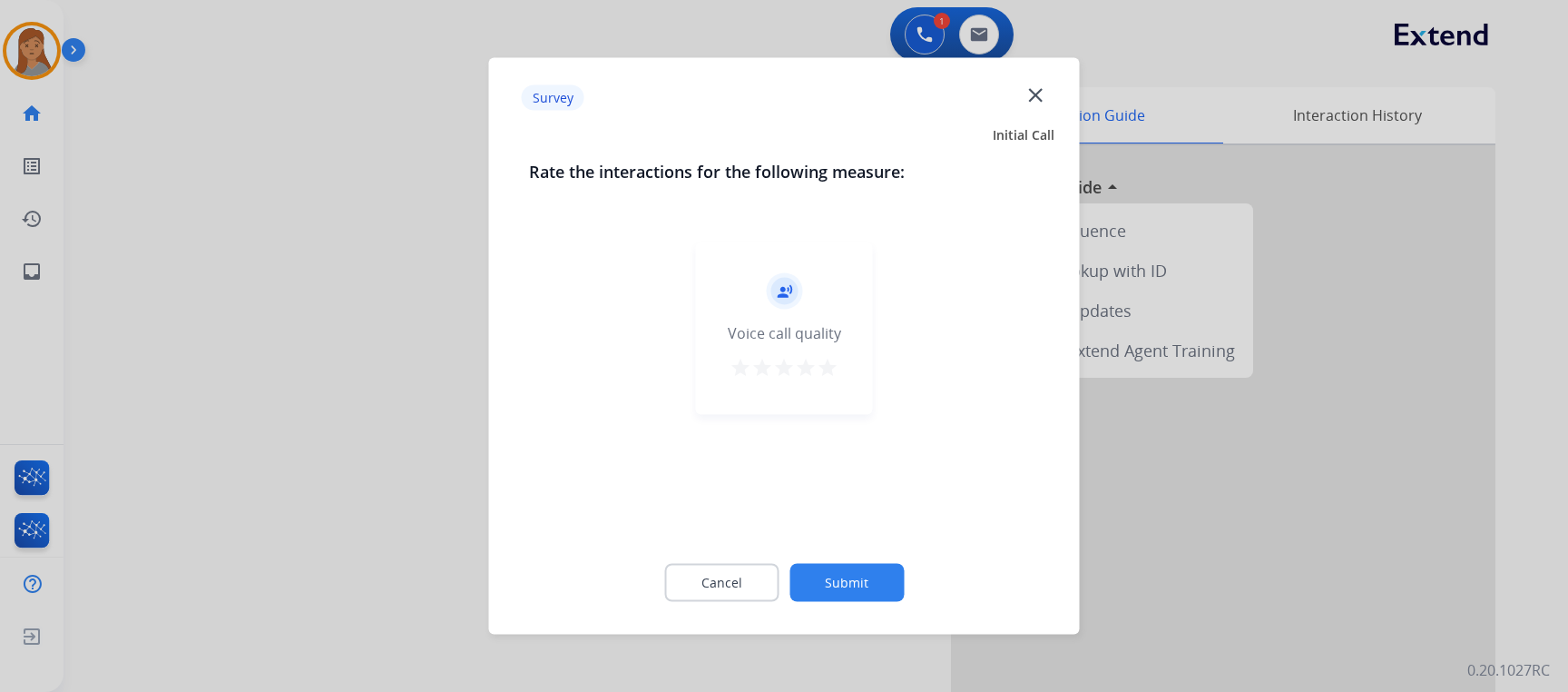
click at [871, 572] on button "Submit" at bounding box center [847, 582] width 115 height 38
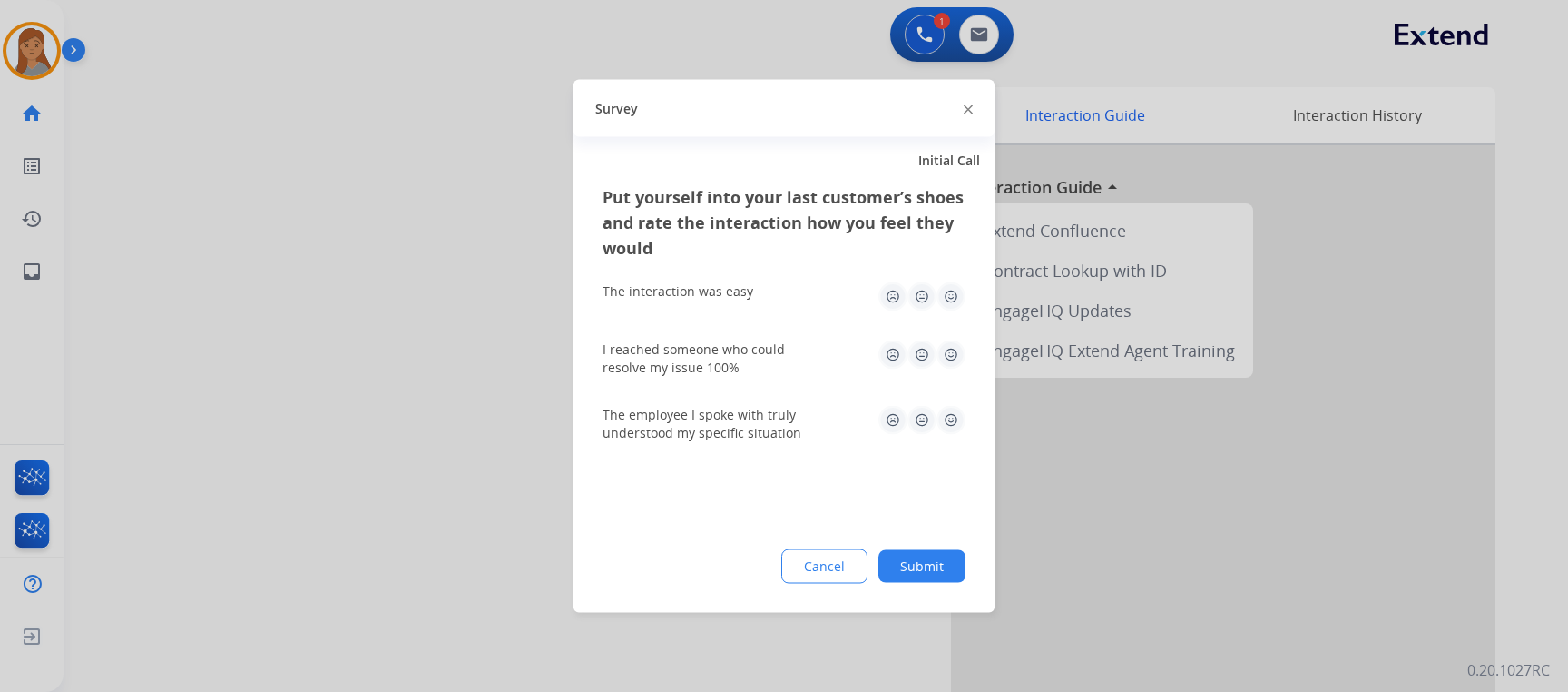
click at [947, 567] on button "Submit" at bounding box center [922, 566] width 87 height 32
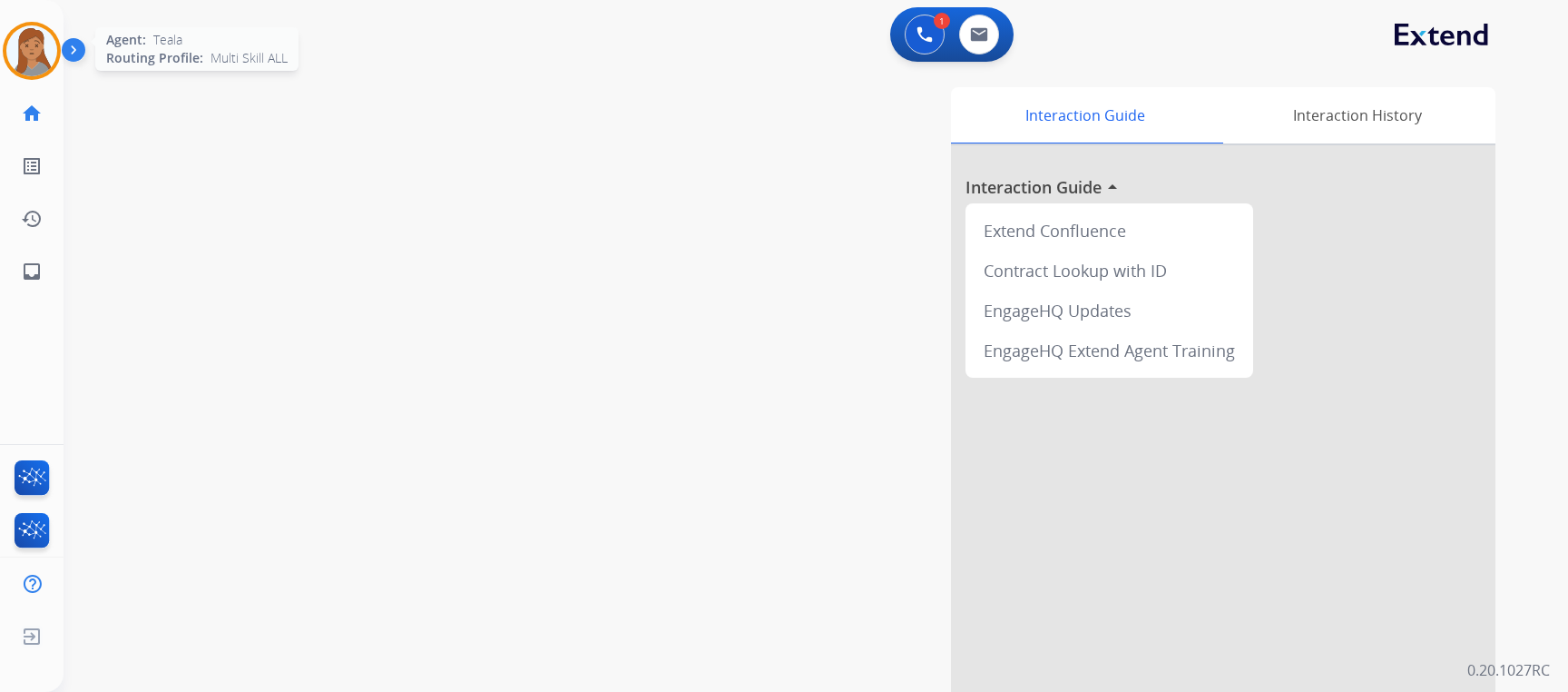
click at [31, 49] on img at bounding box center [31, 50] width 51 height 51
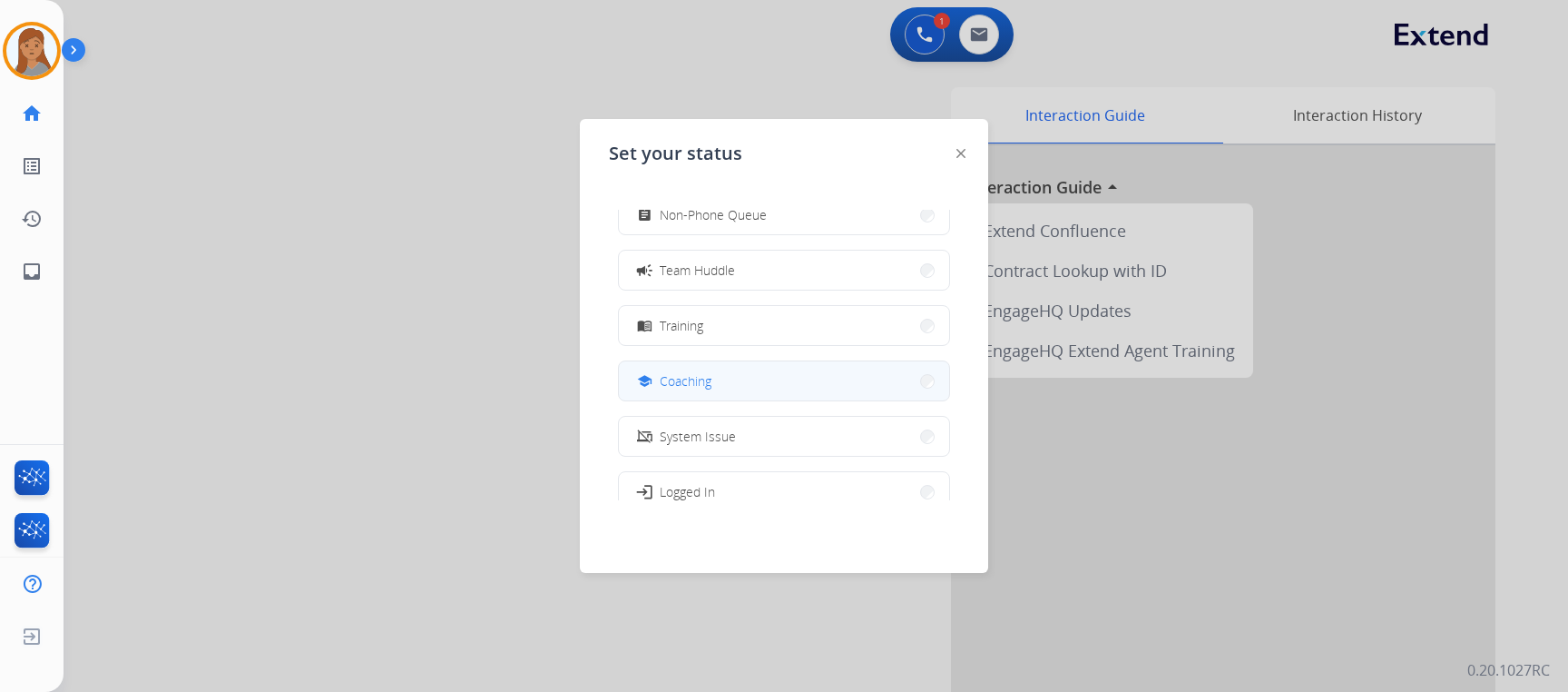
scroll to position [15, 0]
click at [766, 387] on span "Non-Phone Queue" at bounding box center [713, 396] width 107 height 19
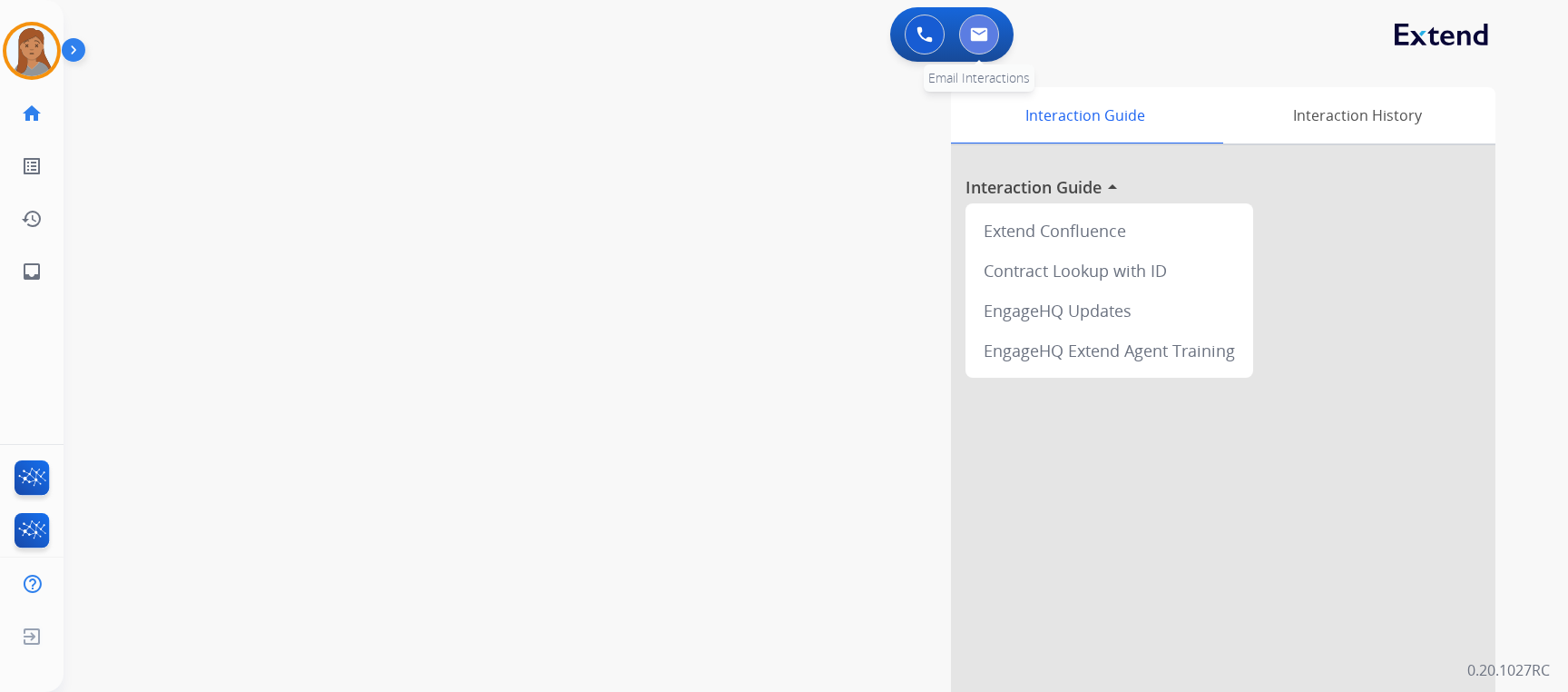
click at [981, 26] on button at bounding box center [978, 34] width 40 height 40
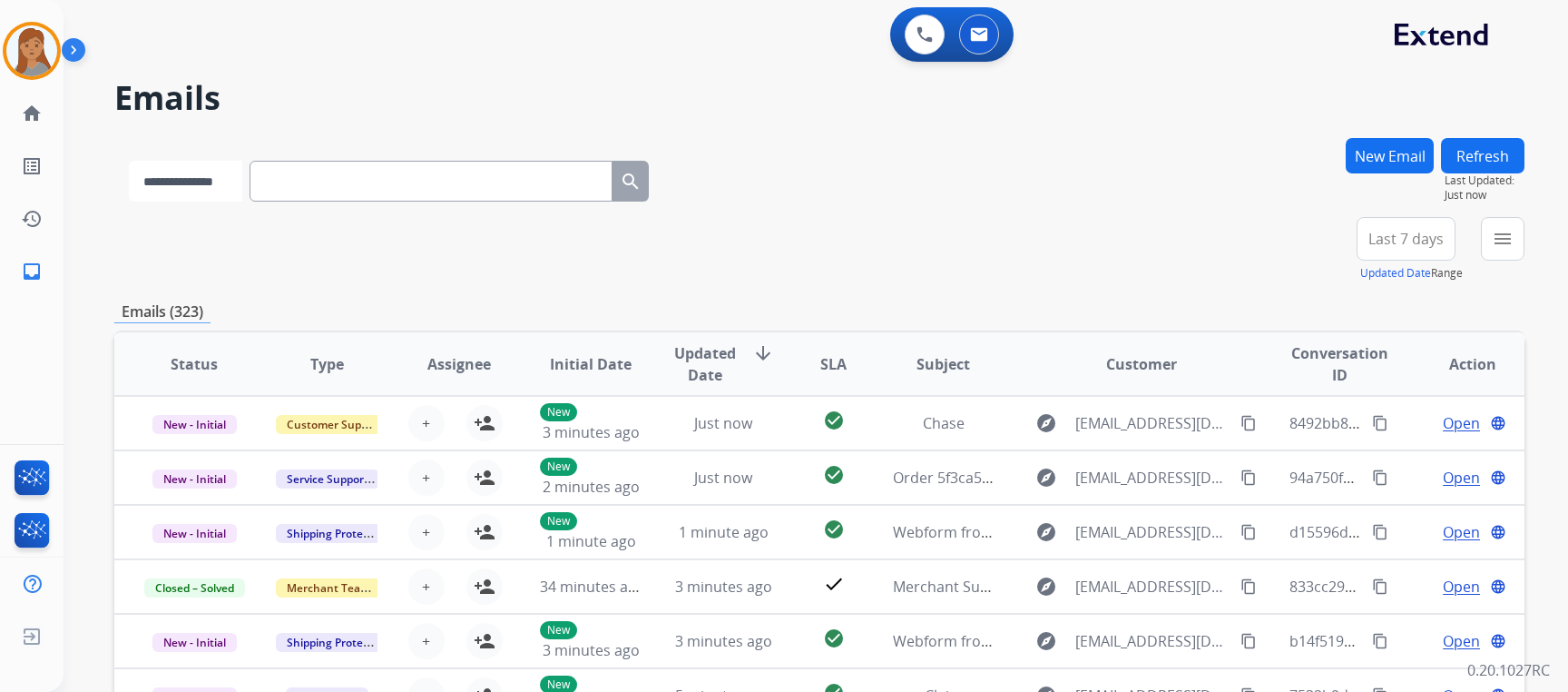
click at [242, 175] on select "**********" at bounding box center [185, 181] width 114 height 41
select select "**********"
click at [129, 161] on select "**********" at bounding box center [185, 181] width 114 height 41
paste input "**********"
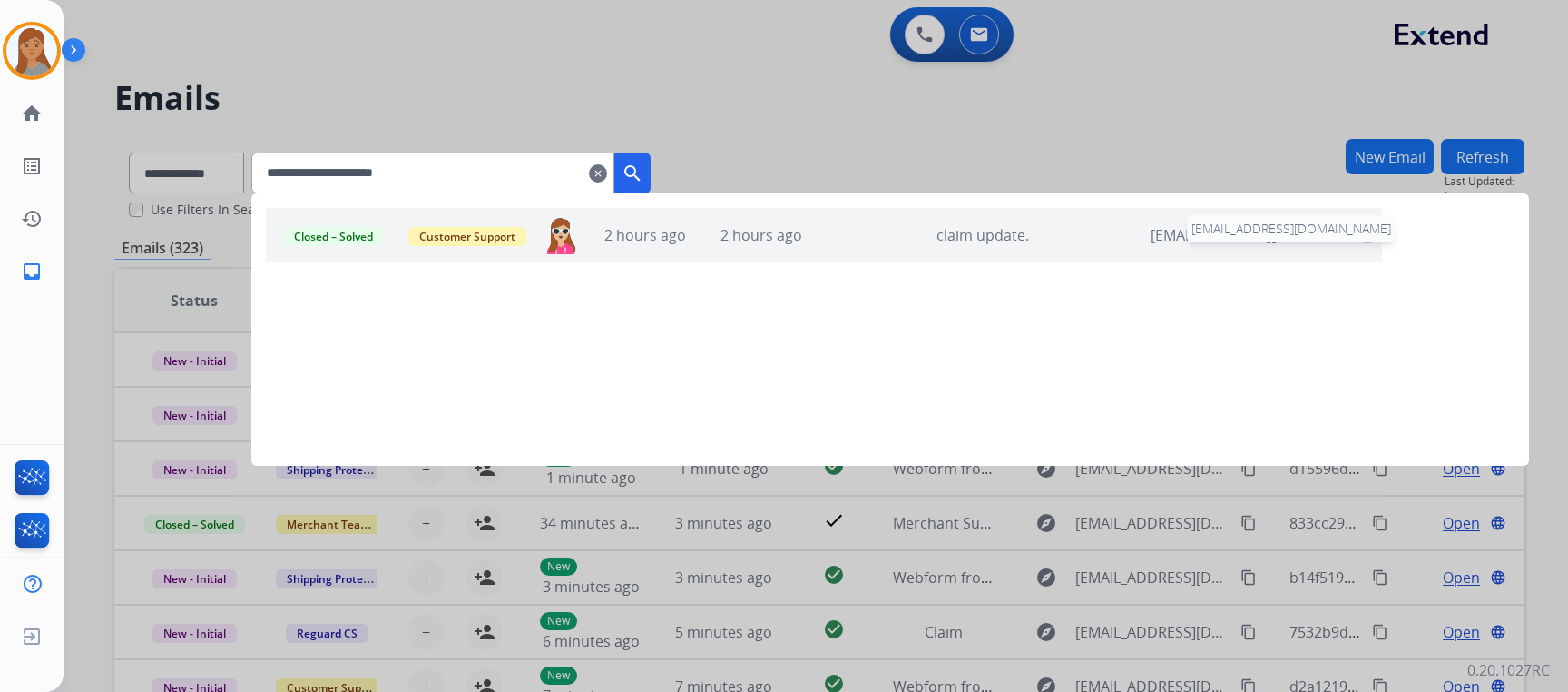
type input "**********"
click at [1229, 247] on div "Closed – Solved Customer Support [EMAIL_ADDRESS][PERSON_NAME][DOMAIN_NAME] 2 ho…" at bounding box center [824, 235] width 1116 height 55
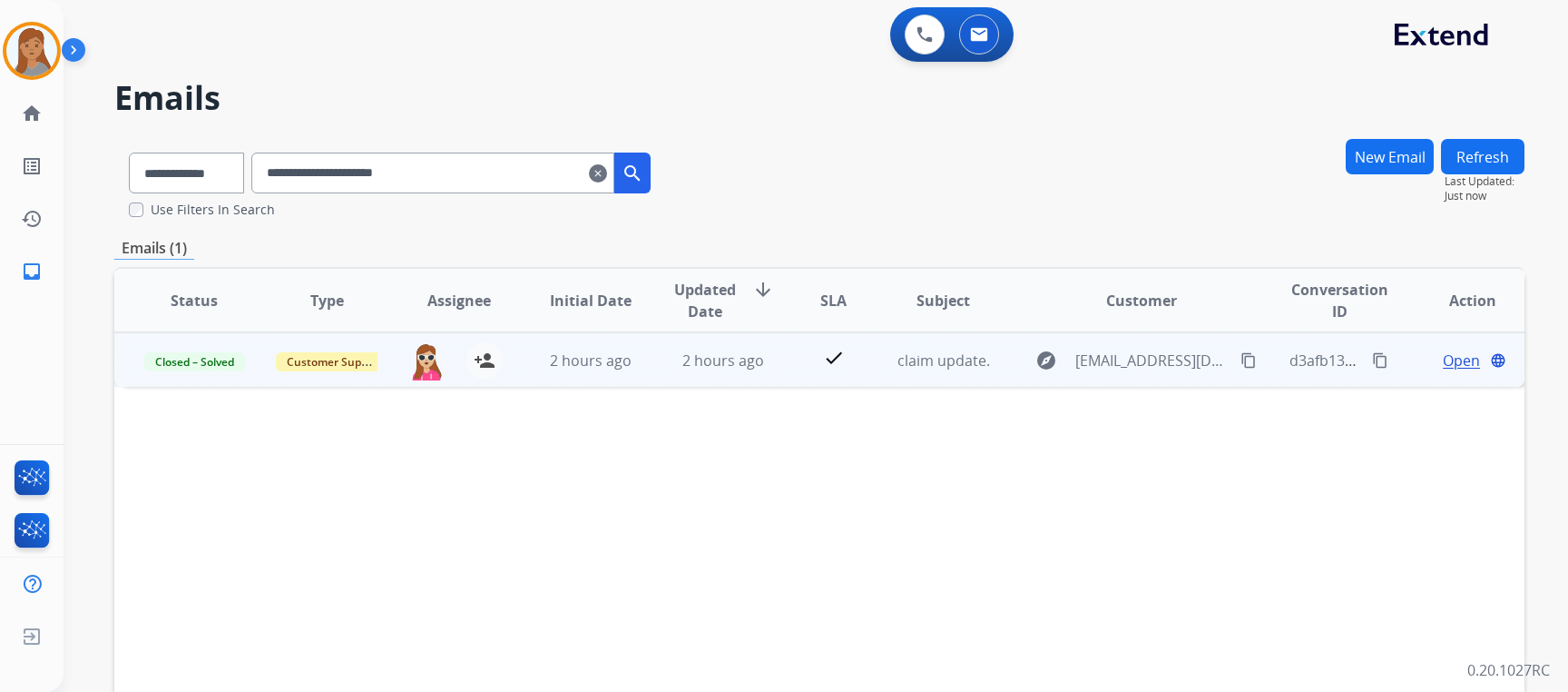
click at [1452, 363] on span "Open" at bounding box center [1461, 361] width 37 height 22
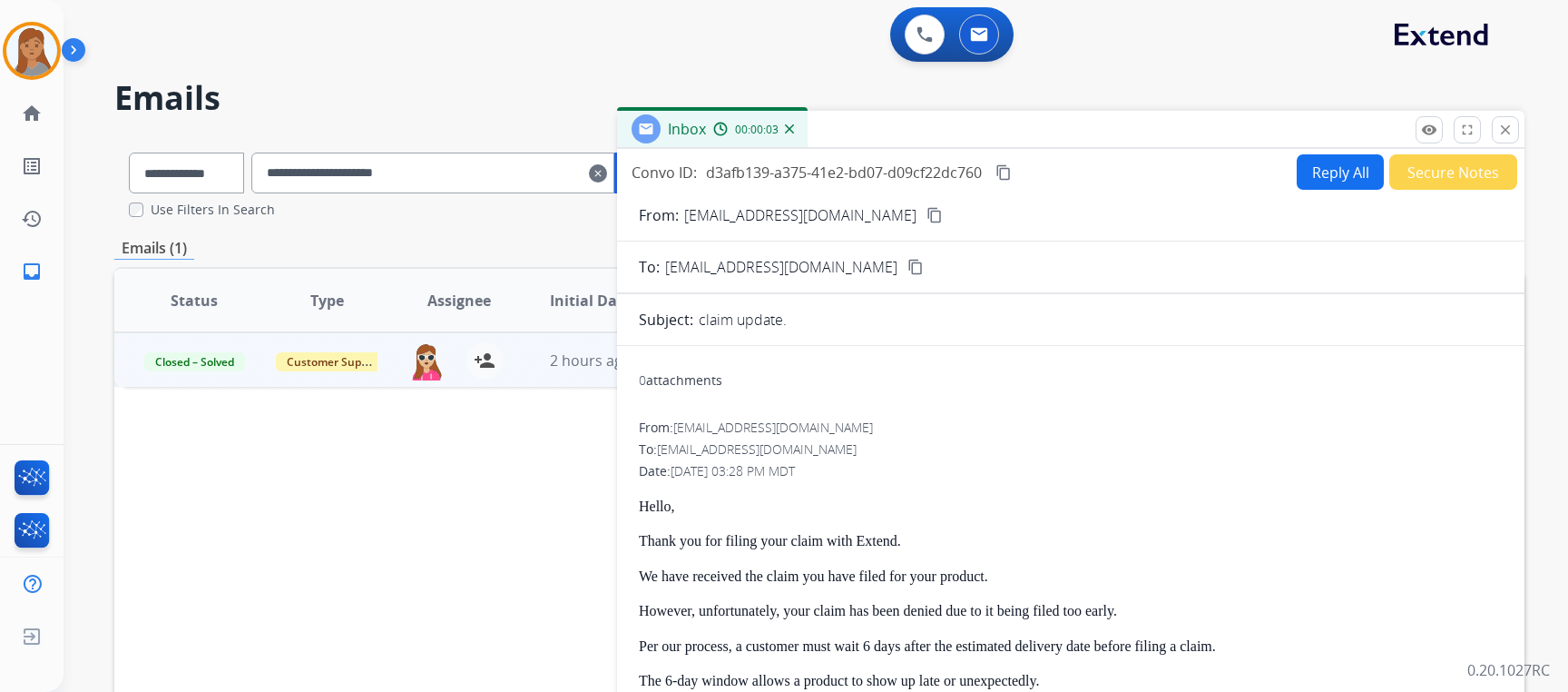
click at [1317, 172] on button "Reply All" at bounding box center [1340, 172] width 87 height 35
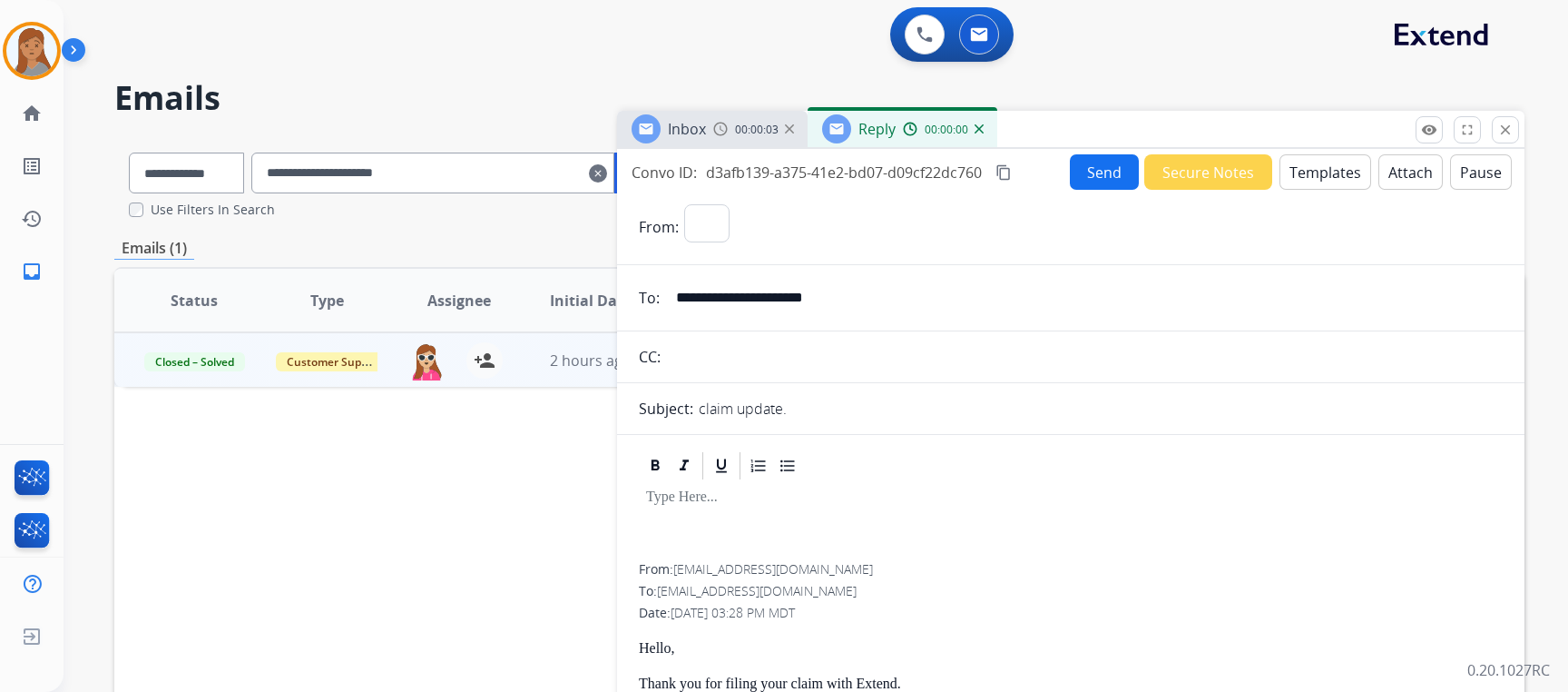
click at [1317, 172] on button "Templates" at bounding box center [1325, 172] width 92 height 35
select select "**********"
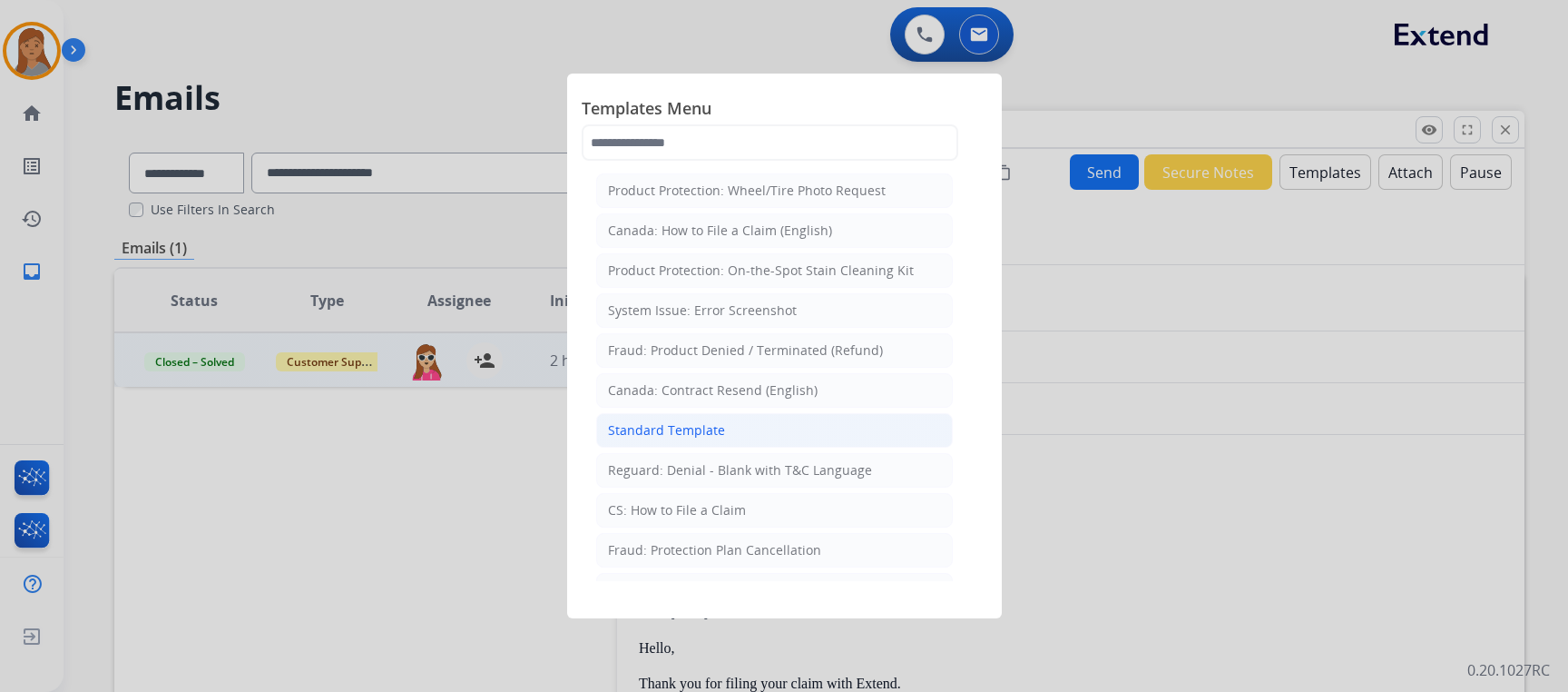
click at [680, 433] on div "Standard Template" at bounding box center [666, 430] width 117 height 19
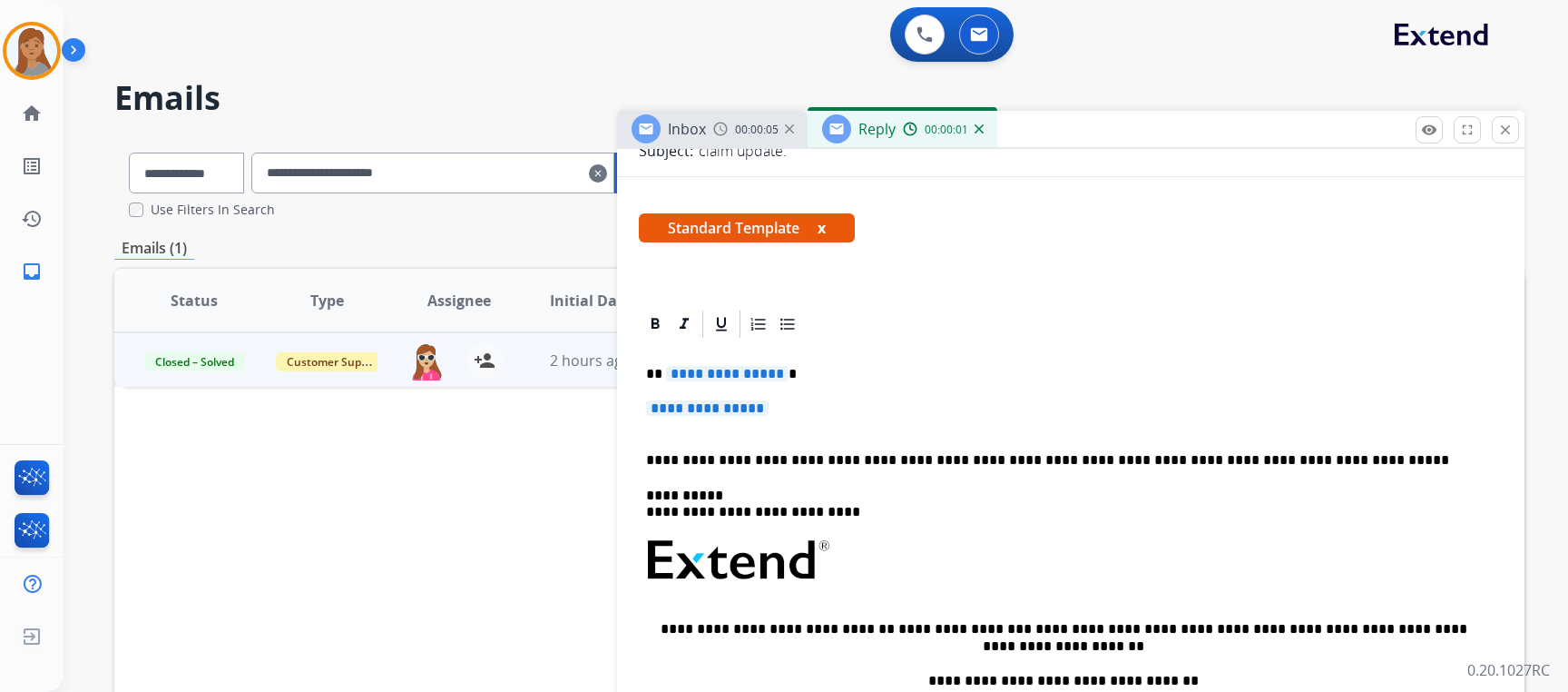
scroll to position [272, 0]
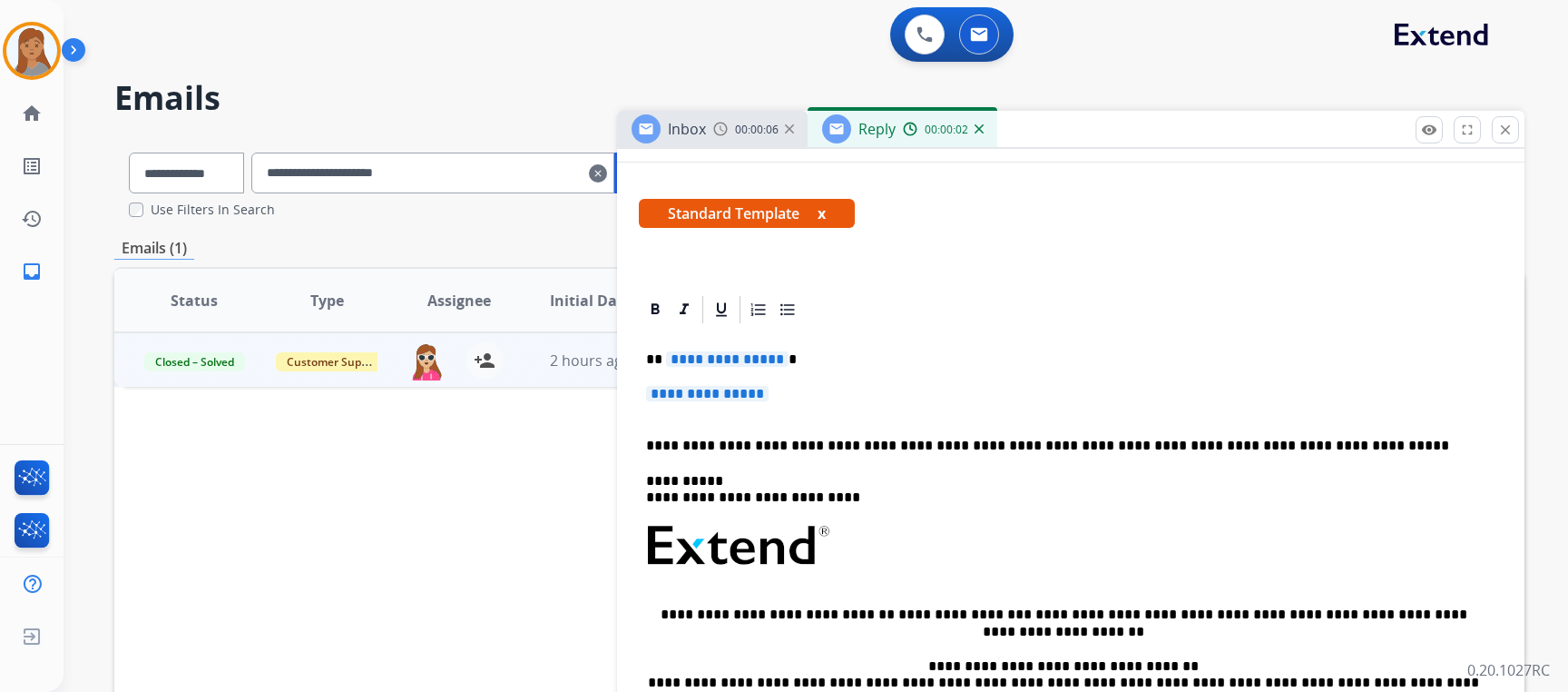
click at [791, 388] on p "**********" at bounding box center [1071, 402] width 849 height 33
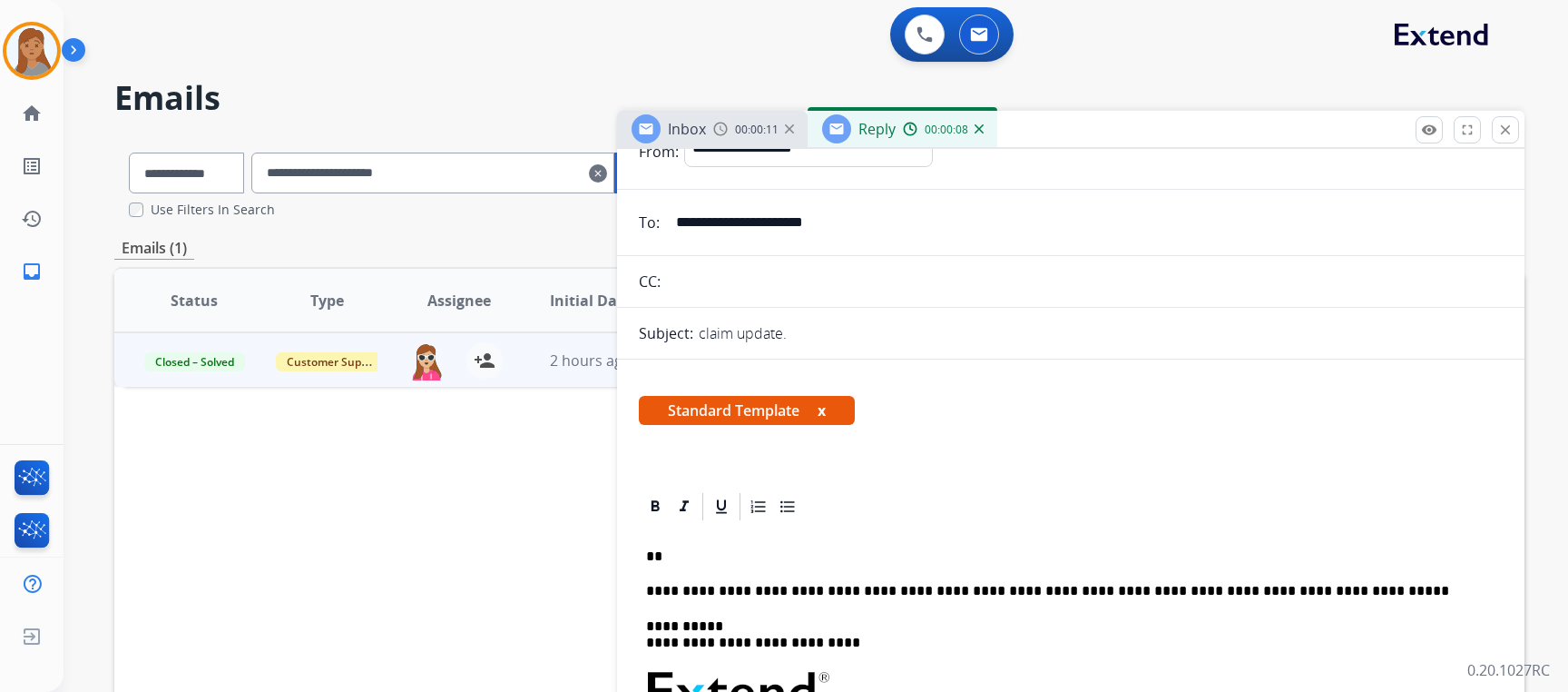
scroll to position [0, 0]
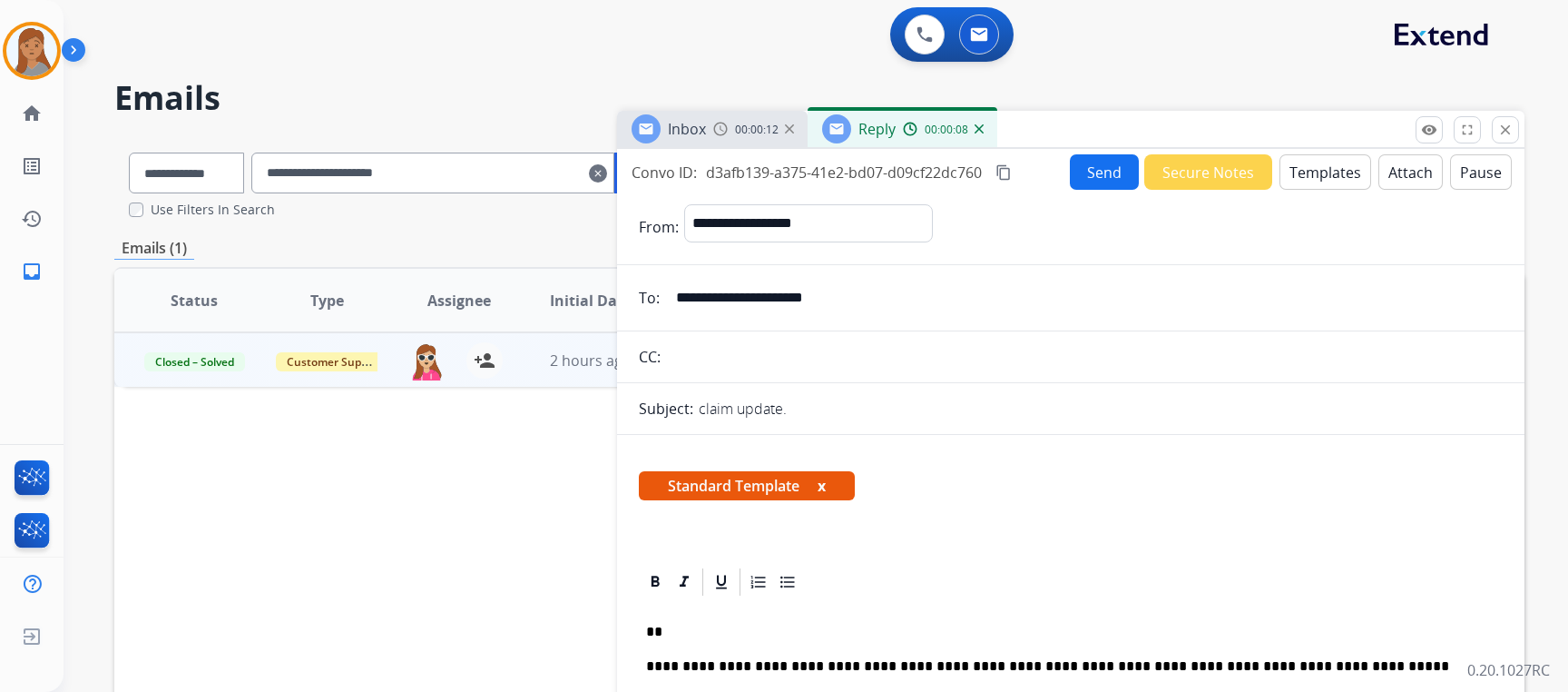
click at [1007, 169] on mat-icon "content_copy" at bounding box center [1003, 173] width 17 height 17
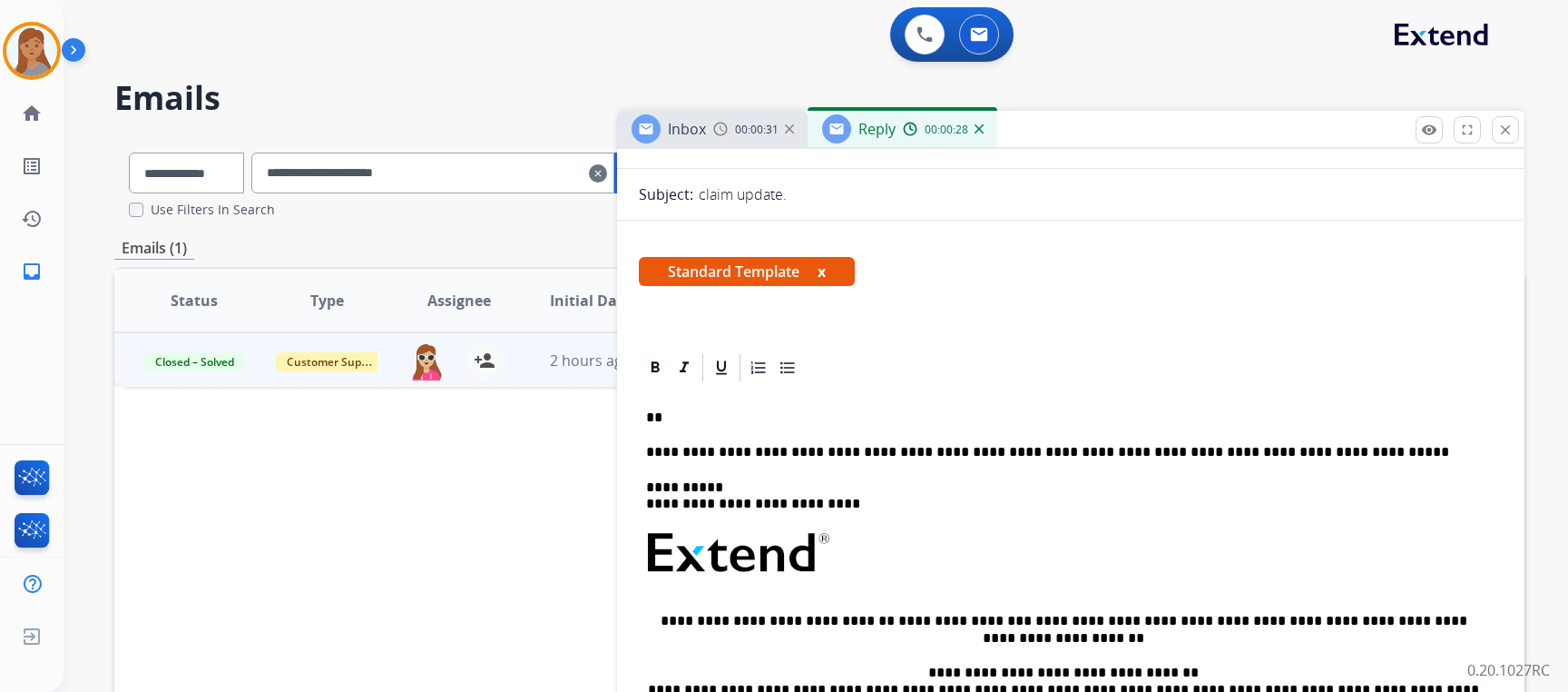
scroll to position [363, 0]
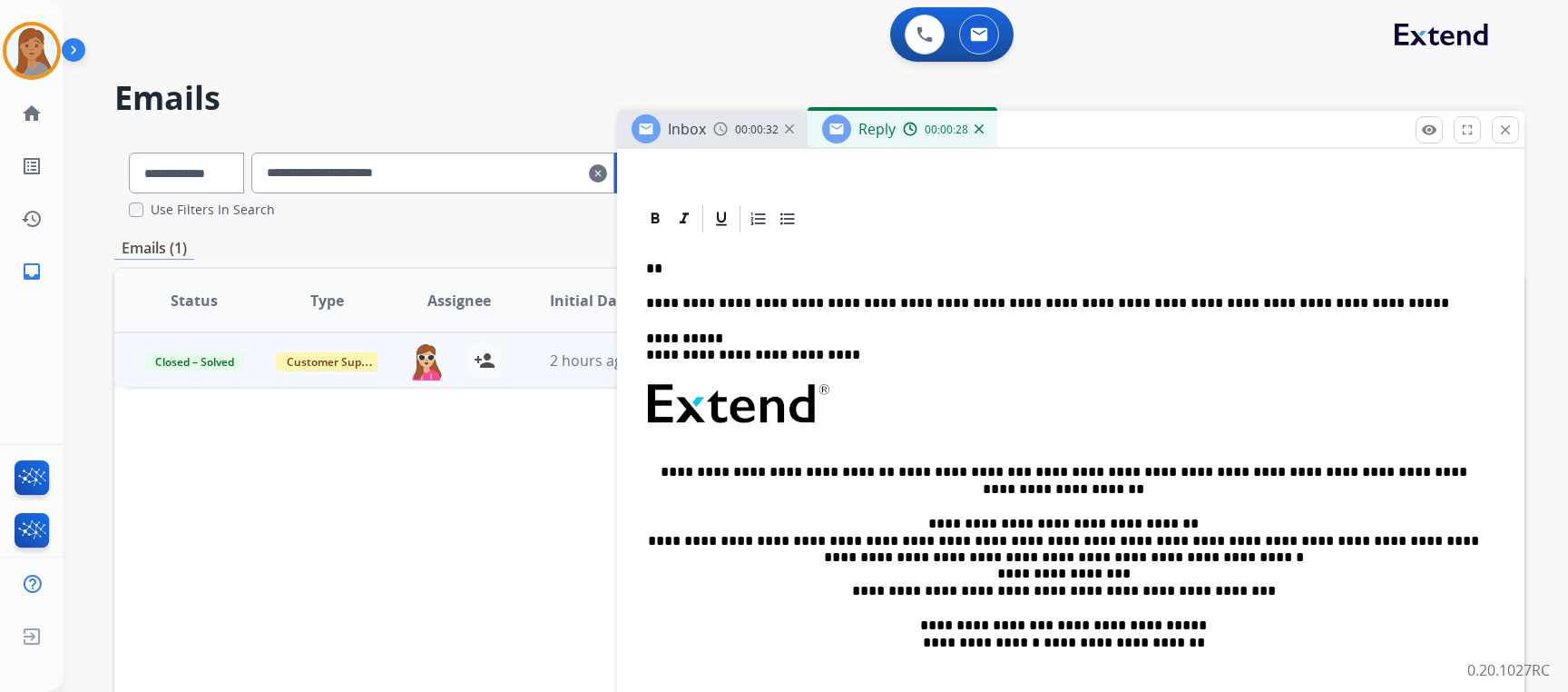
click at [723, 277] on p "**" at bounding box center [1063, 269] width 835 height 17
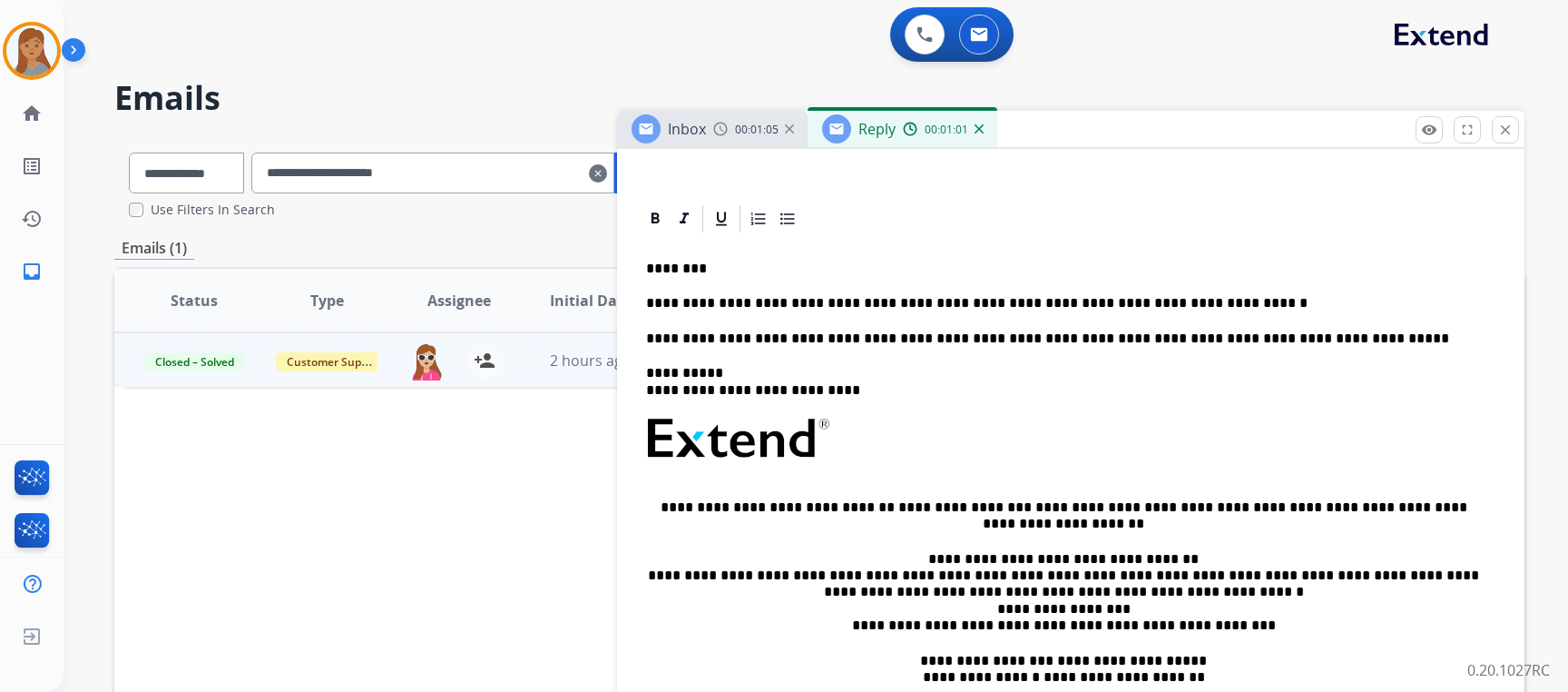
click at [1252, 302] on p "**********" at bounding box center [1063, 303] width 835 height 17
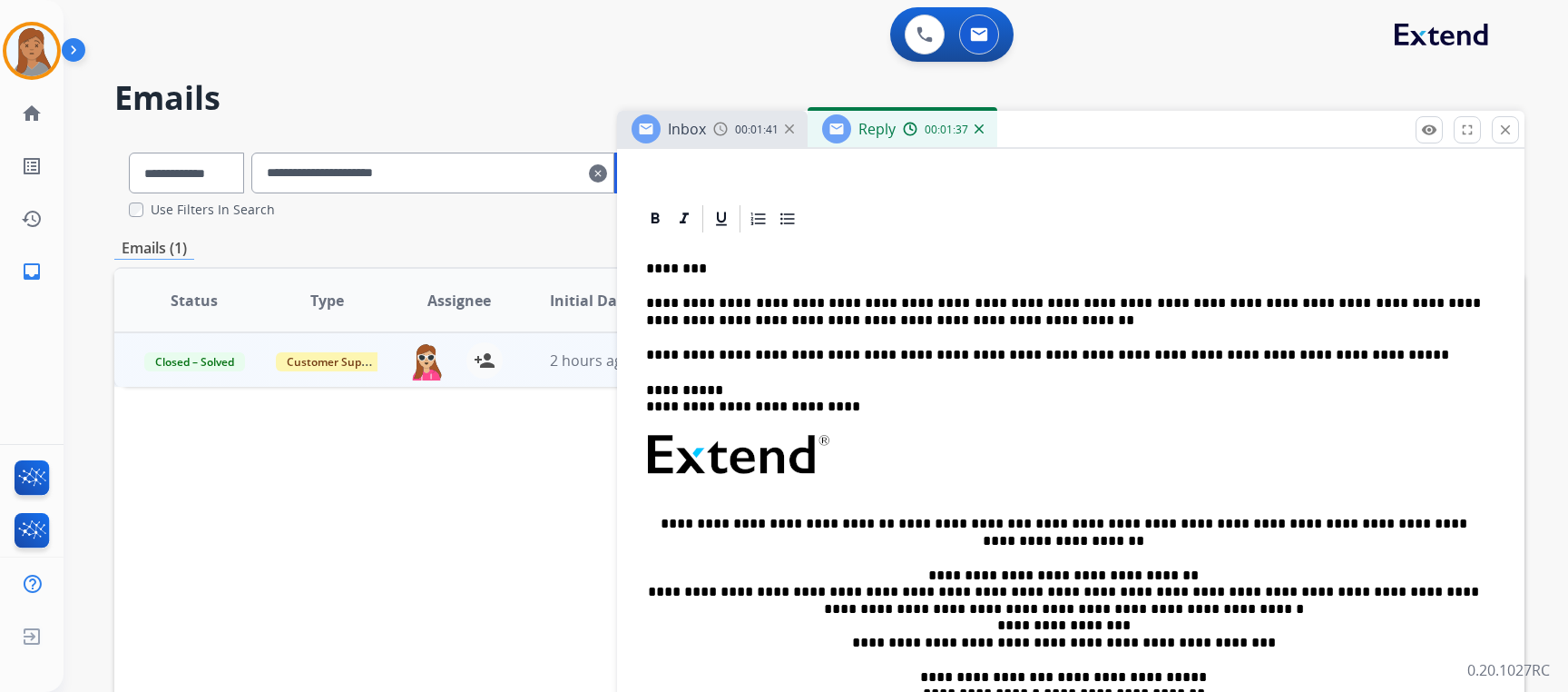
click at [908, 315] on p "**********" at bounding box center [1063, 312] width 835 height 33
click at [823, 287] on div "**********" at bounding box center [1071, 498] width 864 height 525
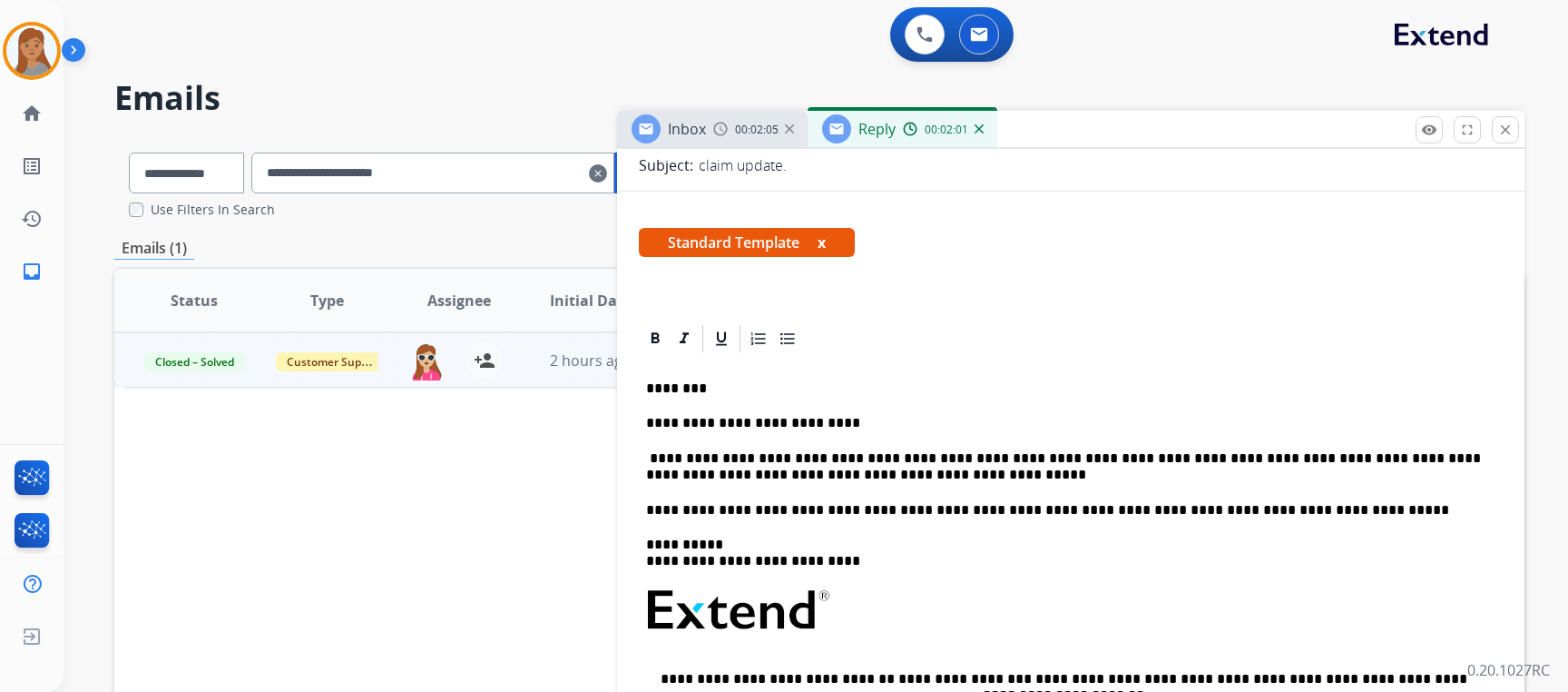
scroll to position [0, 0]
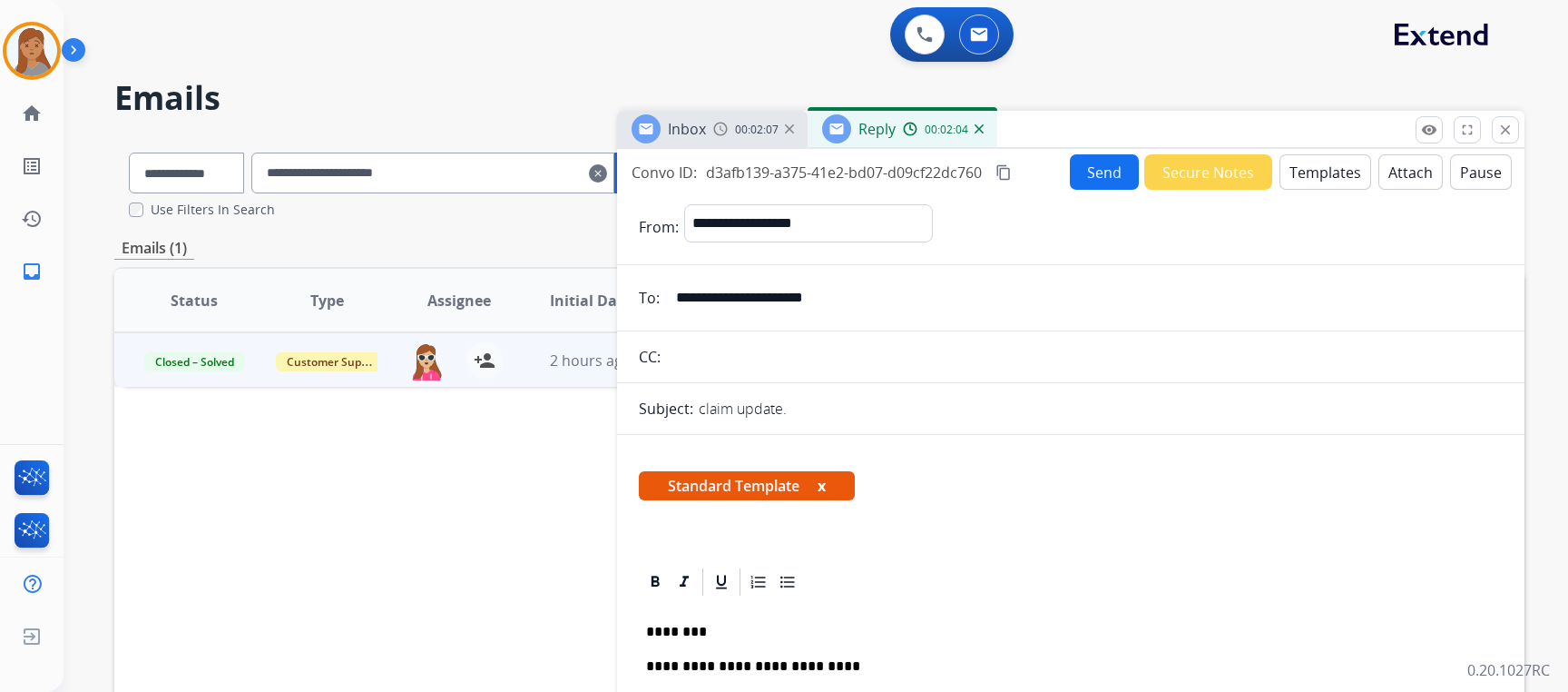
click at [1095, 171] on button "Send" at bounding box center [1104, 172] width 69 height 35
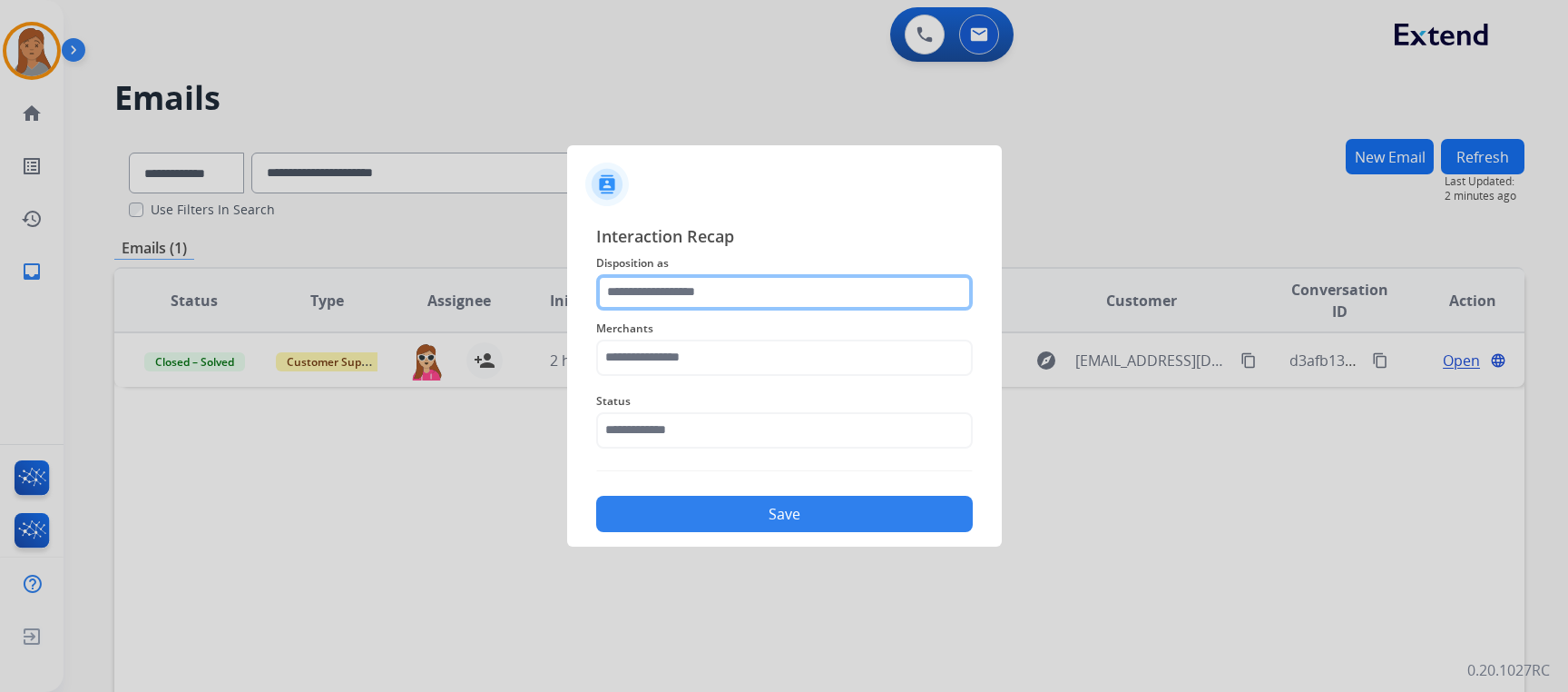
click at [704, 293] on input "text" at bounding box center [784, 291] width 376 height 36
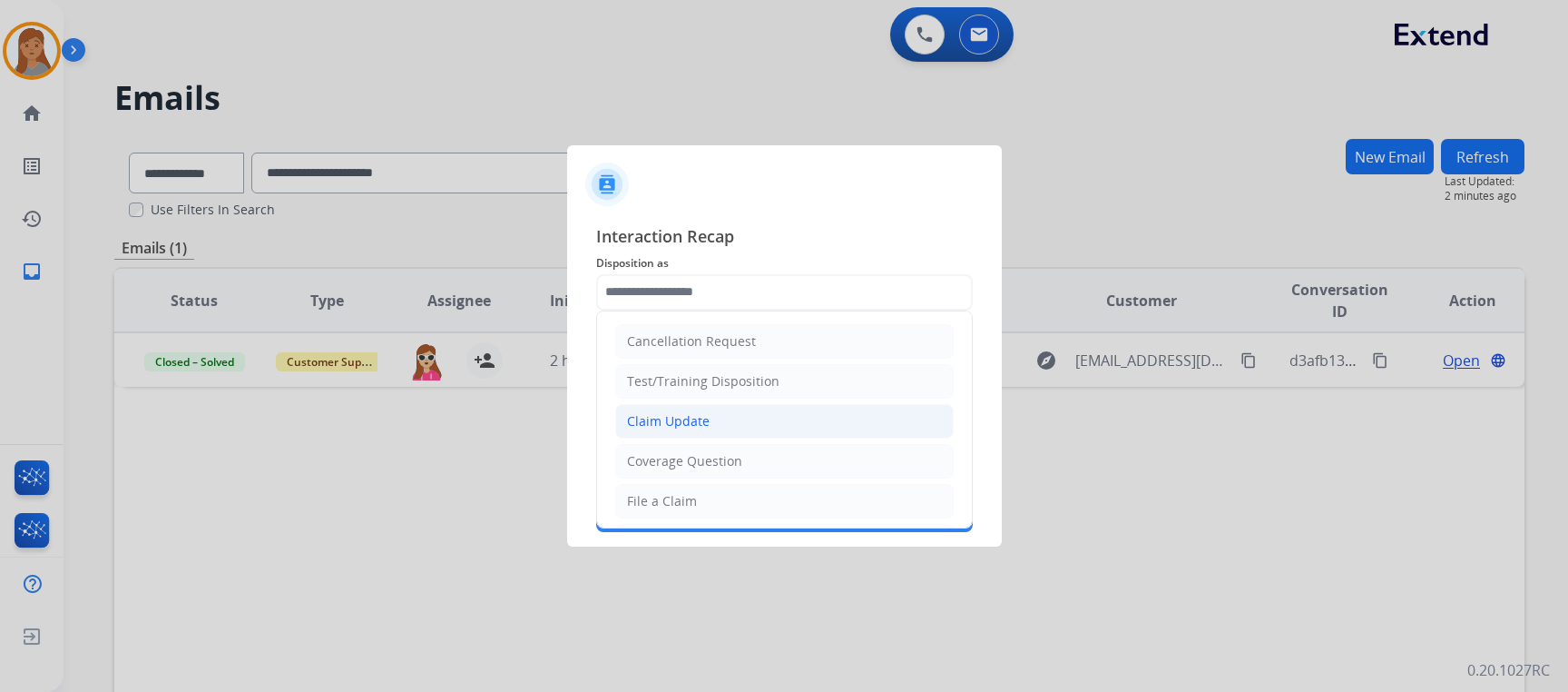
click at [699, 416] on div "Claim Update" at bounding box center [668, 421] width 82 height 19
type input "**********"
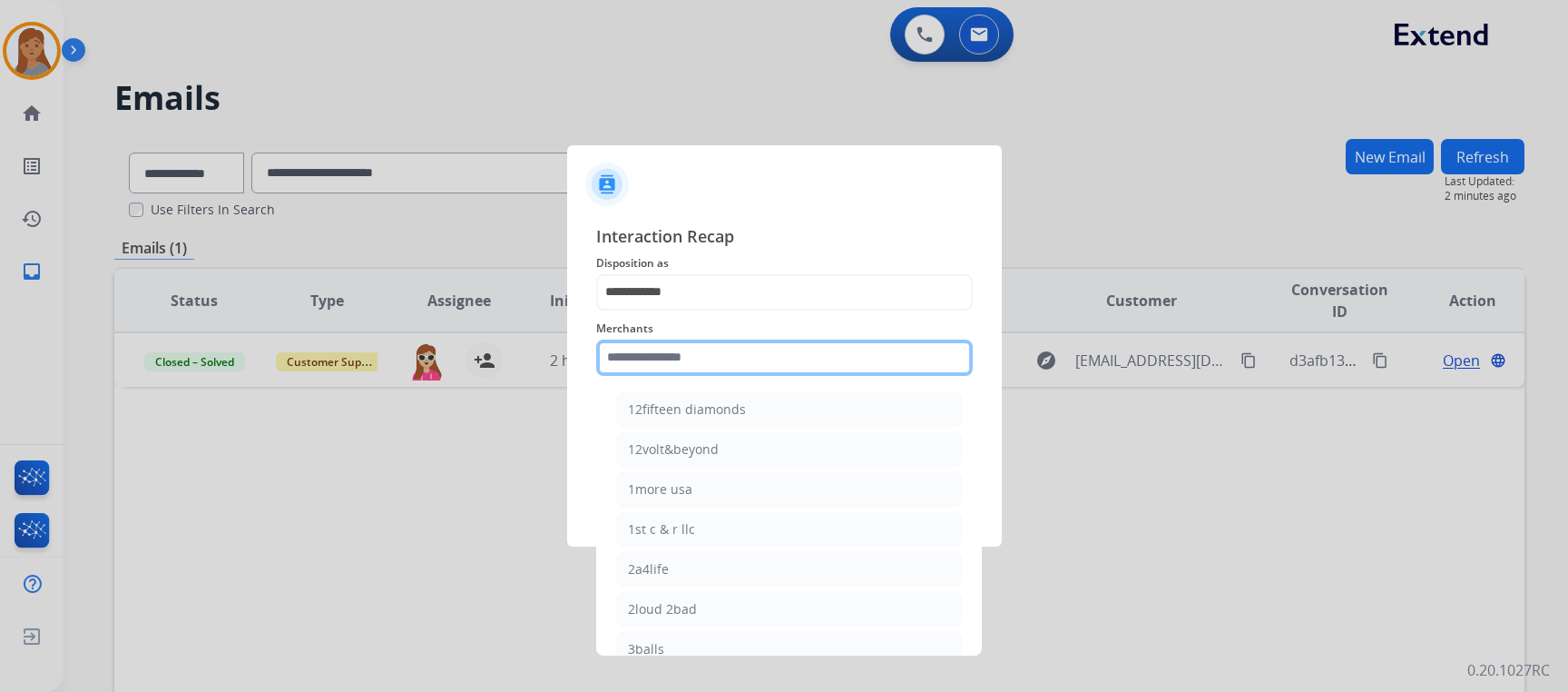
click at [681, 348] on input "text" at bounding box center [784, 357] width 376 height 36
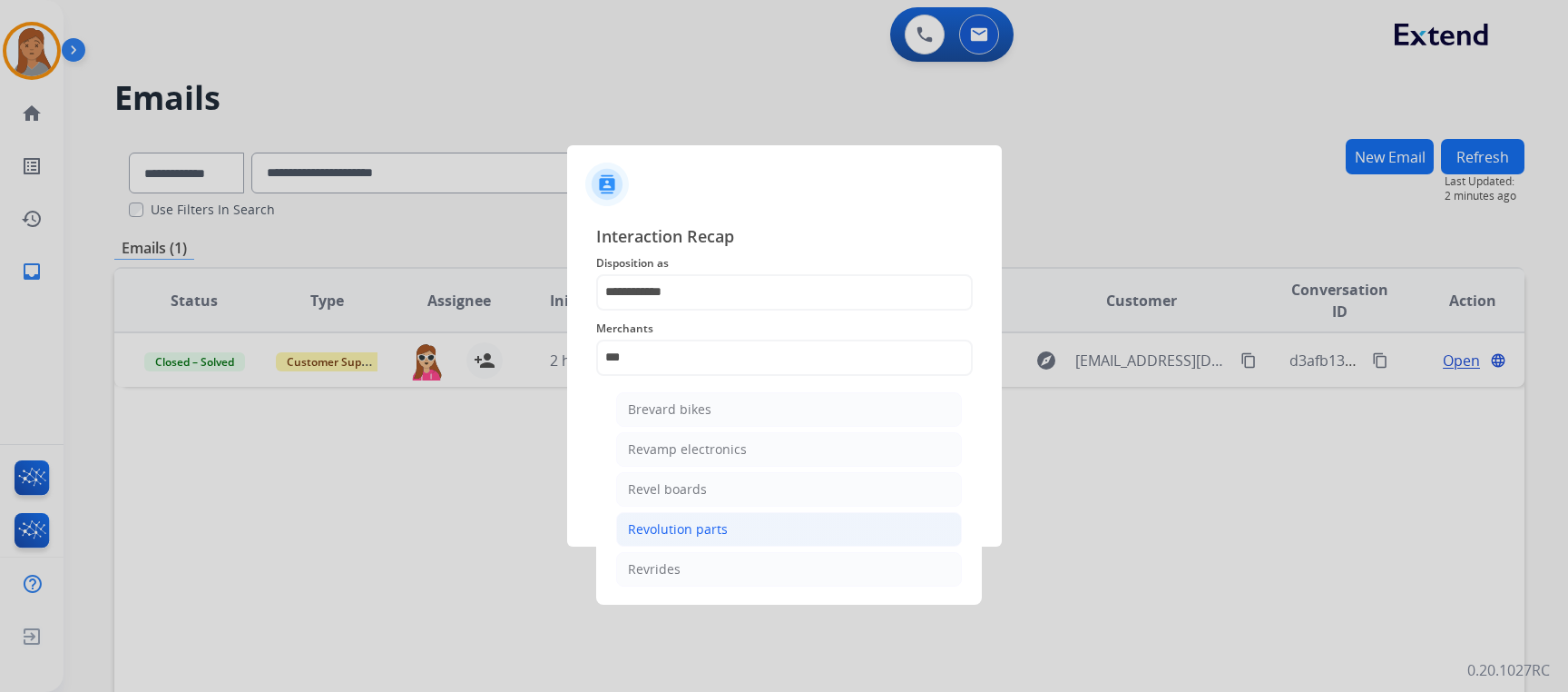
click at [710, 516] on li "Revolution parts" at bounding box center [789, 528] width 346 height 34
type input "**********"
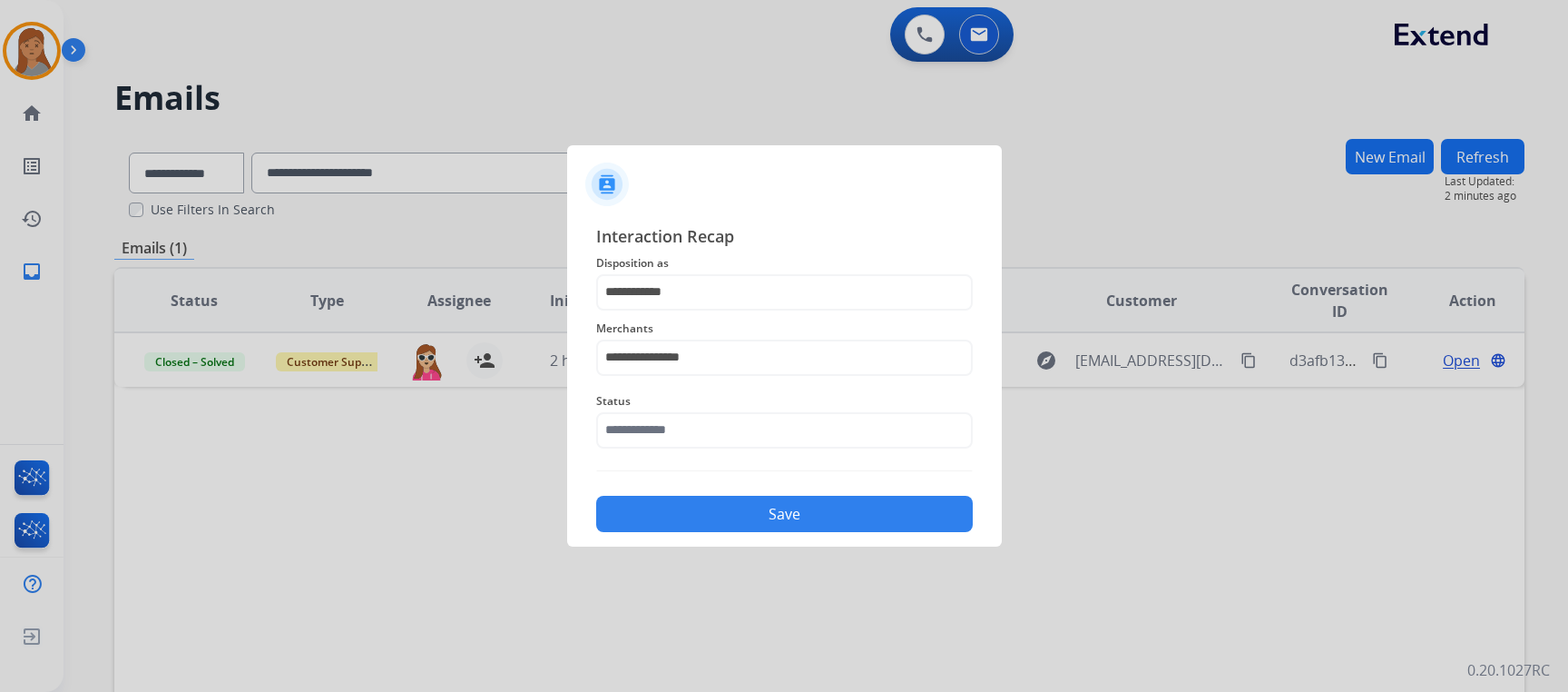
click at [676, 409] on span "Status" at bounding box center [784, 402] width 376 height 22
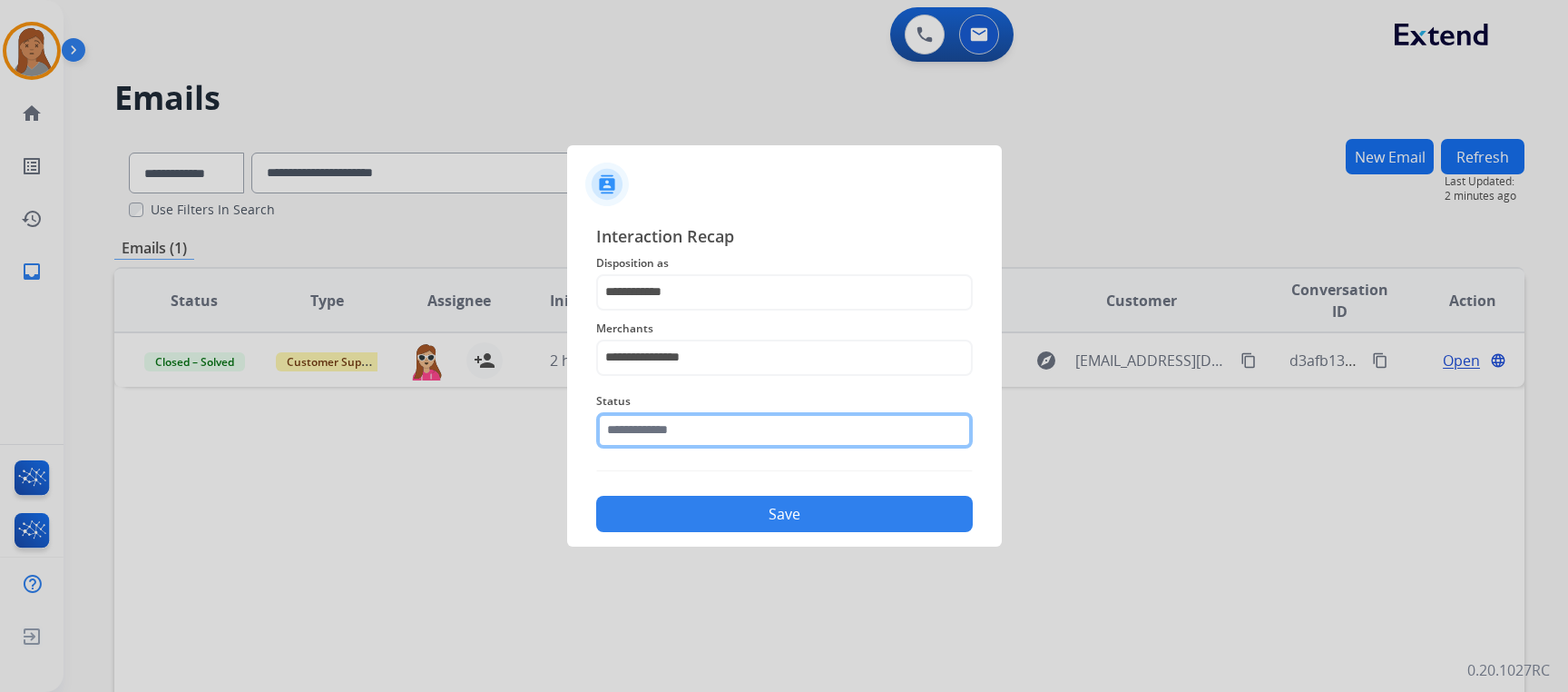
click at [666, 421] on input "text" at bounding box center [784, 429] width 376 height 36
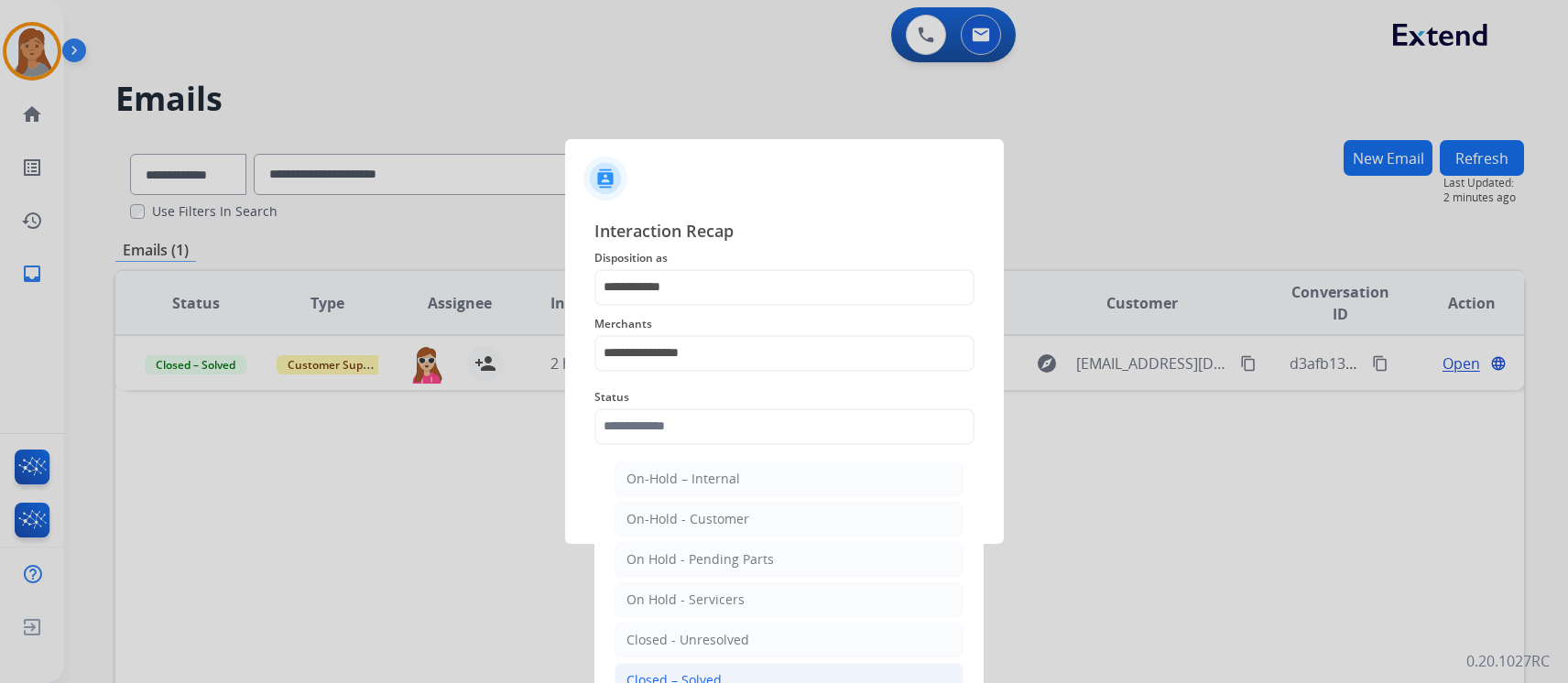
click at [713, 675] on div "Closed – Solved" at bounding box center [674, 680] width 95 height 19
type input "**********"
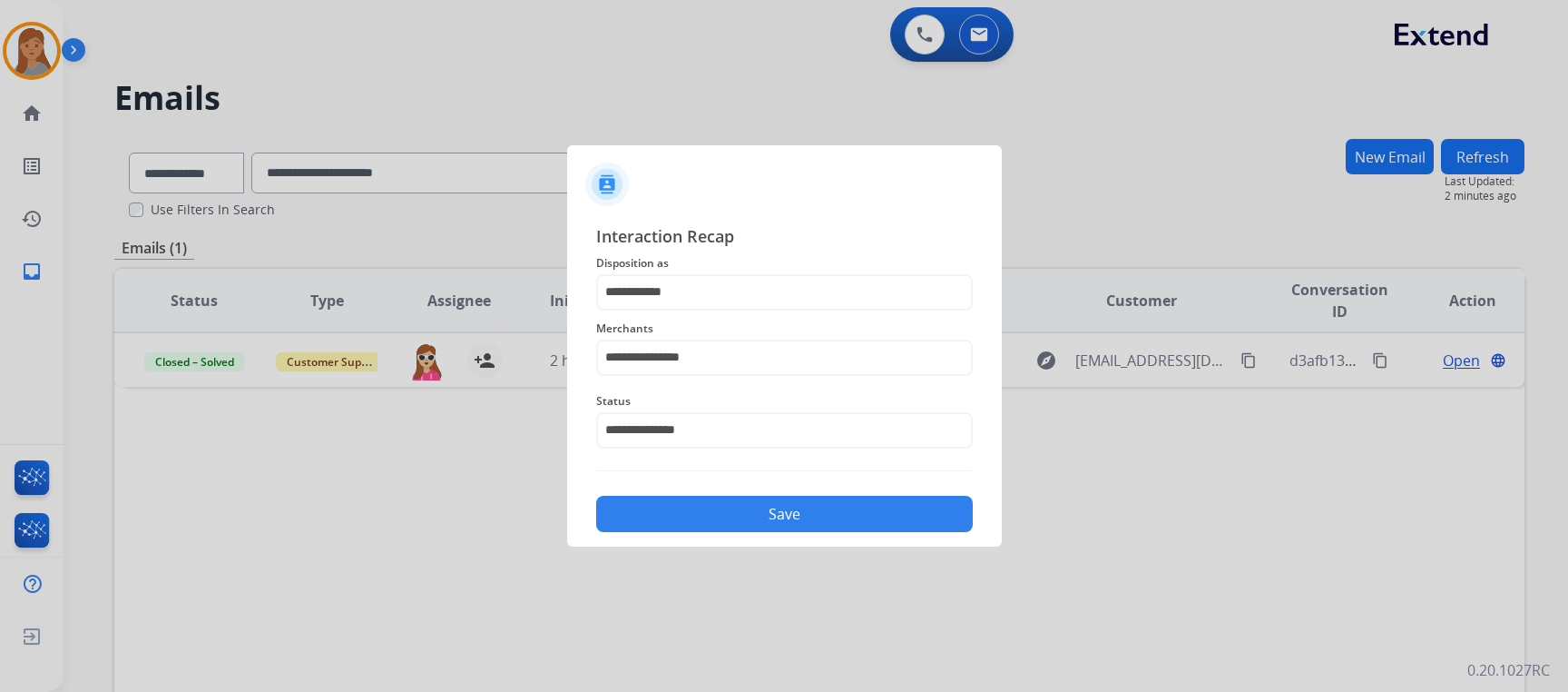
drag, startPoint x: 680, startPoint y: 512, endPoint x: 276, endPoint y: 210, distance: 504.4
click at [680, 511] on button "Save" at bounding box center [784, 513] width 376 height 36
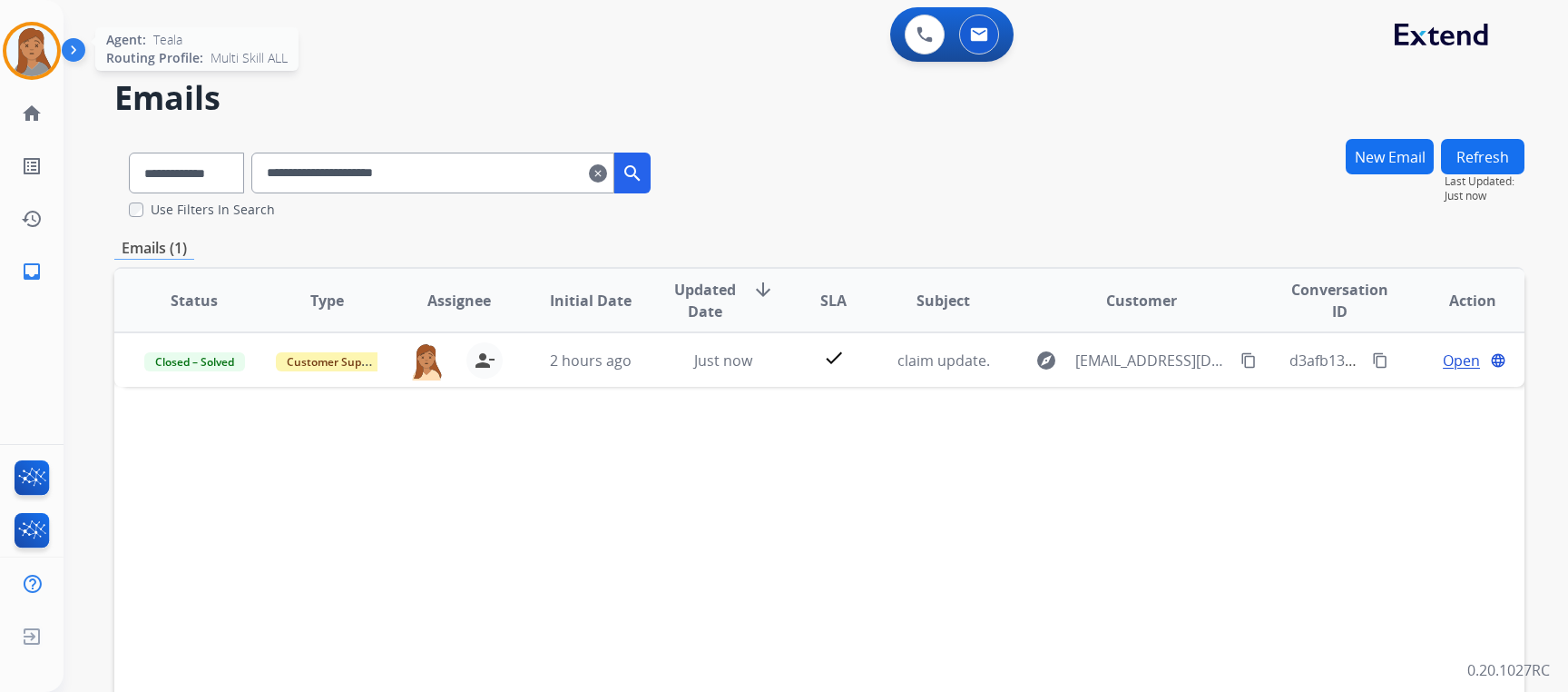
click at [31, 51] on img at bounding box center [31, 50] width 51 height 51
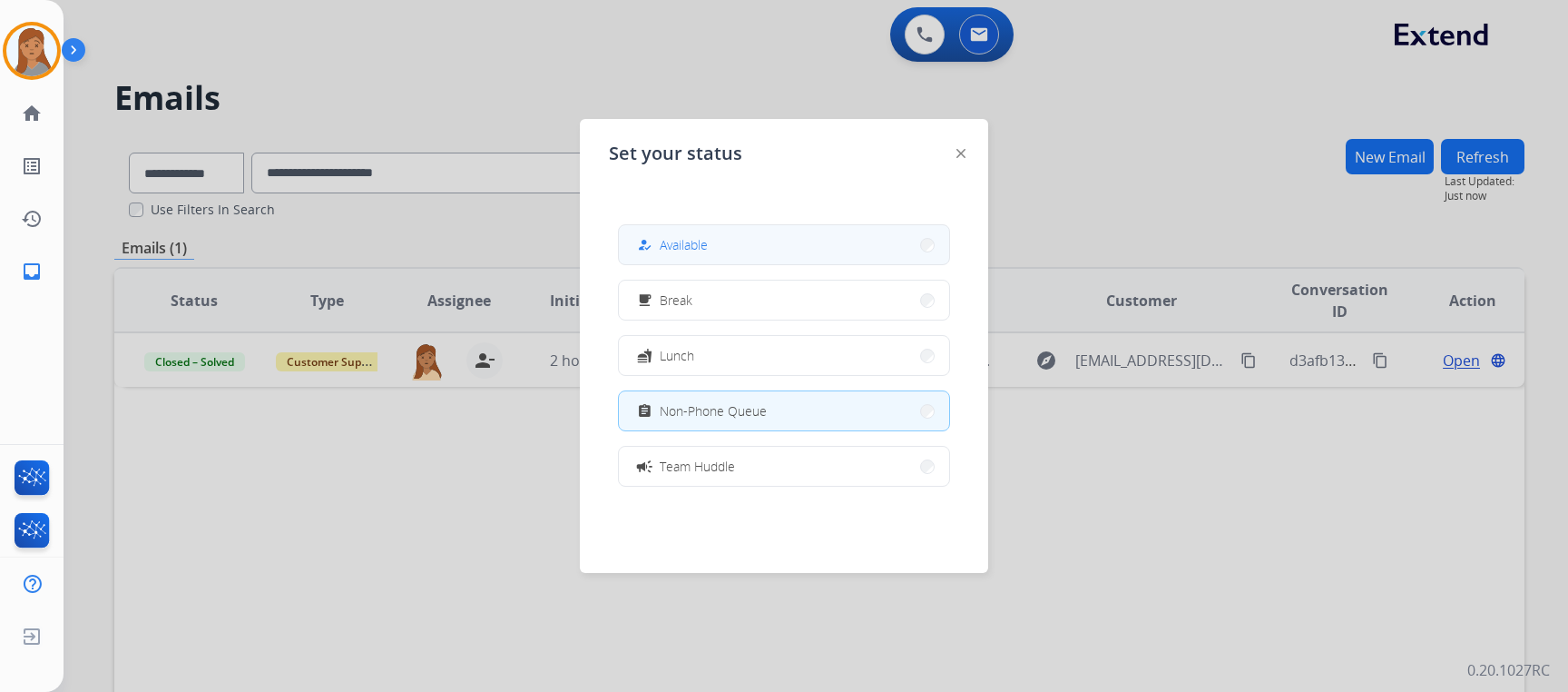
click at [864, 261] on button "how_to_reg Available" at bounding box center [783, 244] width 330 height 39
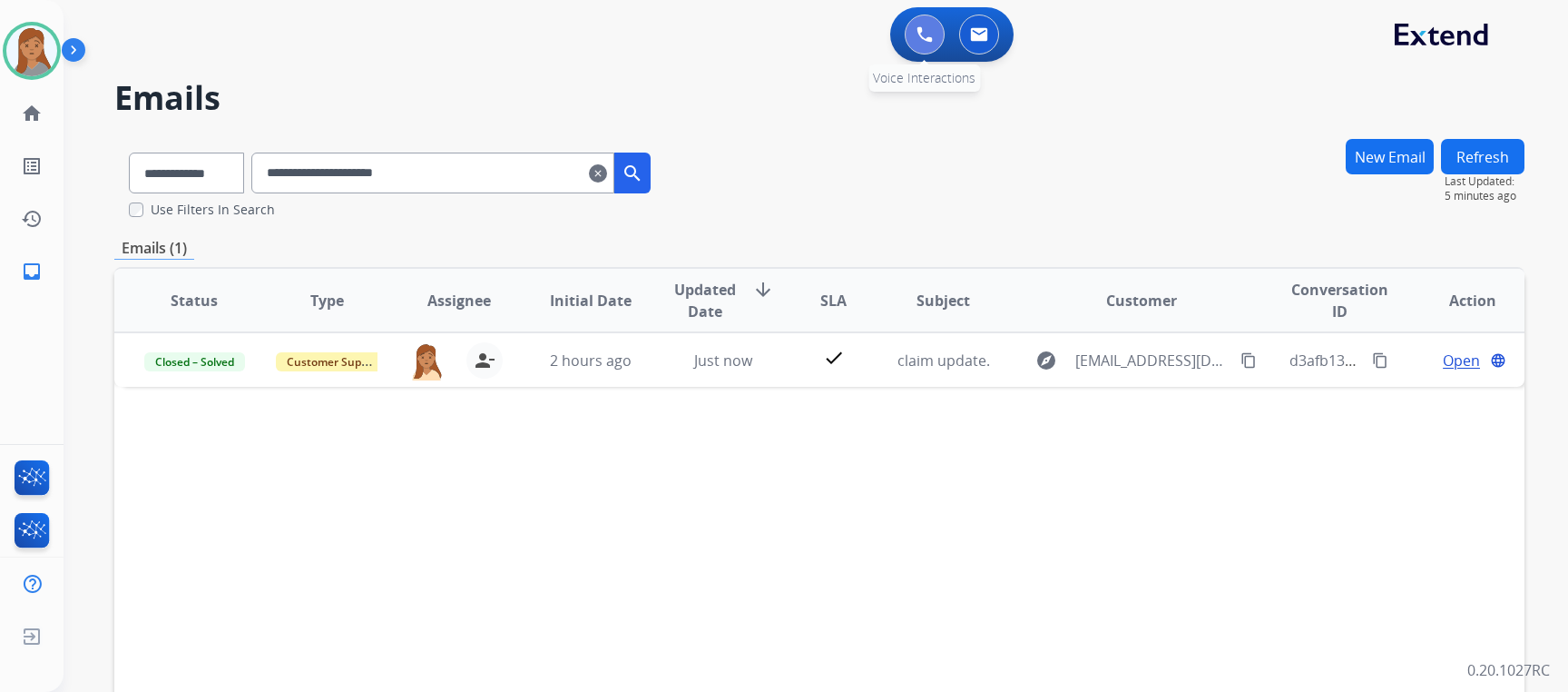
click at [913, 33] on button at bounding box center [924, 34] width 40 height 40
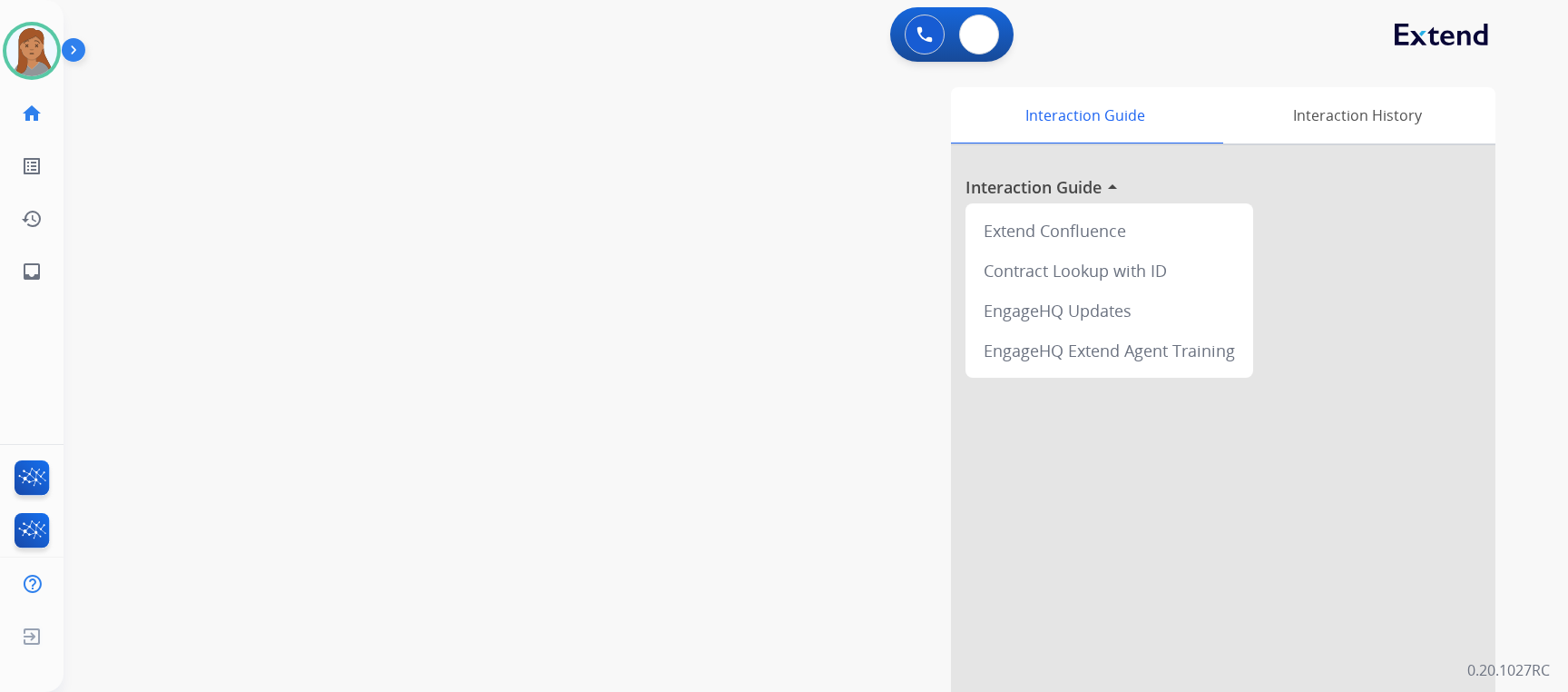
click at [990, 35] on button at bounding box center [978, 34] width 40 height 40
select select "**********"
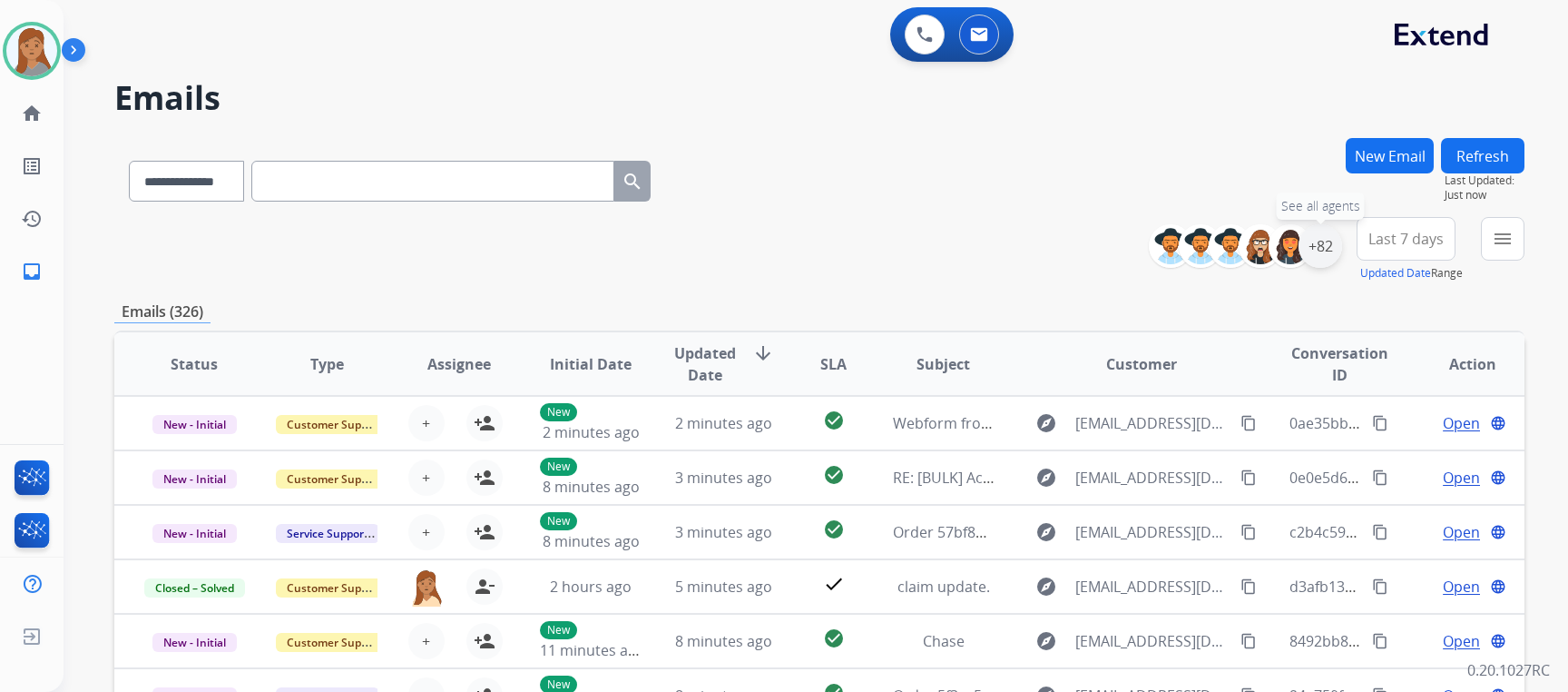
click at [1322, 255] on div "+82" at bounding box center [1319, 245] width 43 height 43
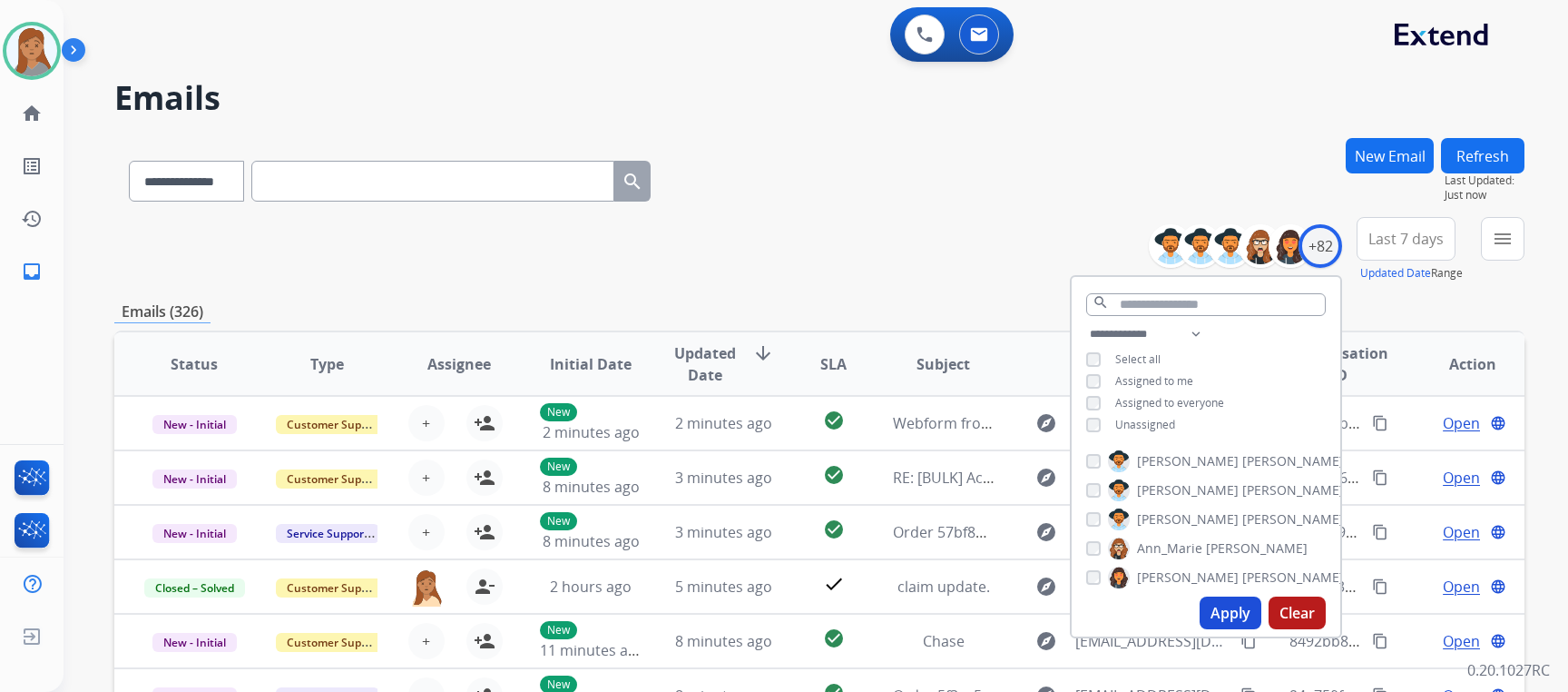
click at [1217, 621] on button "Apply" at bounding box center [1230, 612] width 62 height 32
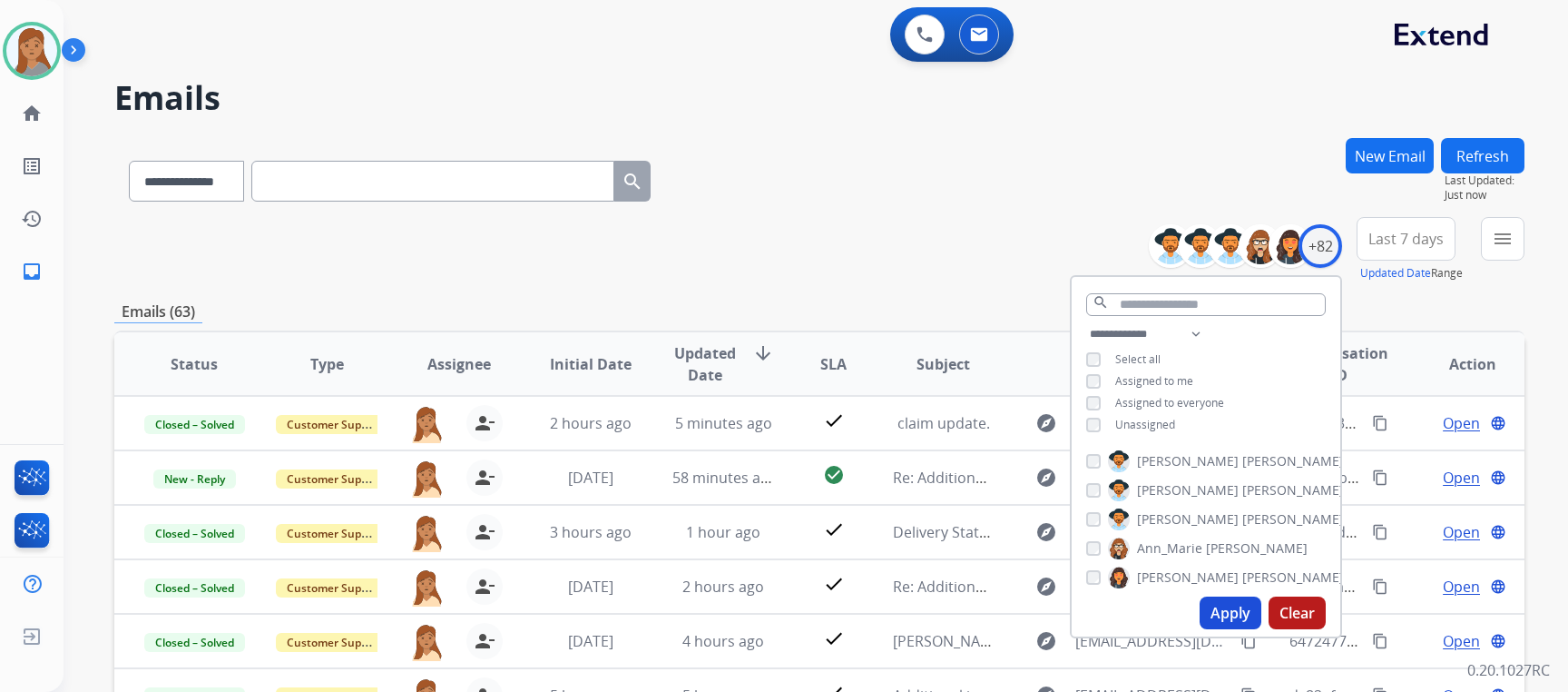
click at [741, 270] on div "**********" at bounding box center [819, 250] width 1410 height 66
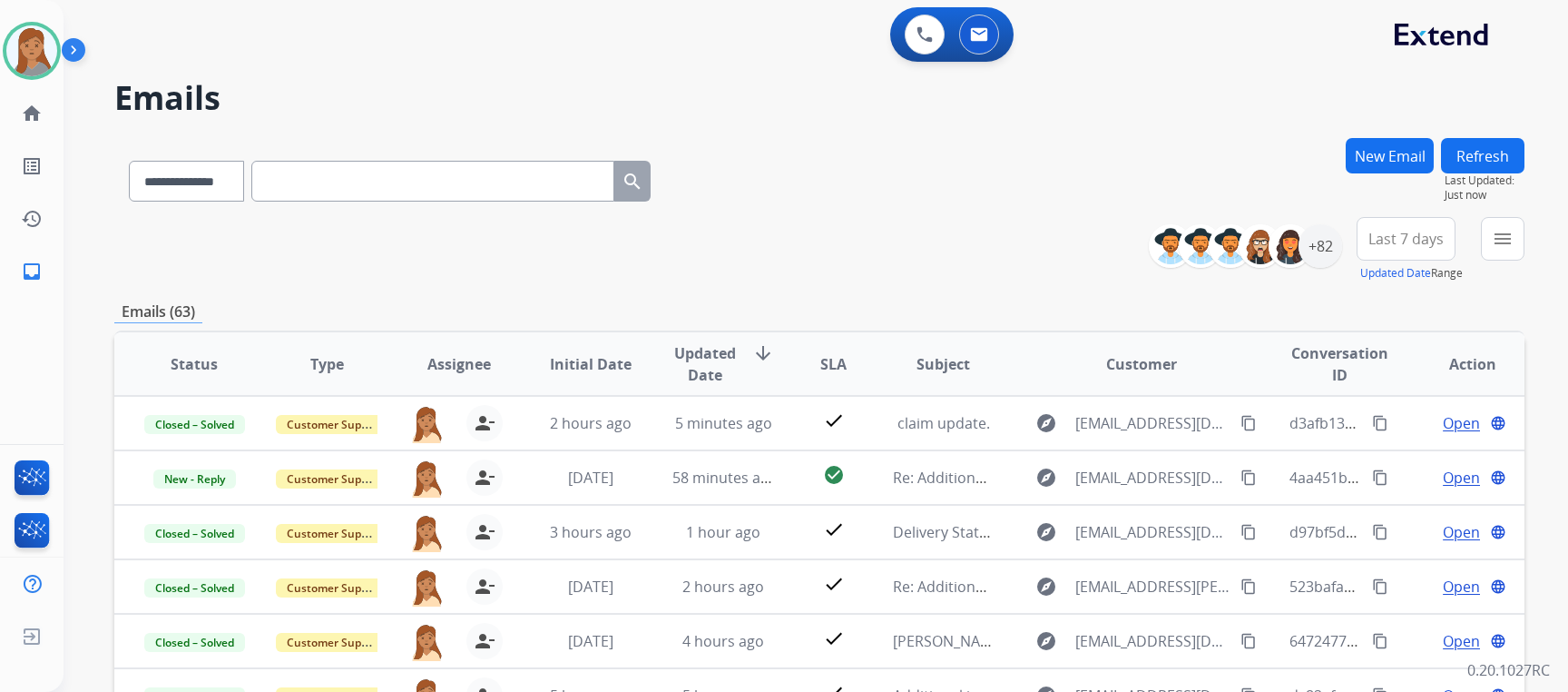
click at [953, 268] on div "**********" at bounding box center [819, 250] width 1410 height 66
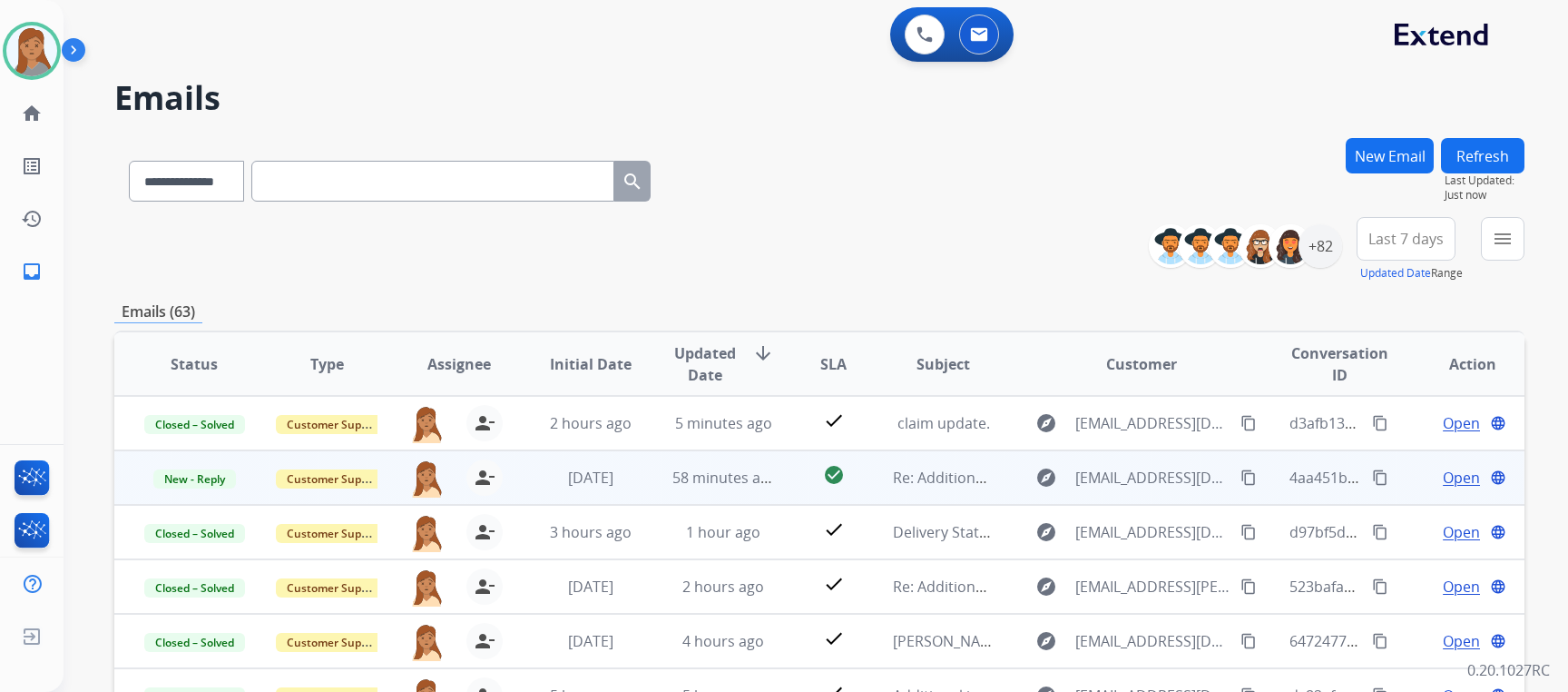
click at [1451, 476] on span "Open" at bounding box center [1461, 477] width 37 height 22
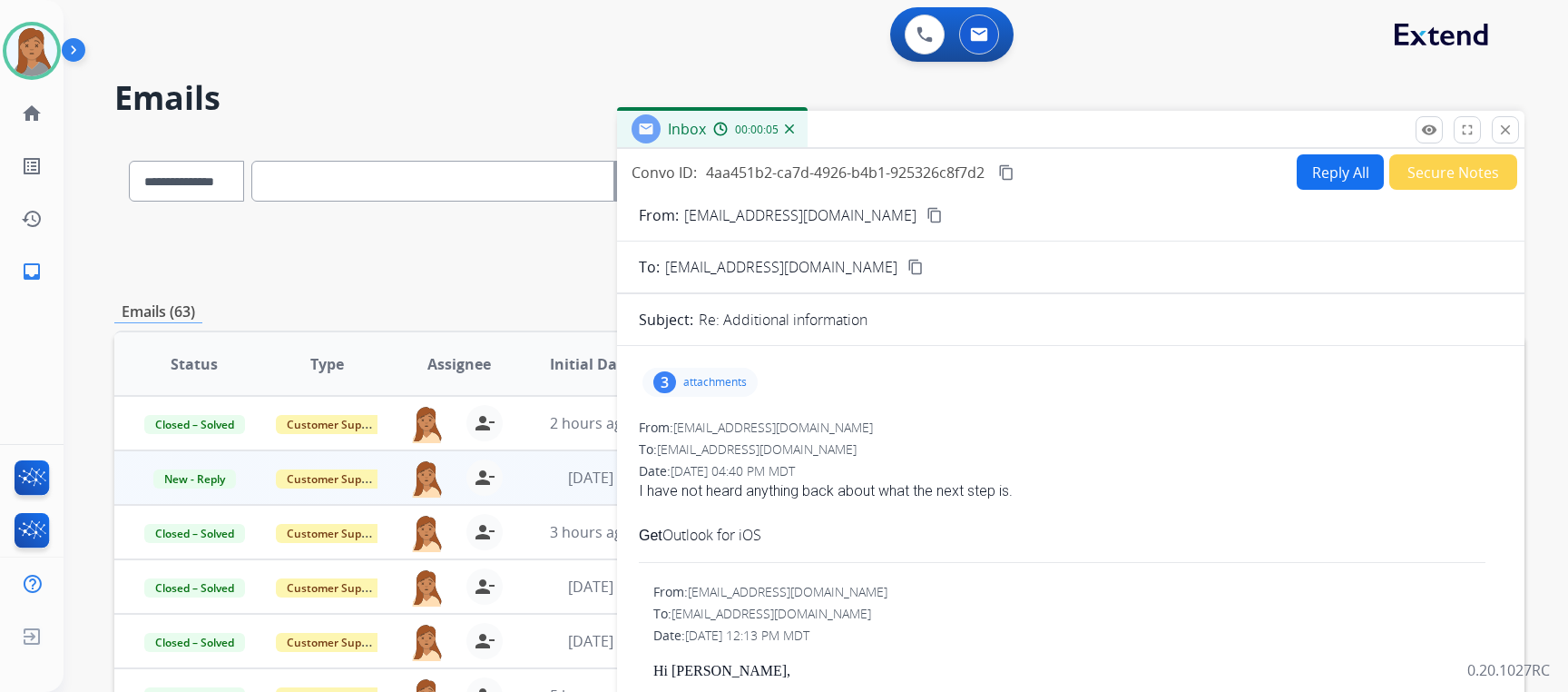
click at [926, 216] on mat-icon "content_copy" at bounding box center [935, 216] width 17 height 17
click at [1318, 178] on button "Reply All" at bounding box center [1340, 172] width 87 height 35
select select "**********"
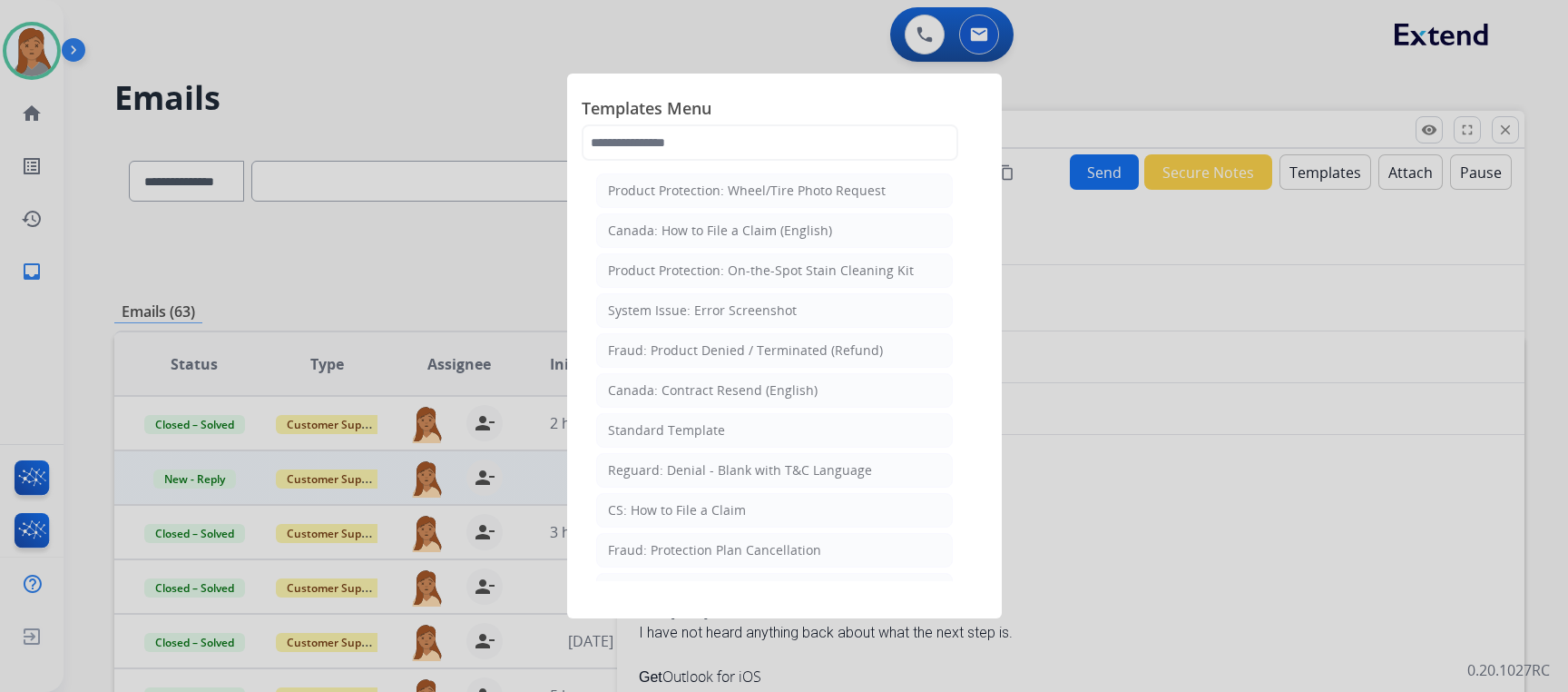
click at [696, 433] on div "Standard Template" at bounding box center [666, 430] width 117 height 19
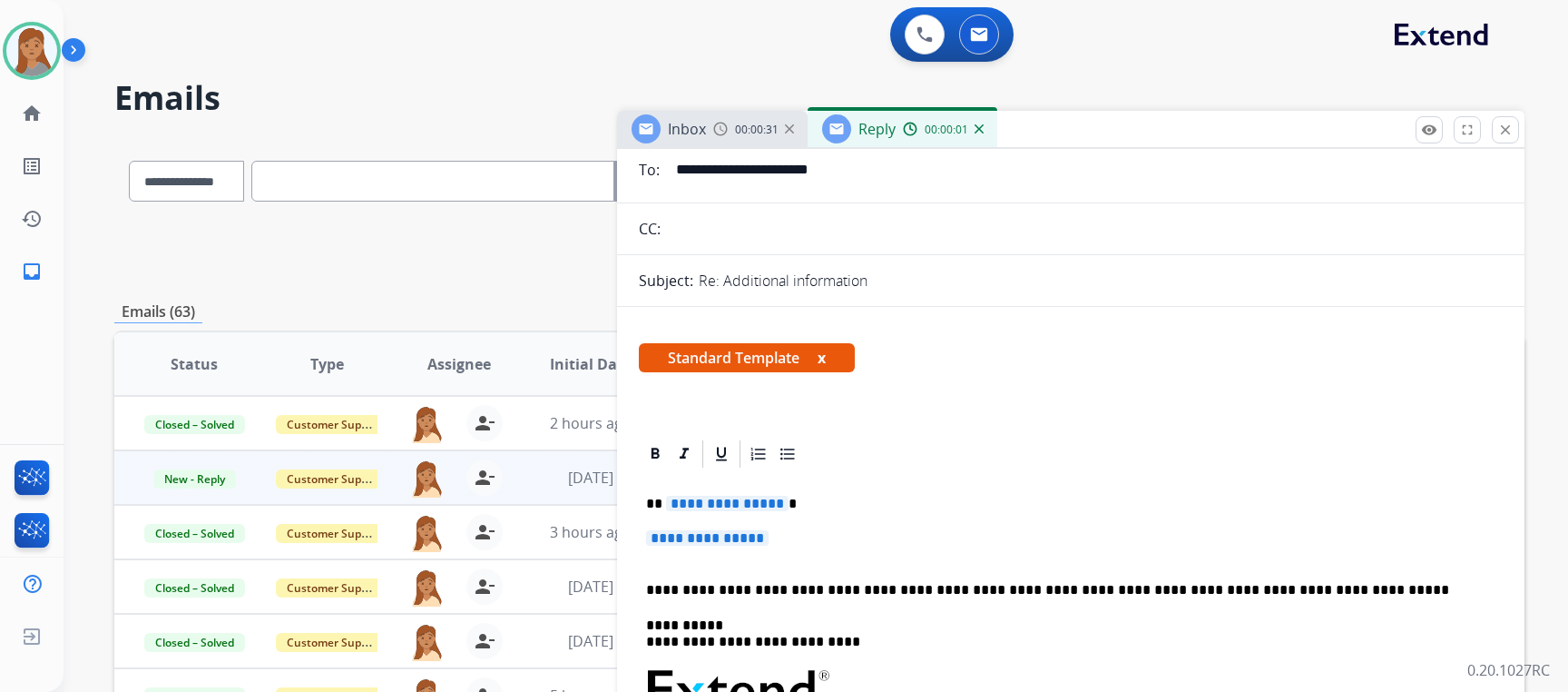
scroll to position [272, 0]
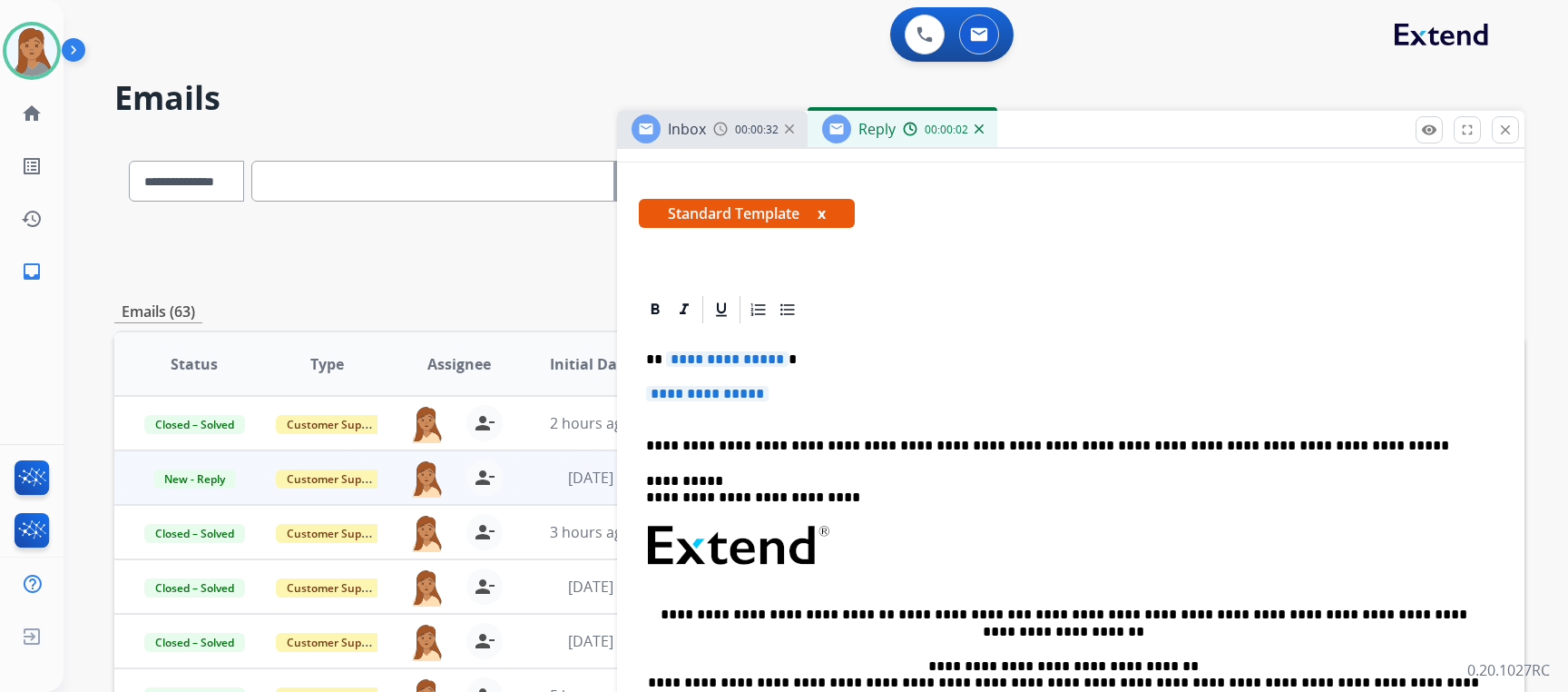
click at [805, 398] on p "**********" at bounding box center [1071, 402] width 849 height 33
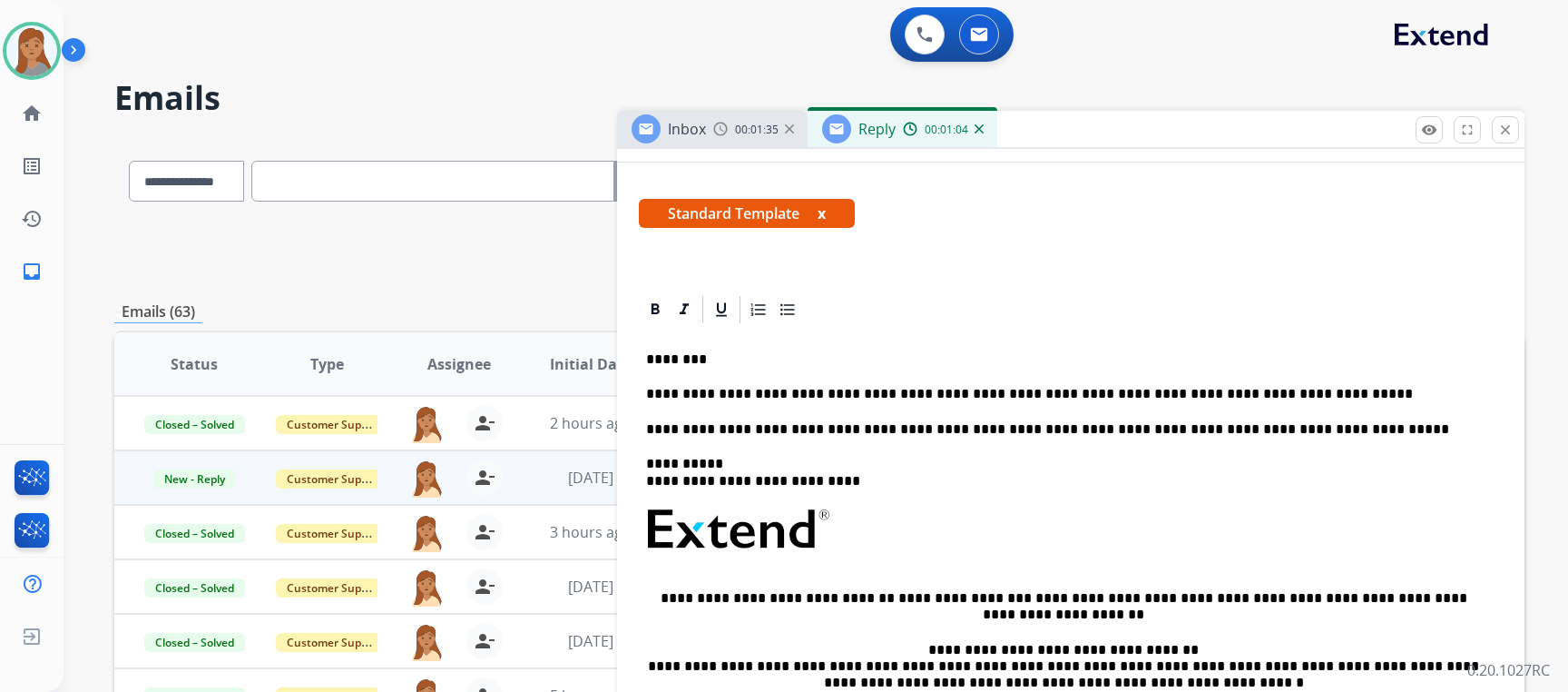
click at [1087, 393] on p "**********" at bounding box center [1063, 394] width 835 height 17
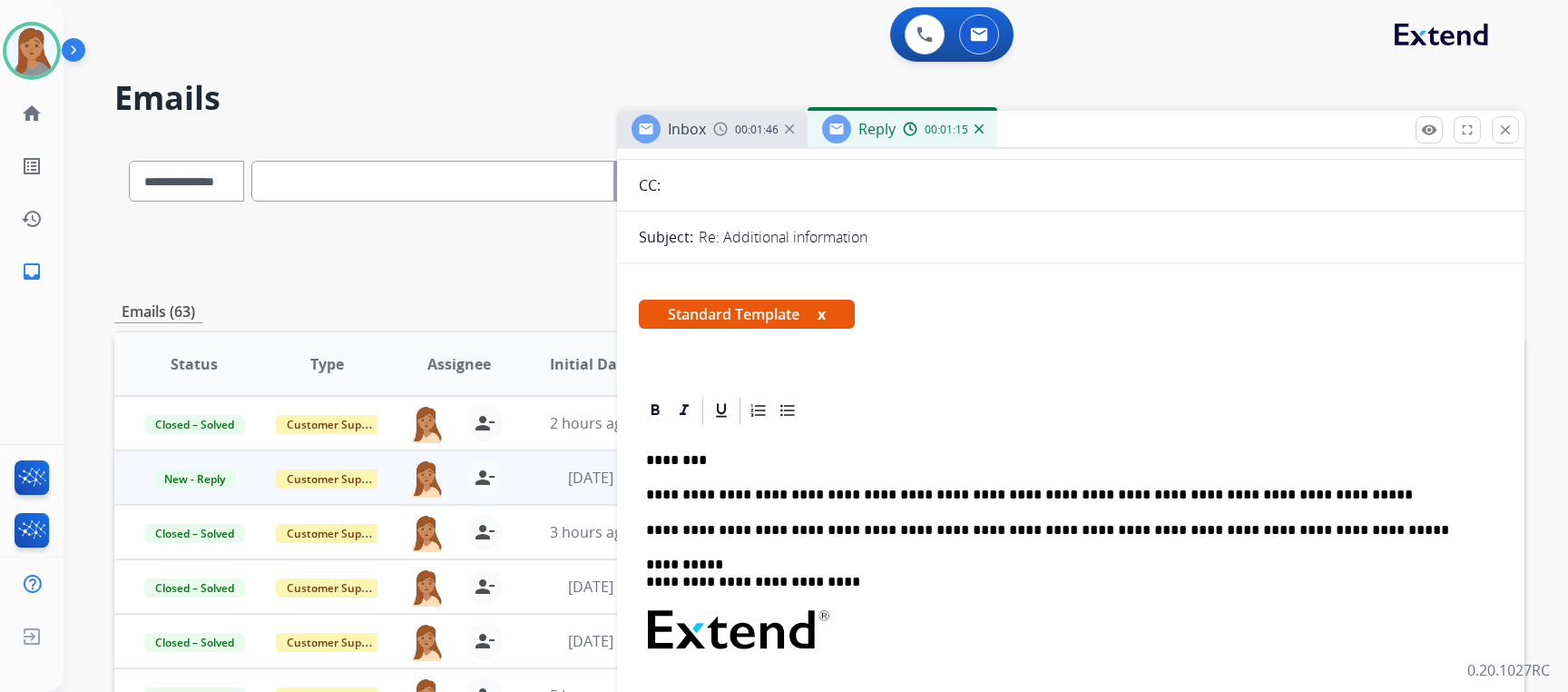
scroll to position [0, 0]
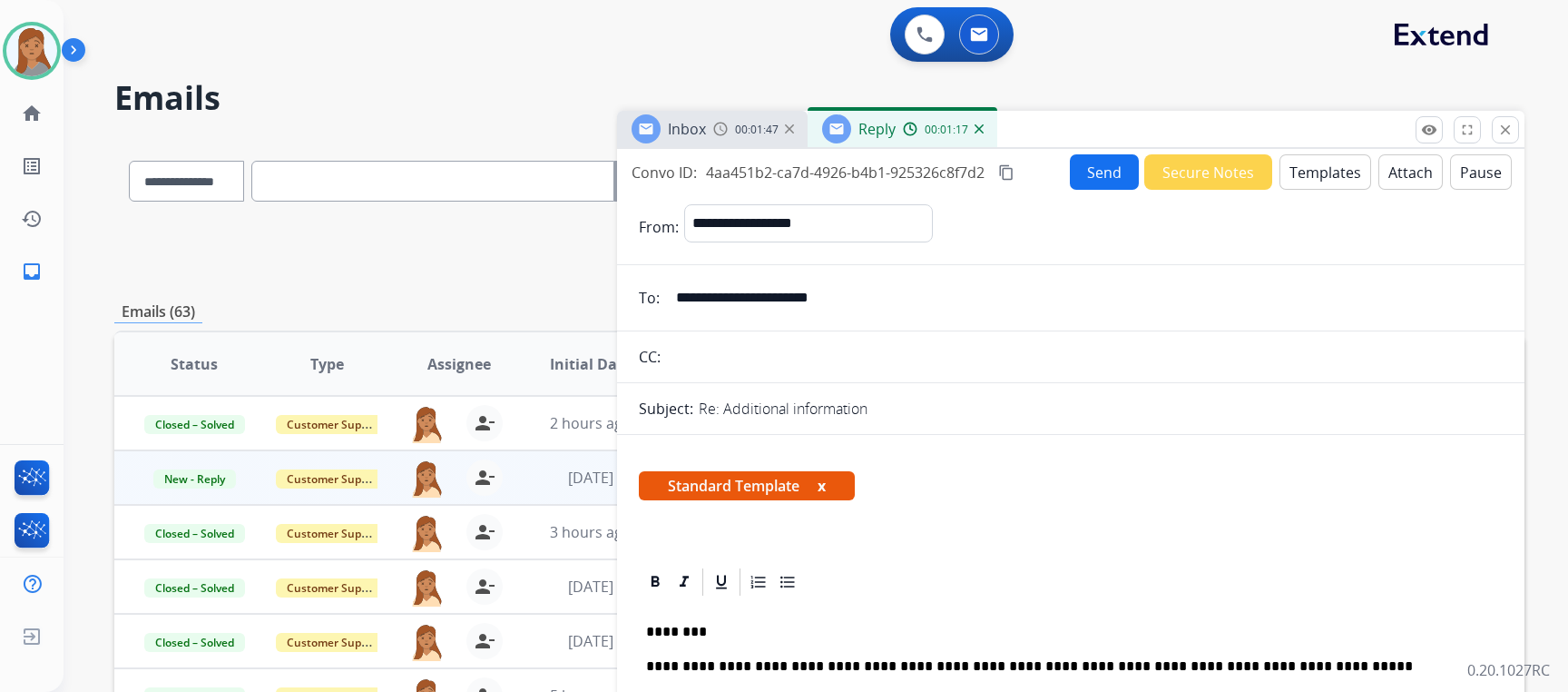
click at [1076, 171] on button "Send" at bounding box center [1104, 172] width 69 height 35
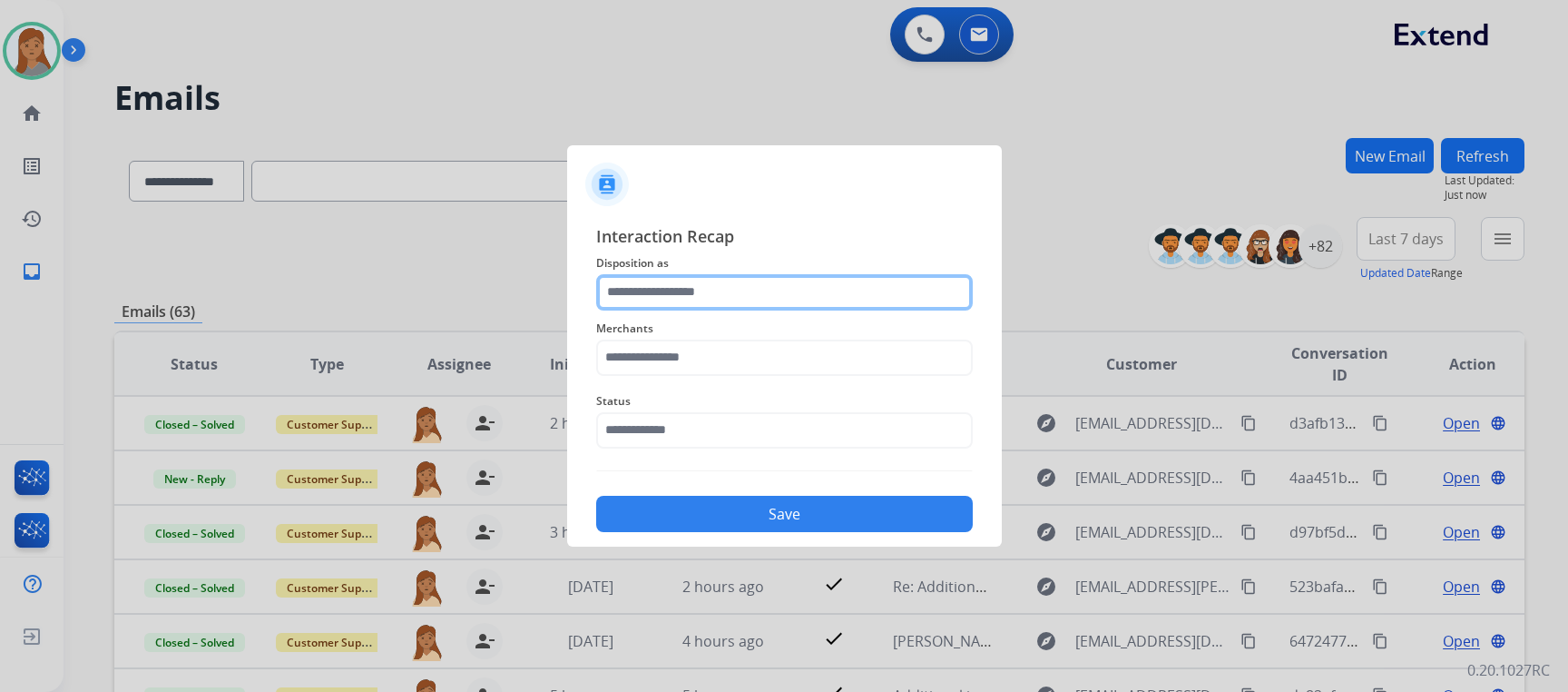
click at [638, 286] on input "text" at bounding box center [784, 291] width 376 height 36
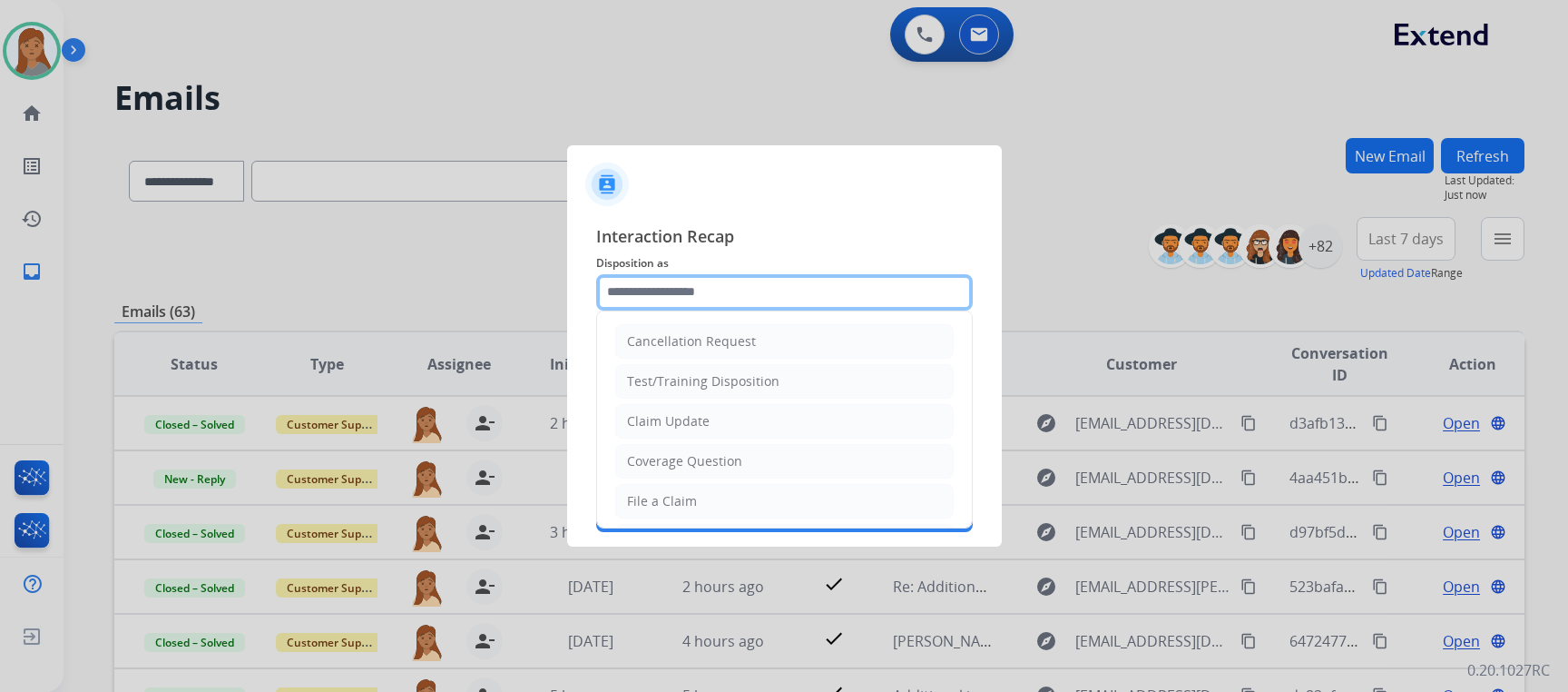
click at [617, 281] on input "text" at bounding box center [784, 291] width 376 height 36
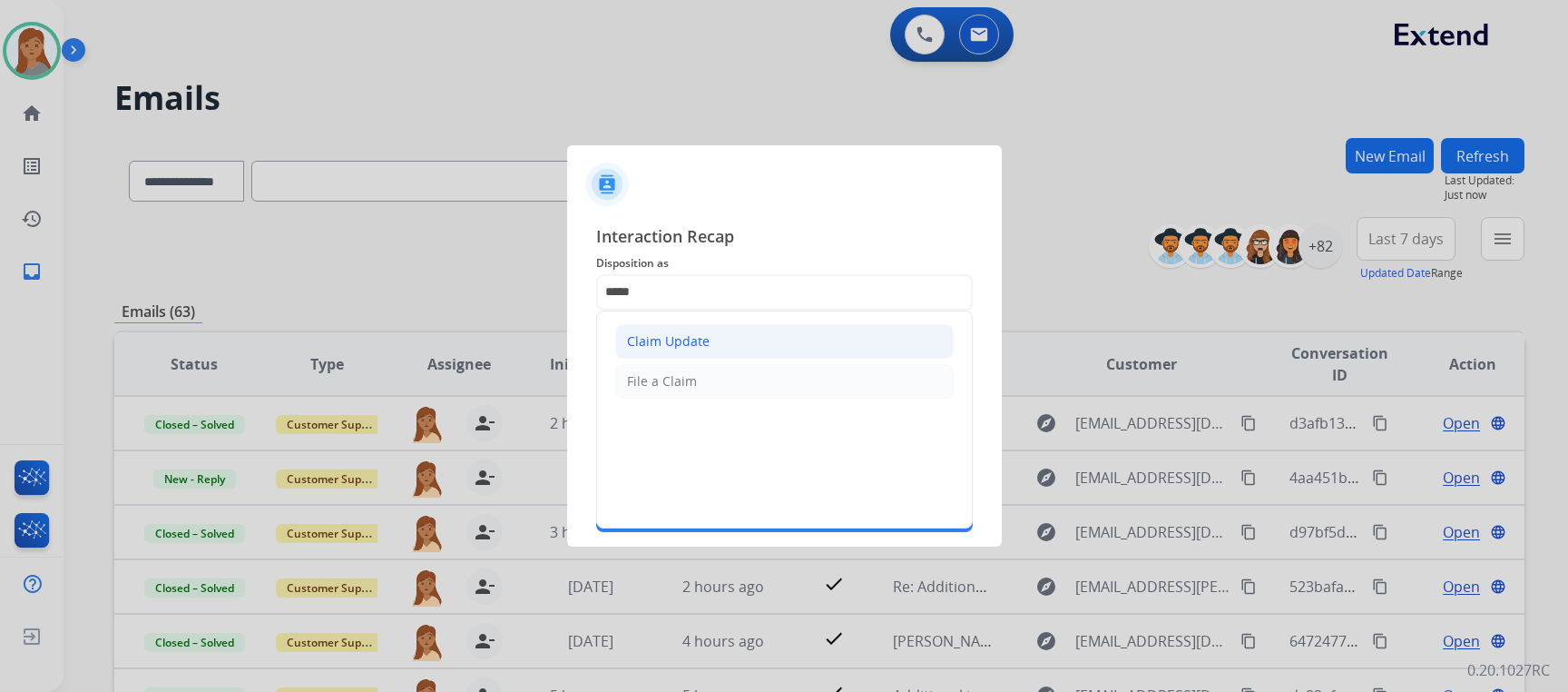
click at [701, 332] on div "Claim Update" at bounding box center [668, 341] width 82 height 19
type input "**********"
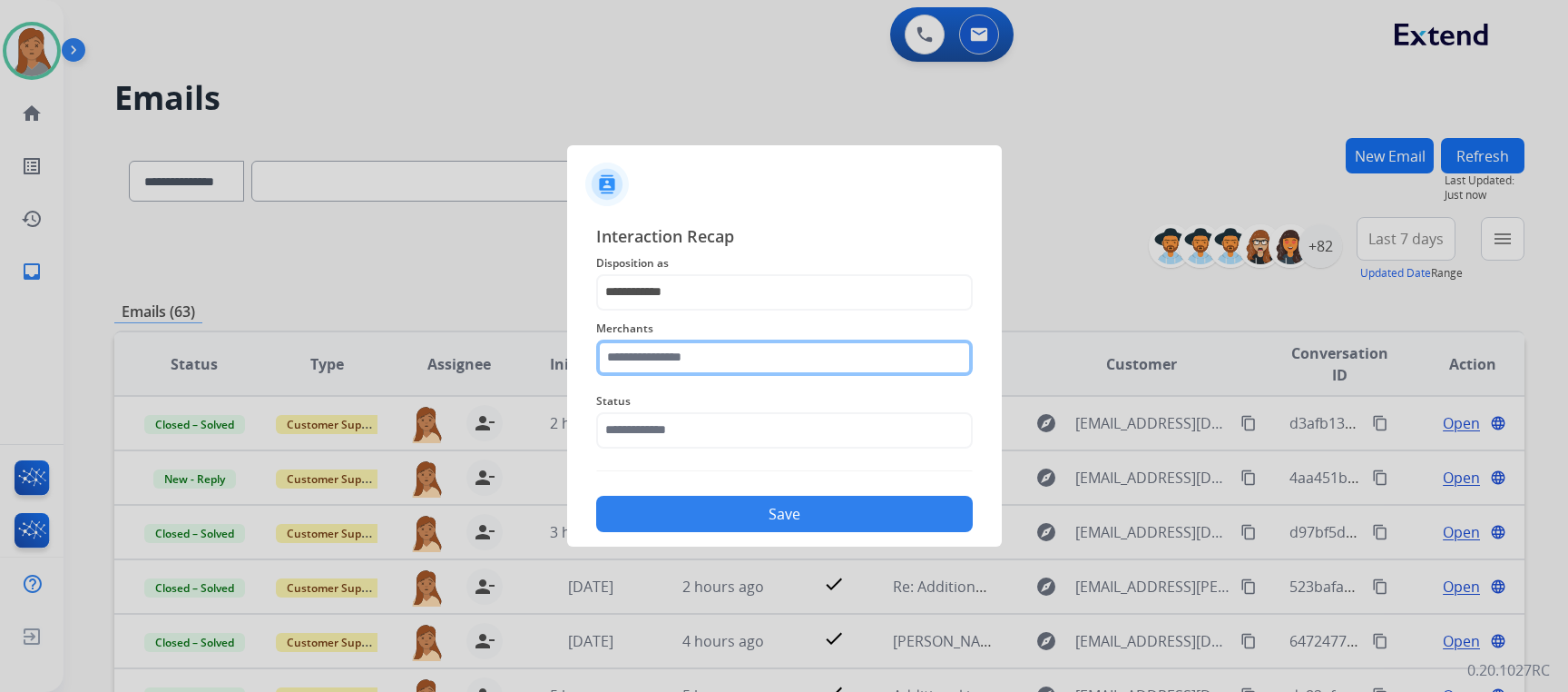
click at [652, 357] on input "text" at bounding box center [784, 357] width 376 height 36
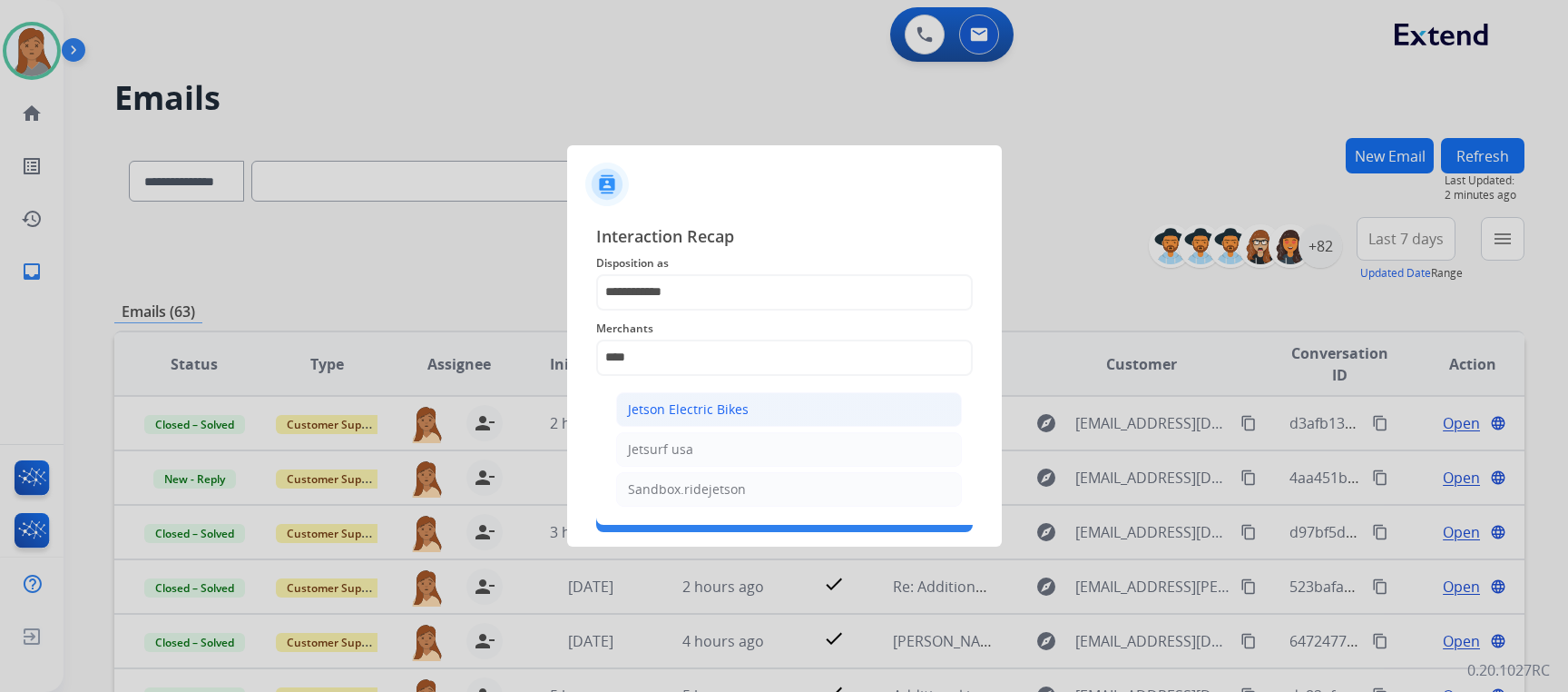
click at [667, 413] on div "Jetson Electric Bikes" at bounding box center [688, 410] width 121 height 19
type input "**********"
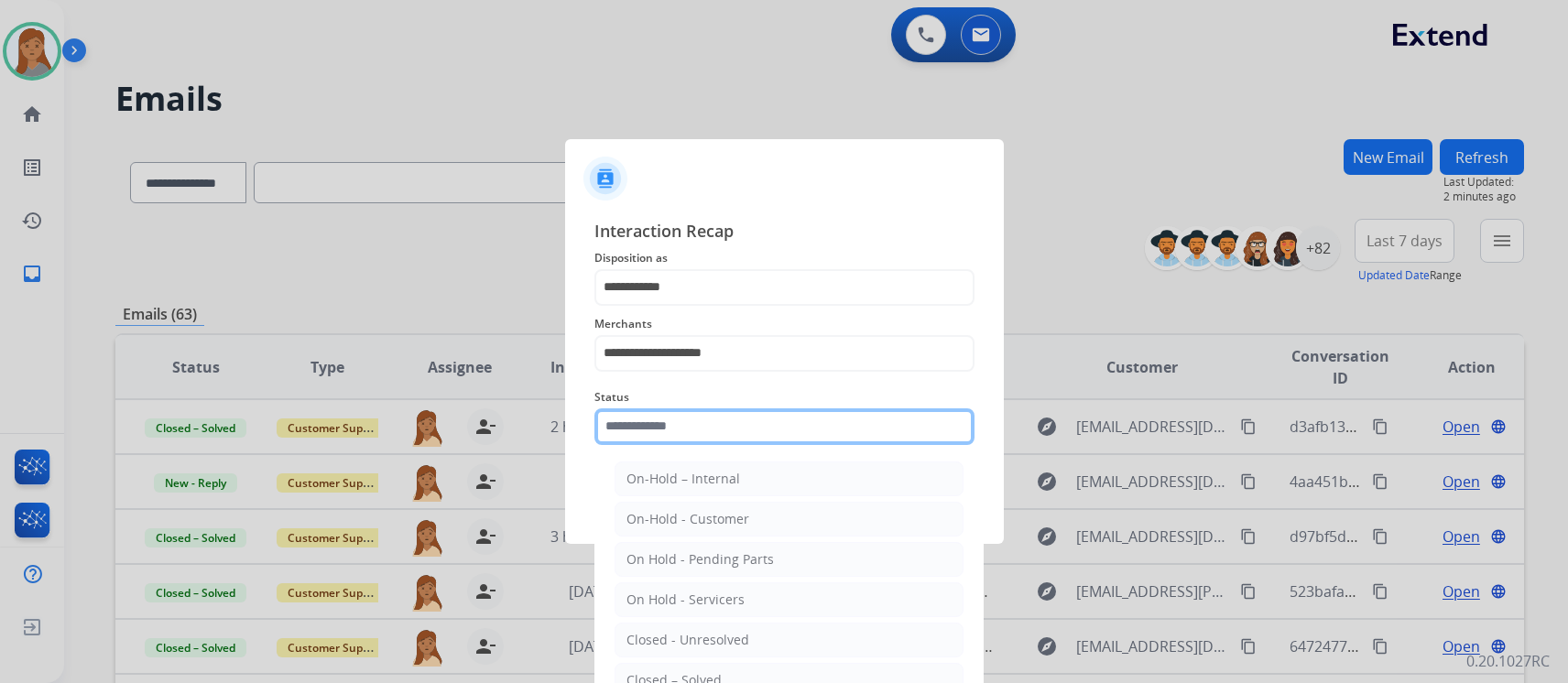
drag, startPoint x: 663, startPoint y: 421, endPoint x: 653, endPoint y: 435, distance: 17.2
click at [662, 421] on input "text" at bounding box center [784, 426] width 380 height 36
click at [632, 417] on input "text" at bounding box center [784, 426] width 380 height 36
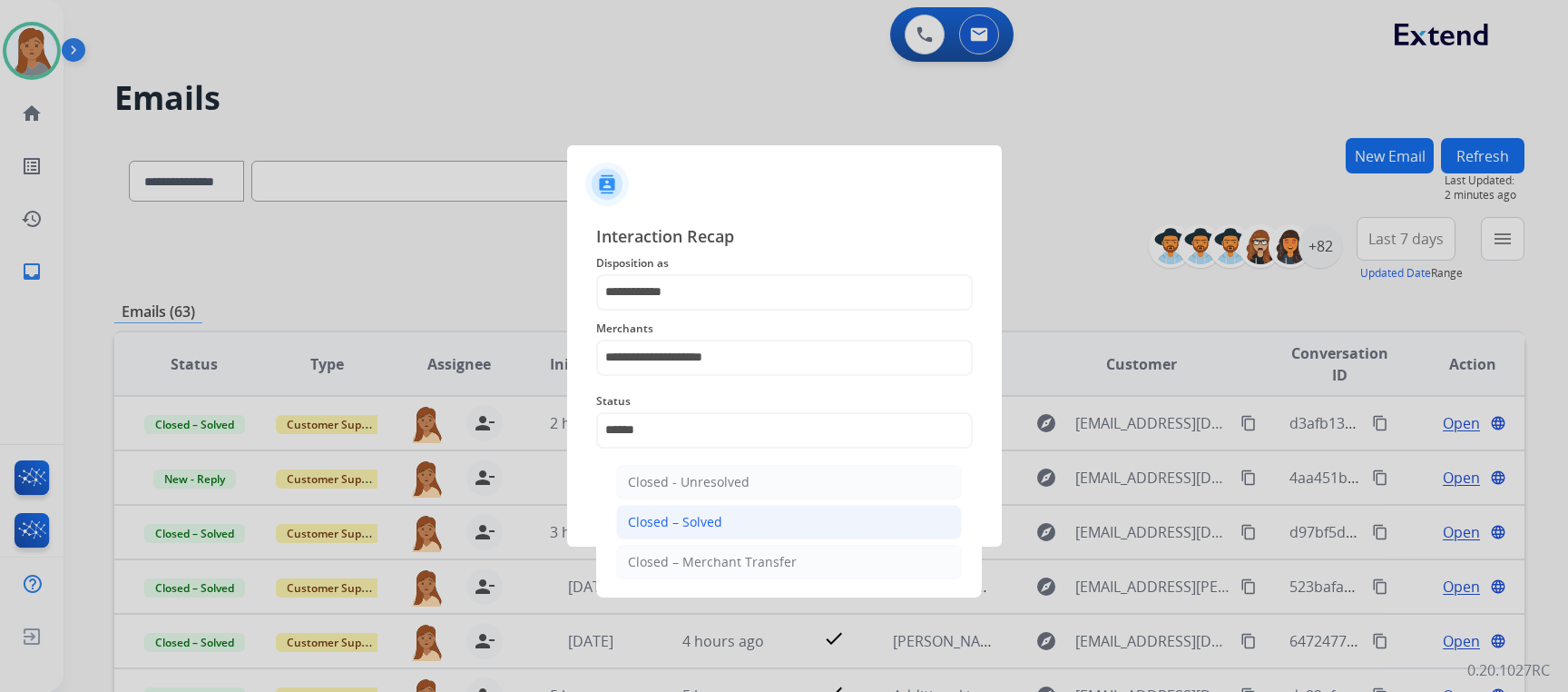
click at [668, 513] on div "Closed – Solved" at bounding box center [675, 522] width 94 height 19
type input "**********"
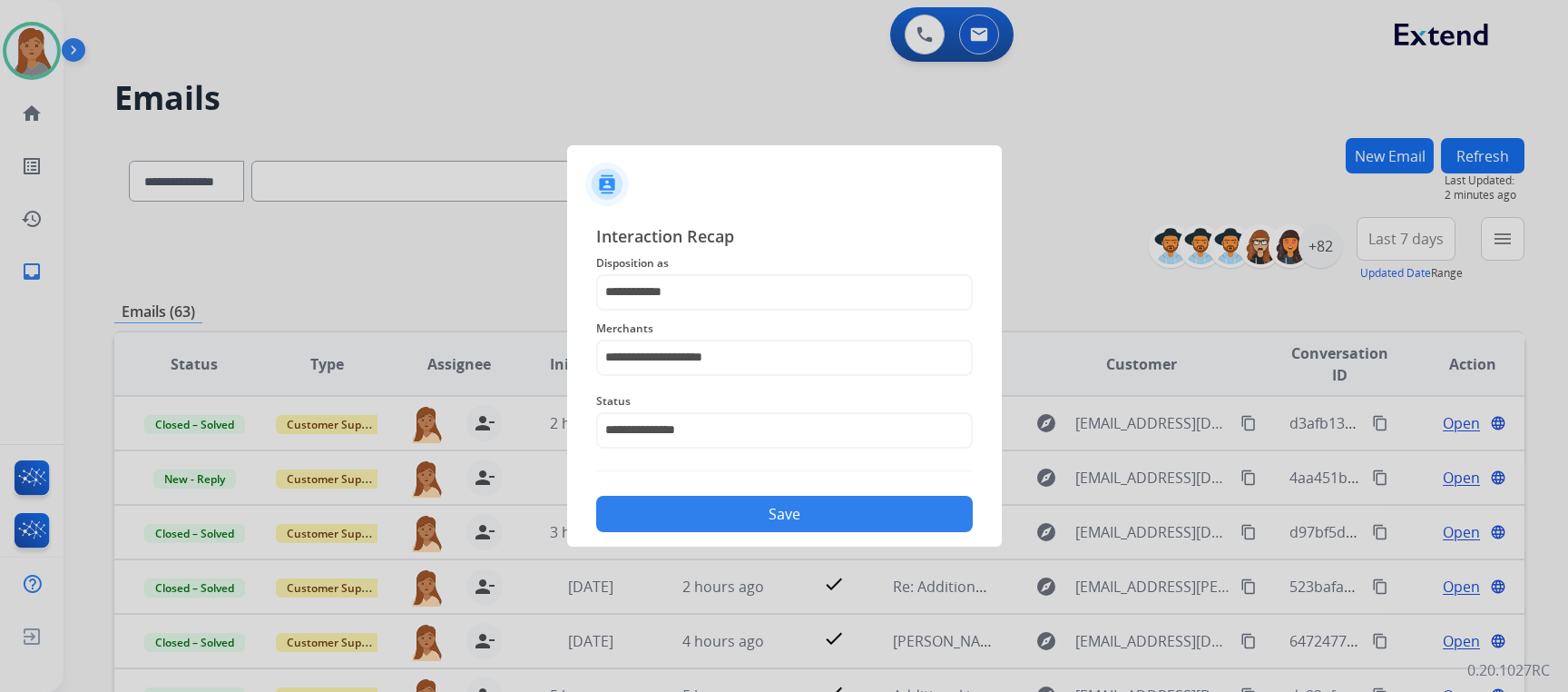
click at [665, 505] on button "Save" at bounding box center [784, 513] width 376 height 36
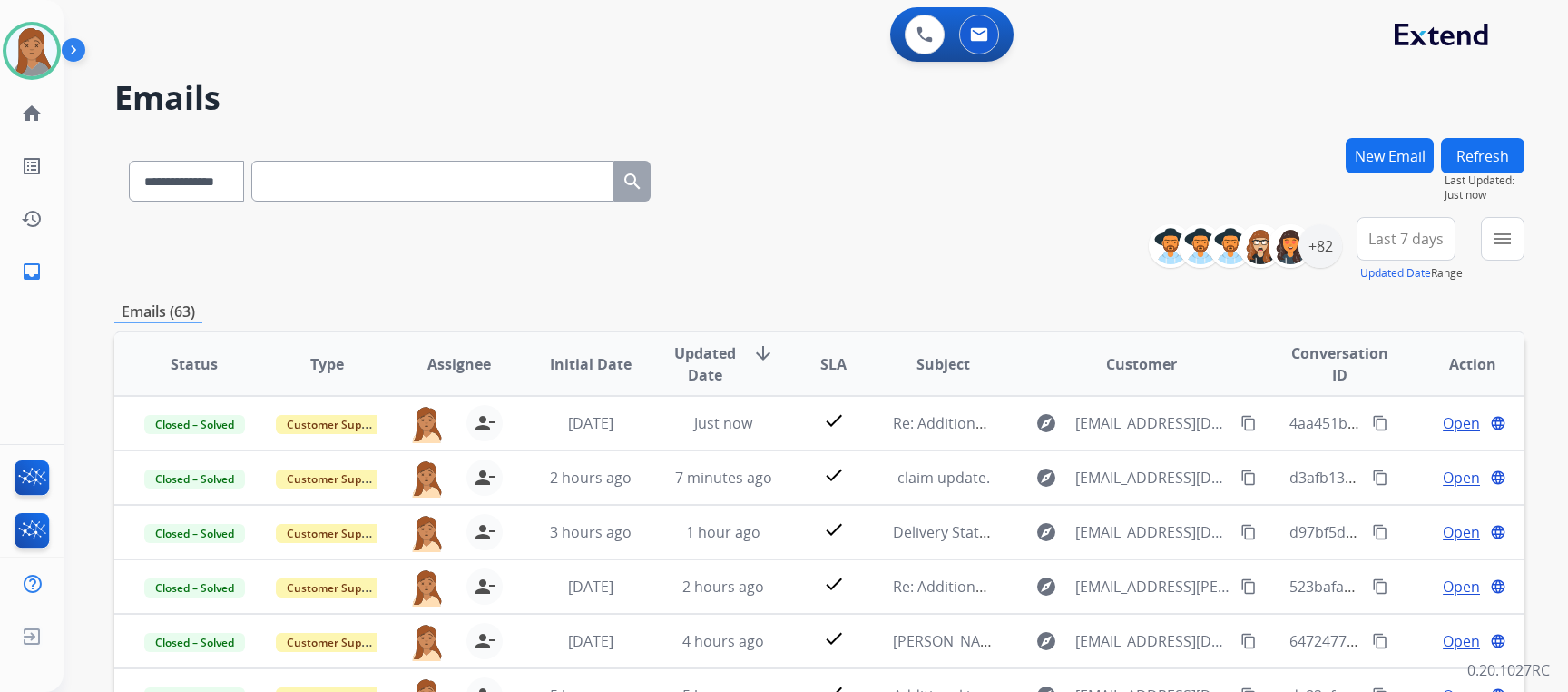
click at [1372, 419] on mat-icon "content_copy" at bounding box center [1380, 423] width 17 height 17
click at [26, 45] on img at bounding box center [31, 50] width 51 height 51
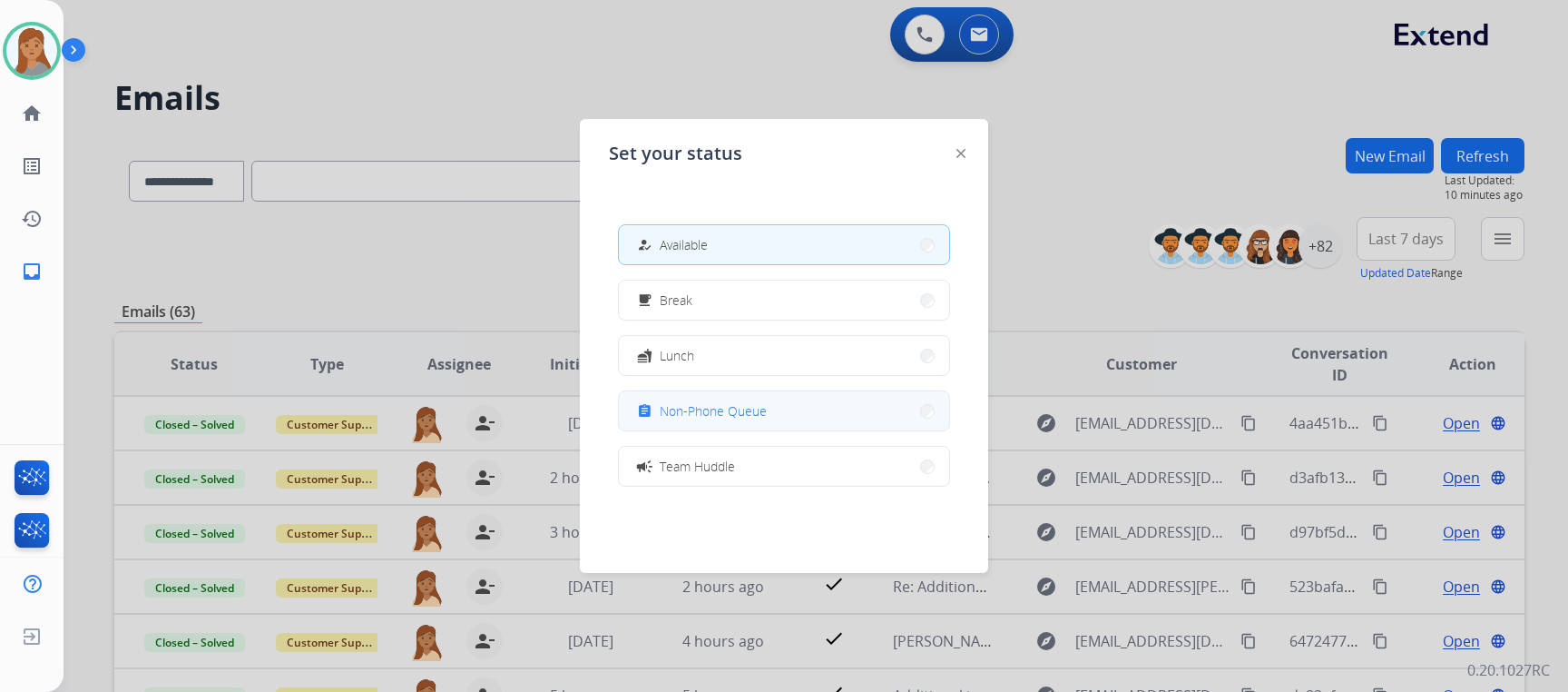
click at [792, 422] on button "assignment Non-Phone Queue" at bounding box center [783, 411] width 330 height 39
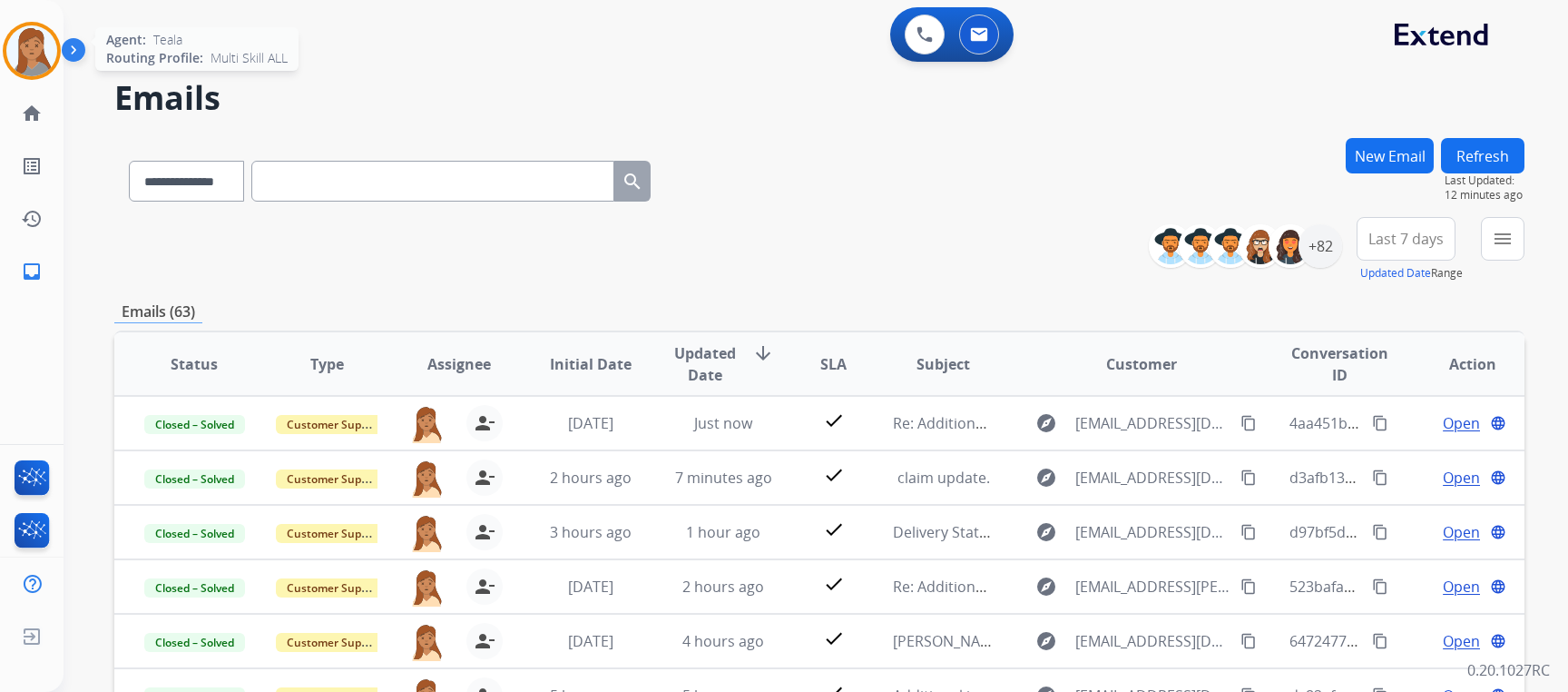
click at [31, 40] on img at bounding box center [31, 50] width 51 height 51
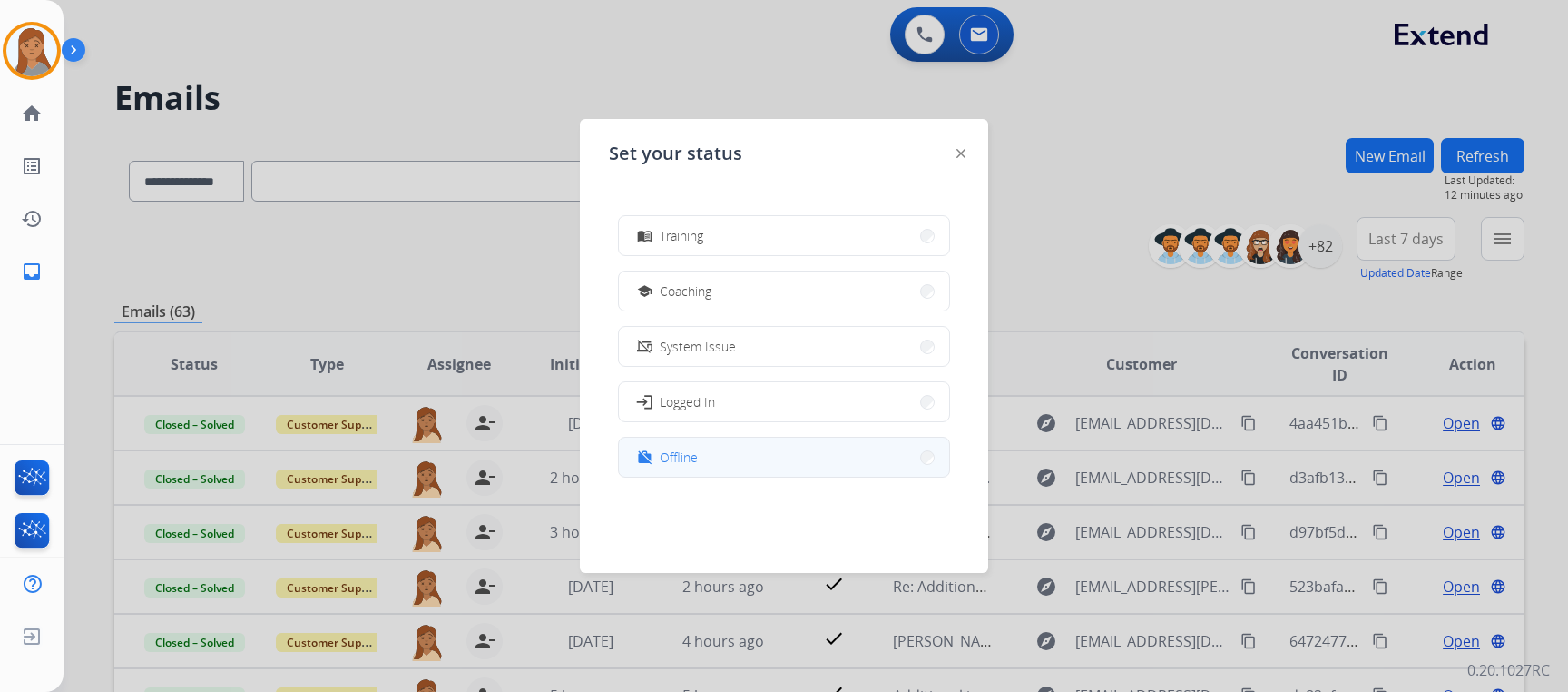
scroll to position [287, 0]
click at [886, 457] on button "work_off Offline" at bounding box center [783, 456] width 330 height 39
